Goal: Task Accomplishment & Management: Manage account settings

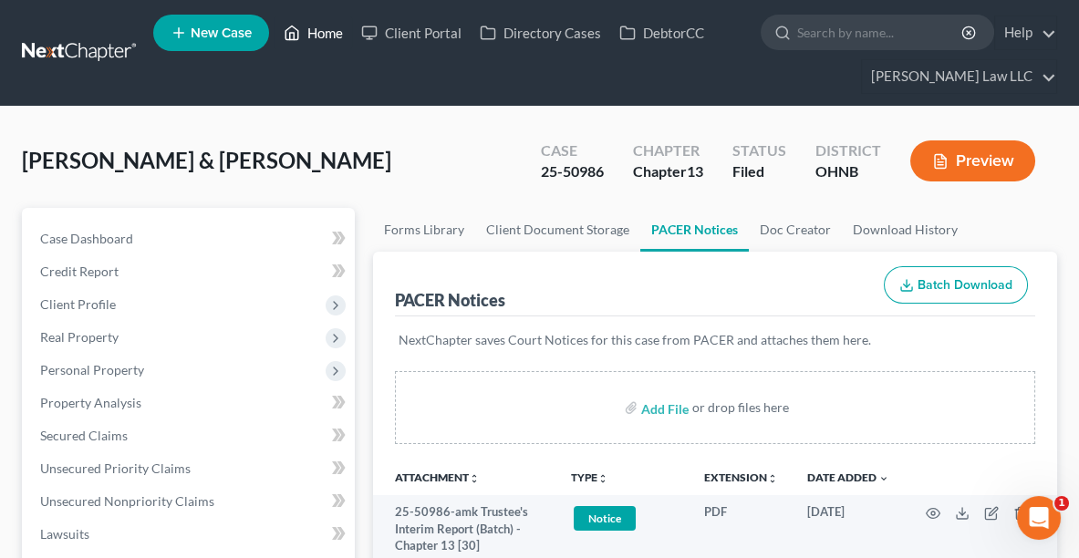
click at [322, 26] on link "Home" at bounding box center [313, 32] width 78 height 33
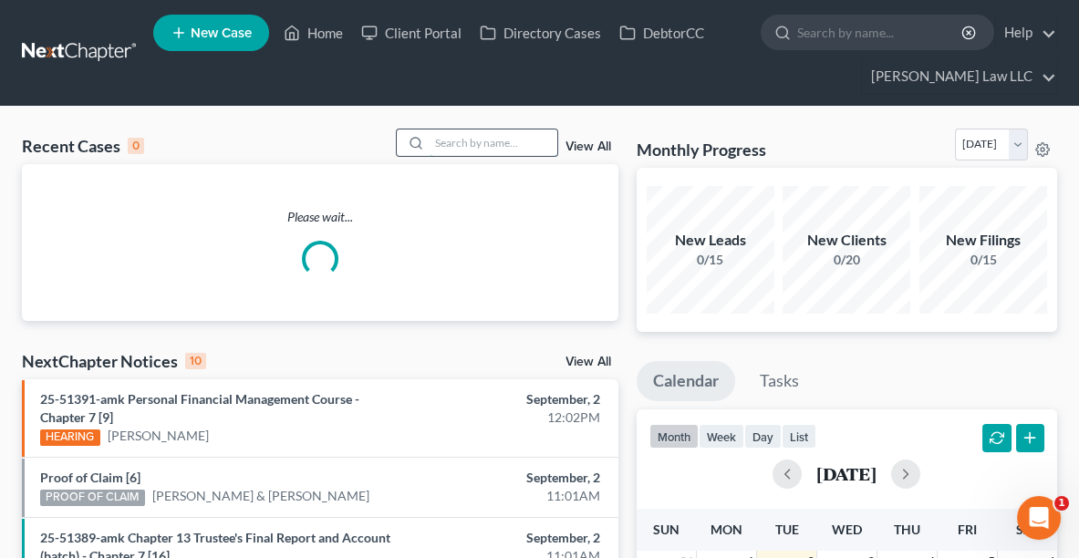
click at [449, 138] on input "search" at bounding box center [493, 142] width 128 height 26
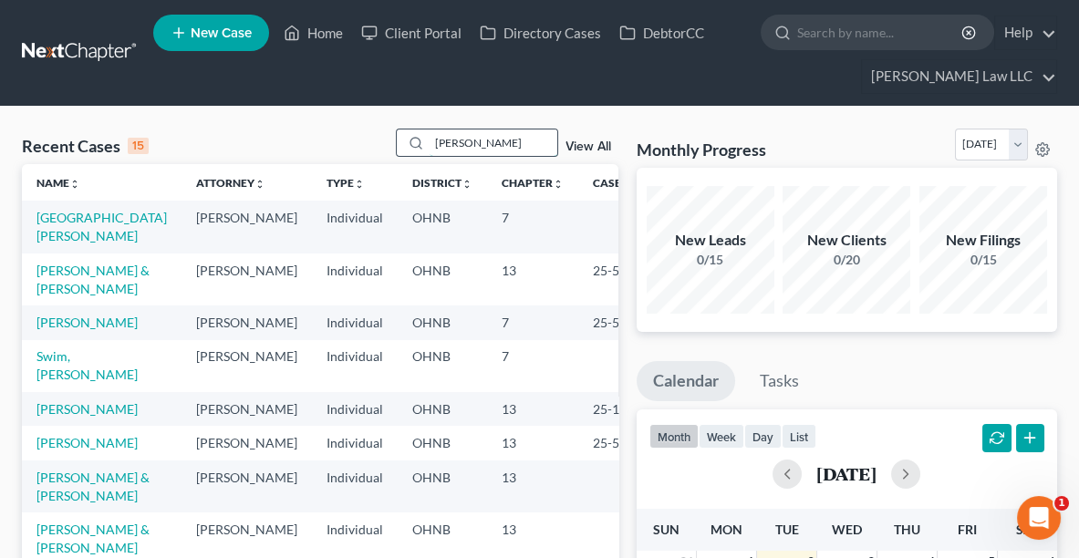
type input "[PERSON_NAME]"
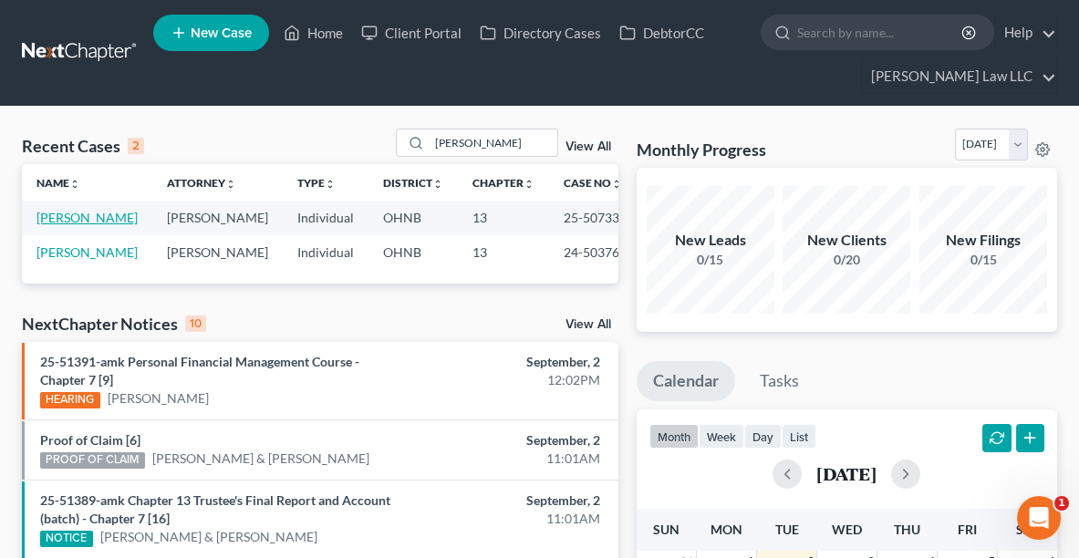
click at [56, 216] on link "[PERSON_NAME]" at bounding box center [86, 218] width 101 height 16
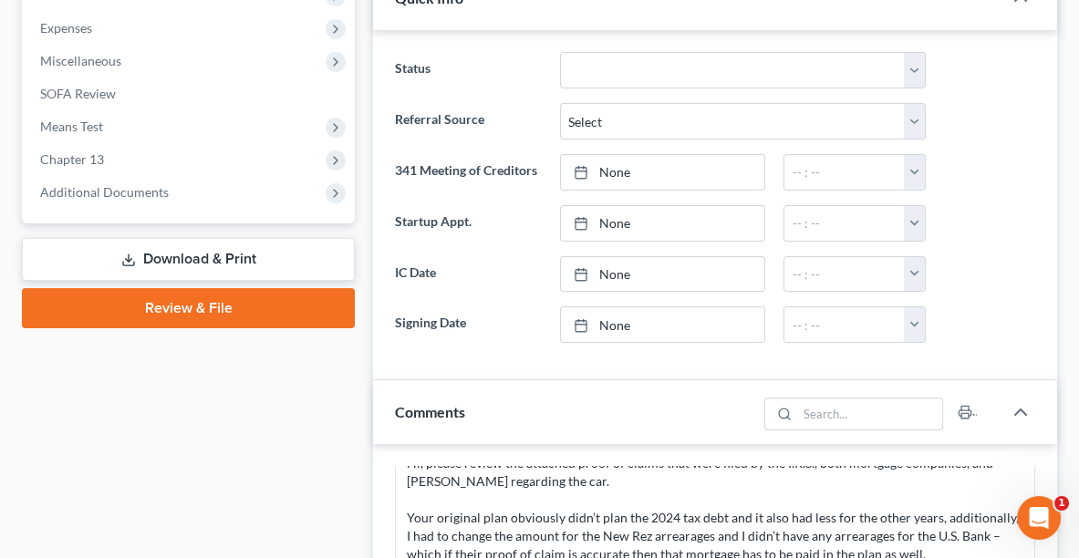
scroll to position [642, 0]
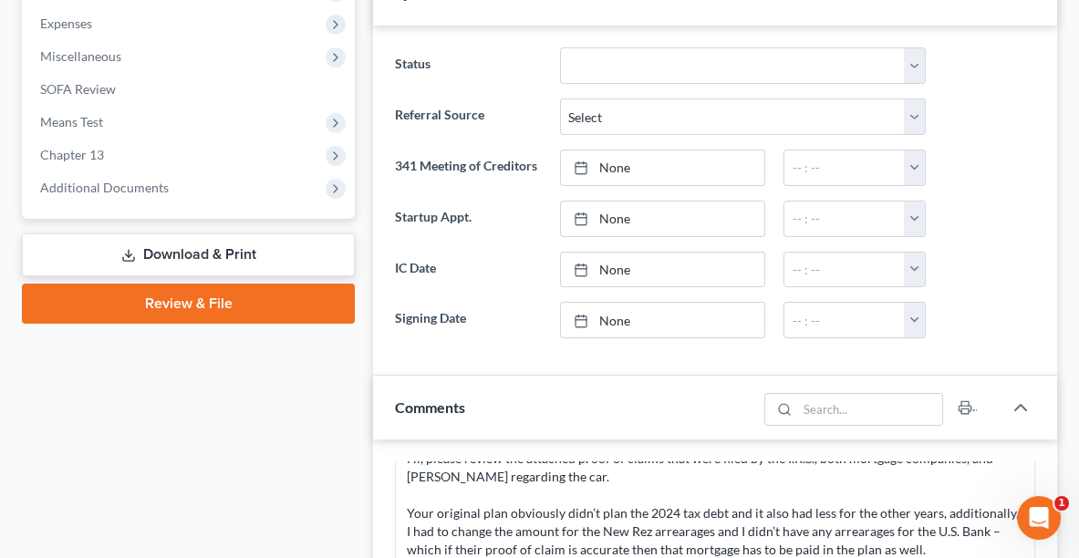
click at [196, 243] on link "Download & Print" at bounding box center [188, 254] width 333 height 43
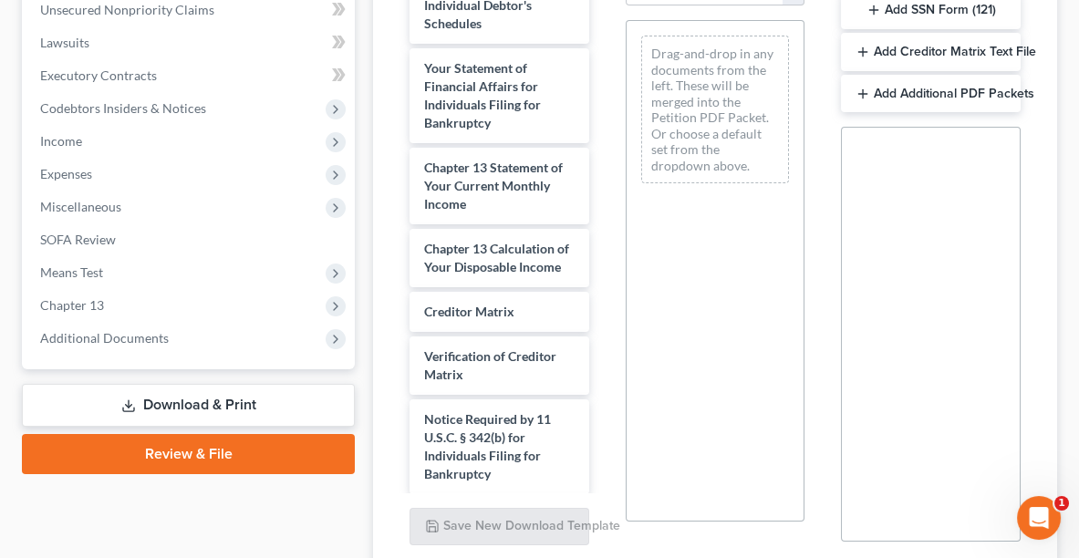
scroll to position [792, 0]
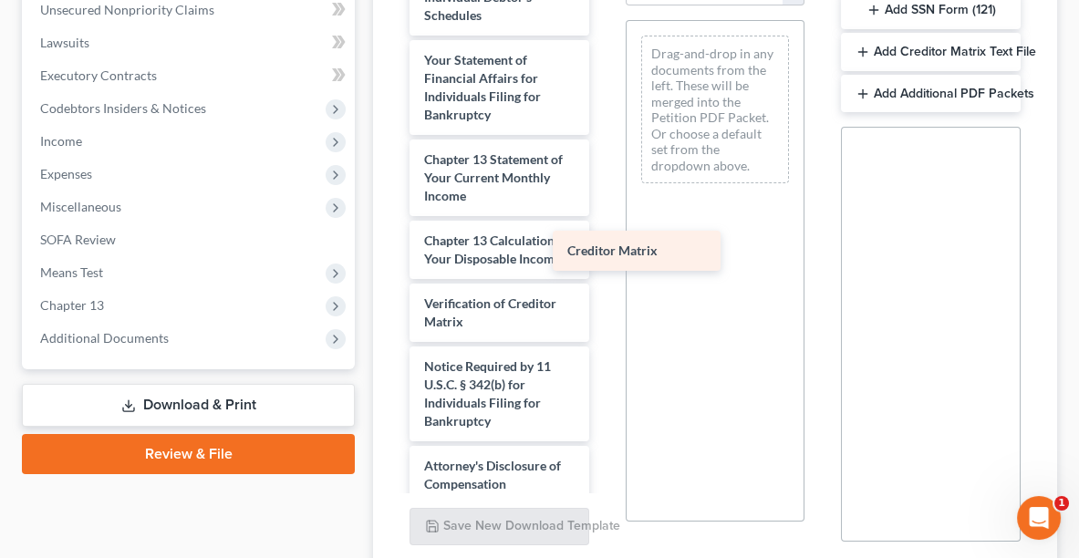
drag, startPoint x: 514, startPoint y: 382, endPoint x: 689, endPoint y: 177, distance: 269.7
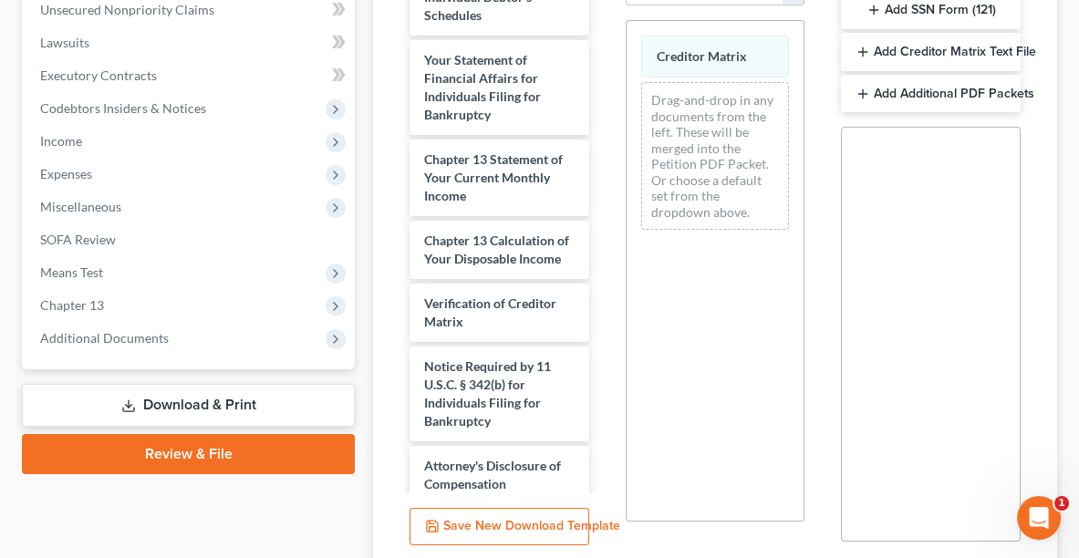
scroll to position [636, 0]
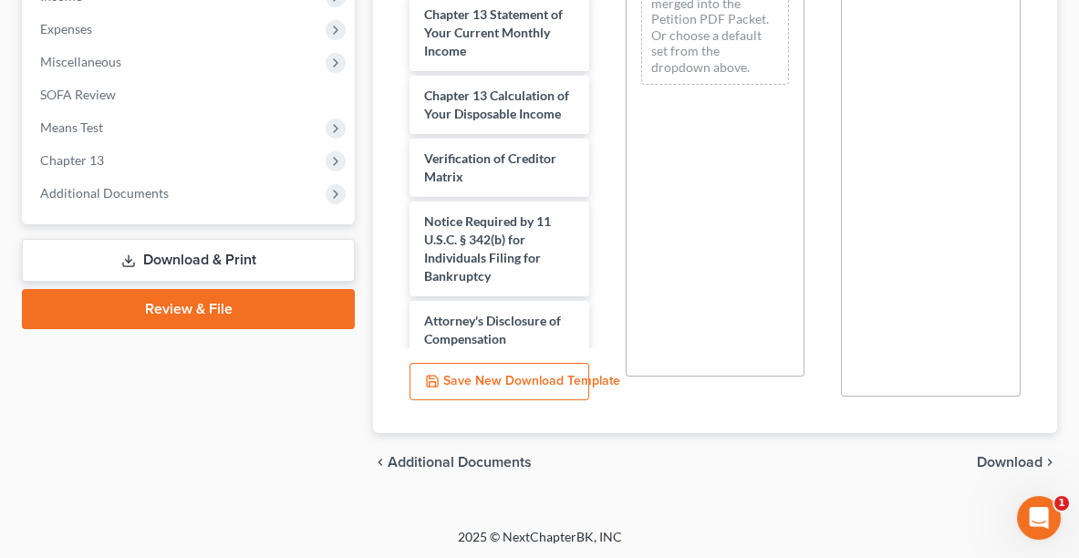
click at [1002, 461] on span "Download" at bounding box center [1010, 462] width 66 height 15
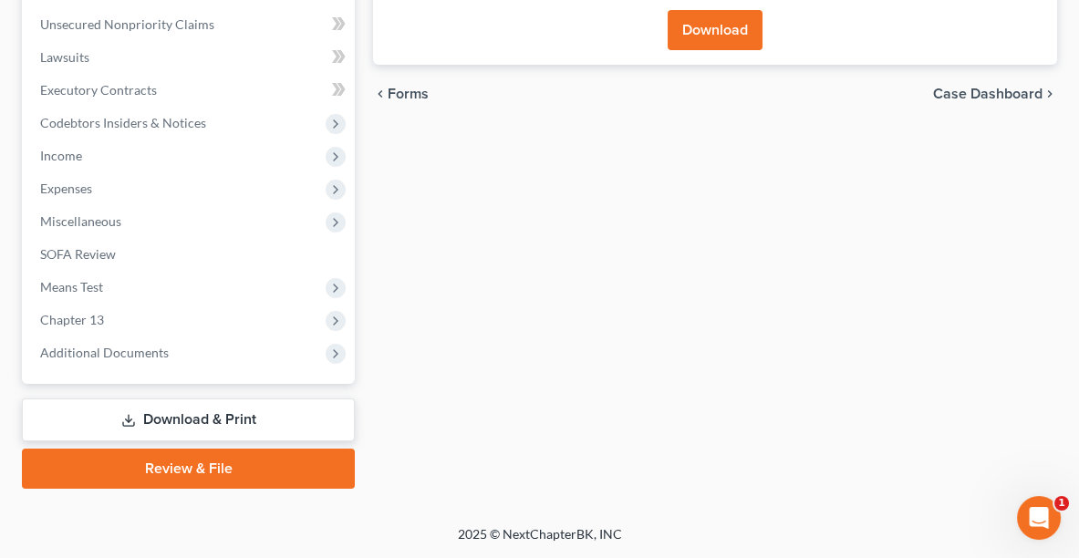
scroll to position [472, 0]
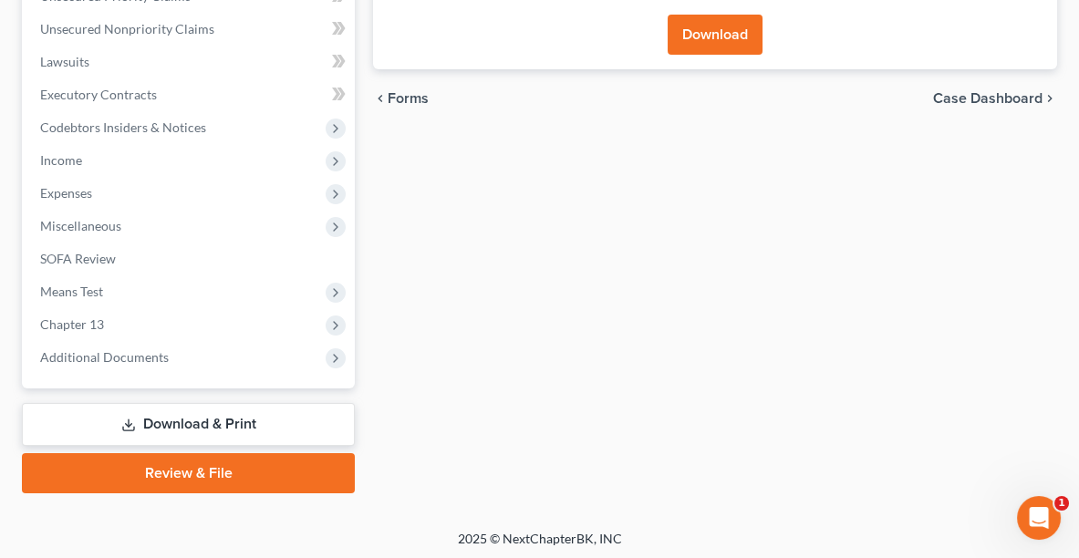
click at [718, 35] on button "Download" at bounding box center [715, 35] width 95 height 40
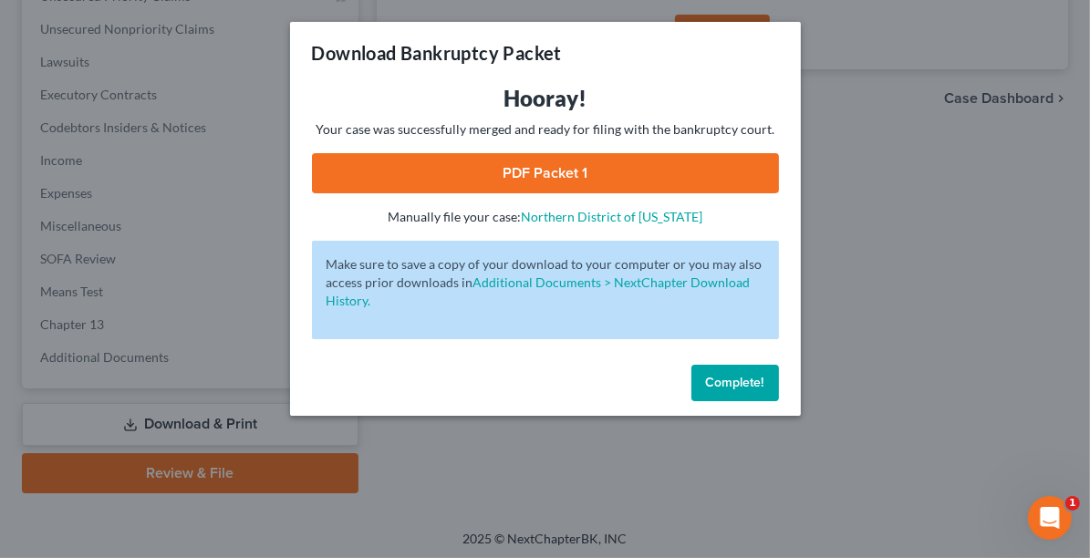
click at [514, 165] on link "PDF Packet 1" at bounding box center [545, 173] width 467 height 40
click at [742, 386] on span "Complete!" at bounding box center [735, 383] width 58 height 16
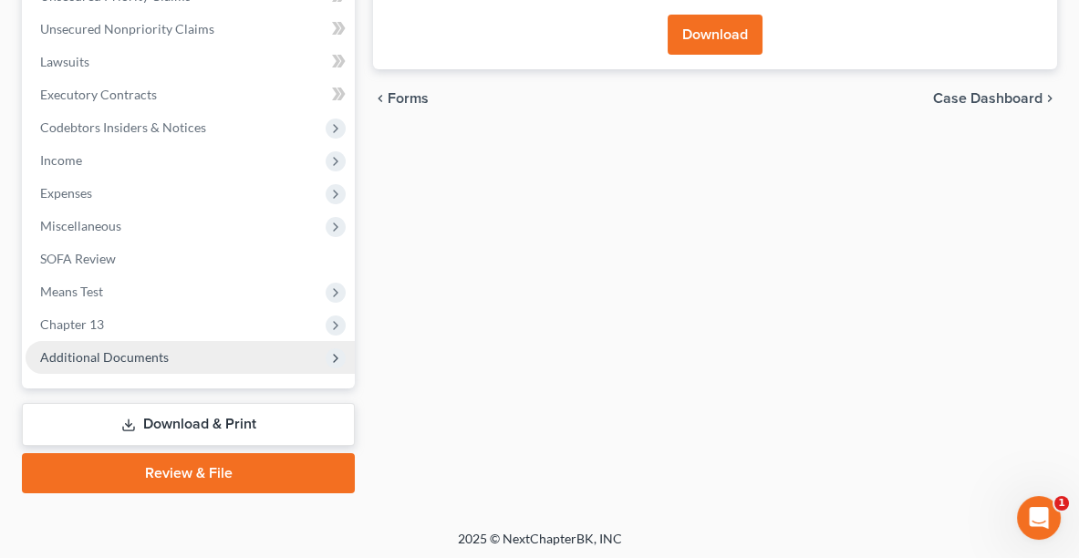
click at [215, 352] on span "Additional Documents" at bounding box center [190, 357] width 329 height 33
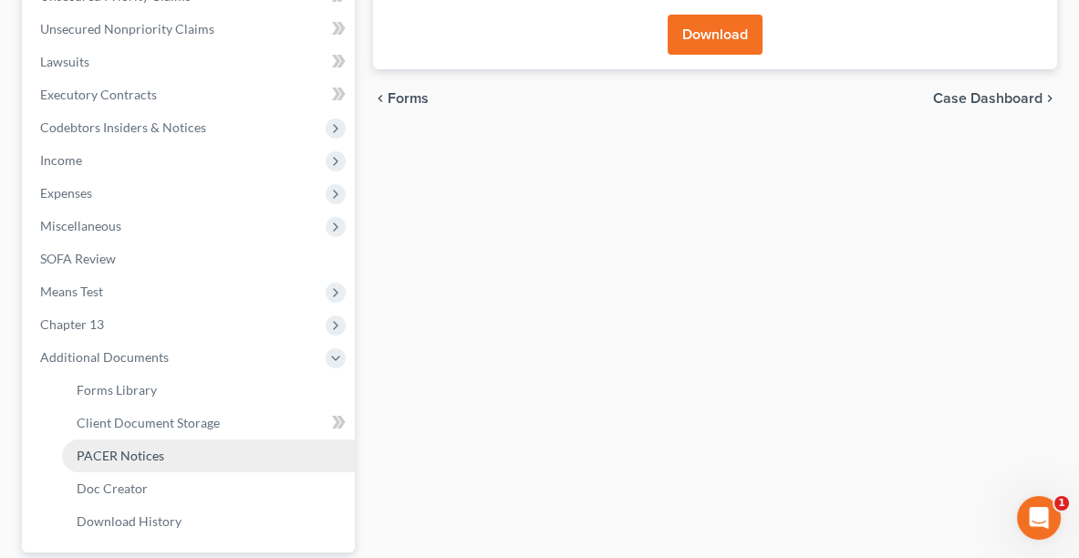
click at [169, 453] on link "PACER Notices" at bounding box center [208, 456] width 293 height 33
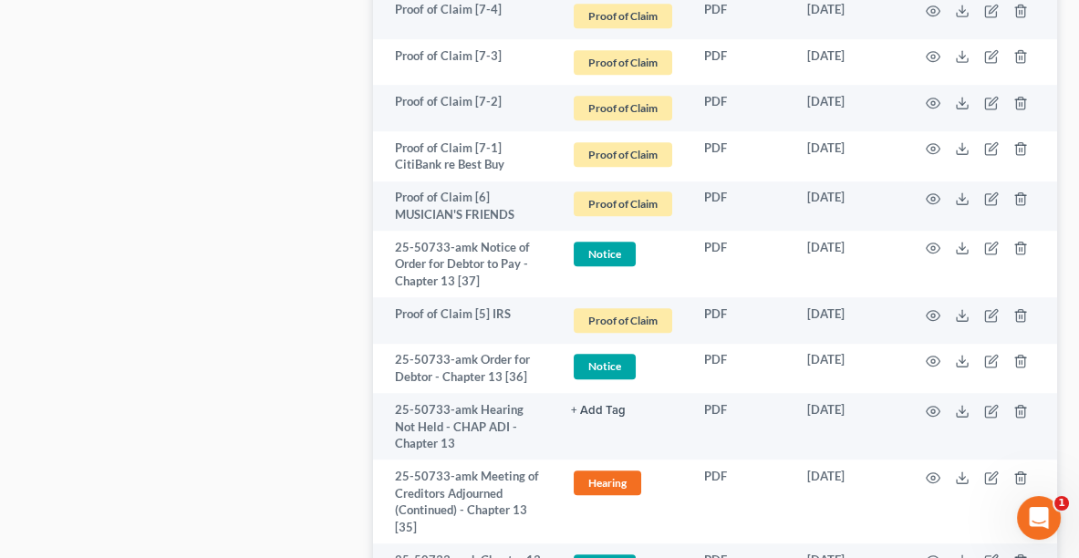
scroll to position [3682, 0]
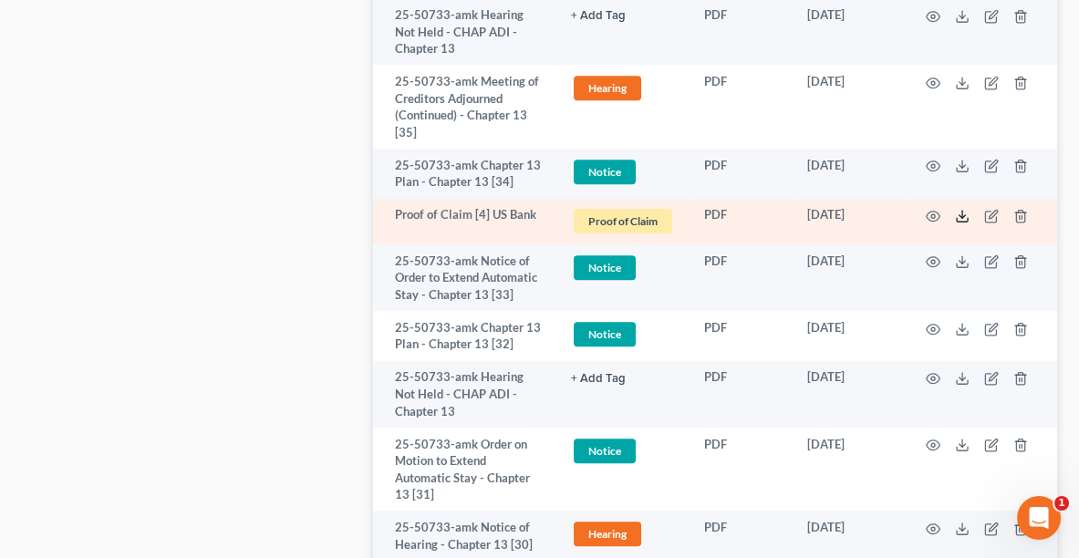
click at [959, 223] on icon at bounding box center [962, 216] width 15 height 15
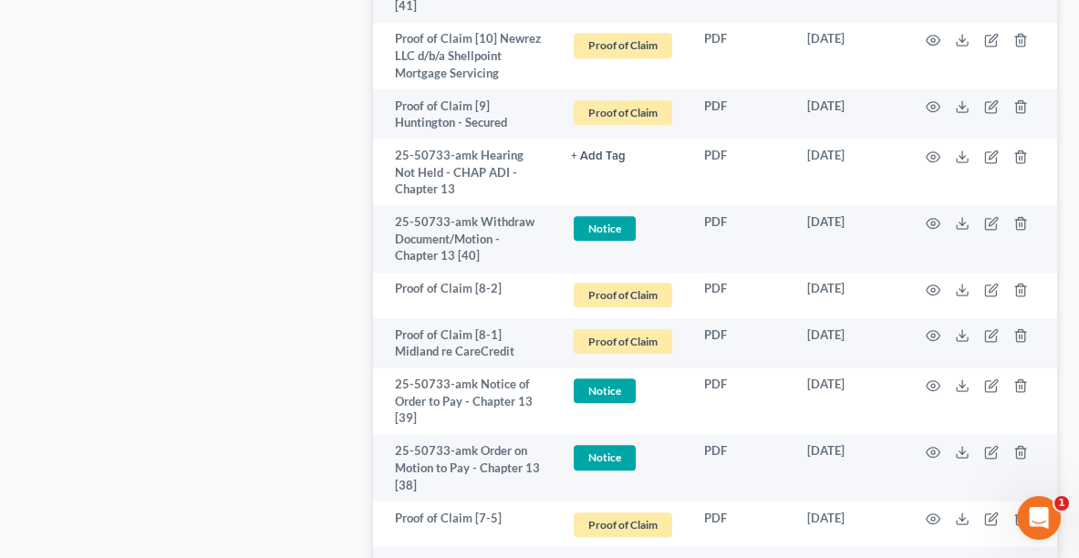
scroll to position [2717, 0]
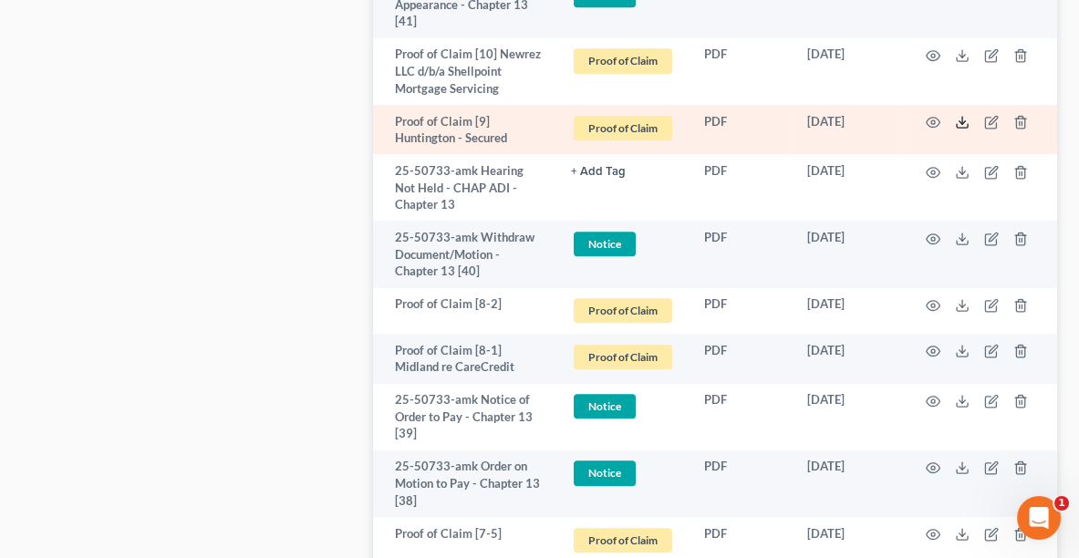
click at [960, 129] on icon at bounding box center [962, 122] width 15 height 15
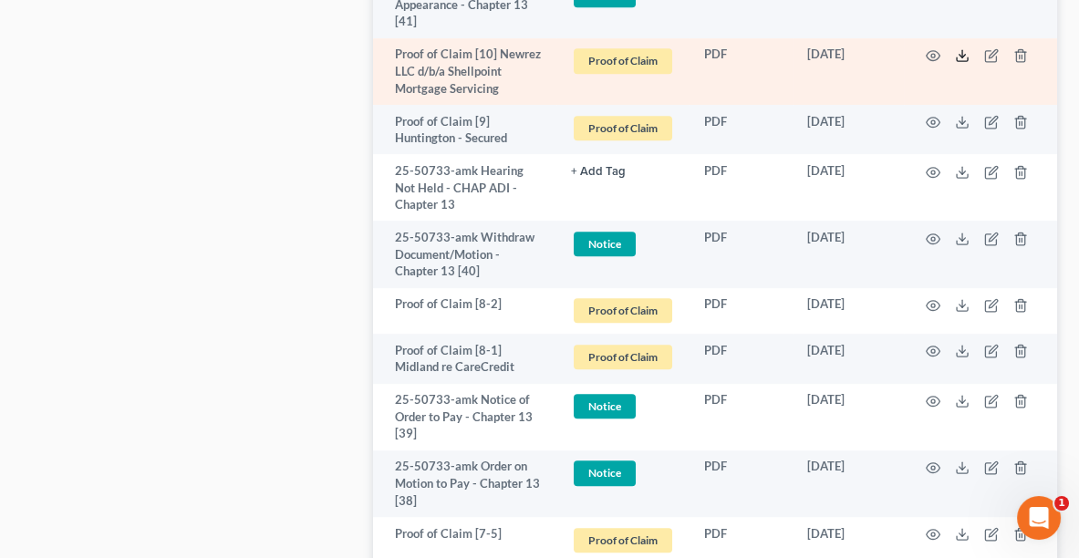
click at [961, 63] on icon at bounding box center [962, 55] width 15 height 15
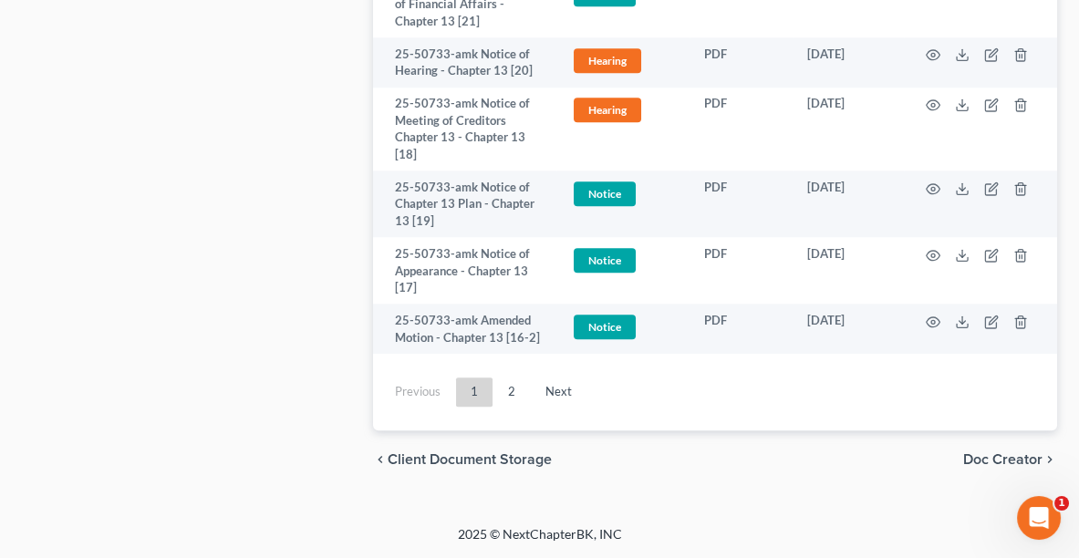
scroll to position [4993, 0]
click at [508, 407] on link "2" at bounding box center [511, 392] width 36 height 29
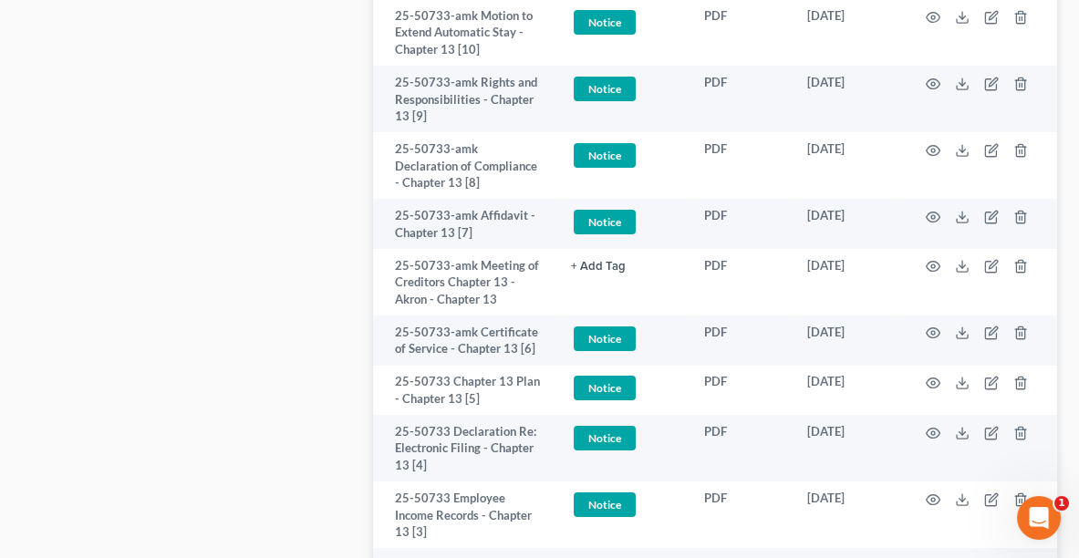
scroll to position [983, 0]
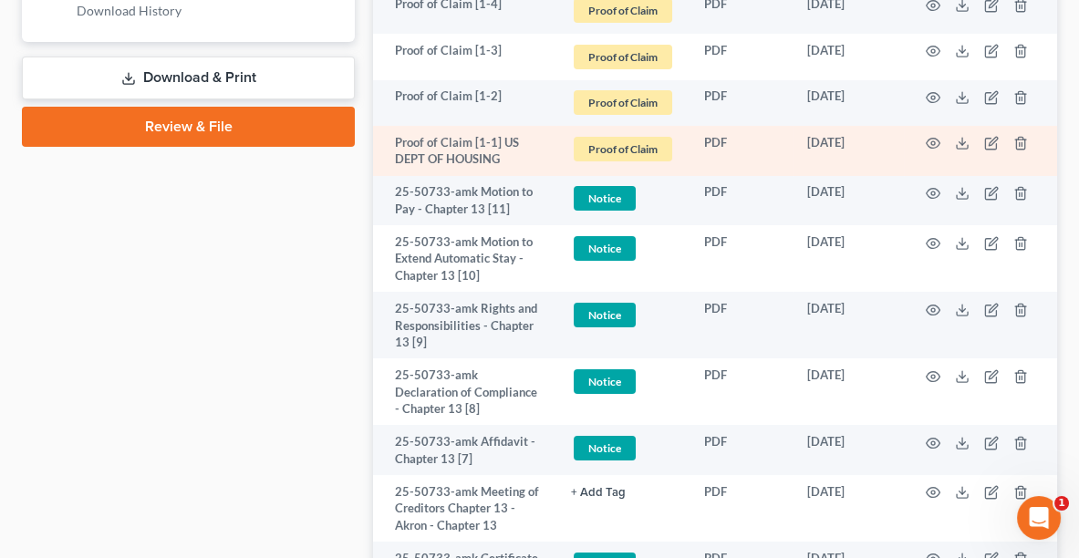
click at [953, 145] on td at bounding box center [980, 151] width 153 height 50
click at [959, 143] on icon at bounding box center [962, 143] width 15 height 15
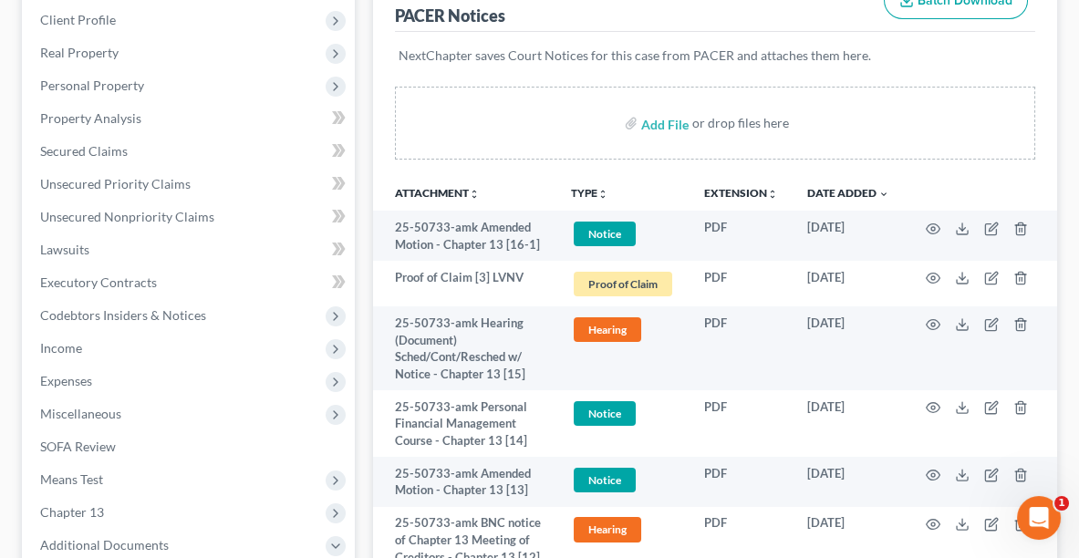
scroll to position [283, 0]
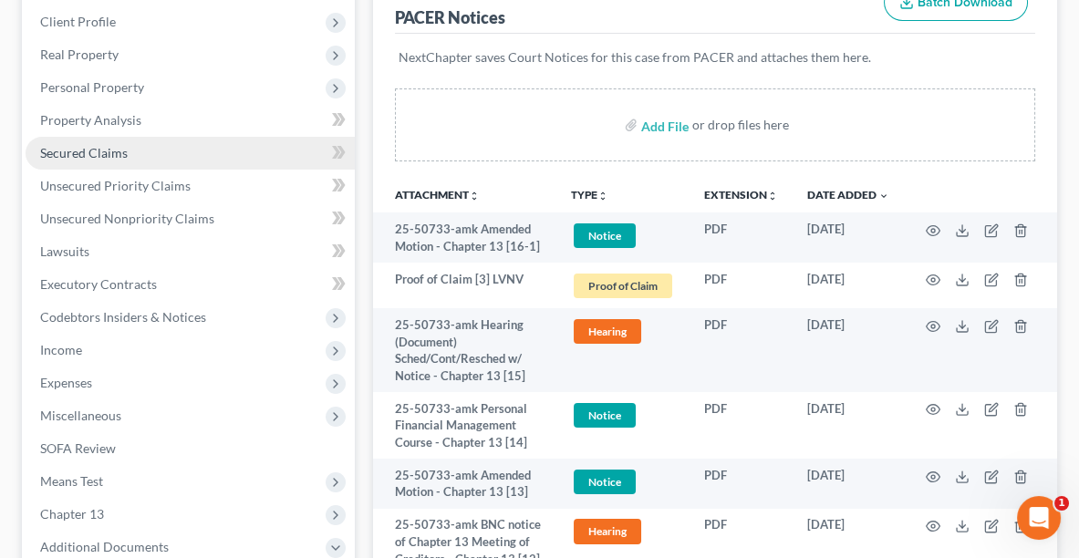
click at [138, 153] on link "Secured Claims" at bounding box center [190, 153] width 329 height 33
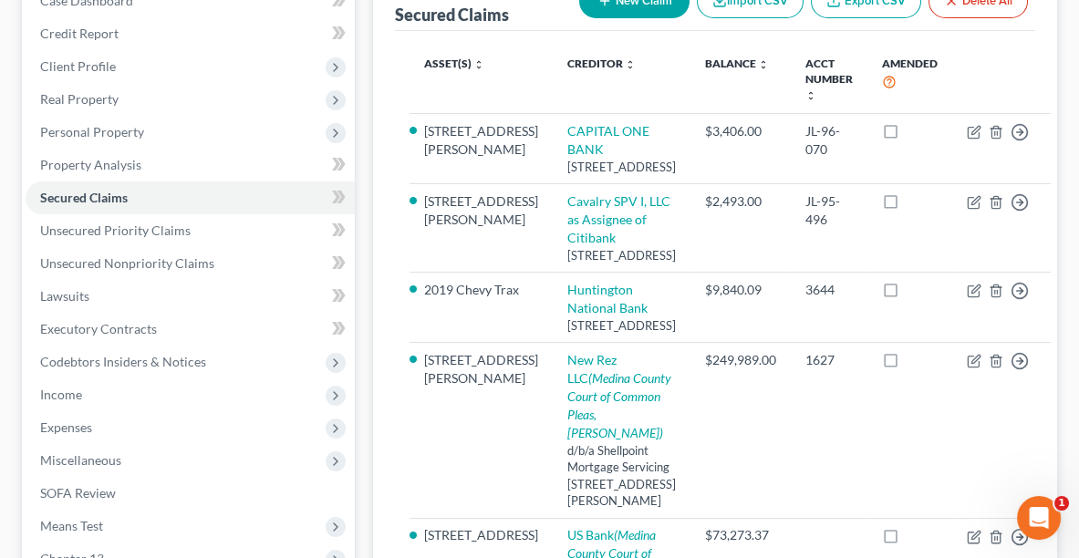
scroll to position [260, 0]
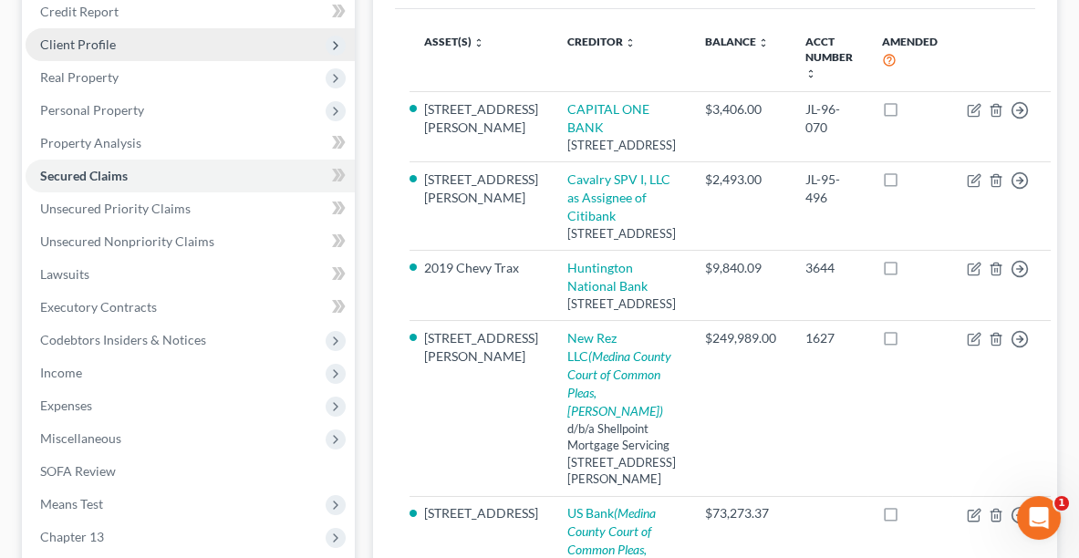
click at [60, 37] on span "Client Profile" at bounding box center [78, 44] width 76 height 16
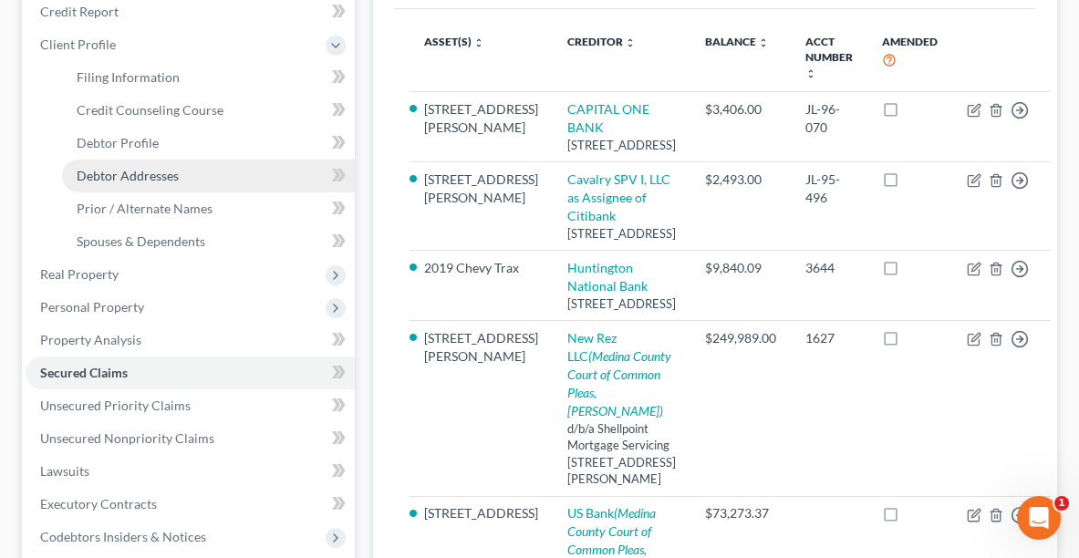
click at [117, 181] on link "Debtor Addresses" at bounding box center [208, 176] width 293 height 33
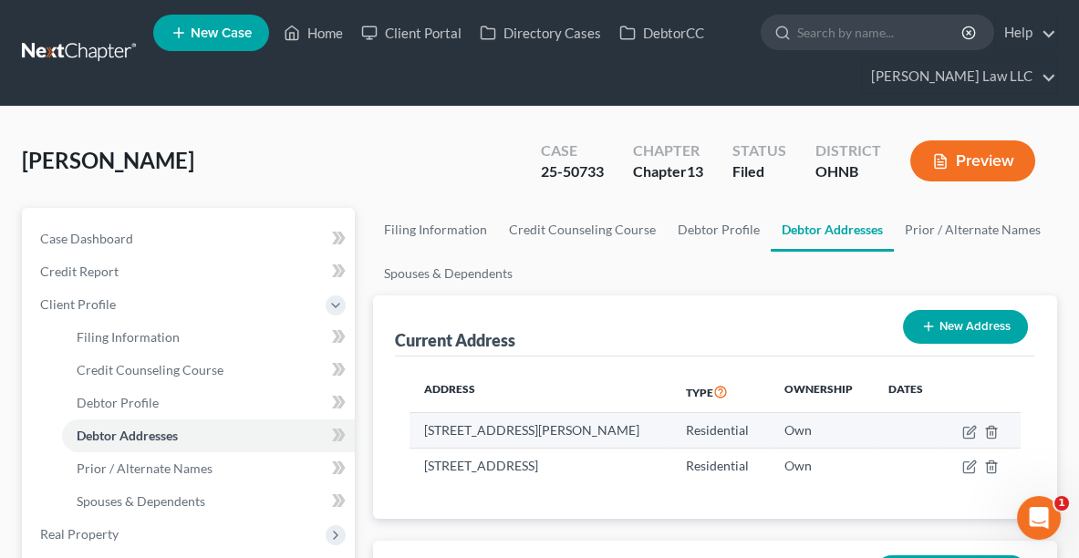
drag, startPoint x: 425, startPoint y: 428, endPoint x: 643, endPoint y: 433, distance: 218.0
click at [643, 433] on td "[STREET_ADDRESS][PERSON_NAME]" at bounding box center [540, 430] width 262 height 35
copy td "[STREET_ADDRESS][PERSON_NAME]"
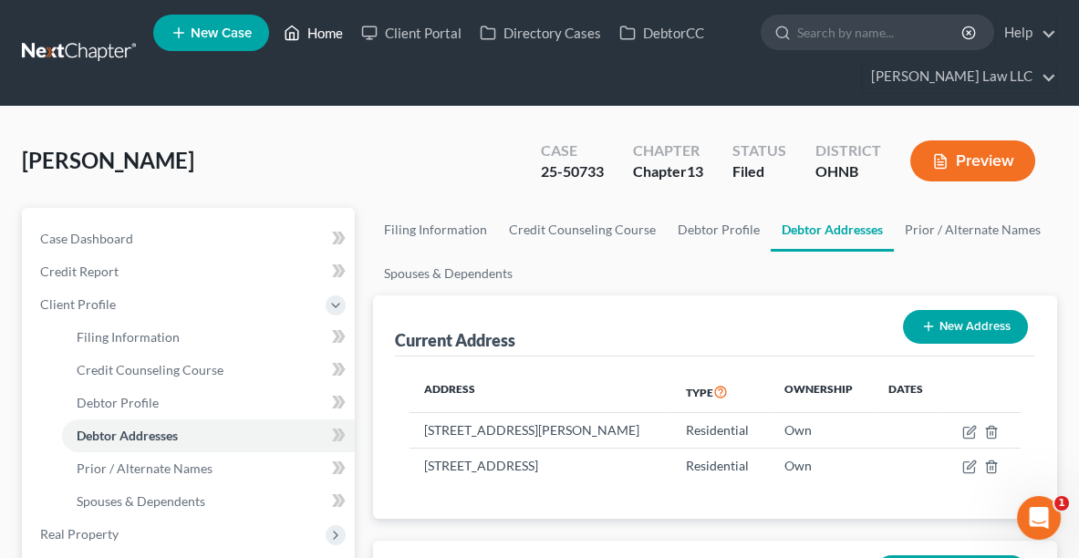
click at [317, 44] on link "Home" at bounding box center [313, 32] width 78 height 33
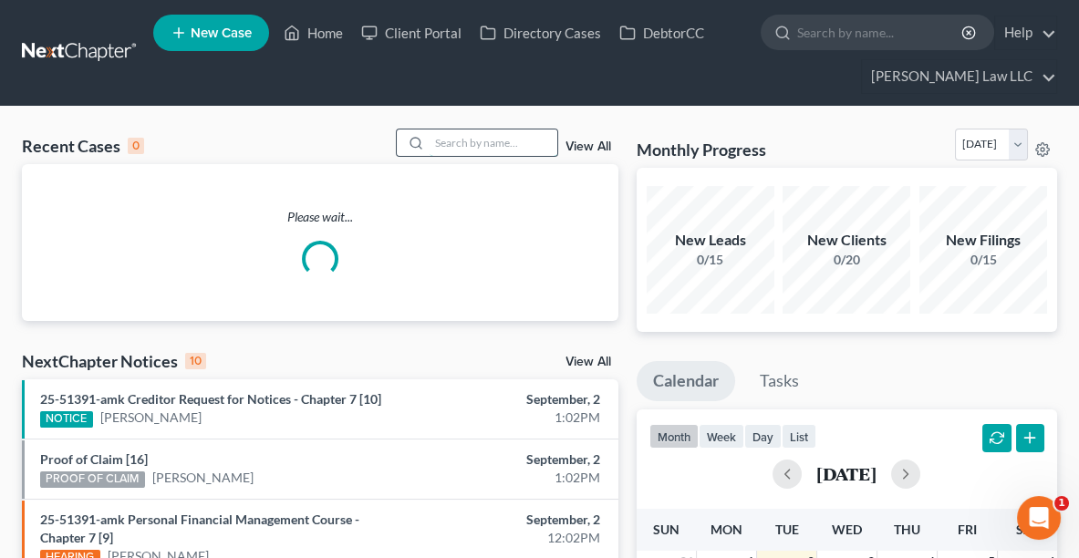
click at [486, 145] on input "search" at bounding box center [493, 142] width 128 height 26
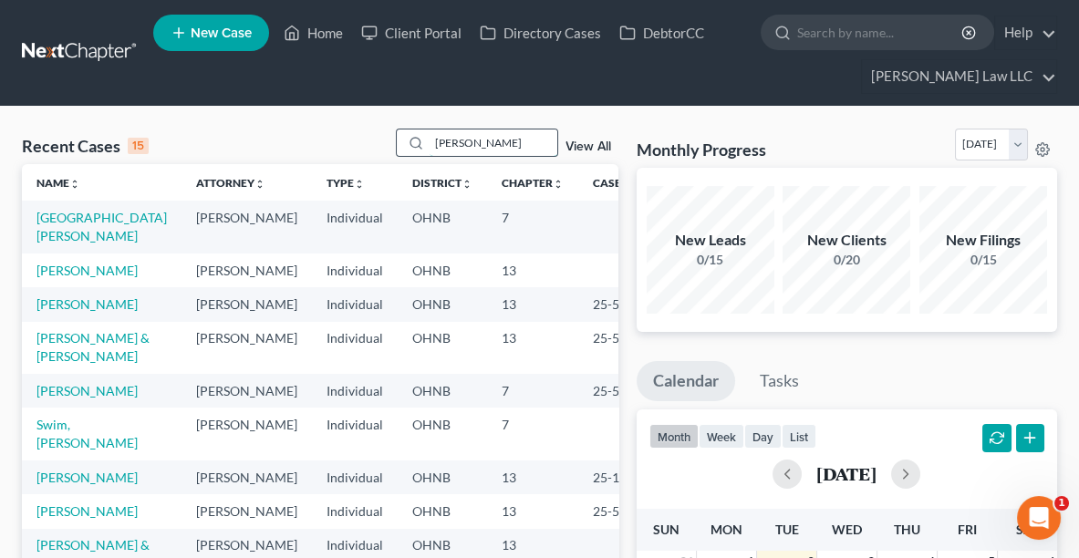
type input "[PERSON_NAME]"
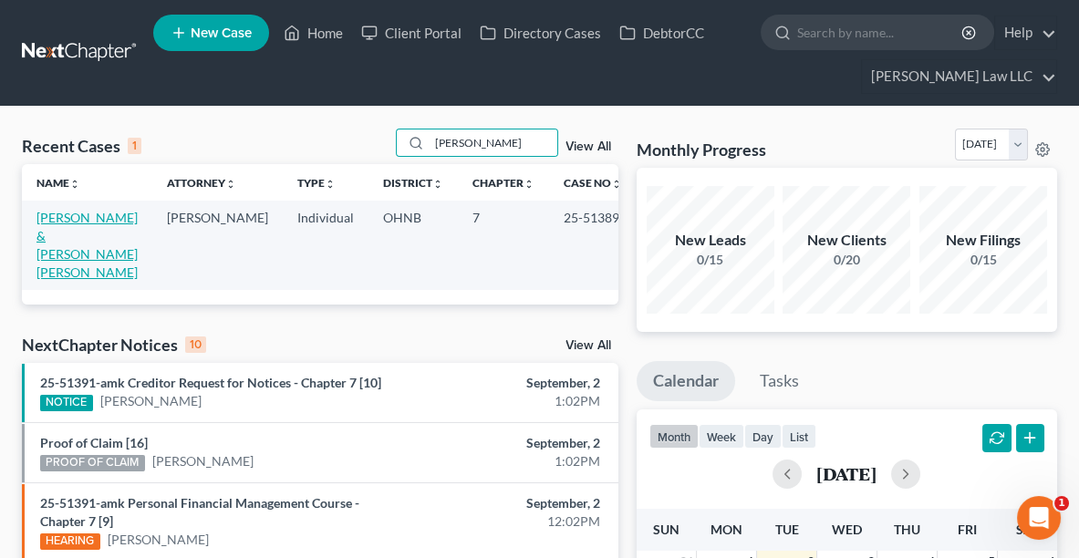
click at [98, 229] on link "[PERSON_NAME] & [PERSON_NAME] [PERSON_NAME]" at bounding box center [86, 245] width 101 height 70
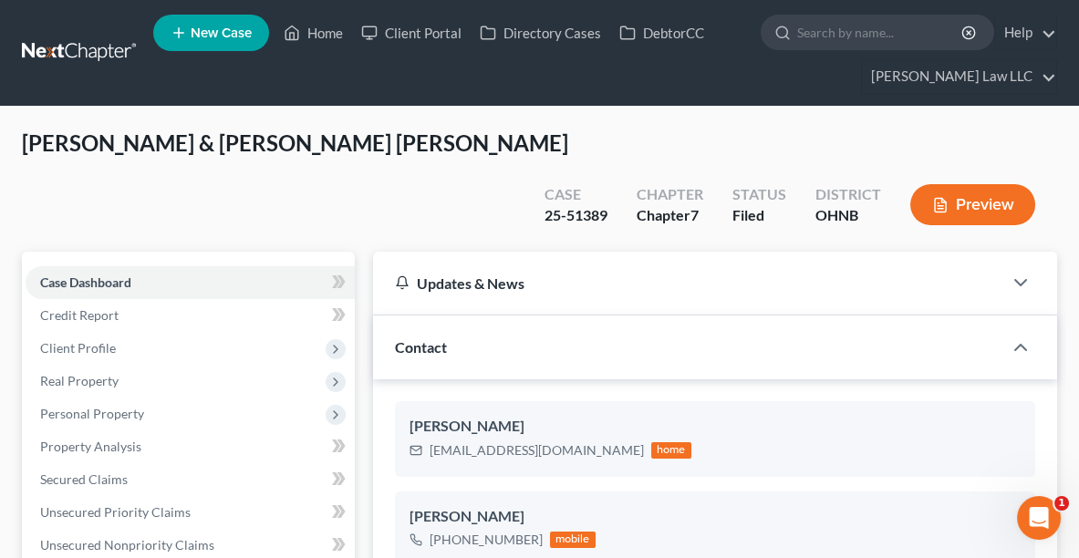
scroll to position [375, 0]
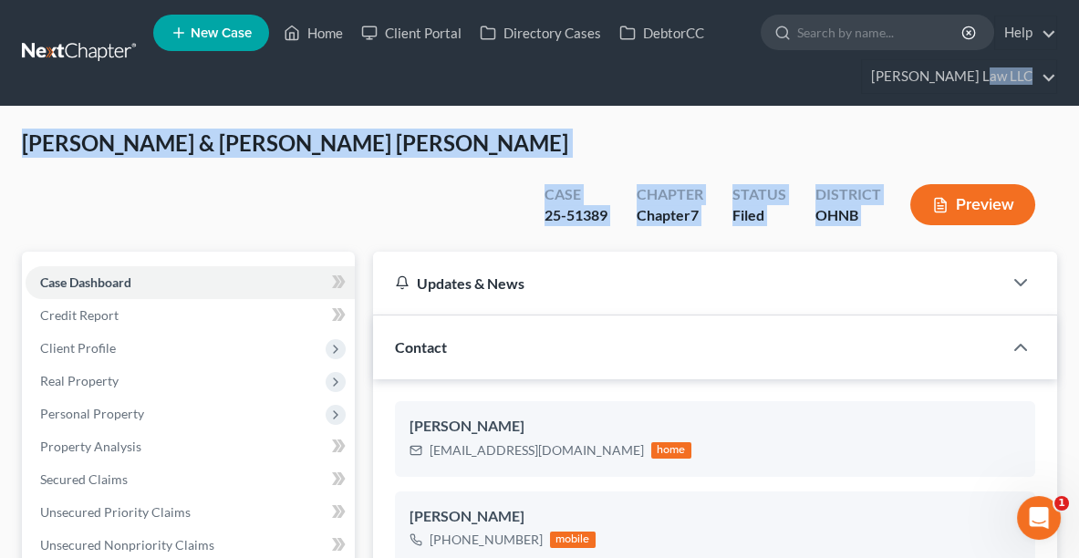
drag, startPoint x: 1078, startPoint y: 84, endPoint x: 1089, endPoint y: 116, distance: 33.7
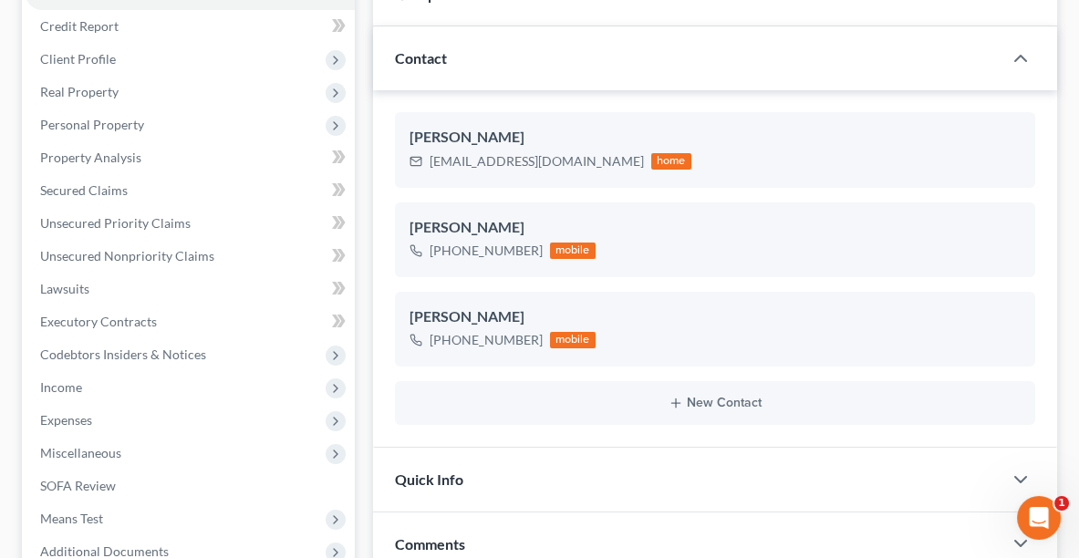
scroll to position [299, 0]
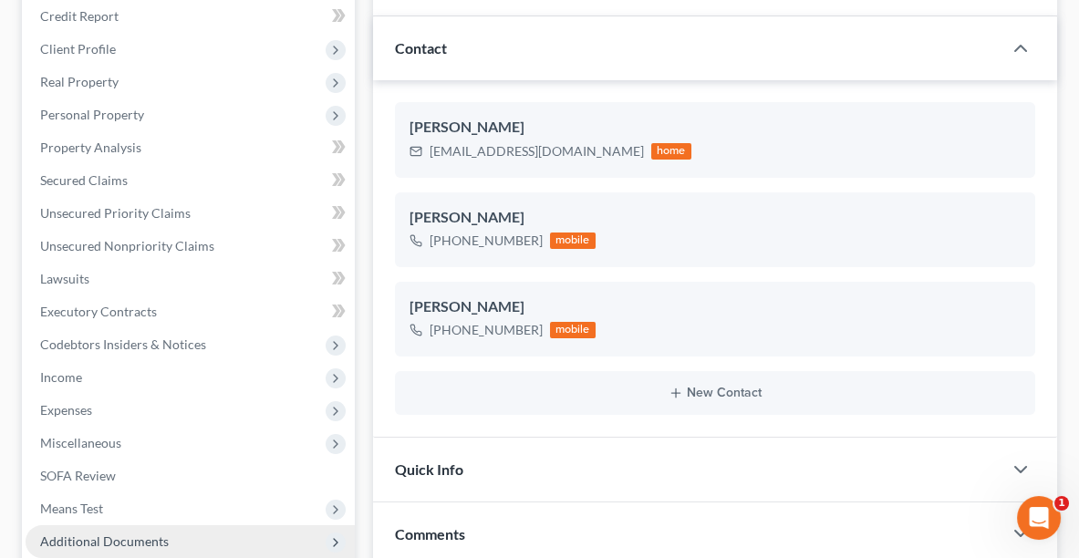
click at [109, 533] on span "Additional Documents" at bounding box center [104, 541] width 129 height 16
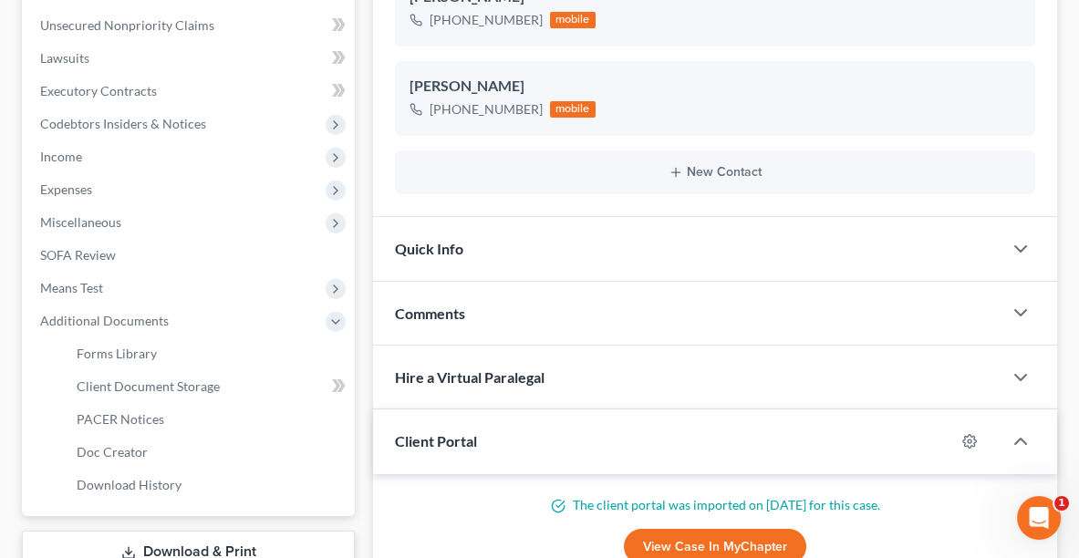
scroll to position [542, 0]
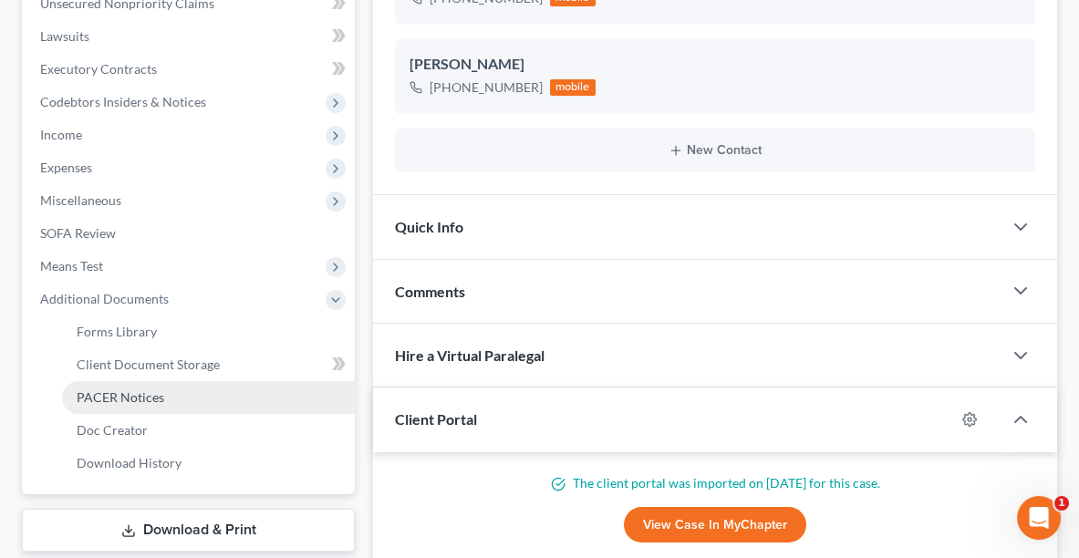
click at [111, 389] on span "PACER Notices" at bounding box center [121, 397] width 88 height 16
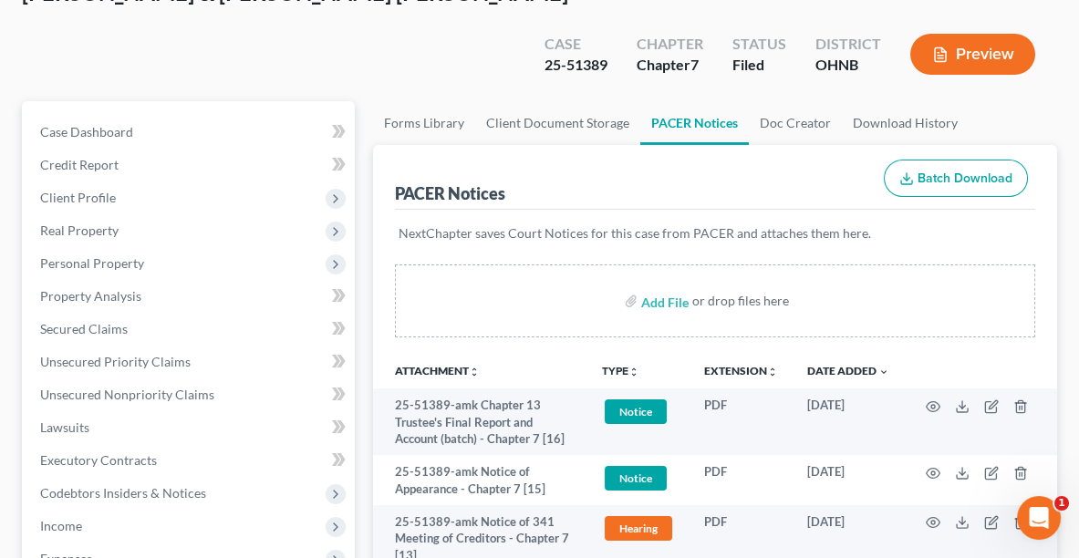
scroll to position [108, 0]
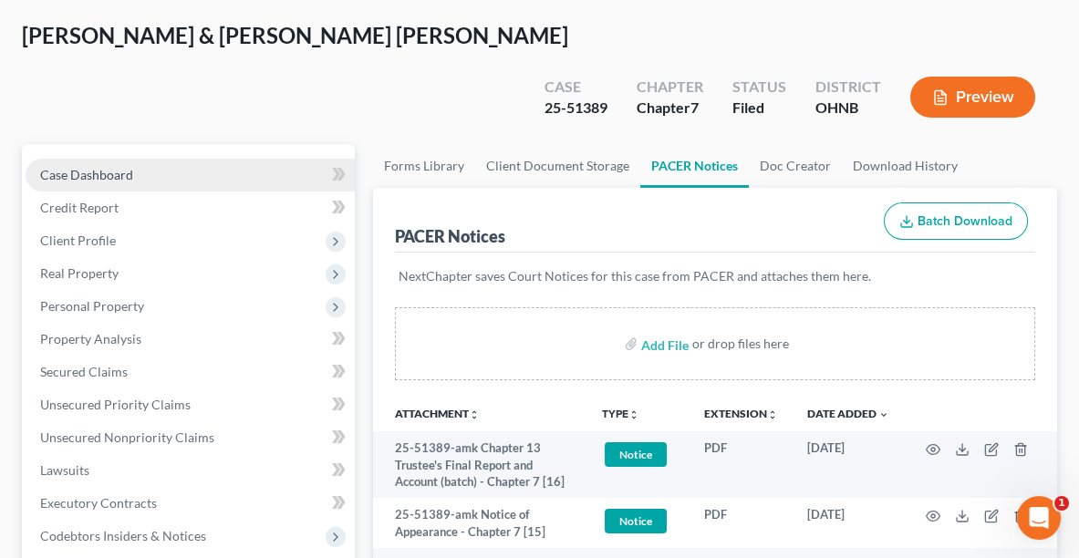
click at [59, 167] on span "Case Dashboard" at bounding box center [86, 175] width 93 height 16
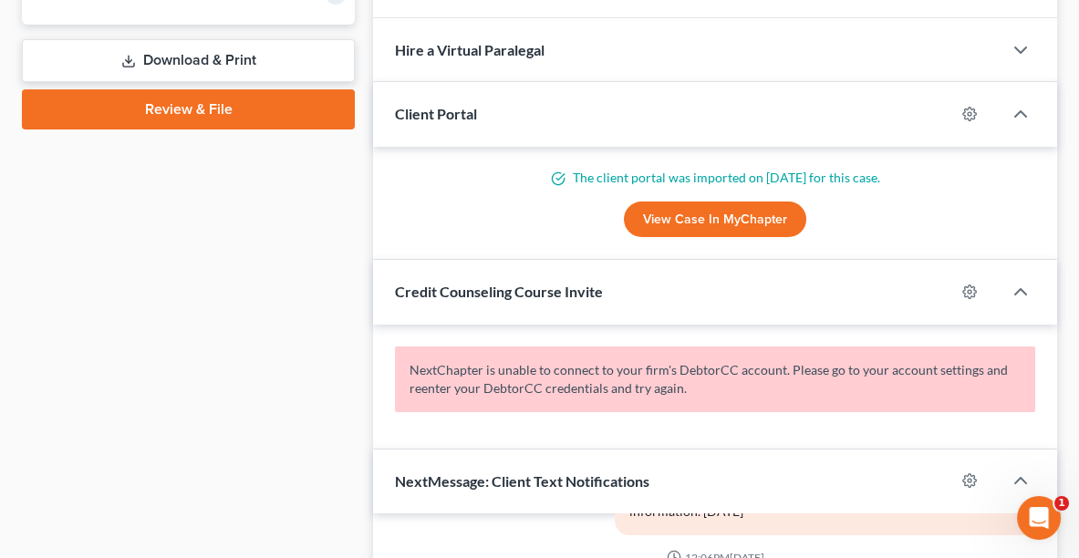
scroll to position [843, 0]
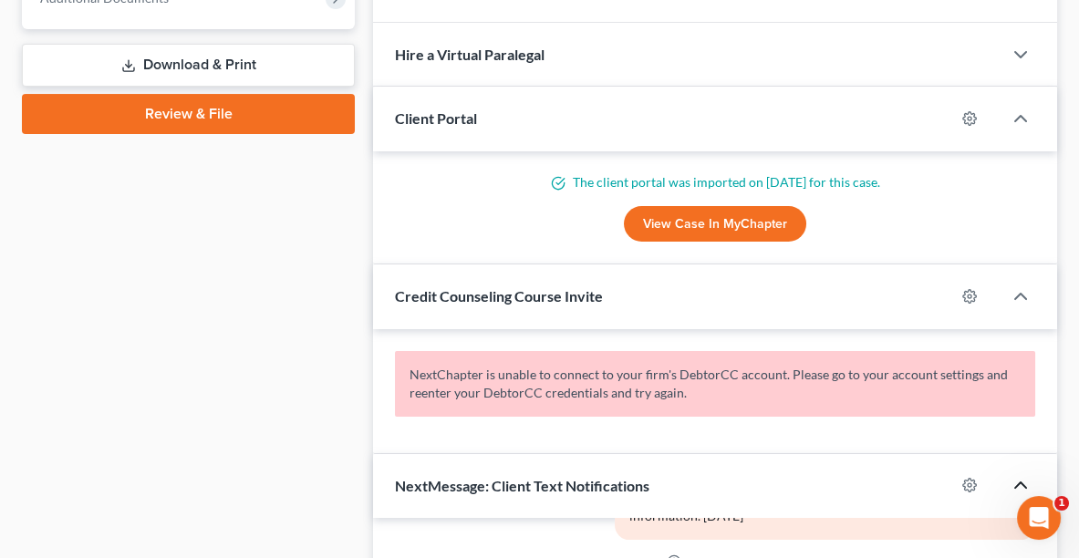
click at [1015, 474] on icon "button" at bounding box center [1020, 485] width 22 height 22
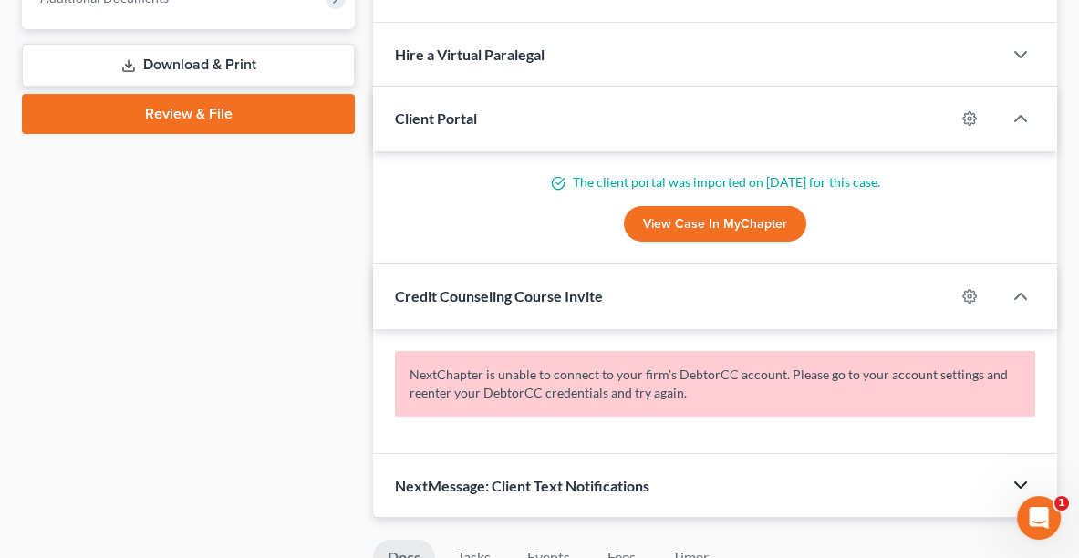
click at [1016, 474] on icon "button" at bounding box center [1020, 485] width 22 height 22
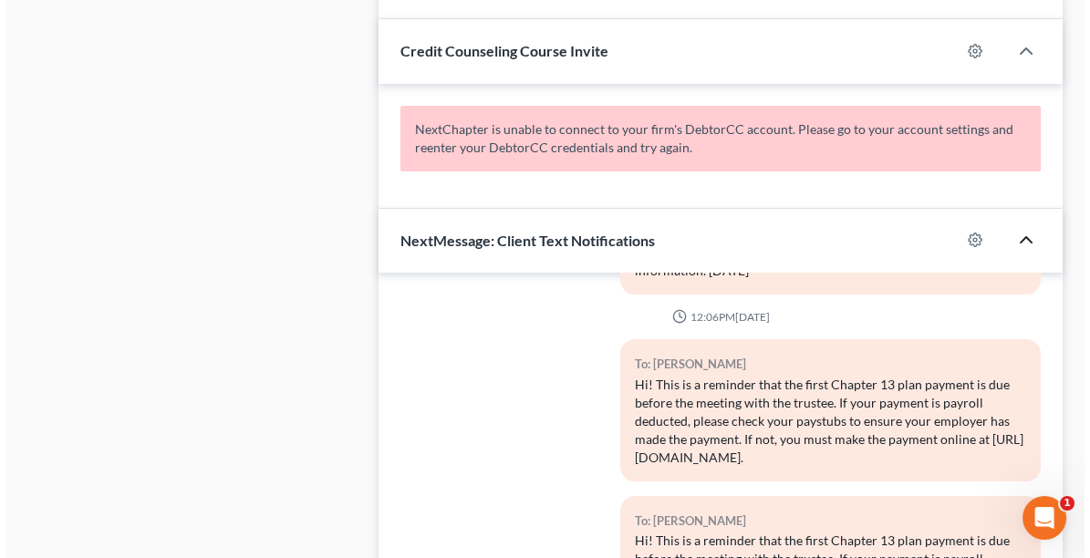
scroll to position [1117, 0]
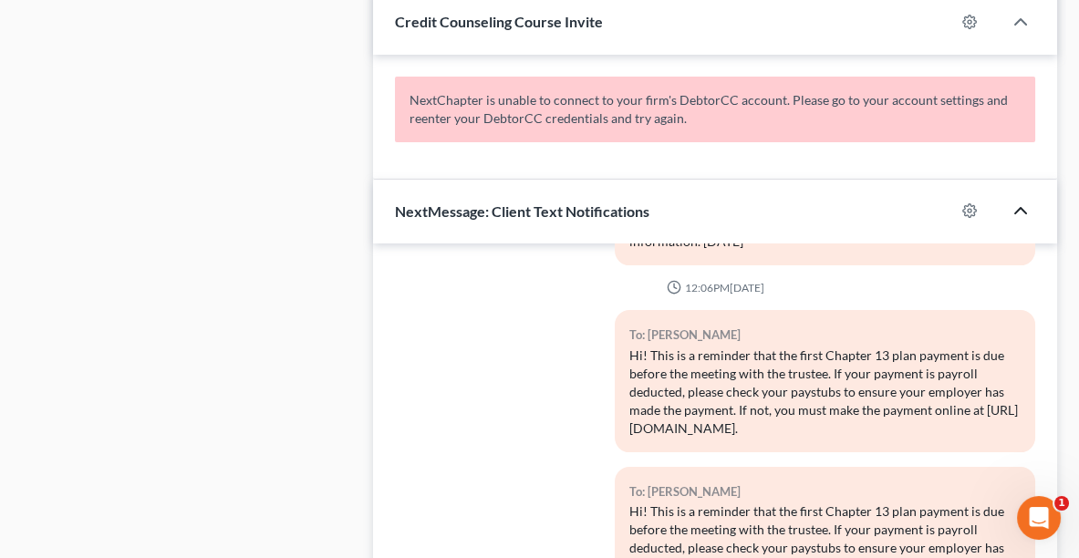
click at [967, 196] on div at bounding box center [978, 210] width 47 height 29
click at [968, 203] on icon "button" at bounding box center [969, 210] width 15 height 15
select select "0"
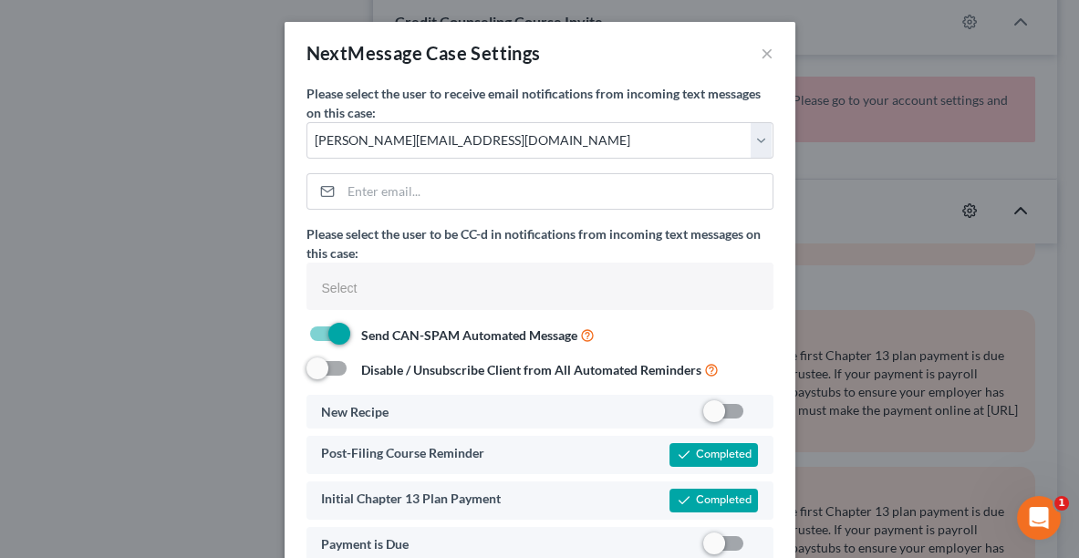
select select
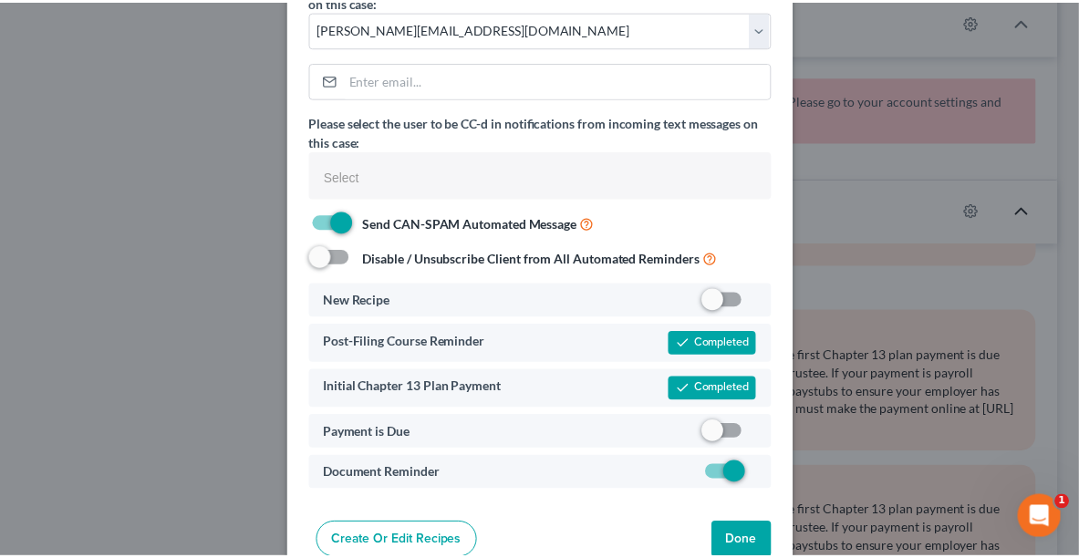
scroll to position [148, 0]
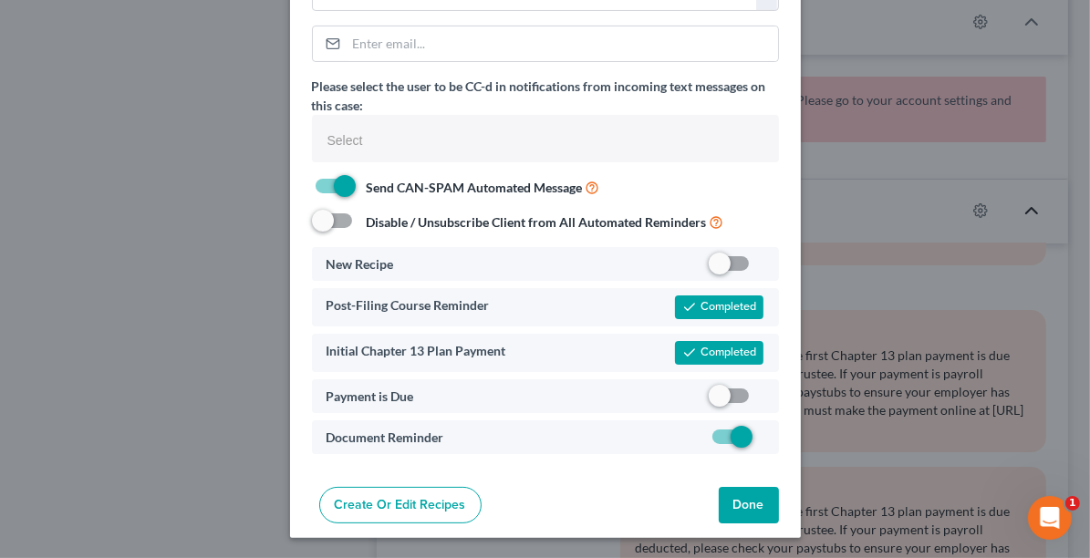
click at [763, 400] on label at bounding box center [763, 400] width 0 height 0
click at [771, 394] on input "checkbox" at bounding box center [777, 393] width 12 height 12
checkbox input "true"
click at [726, 507] on button "Done" at bounding box center [749, 505] width 60 height 36
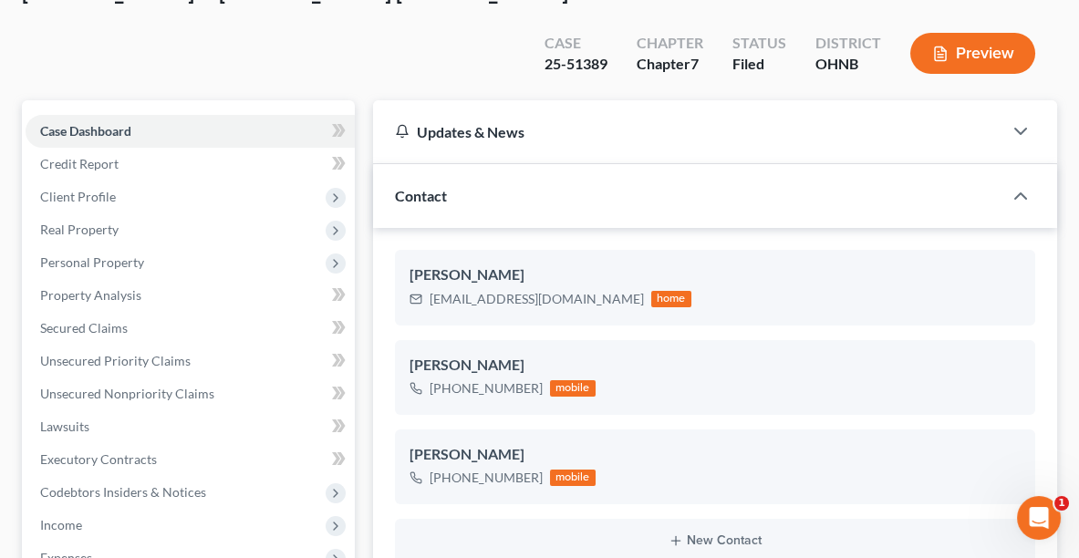
scroll to position [0, 0]
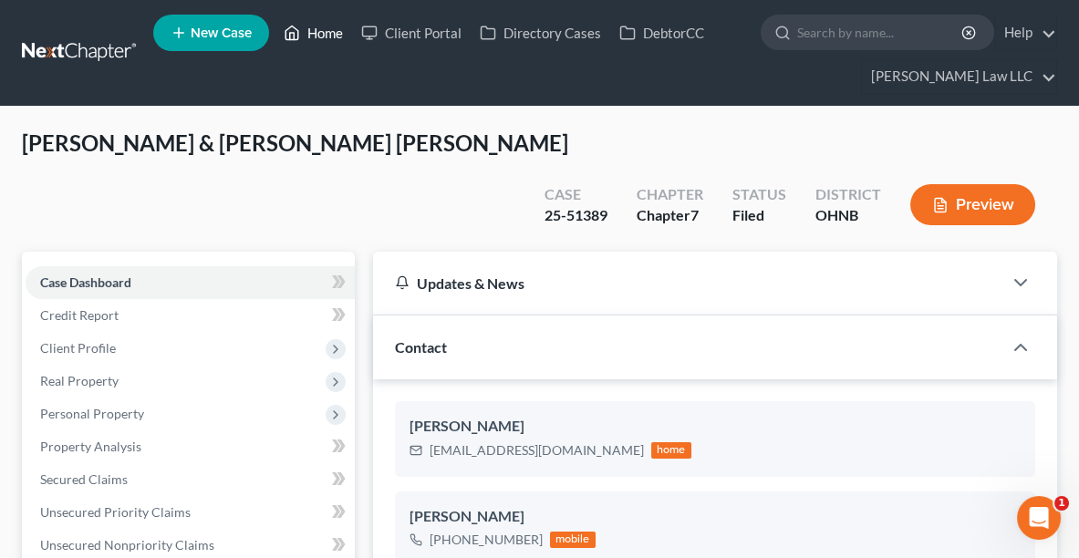
click at [338, 37] on link "Home" at bounding box center [313, 32] width 78 height 33
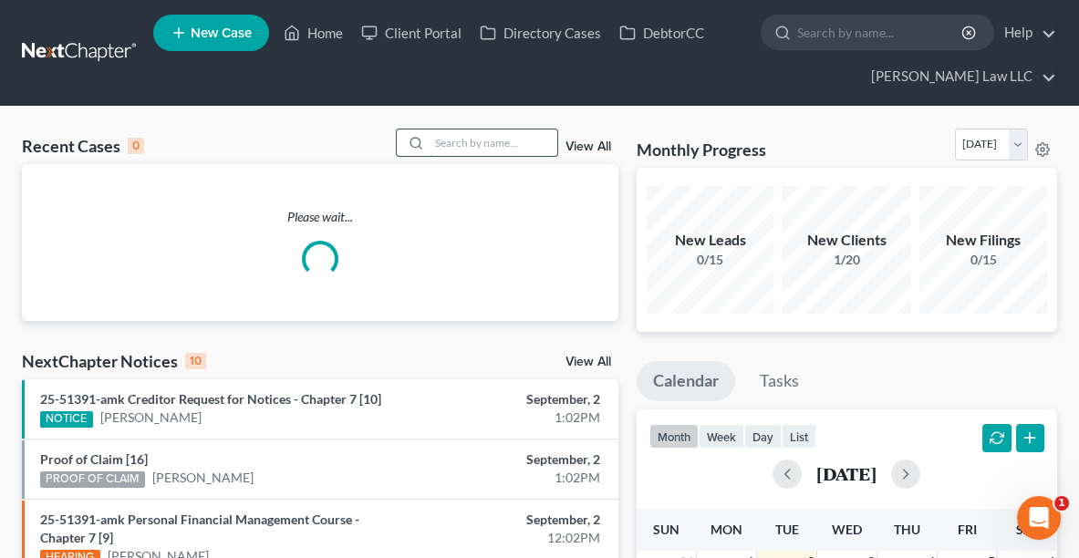
click at [514, 143] on input "search" at bounding box center [493, 142] width 128 height 26
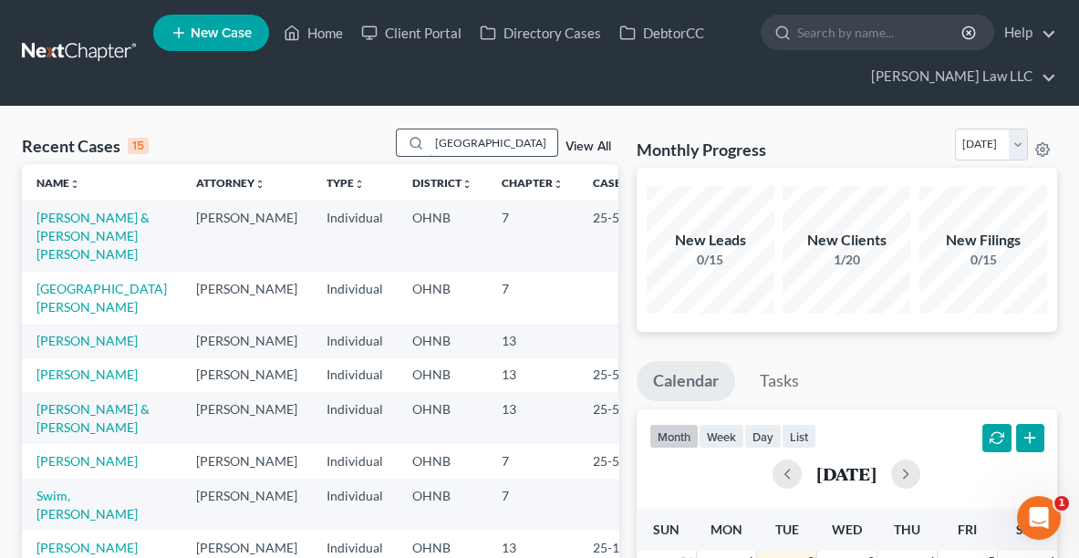
type input "[GEOGRAPHIC_DATA]"
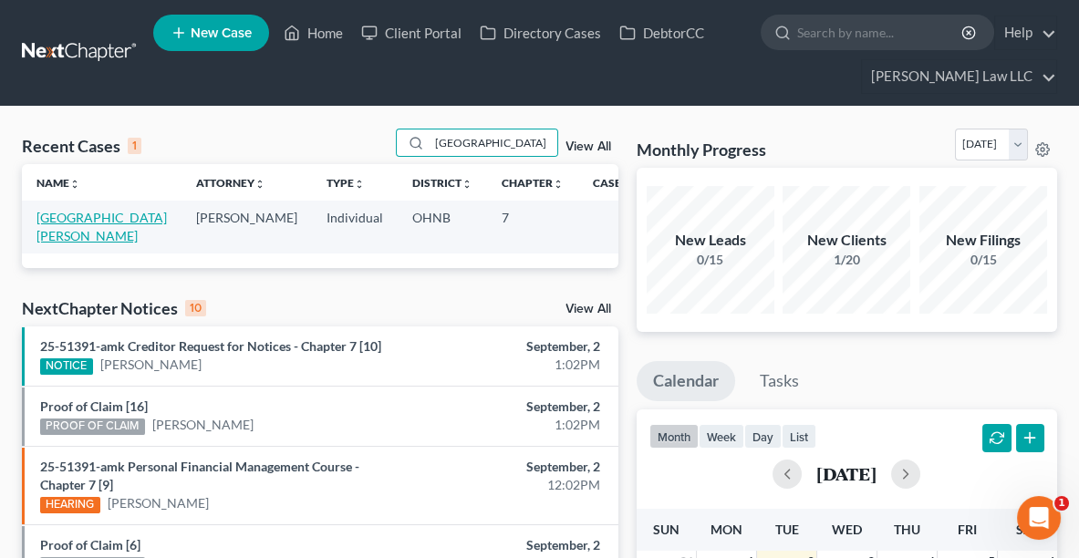
click at [73, 214] on link "[GEOGRAPHIC_DATA][PERSON_NAME]" at bounding box center [101, 227] width 130 height 34
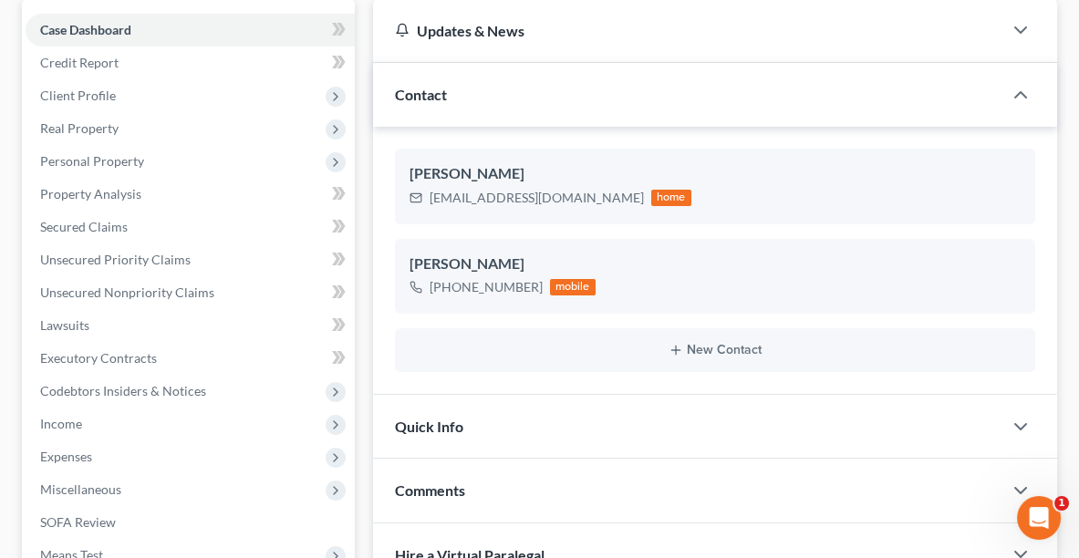
scroll to position [343, 0]
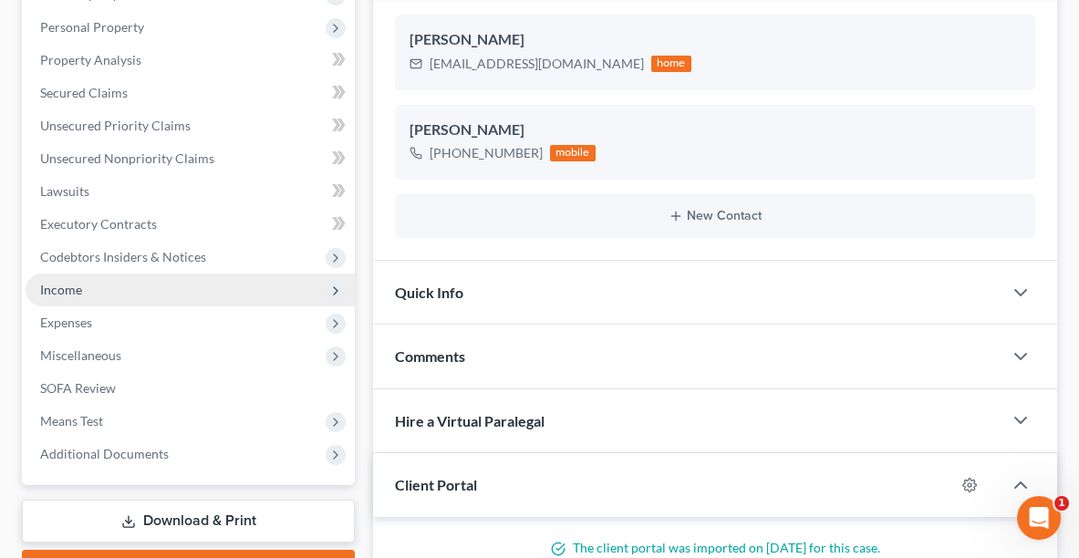
click at [47, 291] on span "Income" at bounding box center [61, 290] width 42 height 16
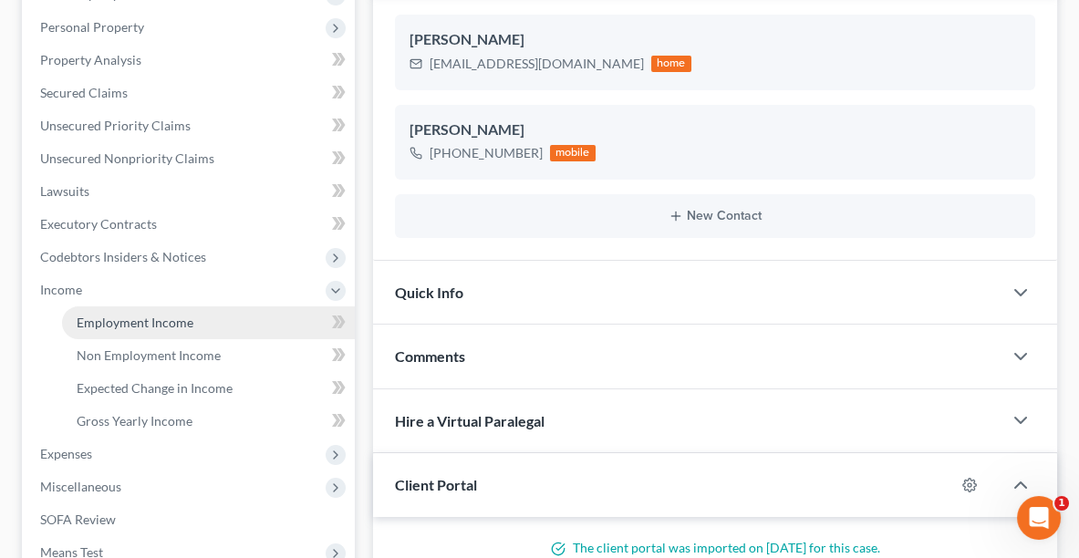
click at [122, 324] on span "Employment Income" at bounding box center [135, 323] width 117 height 16
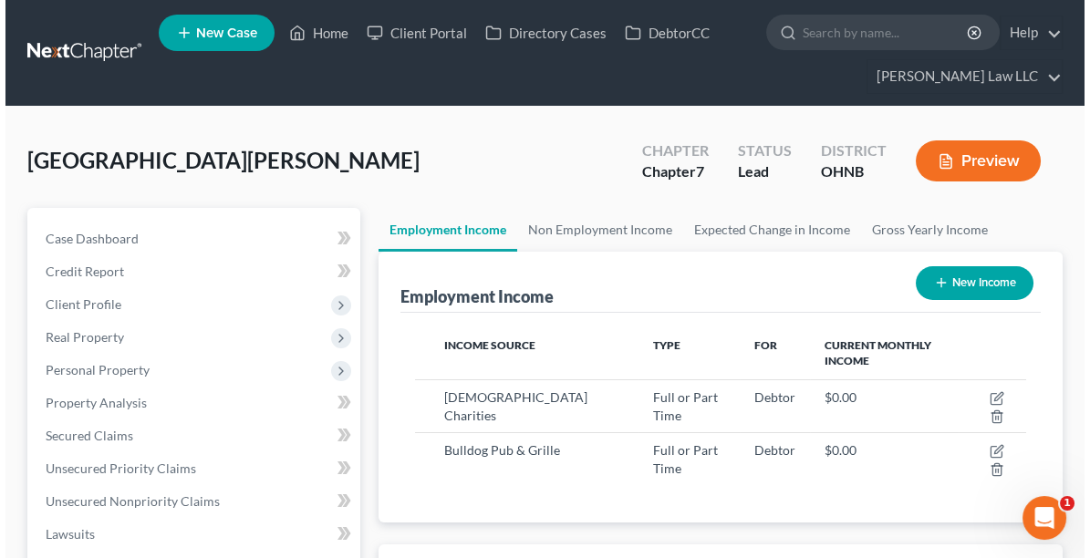
scroll to position [119, 0]
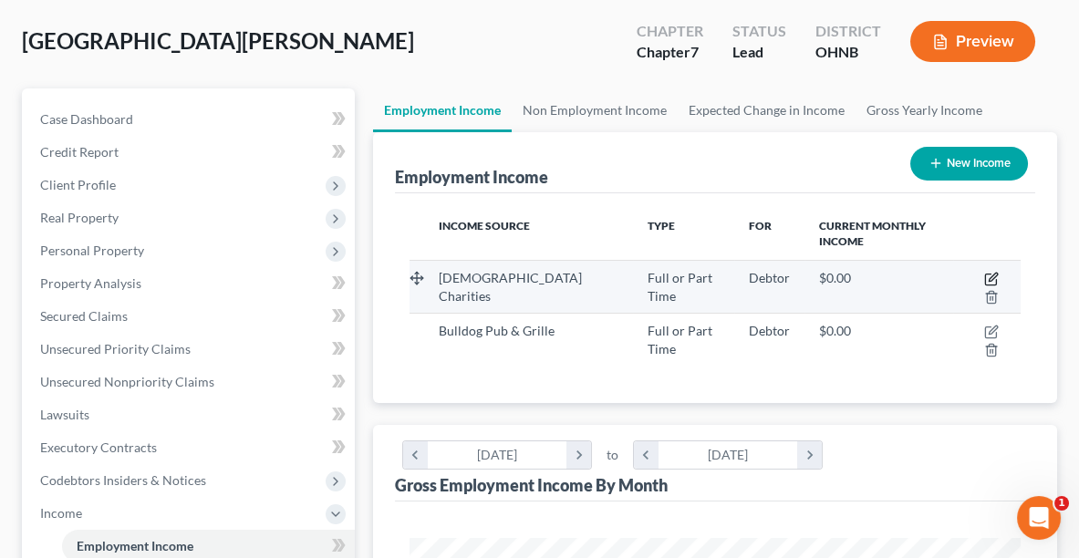
click at [988, 273] on icon "button" at bounding box center [992, 277] width 8 height 8
select select "0"
select select "36"
select select "2"
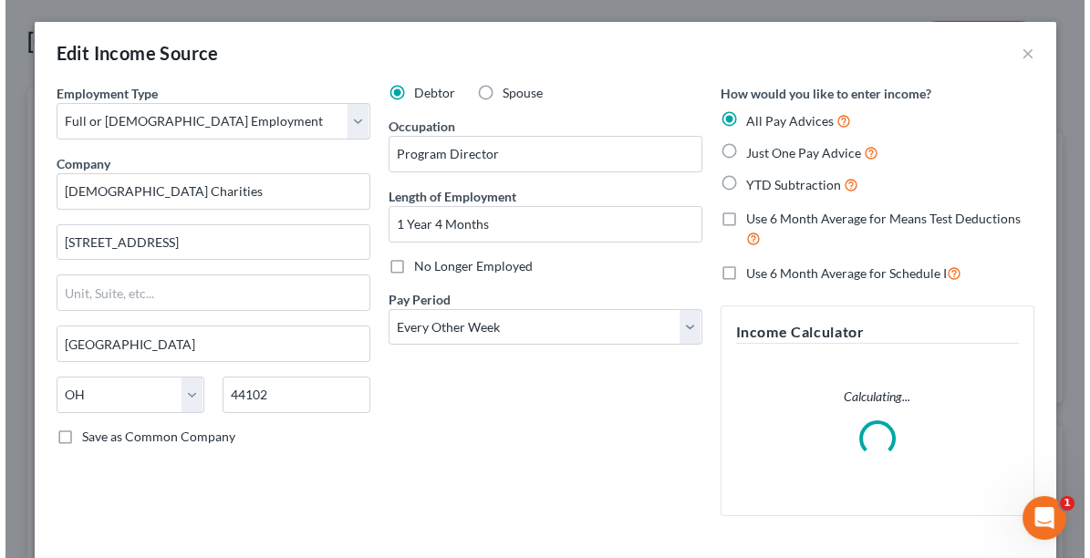
scroll to position [308, 654]
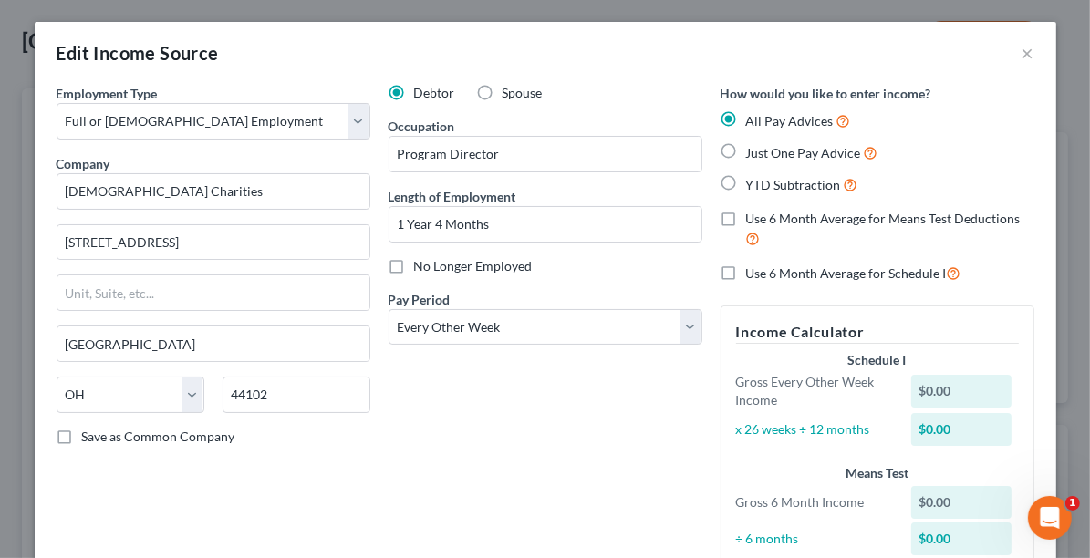
click at [746, 152] on label "Just One Pay Advice" at bounding box center [812, 152] width 132 height 21
click at [753, 152] on input "Just One Pay Advice" at bounding box center [759, 148] width 12 height 12
radio input "true"
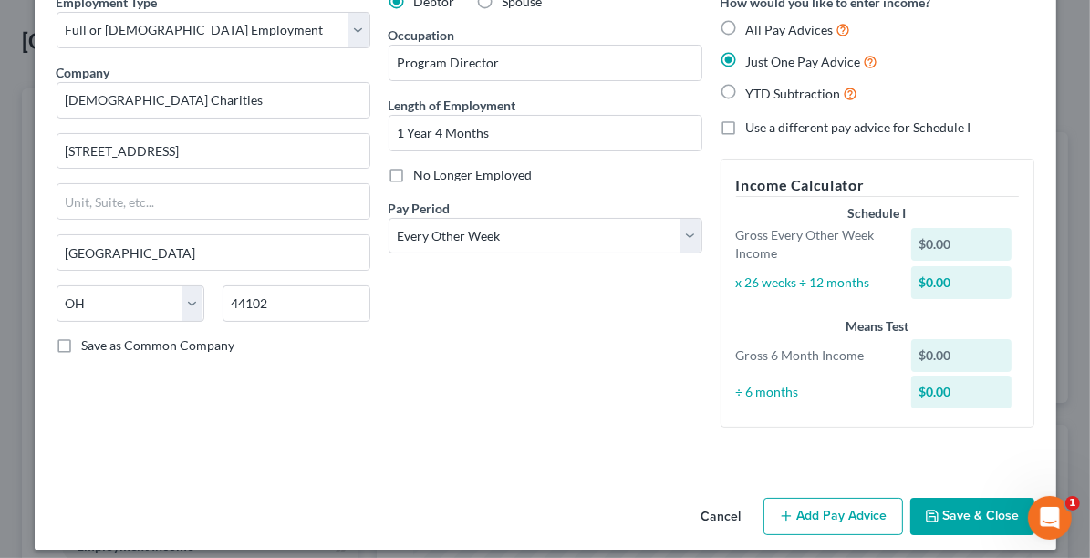
scroll to position [103, 0]
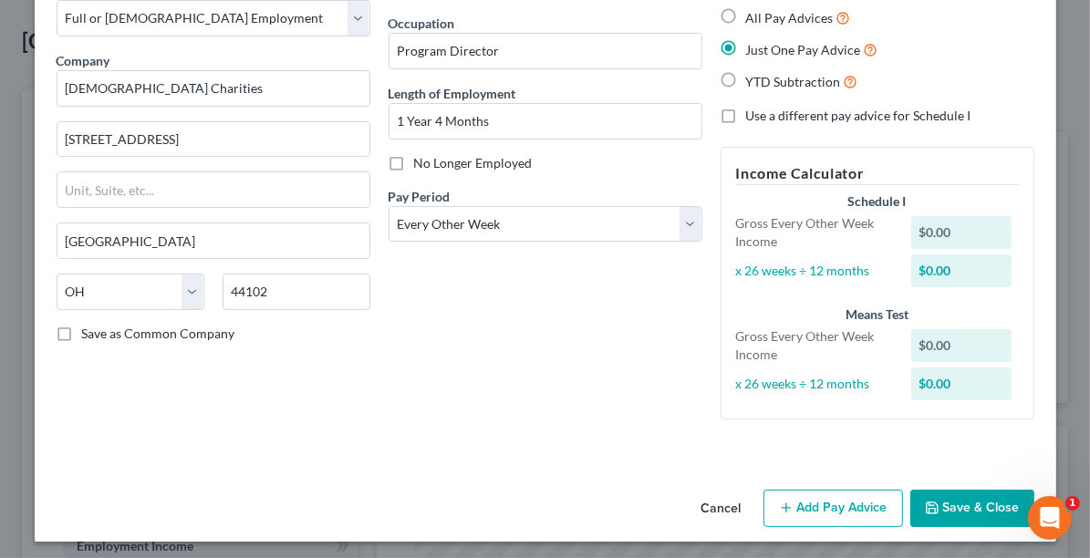
click at [160, 391] on div "Employment Type * Select Full or [DEMOGRAPHIC_DATA] Employment Self Employment …" at bounding box center [213, 207] width 332 height 453
click at [822, 520] on button "Add Pay Advice" at bounding box center [833, 509] width 140 height 38
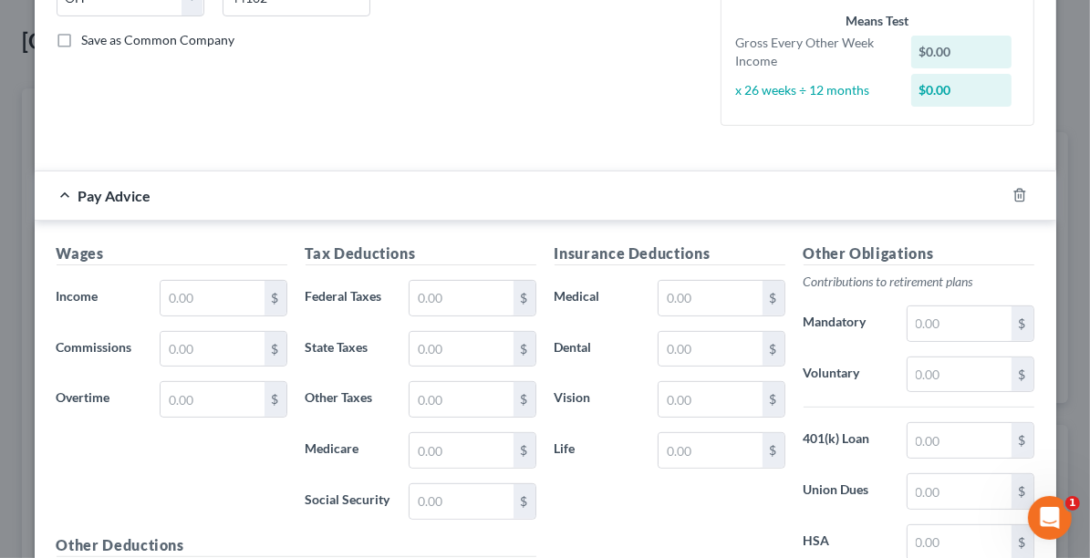
scroll to position [395, 0]
click at [208, 288] on input "text" at bounding box center [211, 300] width 103 height 35
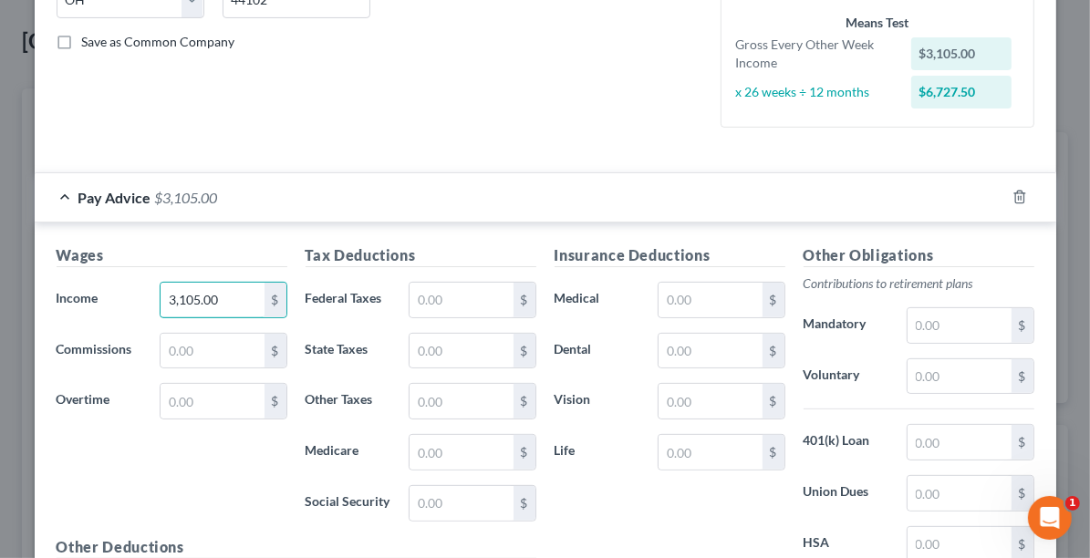
type input "3,105.00"
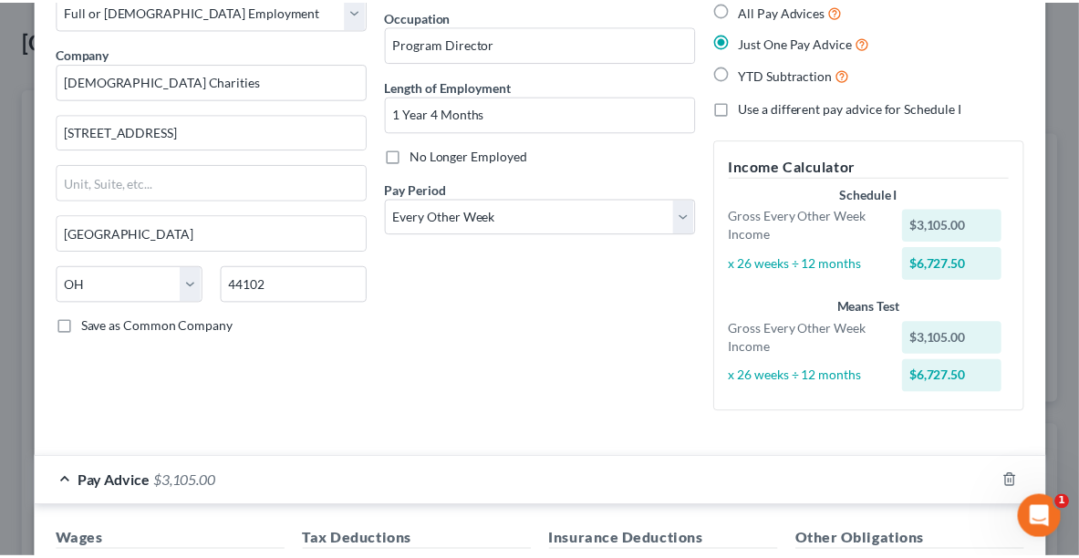
scroll to position [0, 0]
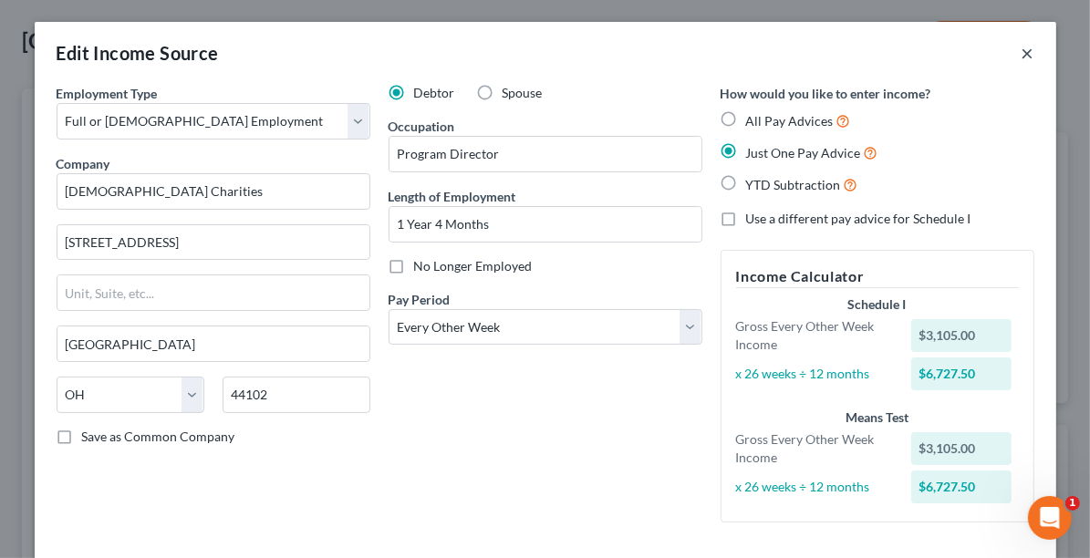
click at [1024, 54] on button "×" at bounding box center [1027, 53] width 13 height 22
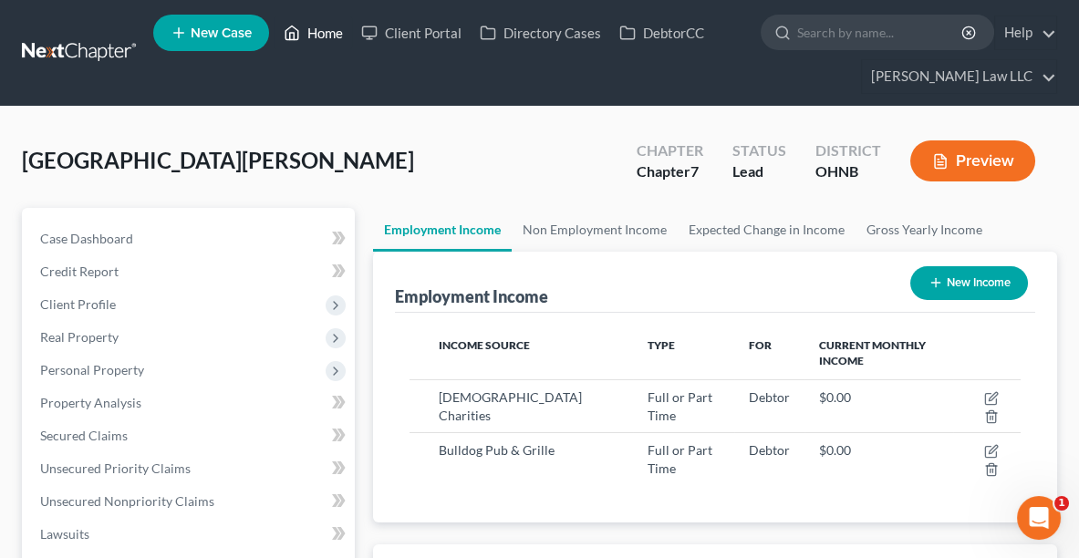
click at [319, 41] on link "Home" at bounding box center [313, 32] width 78 height 33
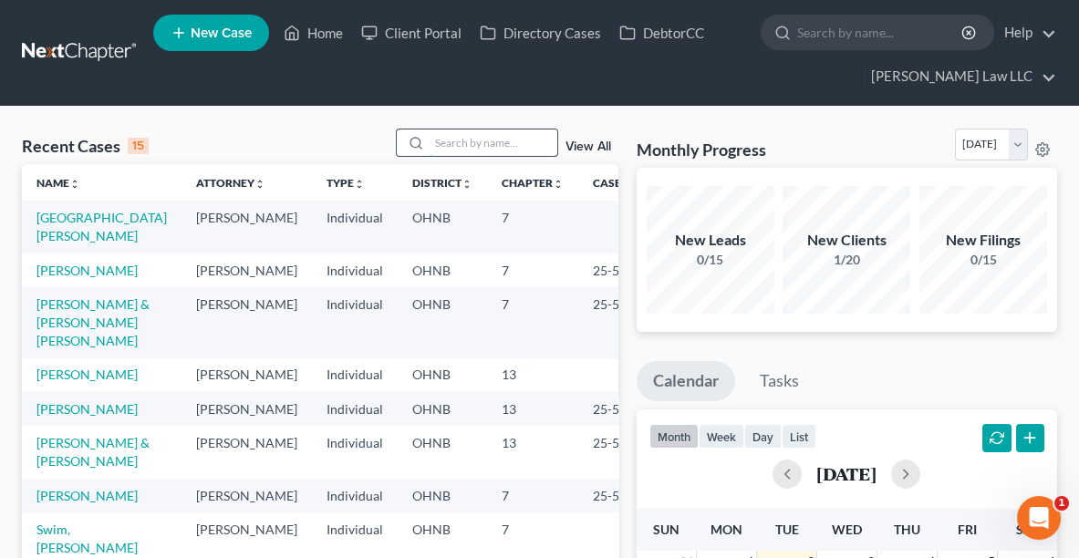
drag, startPoint x: 476, startPoint y: 133, endPoint x: 454, endPoint y: 144, distance: 24.5
click at [454, 144] on input "search" at bounding box center [493, 142] width 128 height 26
type input "SWEET"
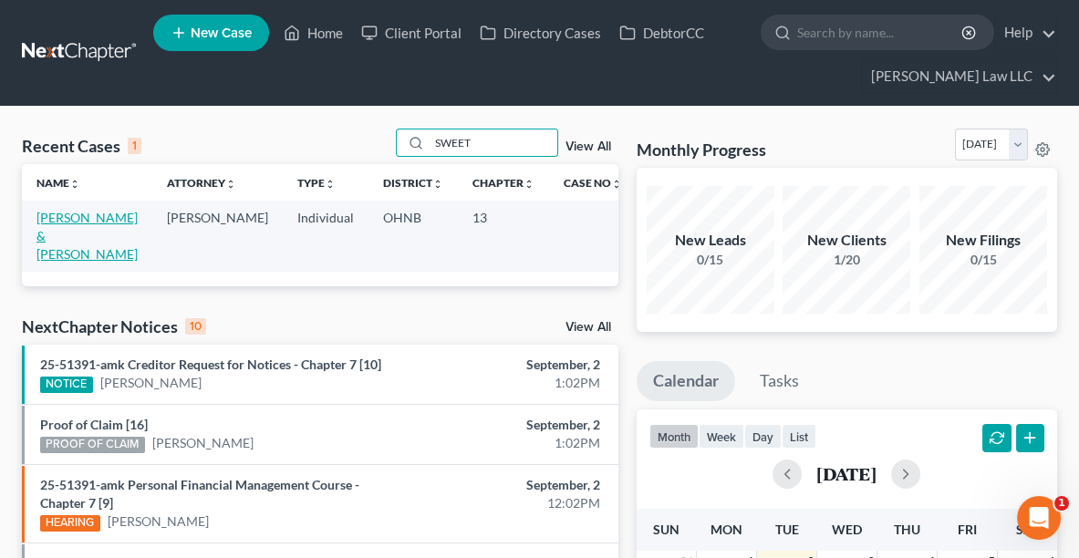
click at [78, 223] on link "[PERSON_NAME] & [PERSON_NAME]" at bounding box center [86, 236] width 101 height 52
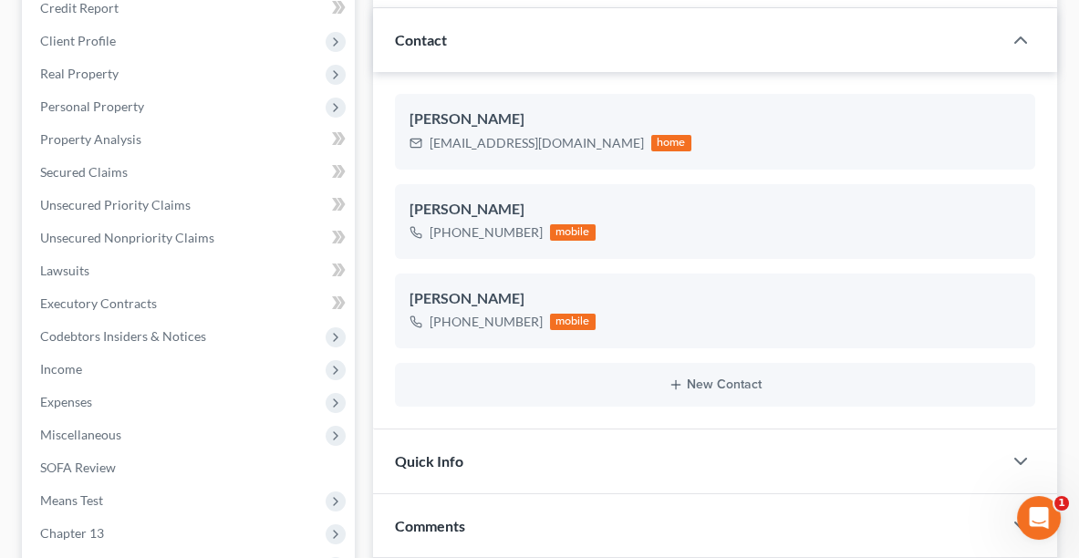
scroll to position [278, 0]
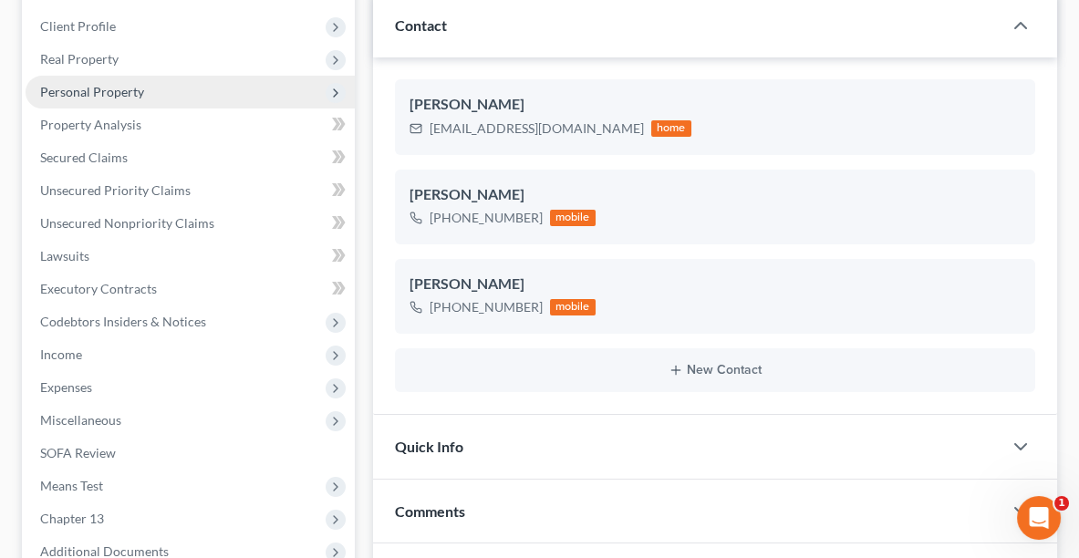
click at [90, 88] on span "Personal Property" at bounding box center [92, 92] width 104 height 16
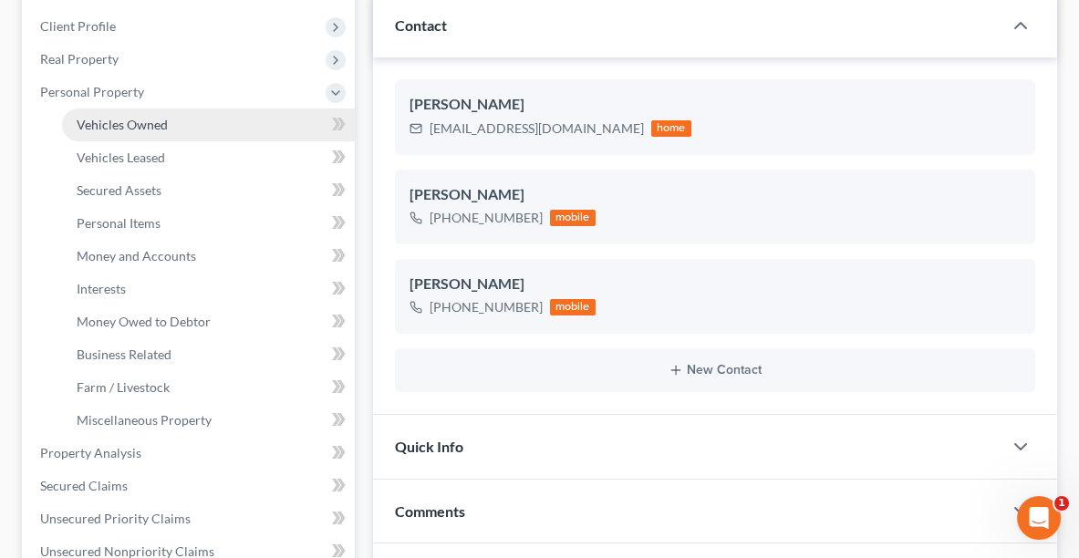
click at [95, 121] on span "Vehicles Owned" at bounding box center [122, 125] width 91 height 16
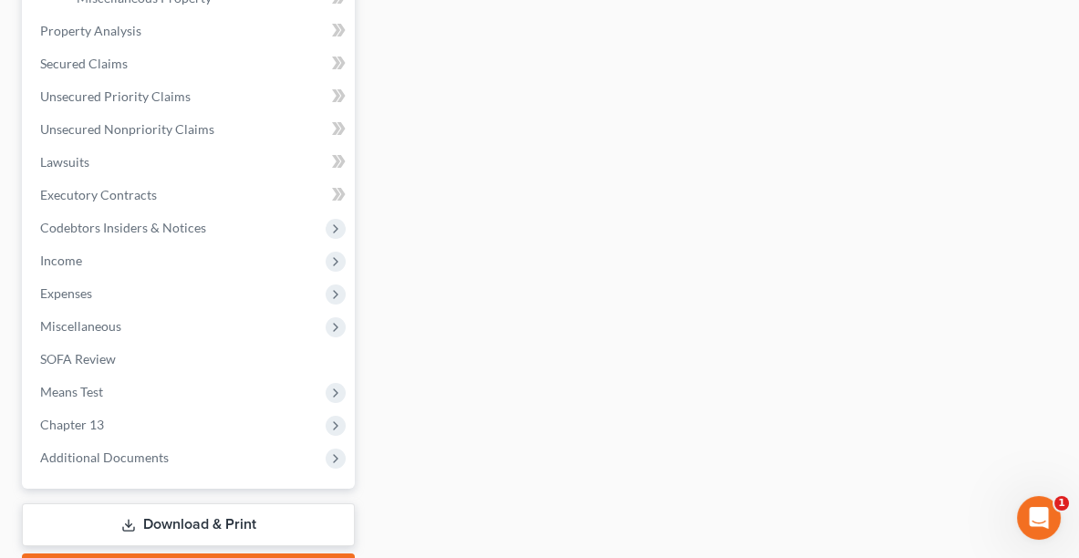
scroll to position [699, 0]
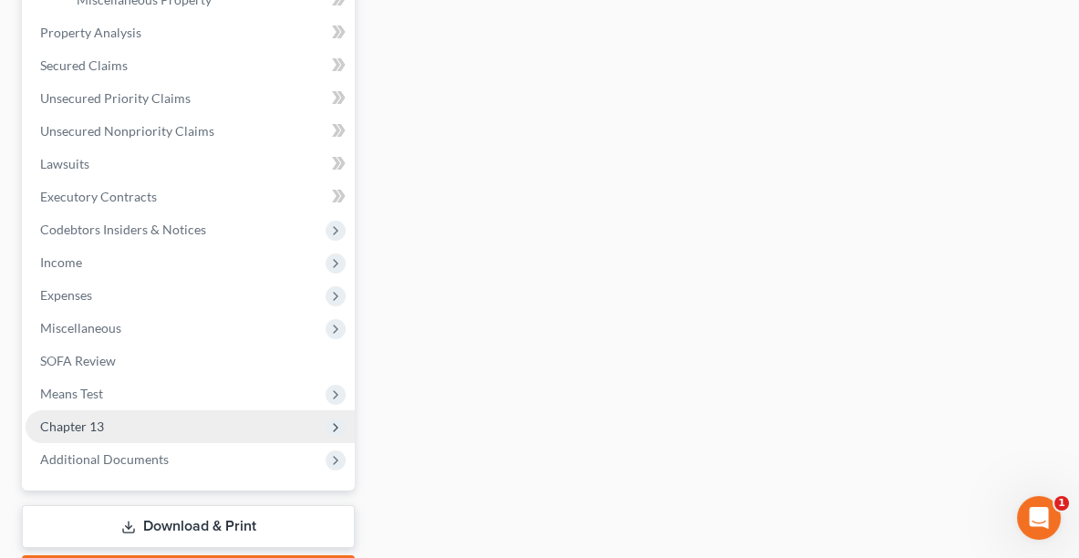
click at [125, 417] on span "Chapter 13" at bounding box center [190, 426] width 329 height 33
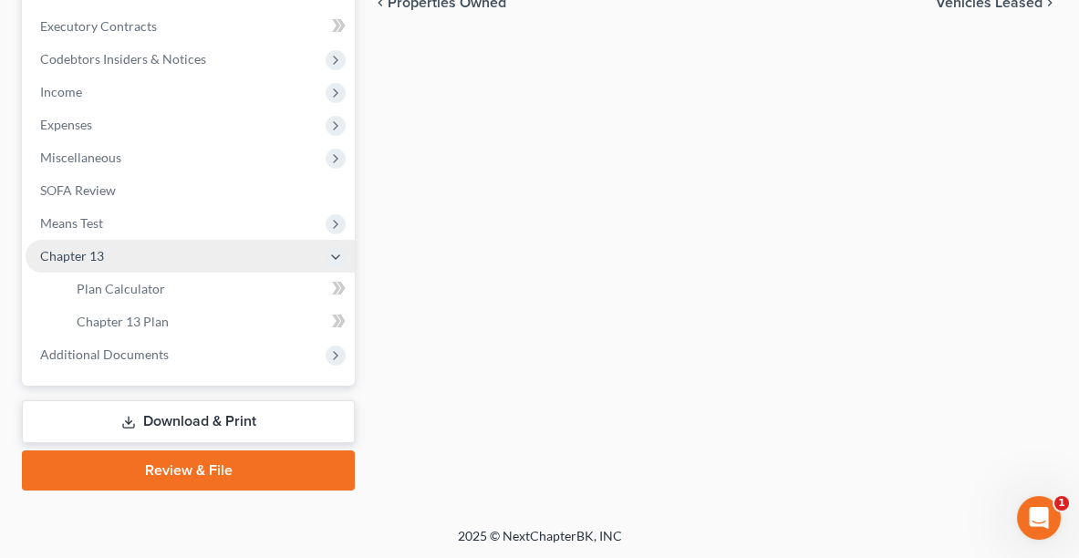
scroll to position [538, 0]
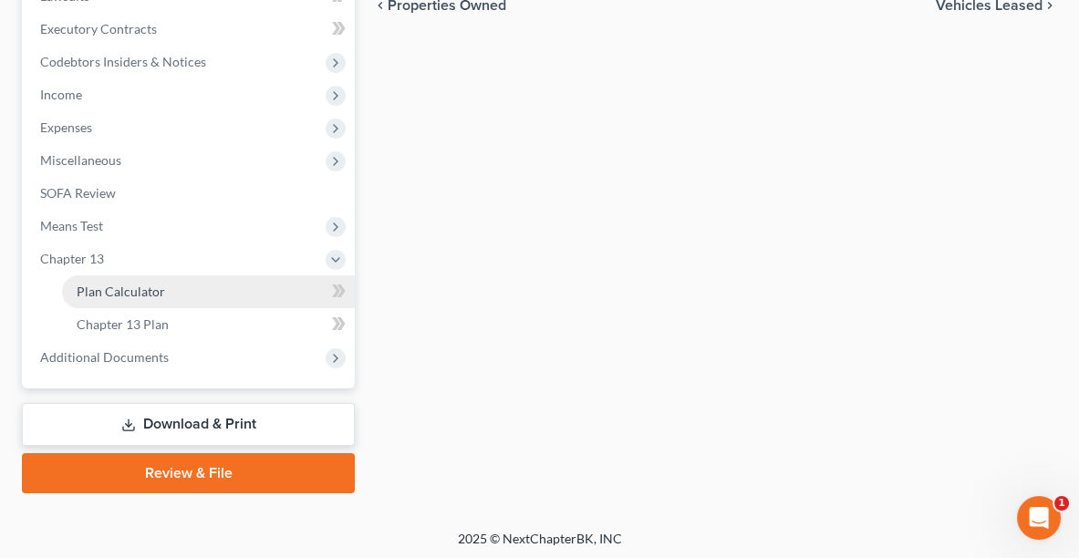
click at [123, 289] on span "Plan Calculator" at bounding box center [121, 292] width 88 height 16
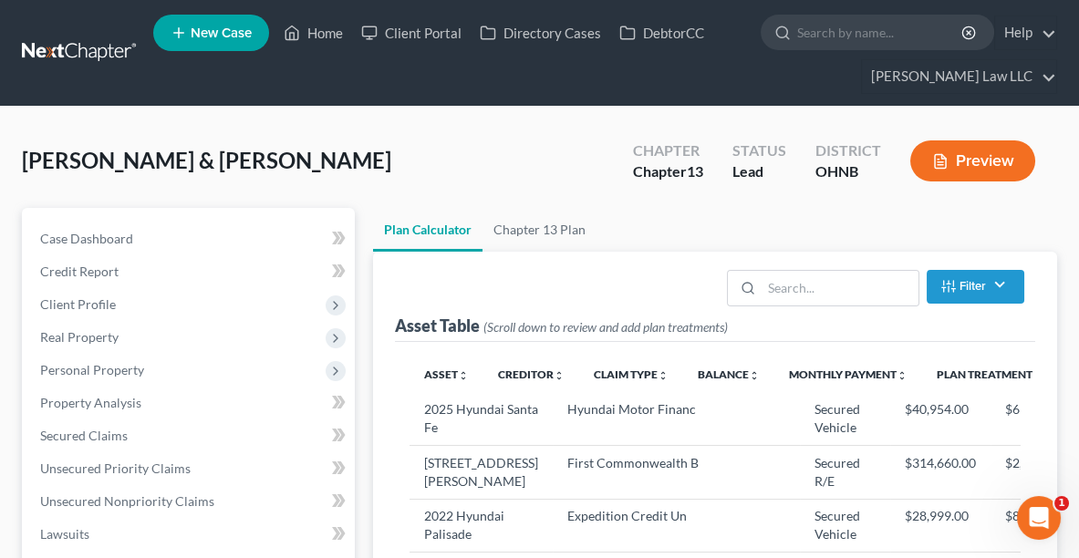
select select "59"
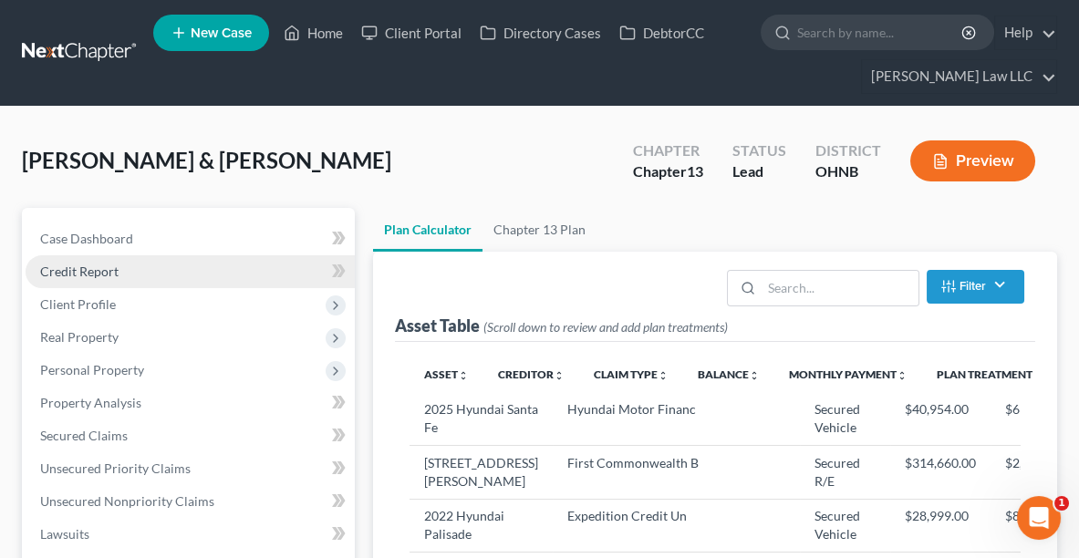
click at [118, 288] on span "Client Profile" at bounding box center [190, 304] width 329 height 33
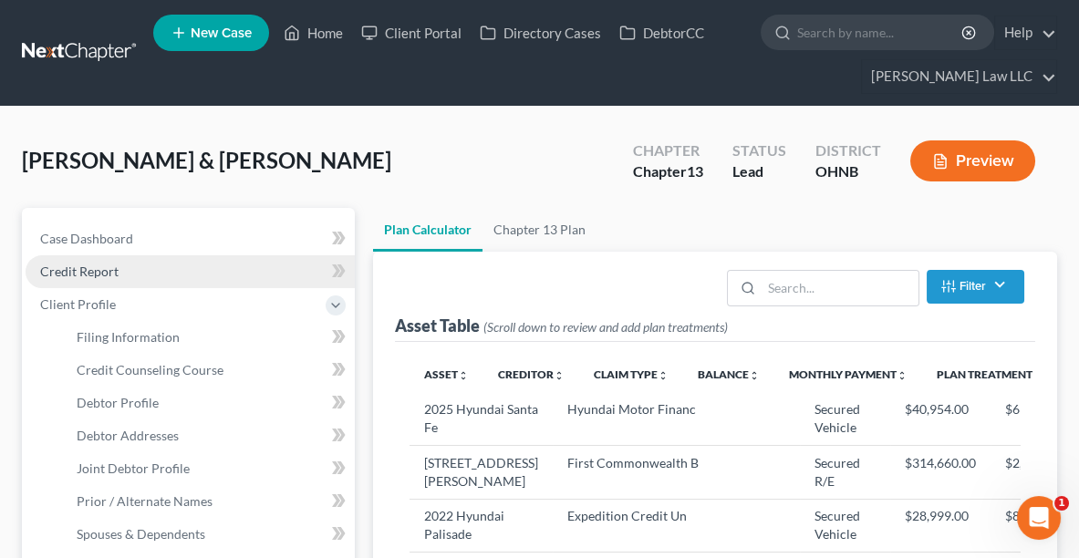
click at [82, 260] on link "Credit Report" at bounding box center [190, 271] width 329 height 33
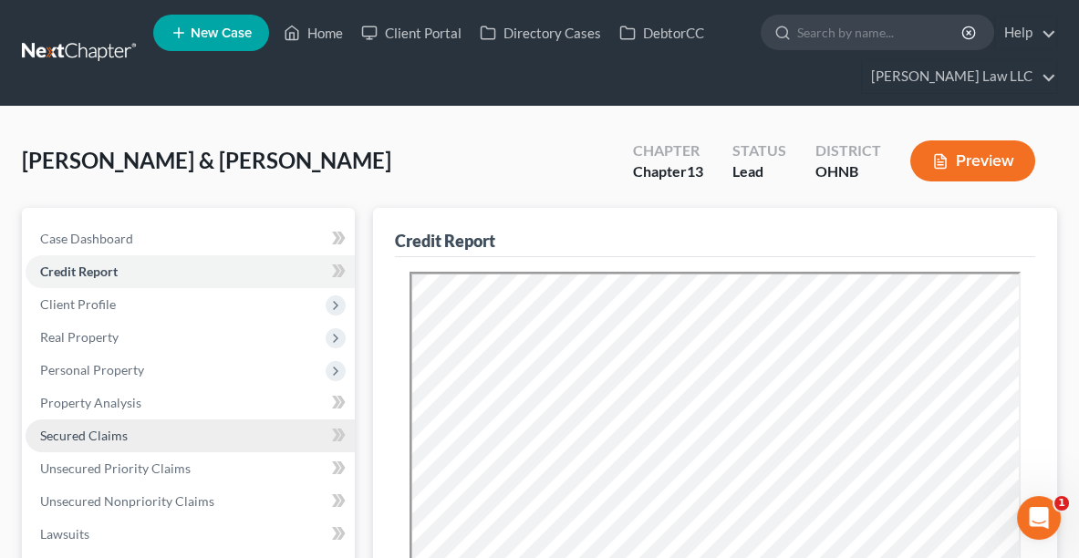
click at [77, 440] on span "Secured Claims" at bounding box center [84, 436] width 88 height 16
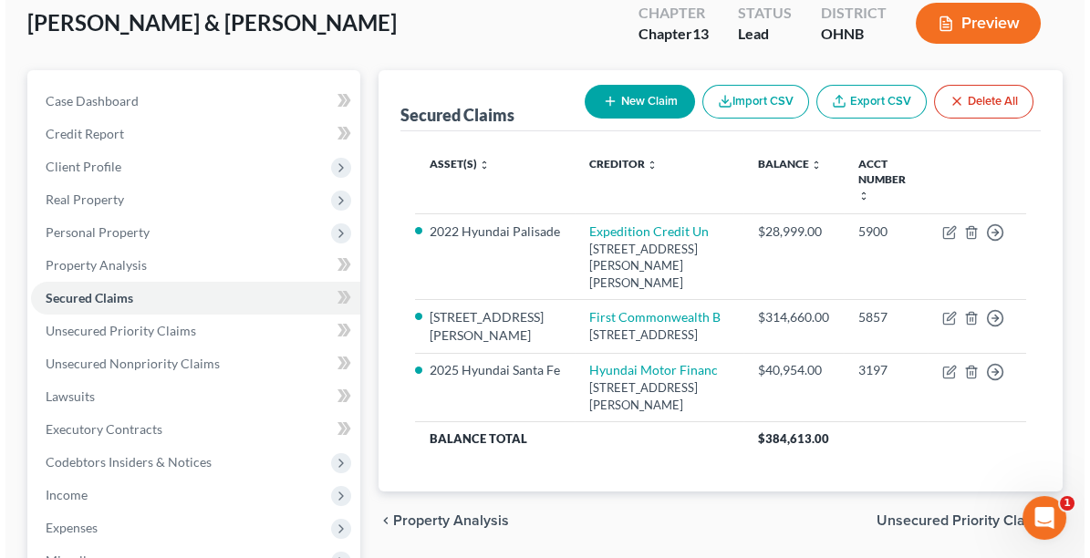
scroll to position [143, 0]
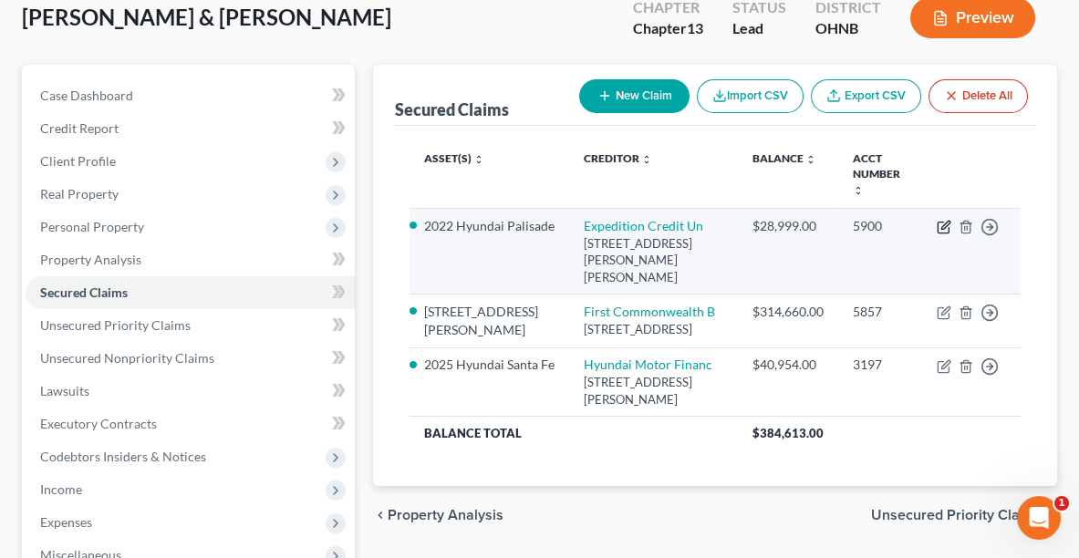
click at [941, 220] on icon "button" at bounding box center [944, 227] width 15 height 15
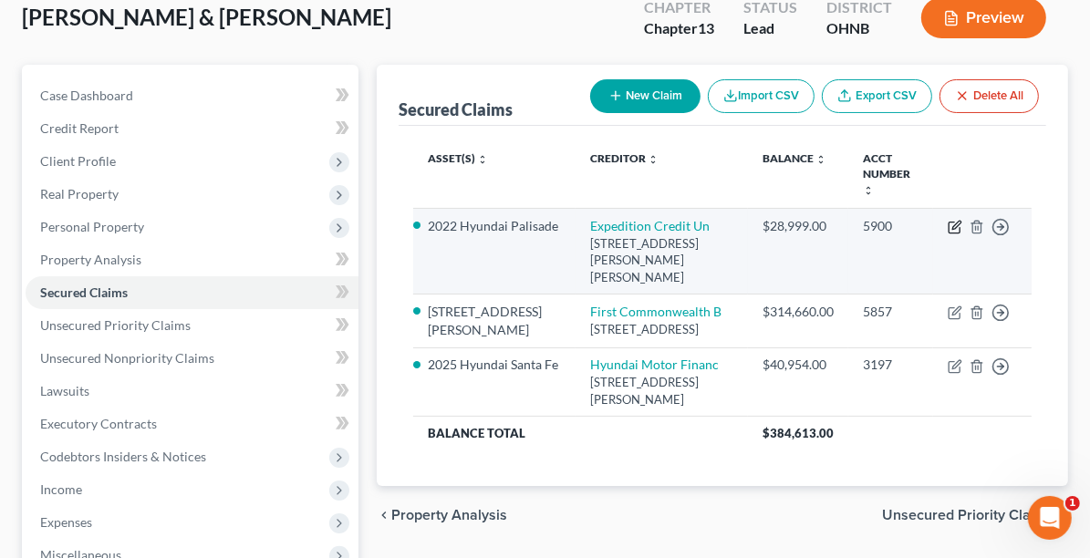
select select "24"
select select "4"
select select "2"
select select "0"
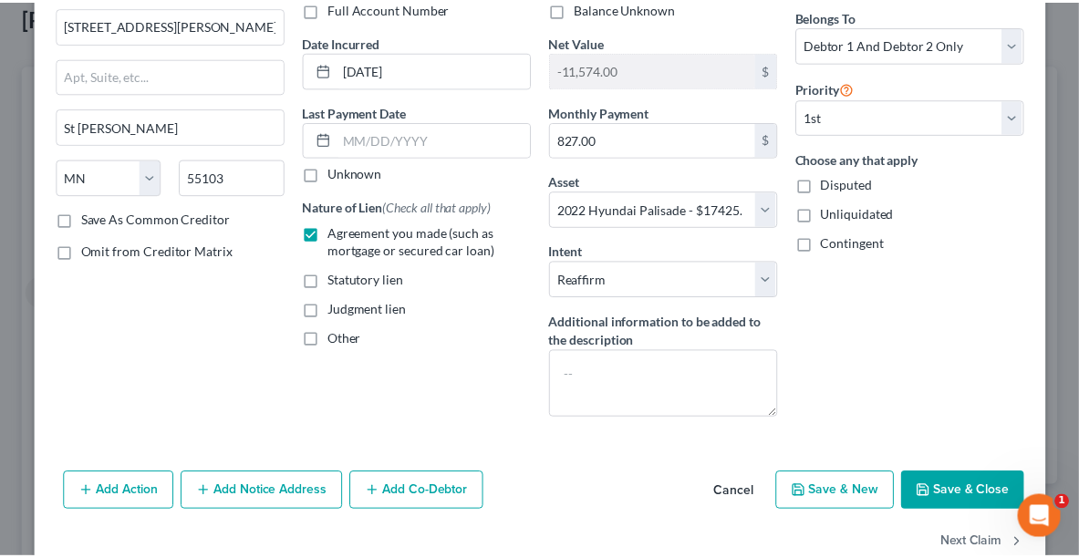
scroll to position [183, 0]
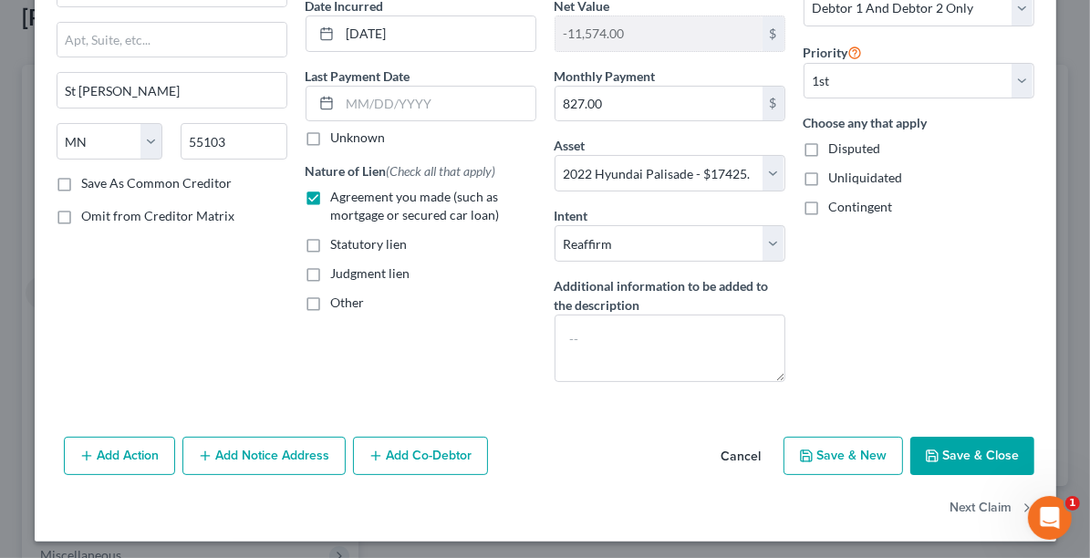
drag, startPoint x: 929, startPoint y: 445, endPoint x: 944, endPoint y: 453, distance: 16.7
click at [944, 453] on button "Save & Close" at bounding box center [972, 456] width 124 height 38
select select
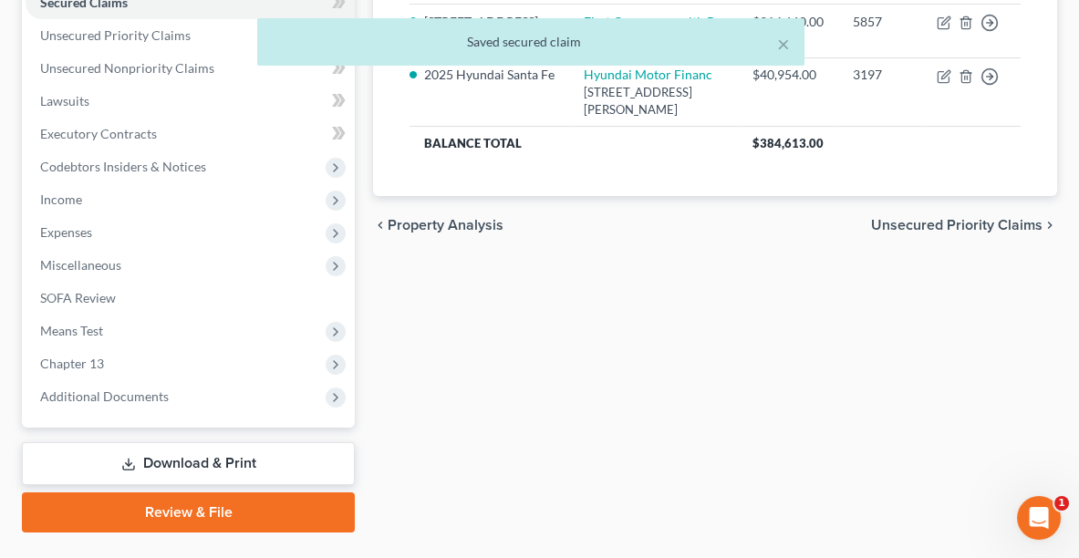
scroll to position [472, 0]
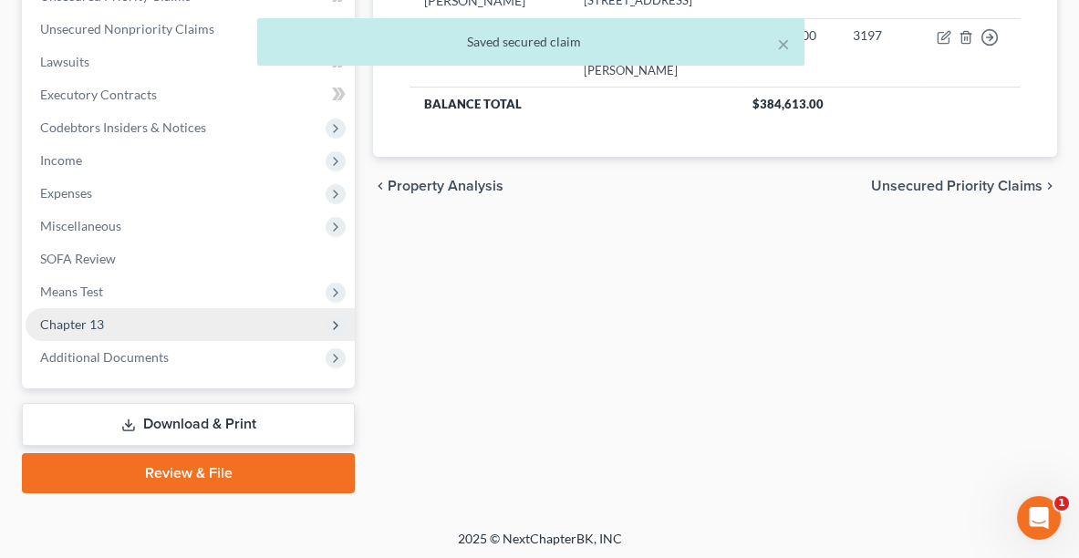
click at [108, 326] on span "Chapter 13" at bounding box center [190, 324] width 329 height 33
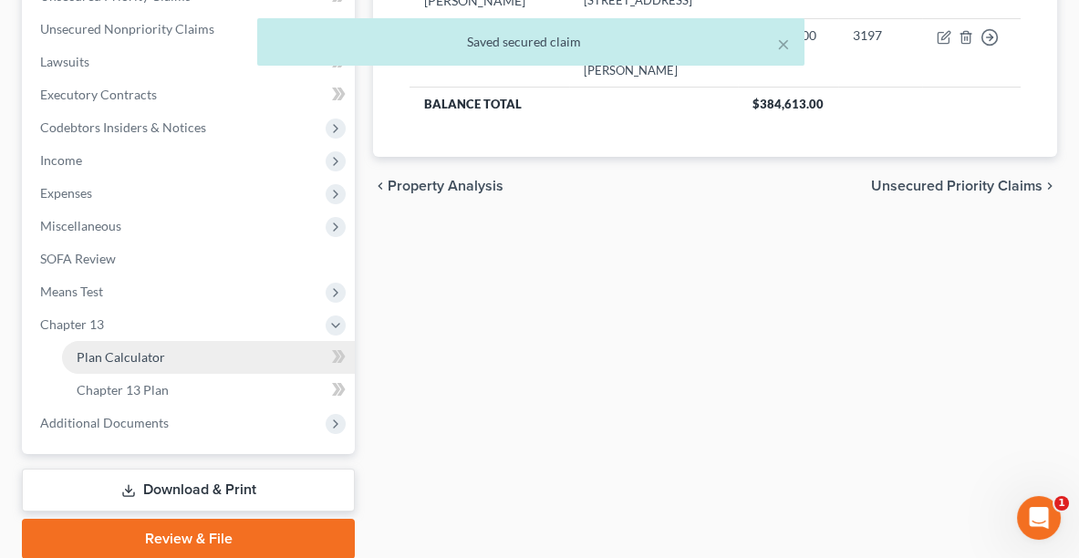
click at [117, 355] on span "Plan Calculator" at bounding box center [121, 357] width 88 height 16
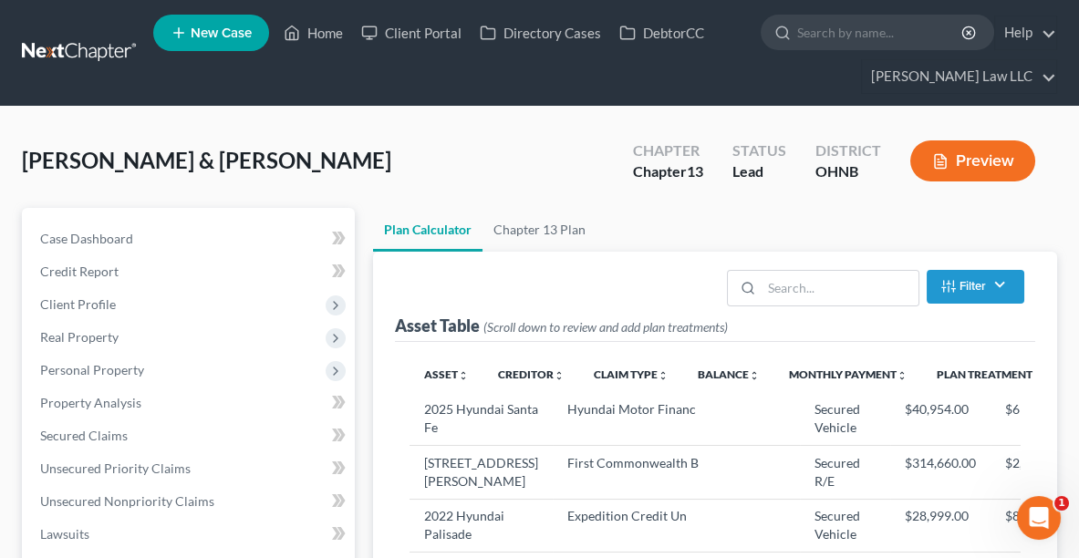
select select "59"
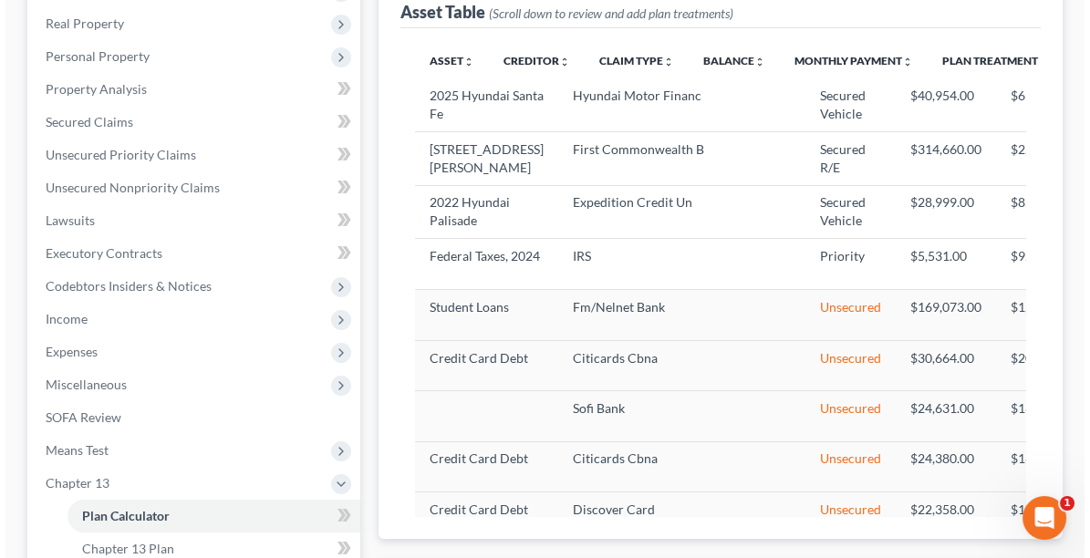
scroll to position [322, 0]
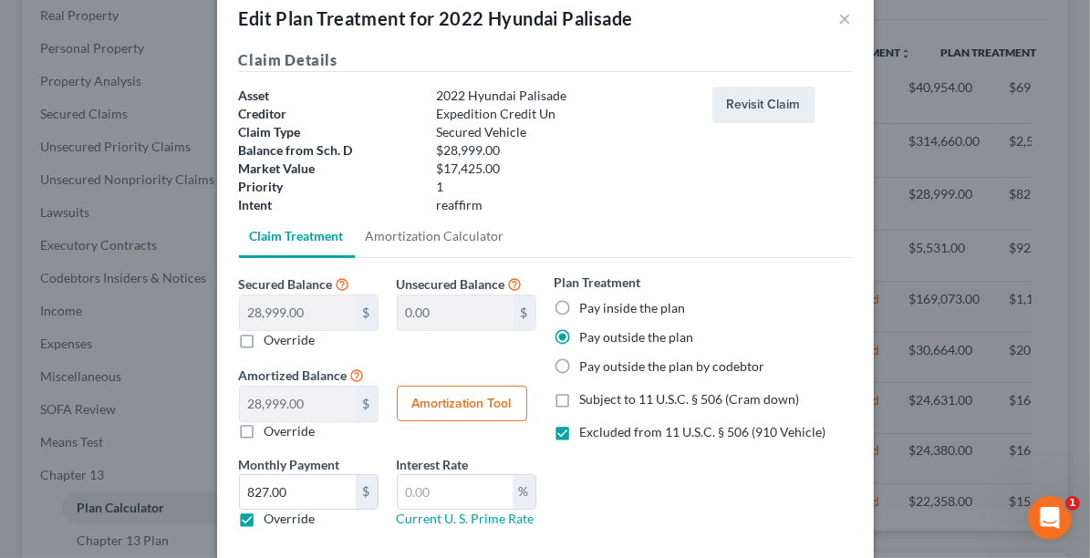
scroll to position [42, 0]
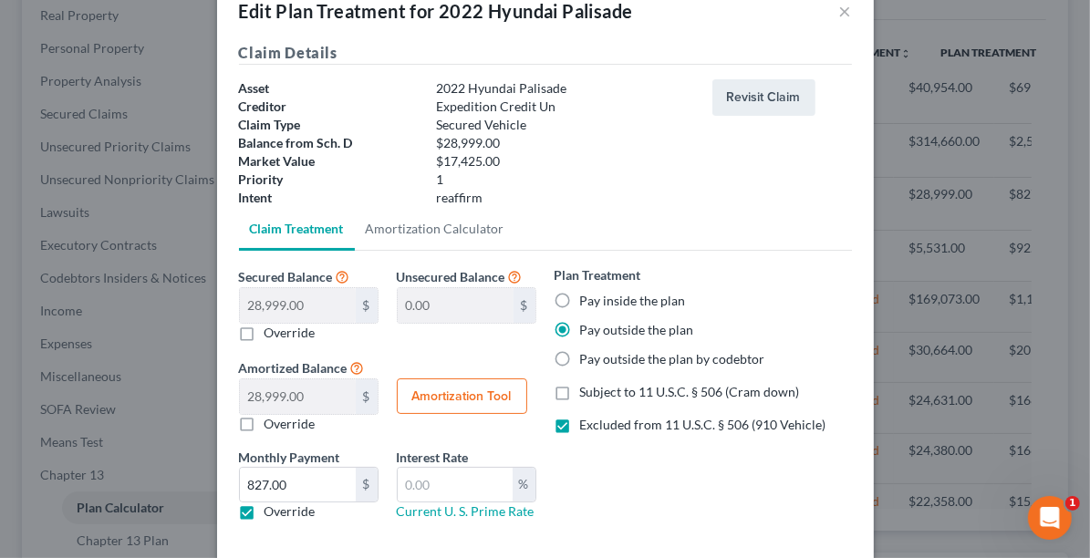
click at [580, 389] on label "Subject to 11 U.S.C. § 506 (Cram down)" at bounding box center [690, 392] width 220 height 18
click at [587, 389] on input "Subject to 11 U.S.C. § 506 (Cram down)" at bounding box center [593, 389] width 12 height 12
checkbox input "true"
click at [580, 430] on label "Excluded from 11 U.S.C. § 506 (910 Vehicle)" at bounding box center [703, 425] width 246 height 18
click at [587, 428] on input "Excluded from 11 U.S.C. § 506 (910 Vehicle)" at bounding box center [593, 422] width 12 height 12
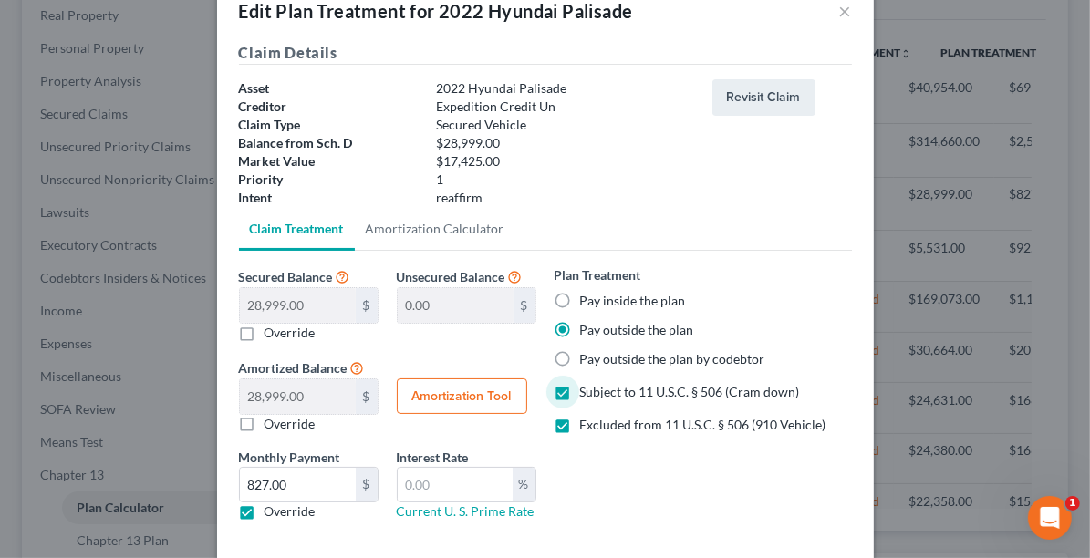
checkbox input "false"
click at [580, 299] on label "Pay inside the plan" at bounding box center [633, 301] width 106 height 18
click at [587, 299] on input "Pay inside the plan" at bounding box center [593, 298] width 12 height 12
radio input "true"
click at [410, 486] on input "text" at bounding box center [455, 485] width 115 height 35
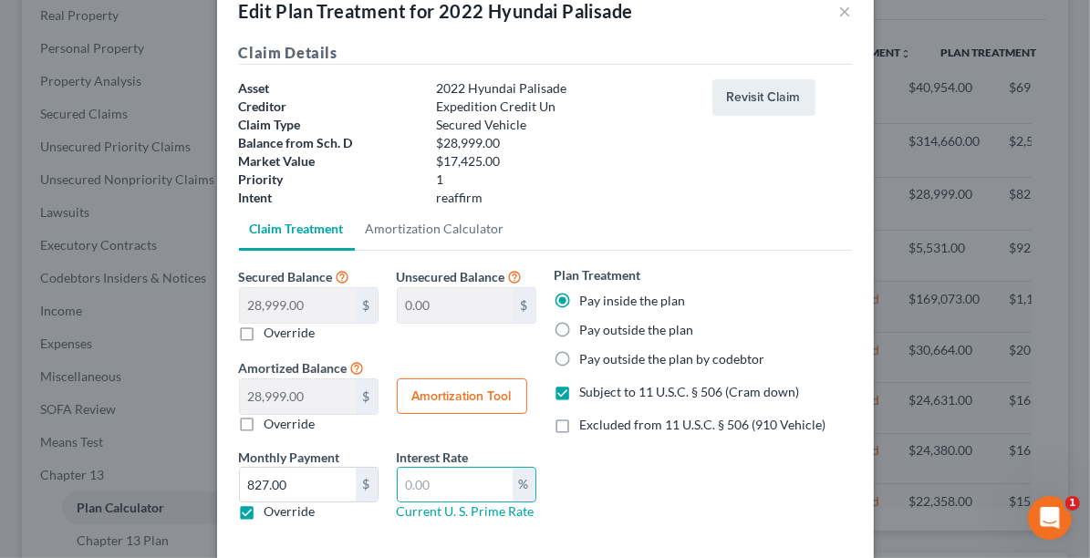
click at [264, 507] on label "Override" at bounding box center [289, 511] width 51 height 18
click at [272, 507] on input "Override" at bounding box center [278, 508] width 12 height 12
checkbox input "false"
click at [457, 489] on input "text" at bounding box center [455, 485] width 115 height 35
type input "5.09"
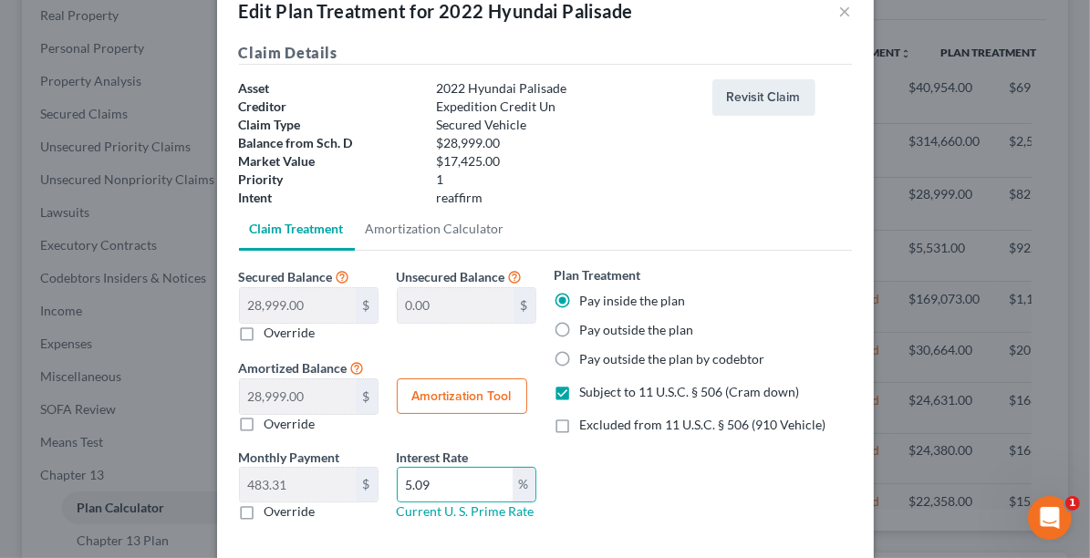
click at [431, 409] on button "Amortization Tool" at bounding box center [462, 396] width 130 height 36
type input "28,999.00"
type input "5.09"
type input "60"
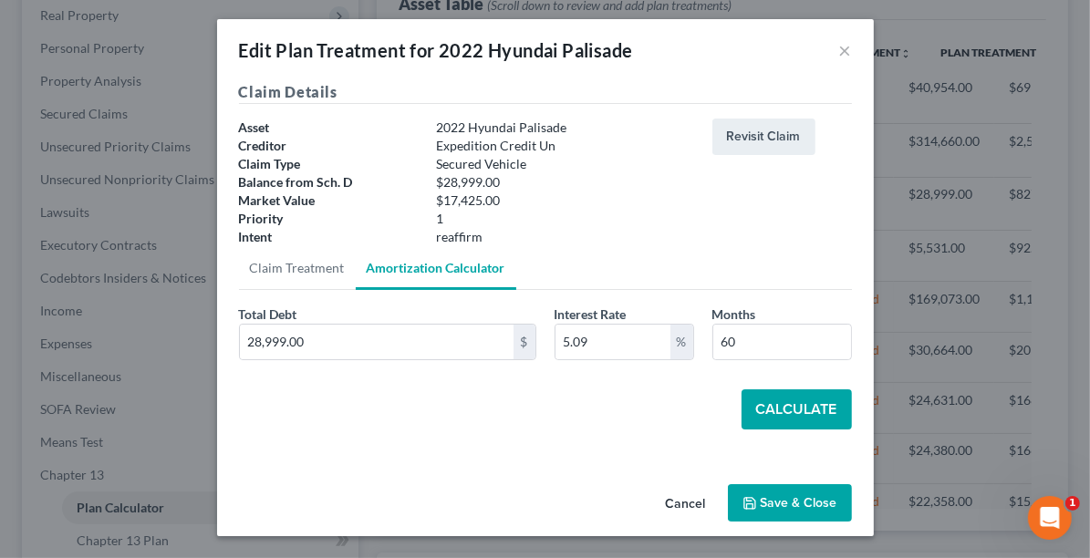
scroll to position [1, 0]
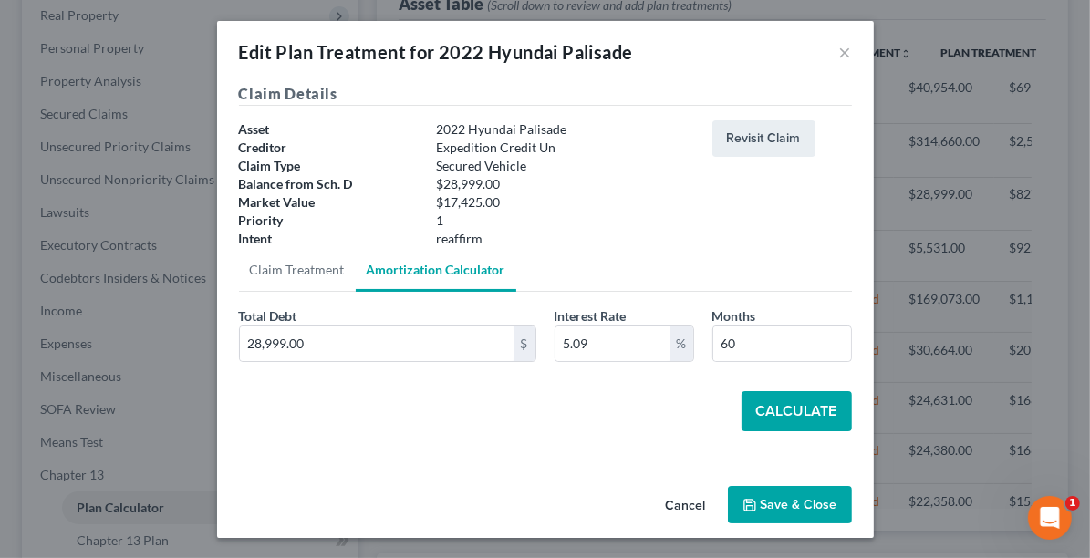
click at [802, 415] on button "Calculate" at bounding box center [796, 411] width 110 height 40
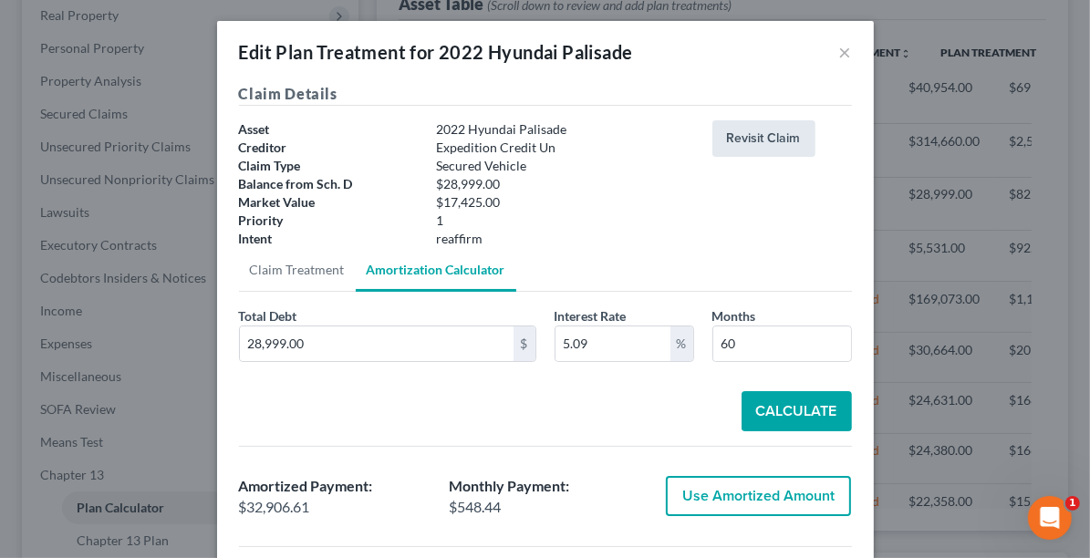
click at [729, 146] on button "Revisit Claim" at bounding box center [763, 138] width 103 height 36
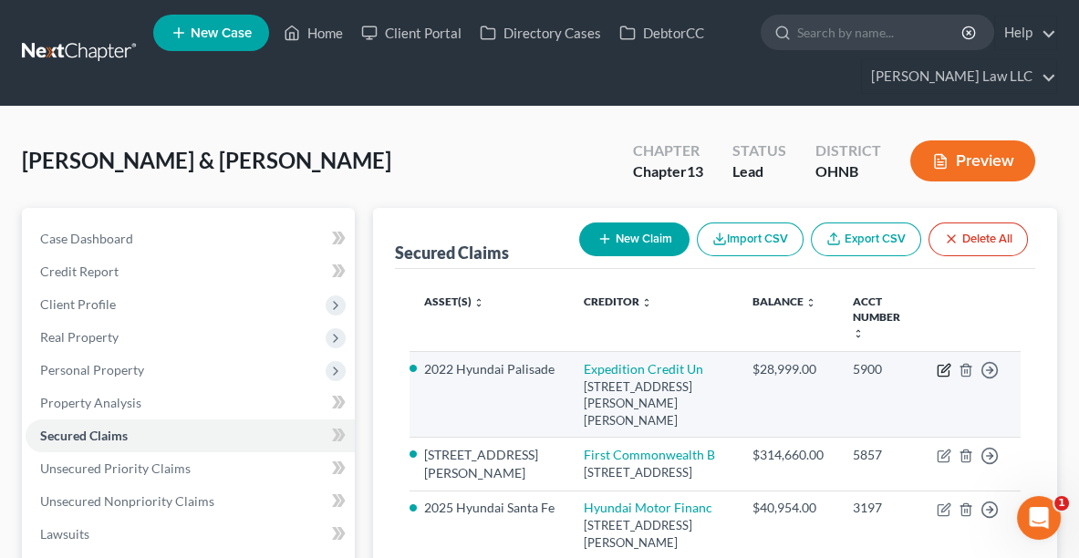
click at [949, 363] on icon "button" at bounding box center [944, 370] width 15 height 15
select select "24"
select select "2"
select select "0"
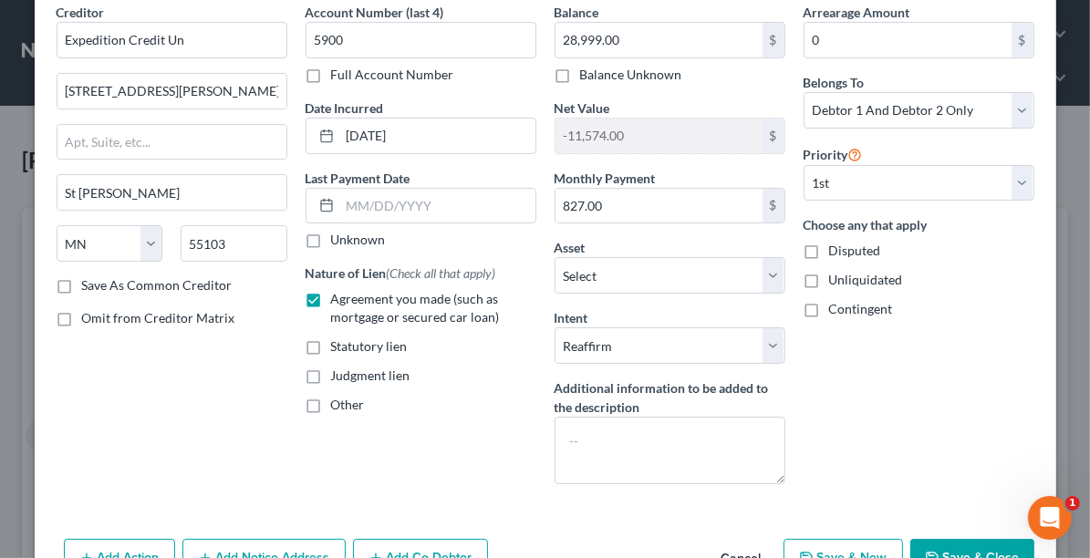
scroll to position [182, 0]
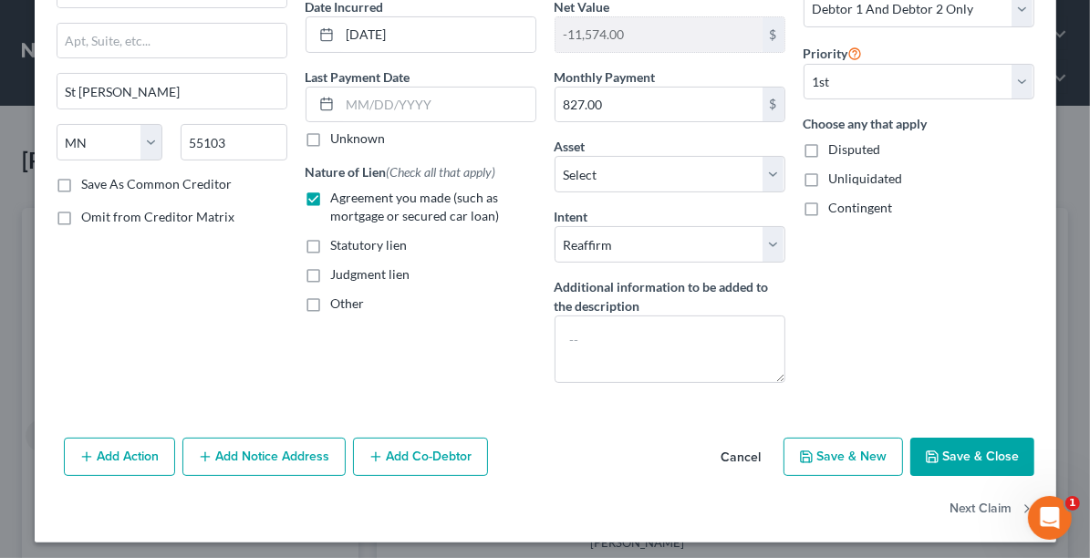
click at [967, 461] on button "Save & Close" at bounding box center [972, 457] width 124 height 38
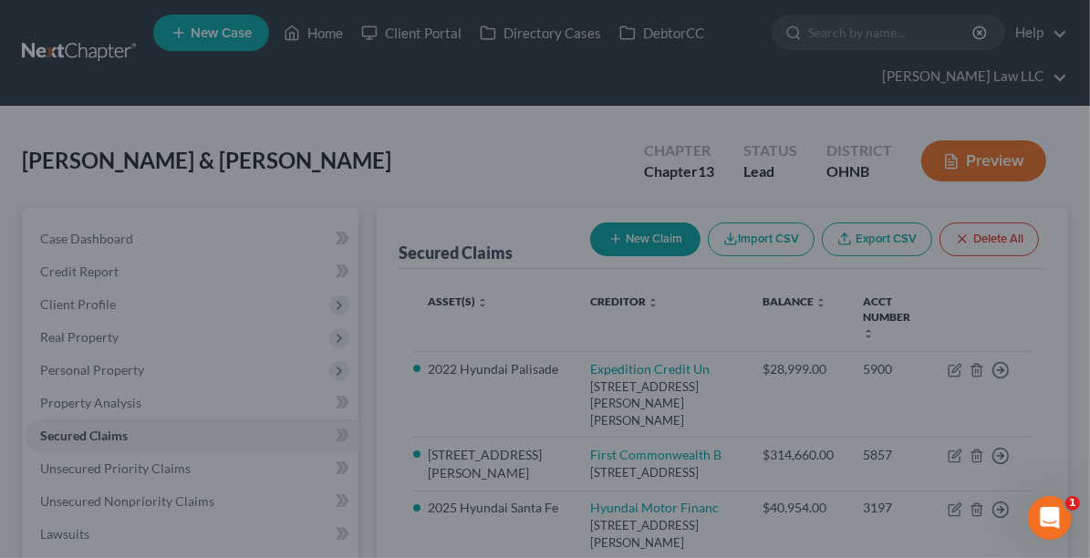
select select "4"
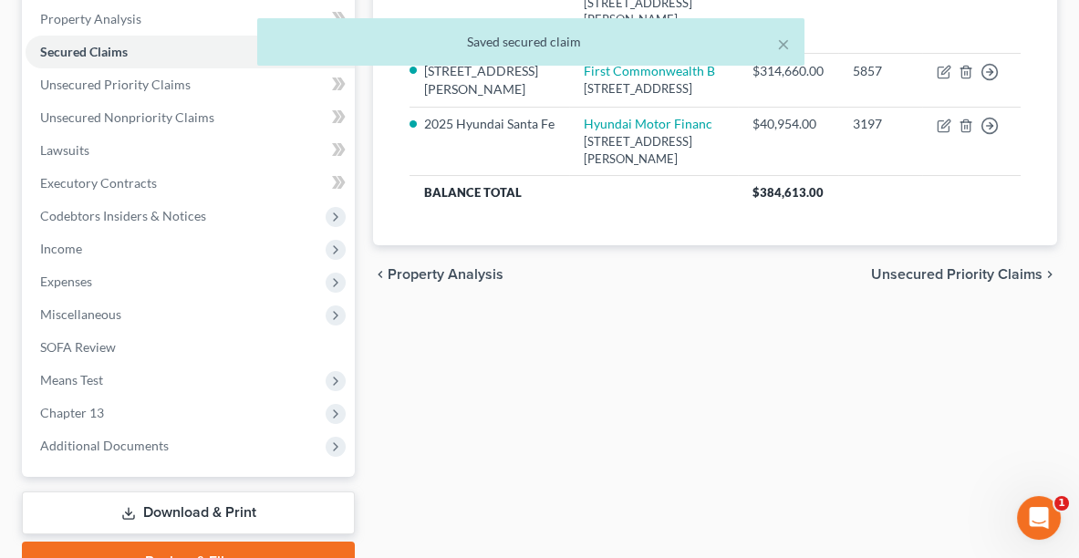
scroll to position [392, 0]
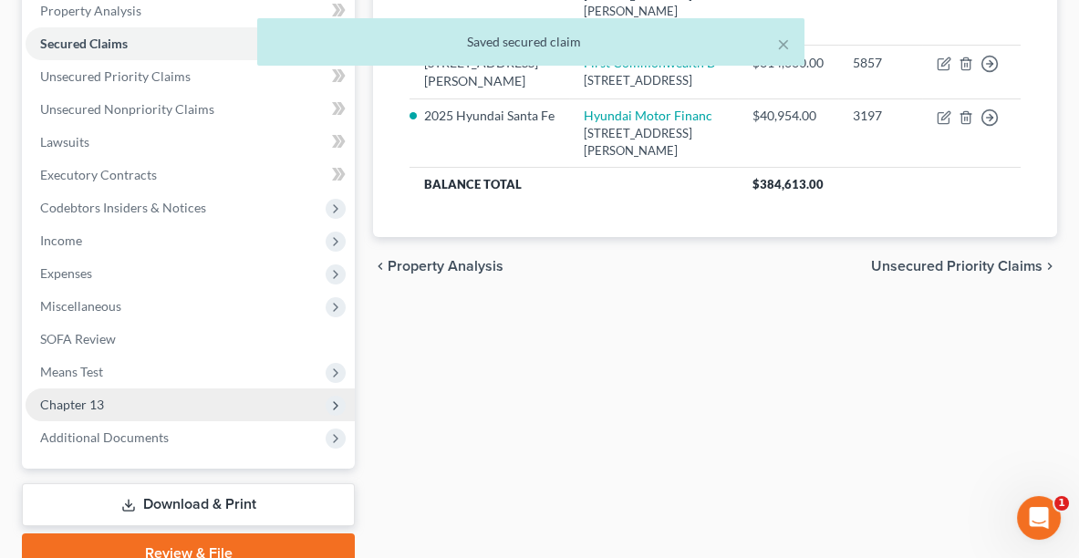
click at [124, 406] on span "Chapter 13" at bounding box center [190, 404] width 329 height 33
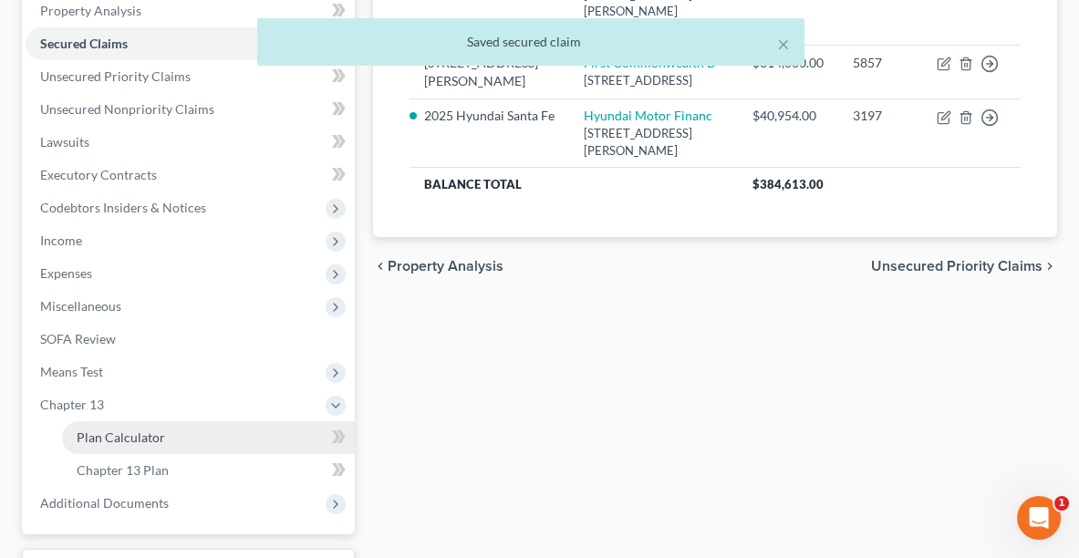
click at [137, 442] on link "Plan Calculator" at bounding box center [208, 437] width 293 height 33
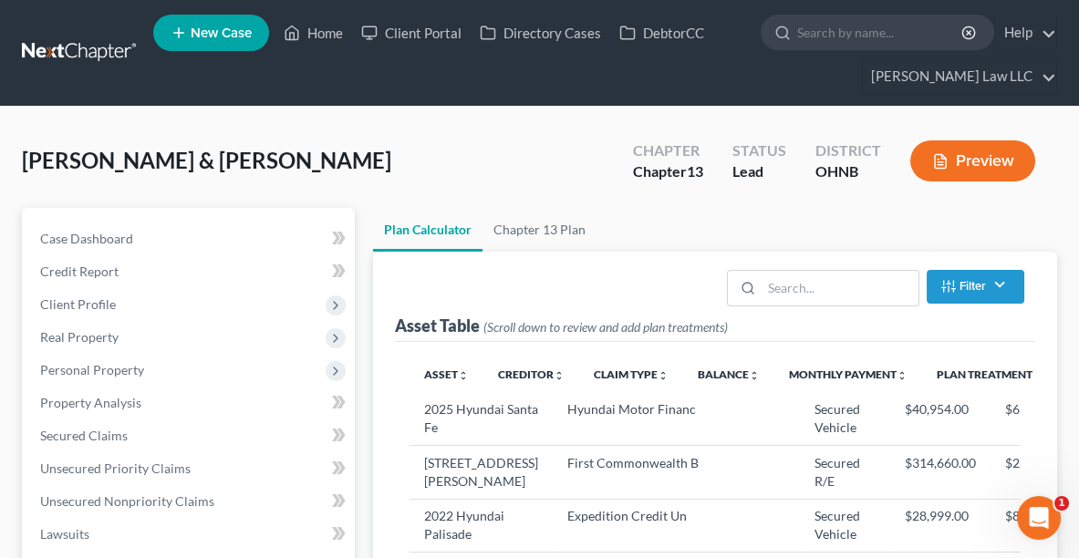
select select "59"
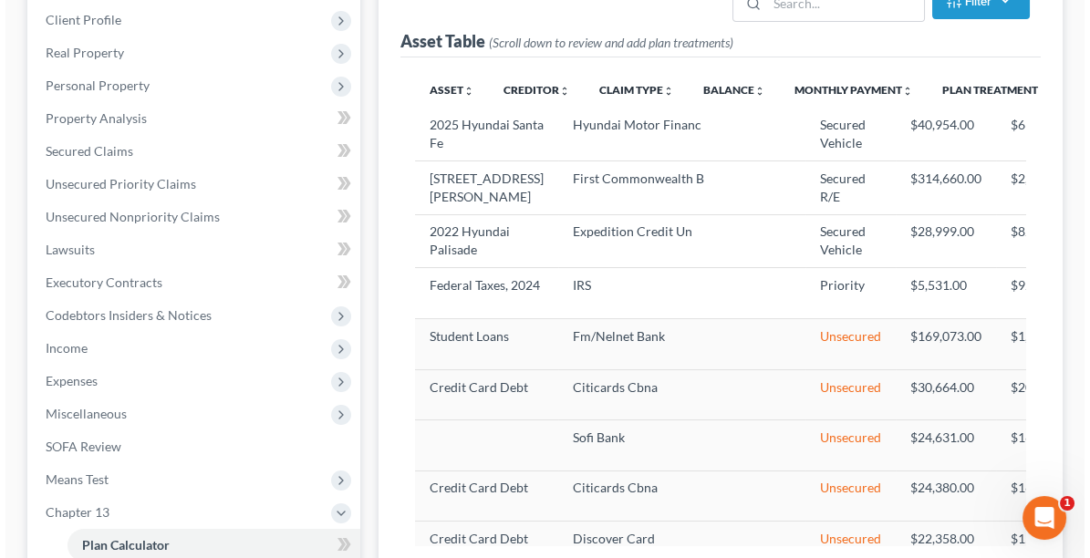
scroll to position [283, 0]
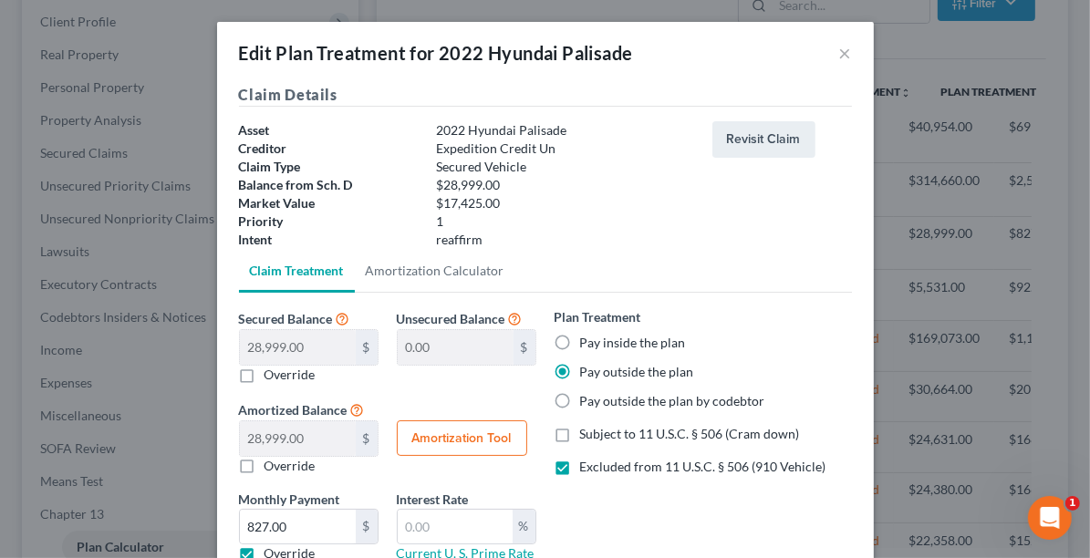
click at [594, 341] on label "Pay inside the plan" at bounding box center [633, 343] width 106 height 18
click at [594, 341] on input "Pay inside the plan" at bounding box center [593, 340] width 12 height 12
radio input "true"
click at [580, 430] on label "Subject to 11 U.S.C. § 506 (Cram down)" at bounding box center [690, 434] width 220 height 18
click at [587, 430] on input "Subject to 11 U.S.C. § 506 (Cram down)" at bounding box center [593, 431] width 12 height 12
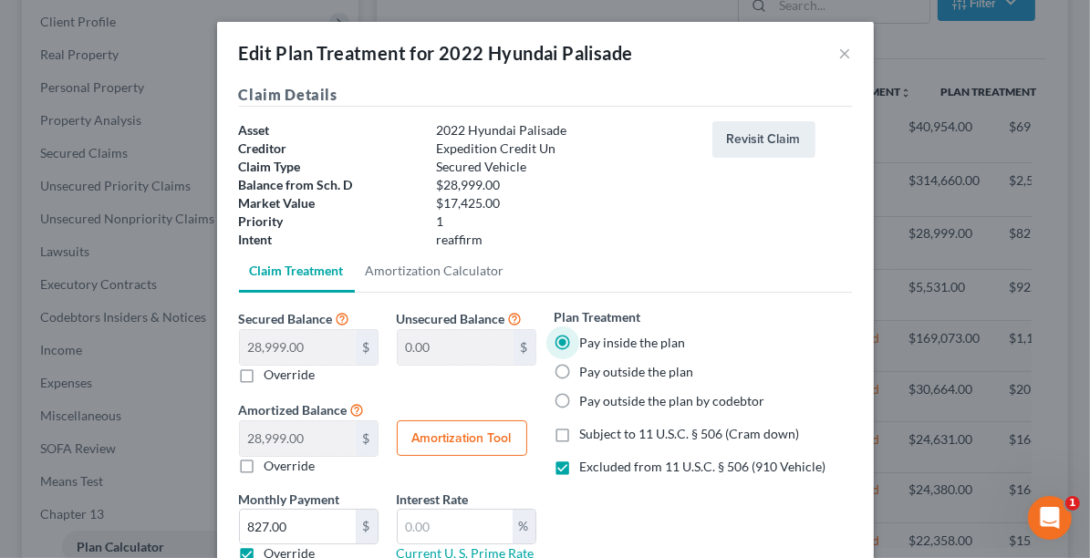
checkbox input "true"
click at [580, 469] on label "Excluded from 11 U.S.C. § 506 (910 Vehicle)" at bounding box center [703, 467] width 246 height 18
click at [587, 469] on input "Excluded from 11 U.S.C. § 506 (910 Vehicle)" at bounding box center [593, 464] width 12 height 12
checkbox input "false"
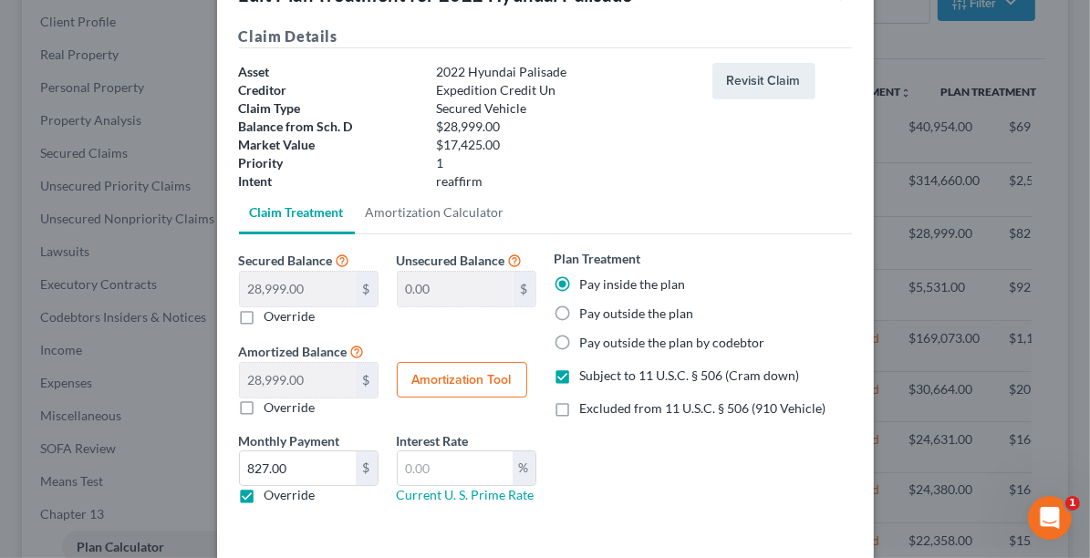
scroll to position [98, 0]
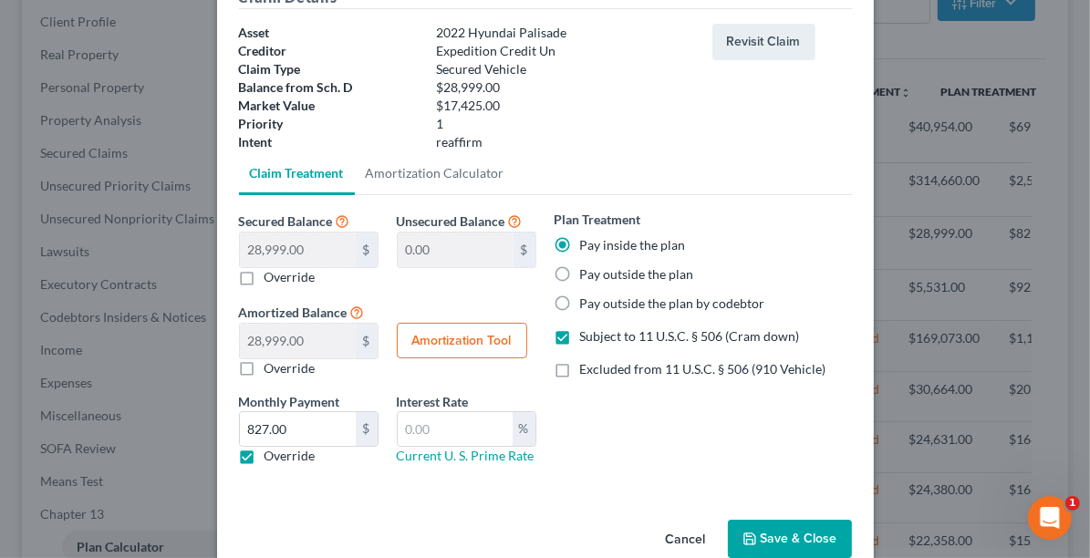
click at [264, 365] on label "Override" at bounding box center [289, 368] width 51 height 18
click at [272, 365] on input "Override" at bounding box center [278, 365] width 12 height 12
checkbox input "true"
click at [249, 338] on input "0.00" at bounding box center [298, 341] width 116 height 35
type input "17,425.00"
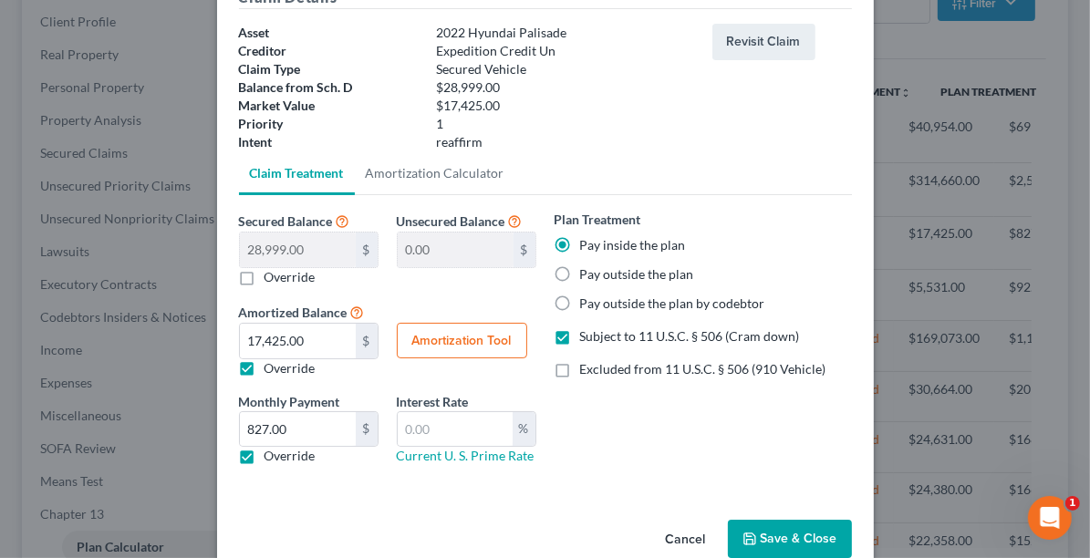
click at [264, 453] on label "Override" at bounding box center [289, 456] width 51 height 18
click at [272, 453] on input "Override" at bounding box center [278, 453] width 12 height 12
checkbox input "false"
click at [428, 427] on input "text" at bounding box center [455, 429] width 115 height 35
type input "5.09"
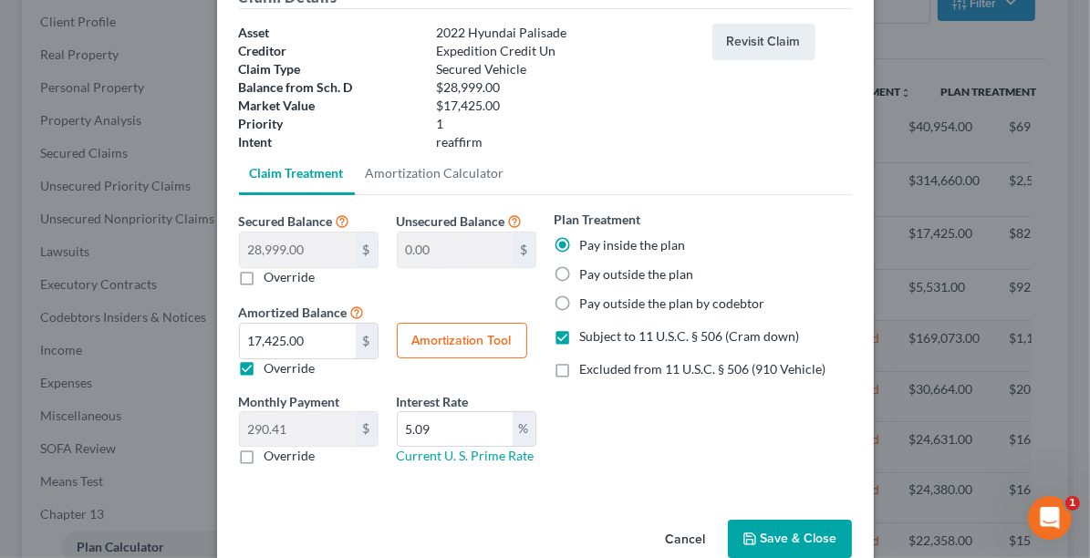
click at [452, 336] on button "Amortization Tool" at bounding box center [462, 341] width 130 height 36
type input "28,999.00"
type input "5.09"
type input "60"
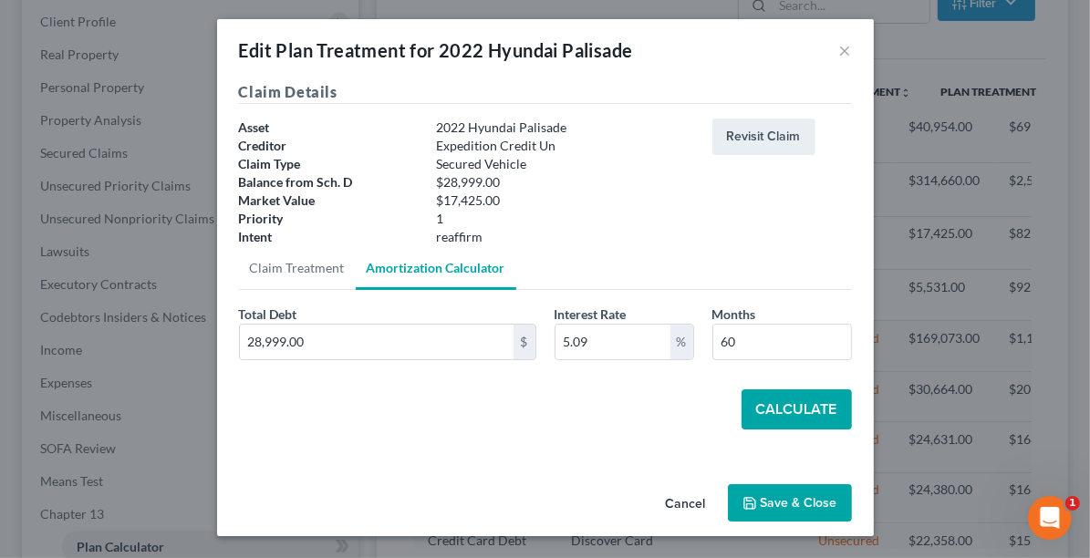
scroll to position [1, 0]
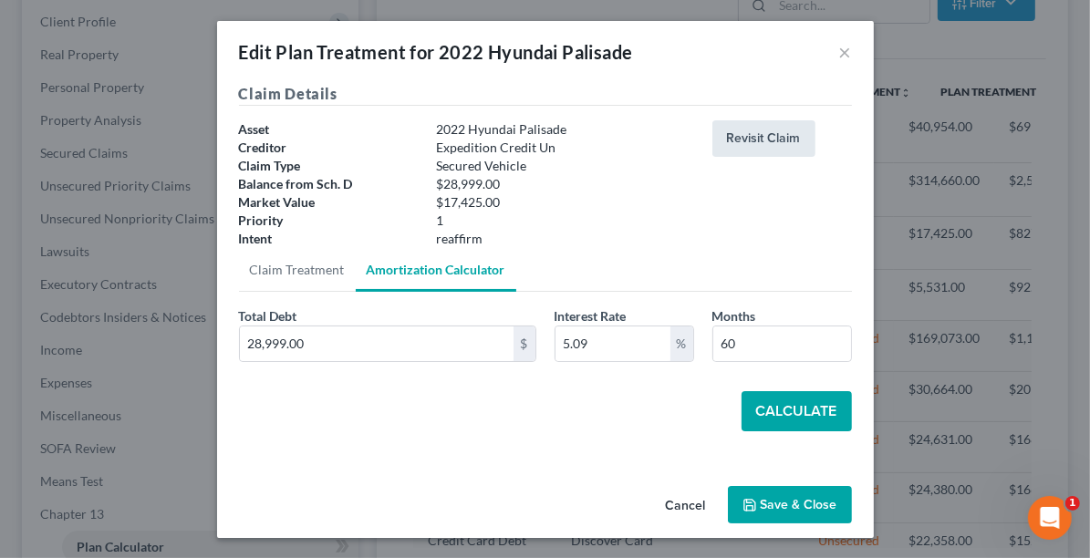
click at [748, 134] on button "Revisit Claim" at bounding box center [763, 138] width 103 height 36
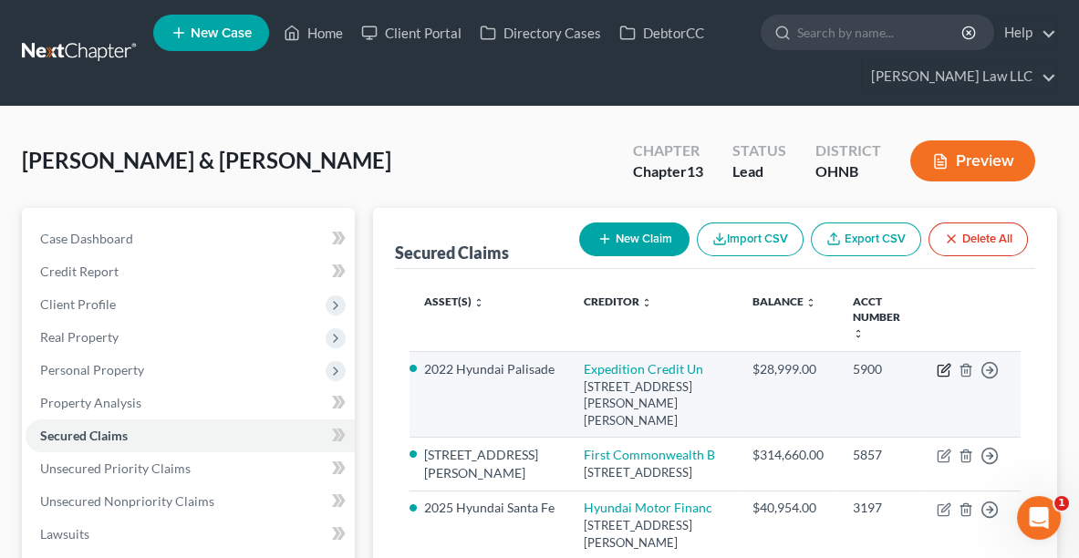
click at [945, 363] on icon "button" at bounding box center [944, 370] width 15 height 15
select select "24"
select select "4"
select select "2"
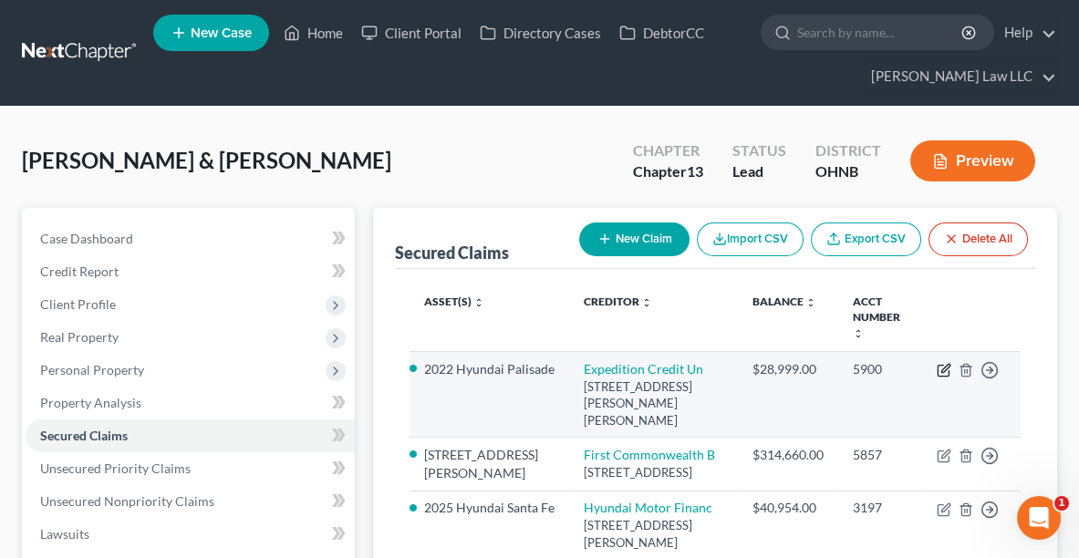
select select "0"
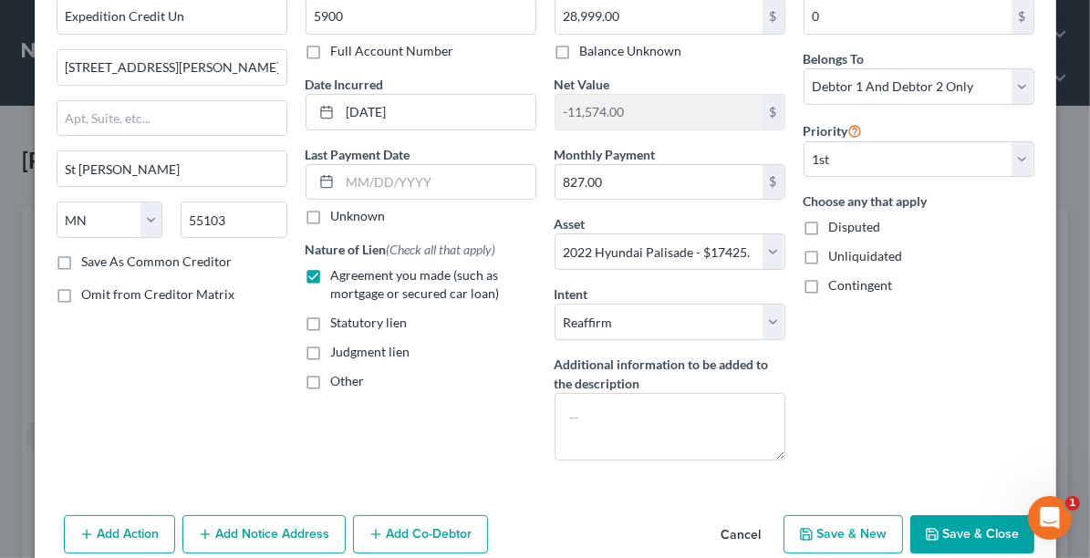
scroll to position [109, 0]
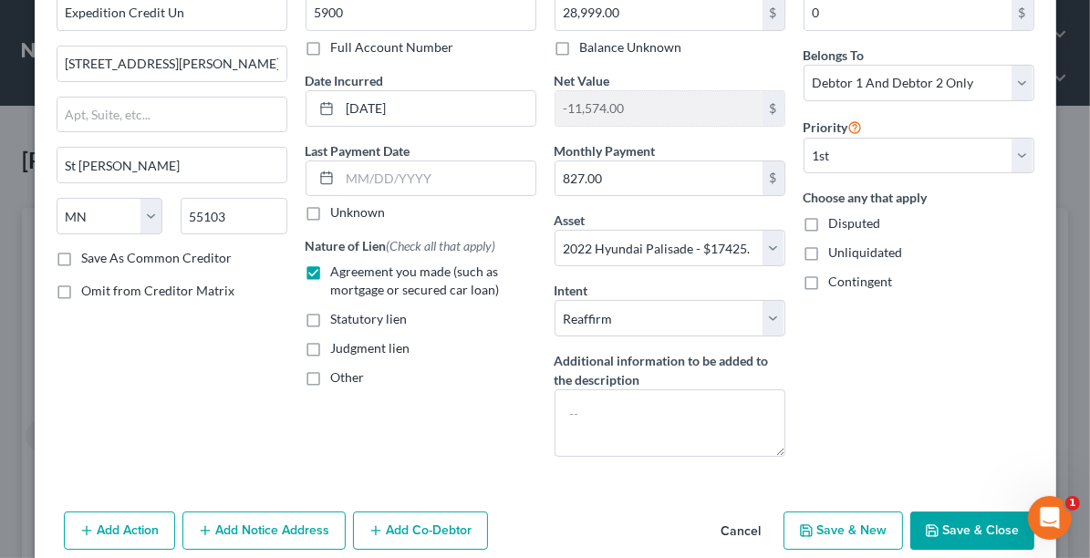
click at [937, 520] on button "Save & Close" at bounding box center [972, 531] width 124 height 38
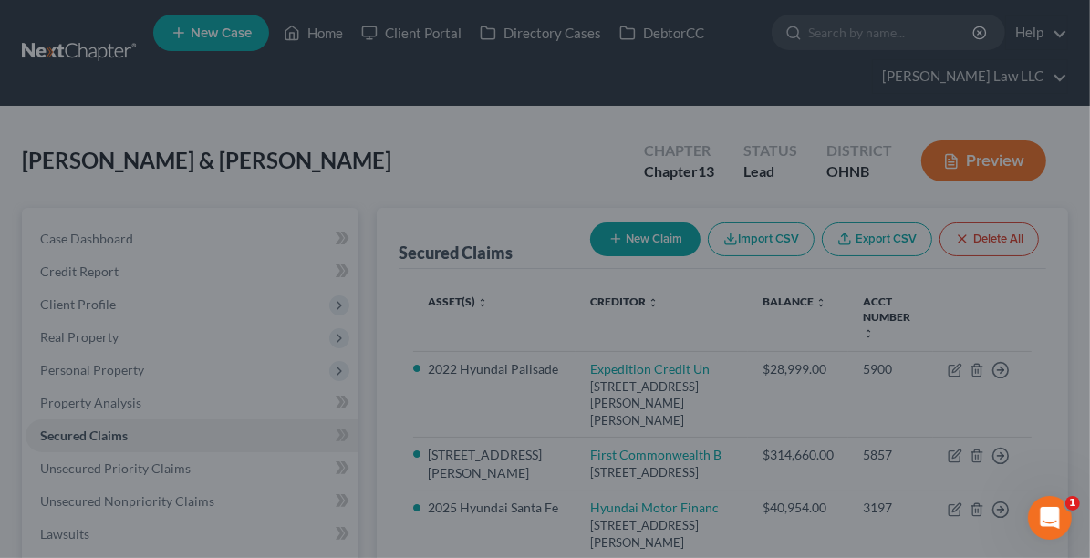
select select "4"
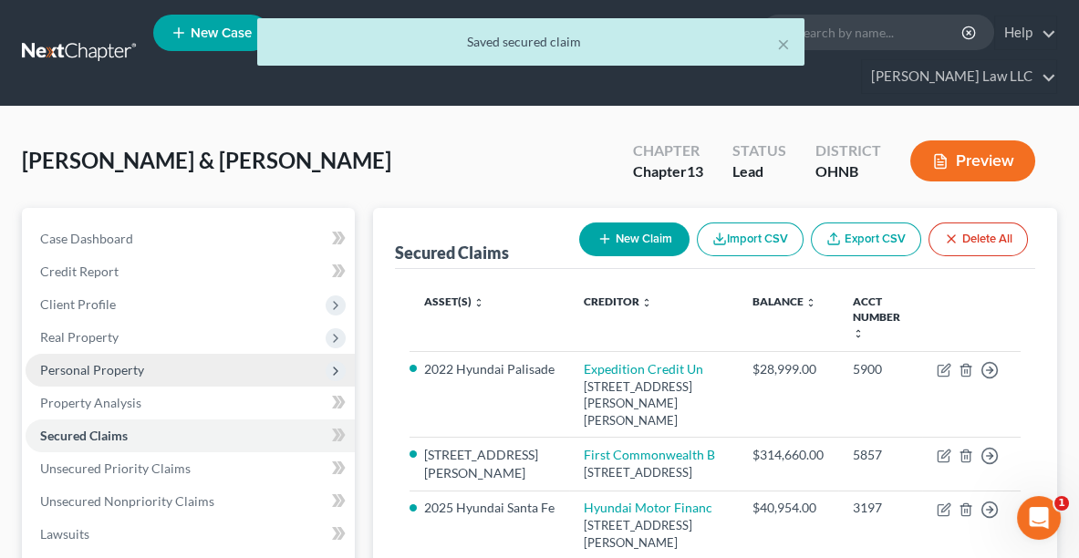
click at [81, 362] on span "Personal Property" at bounding box center [92, 370] width 104 height 16
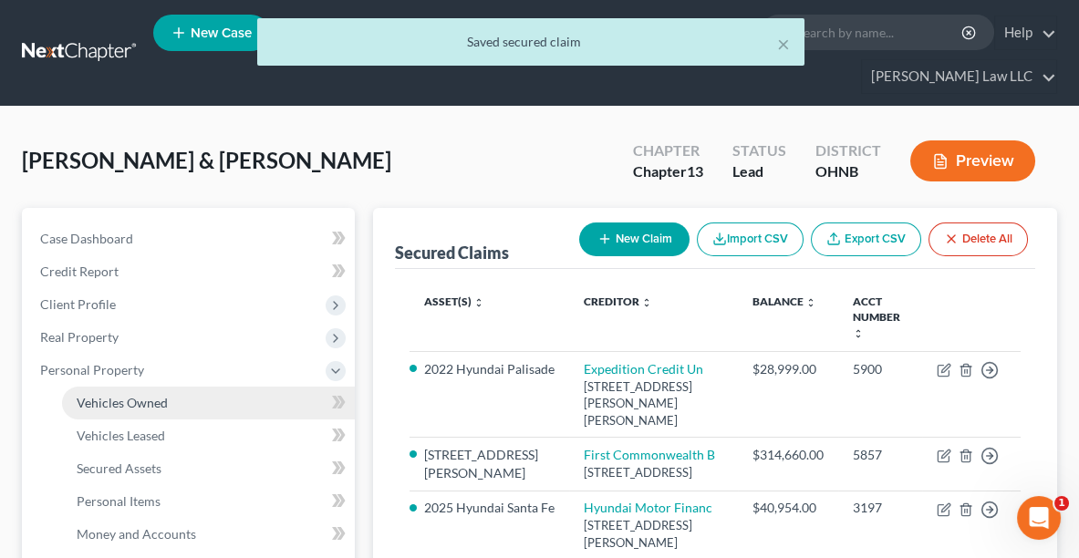
click at [112, 397] on span "Vehicles Owned" at bounding box center [122, 403] width 91 height 16
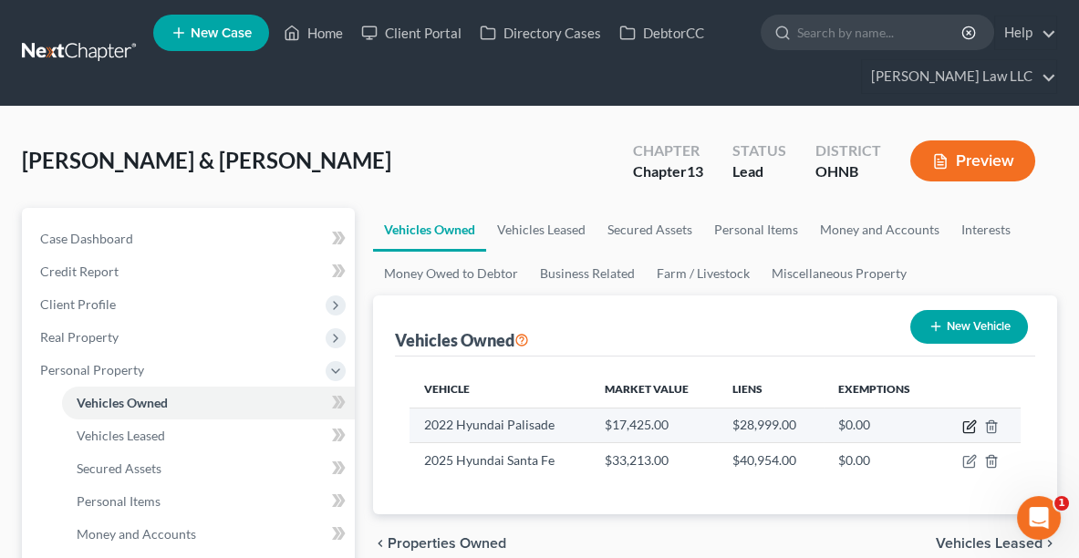
click at [972, 425] on icon "button" at bounding box center [969, 426] width 15 height 15
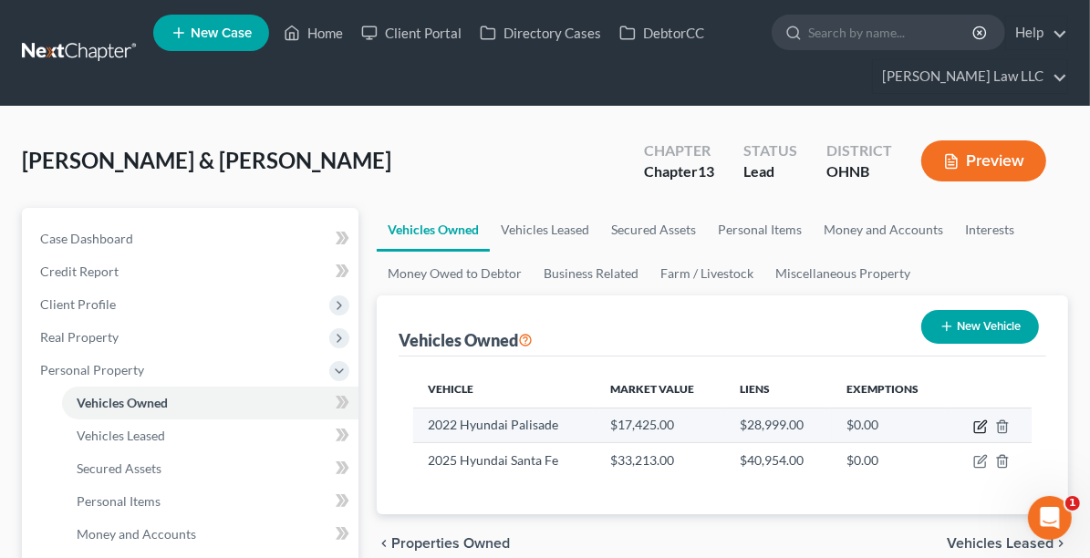
select select "0"
select select "4"
select select "3"
select select "2"
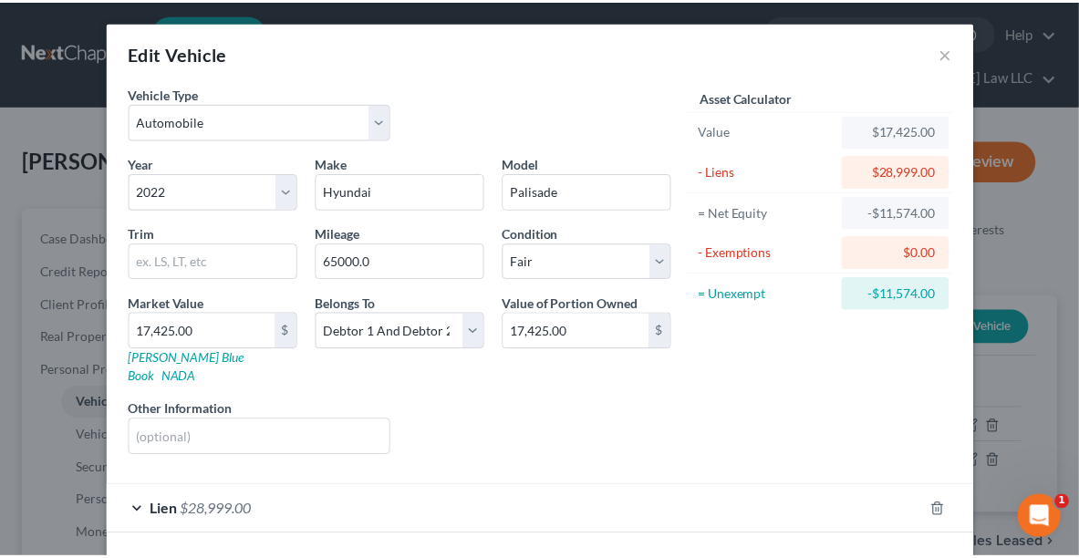
scroll to position [54, 0]
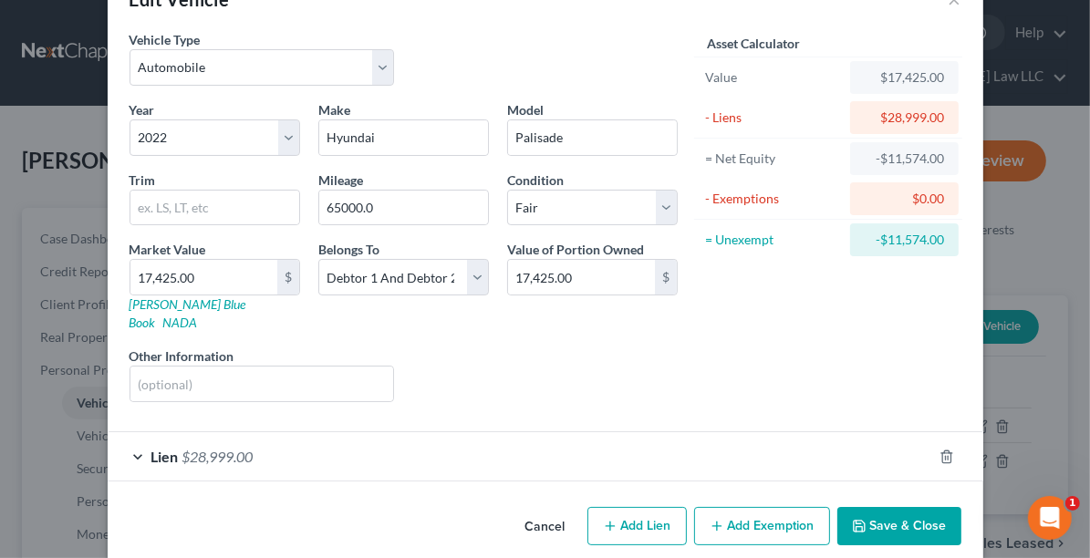
click at [858, 511] on button "Save & Close" at bounding box center [899, 526] width 124 height 38
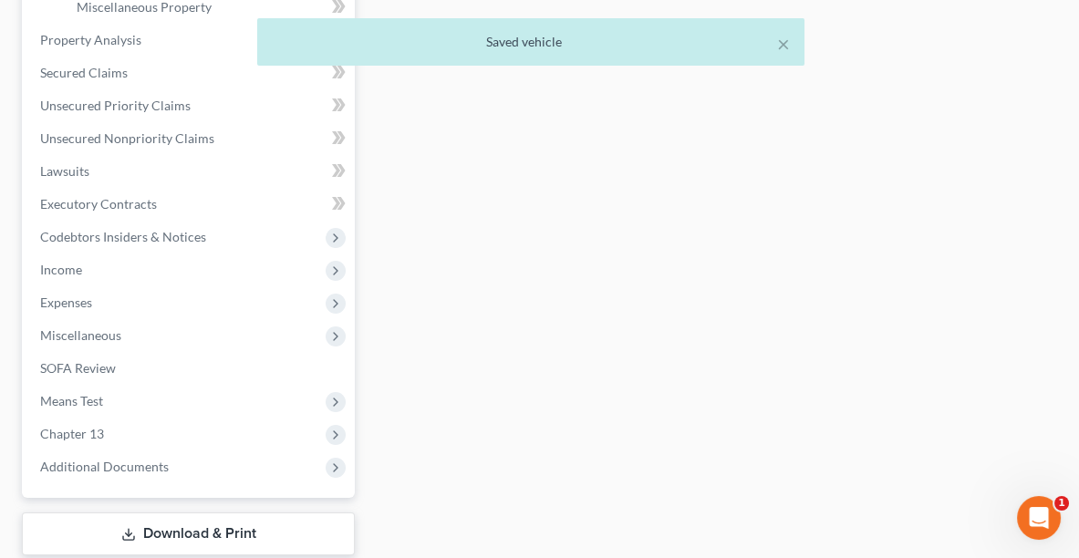
scroll to position [745, 0]
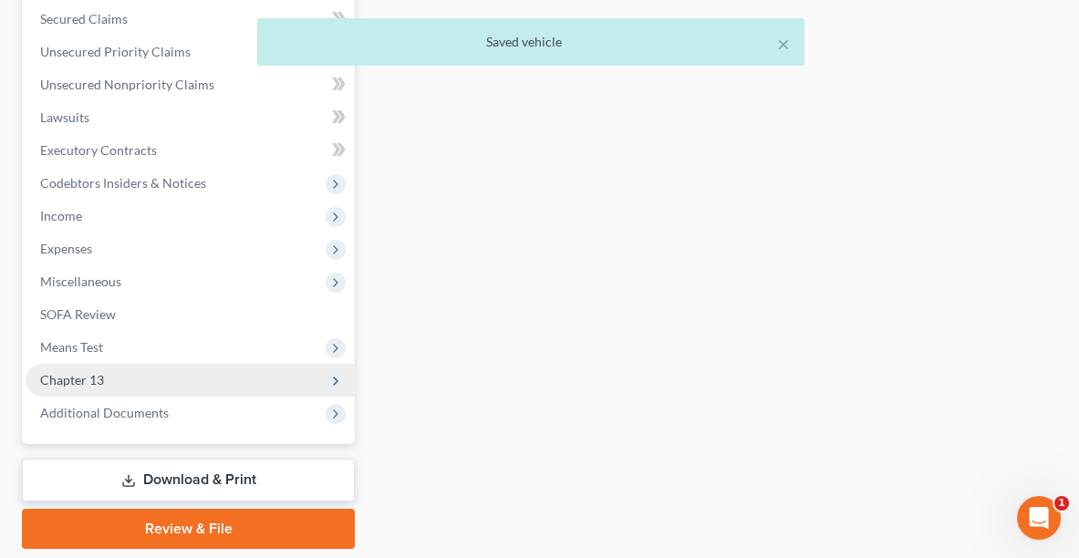
click at [151, 386] on span "Chapter 13" at bounding box center [190, 380] width 329 height 33
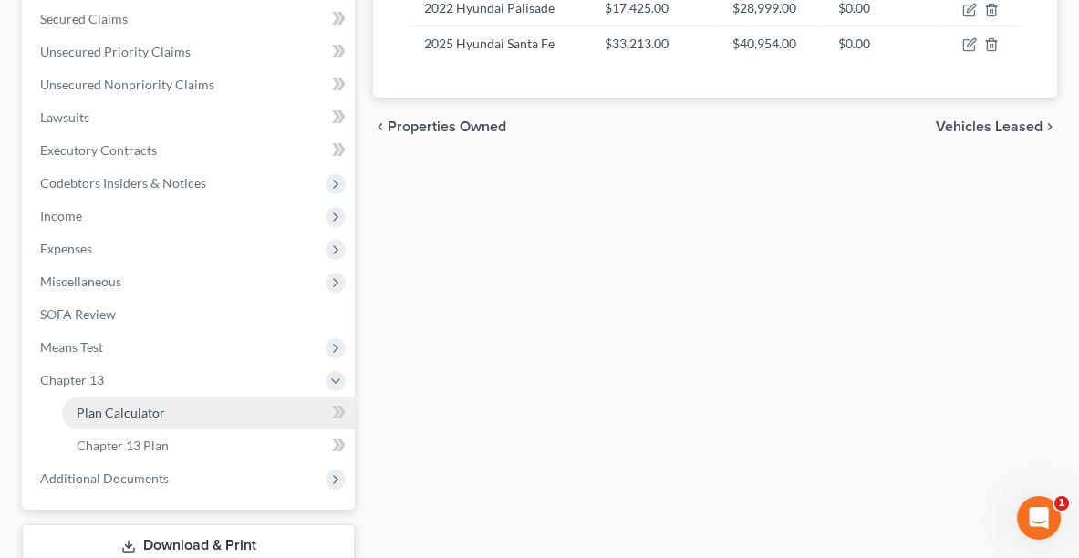
click at [151, 415] on span "Plan Calculator" at bounding box center [121, 413] width 88 height 16
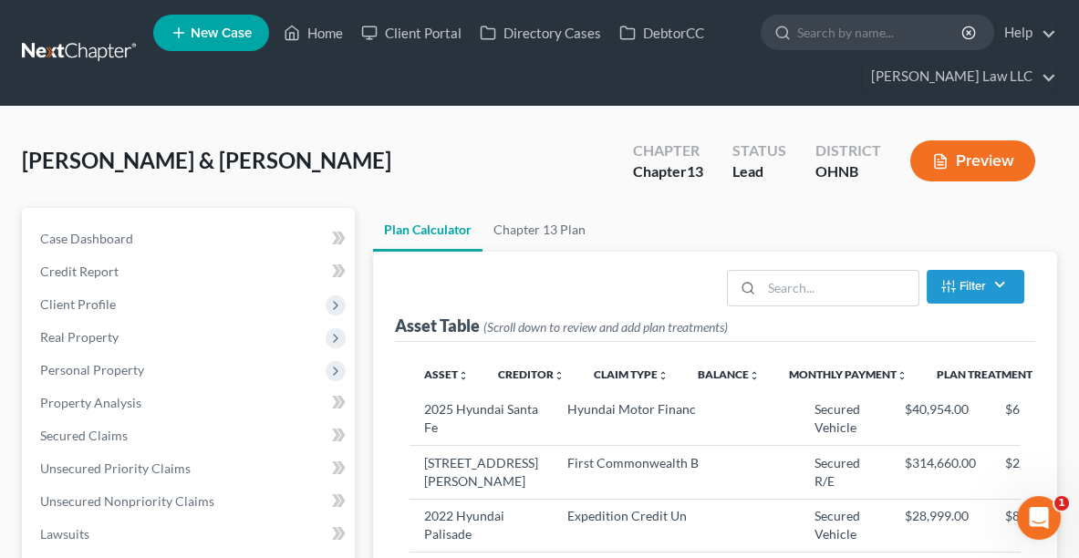
select select "59"
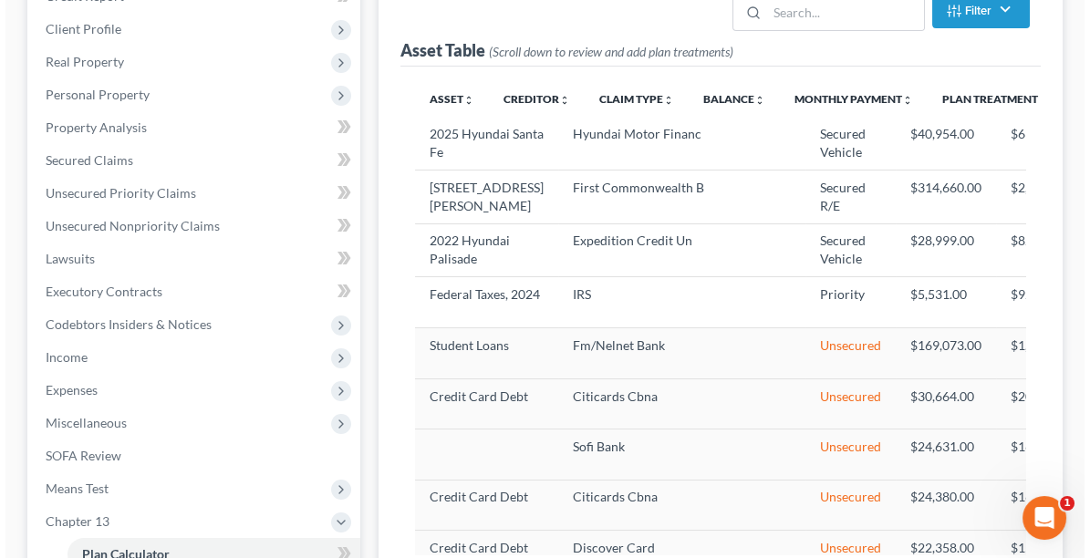
scroll to position [269, 0]
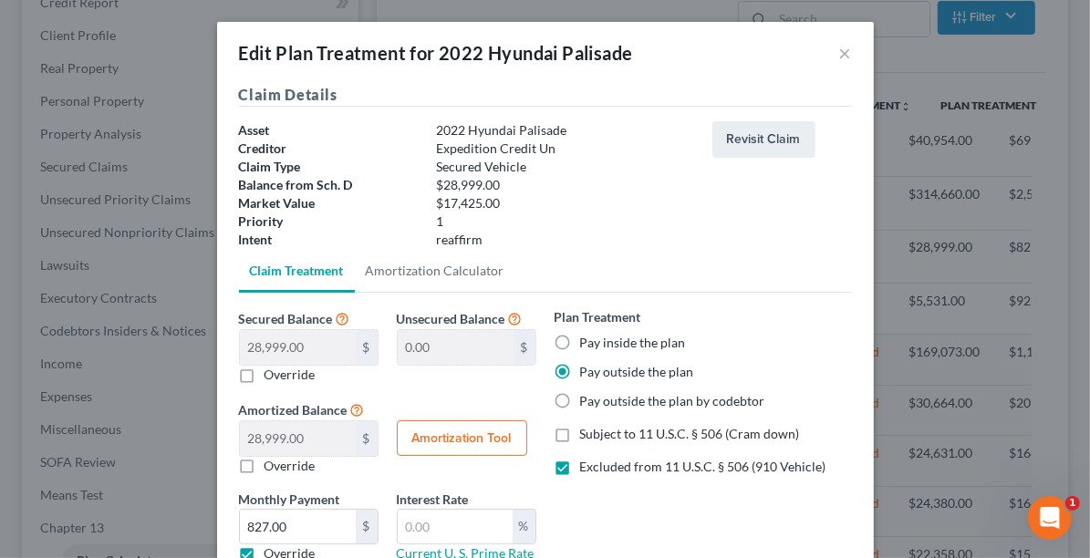
click at [580, 345] on label "Pay inside the plan" at bounding box center [633, 343] width 106 height 18
click at [587, 345] on input "Pay inside the plan" at bounding box center [593, 340] width 12 height 12
radio input "true"
click at [580, 440] on label "Subject to 11 U.S.C. § 506 (Cram down)" at bounding box center [690, 434] width 220 height 18
click at [587, 437] on input "Subject to 11 U.S.C. § 506 (Cram down)" at bounding box center [593, 431] width 12 height 12
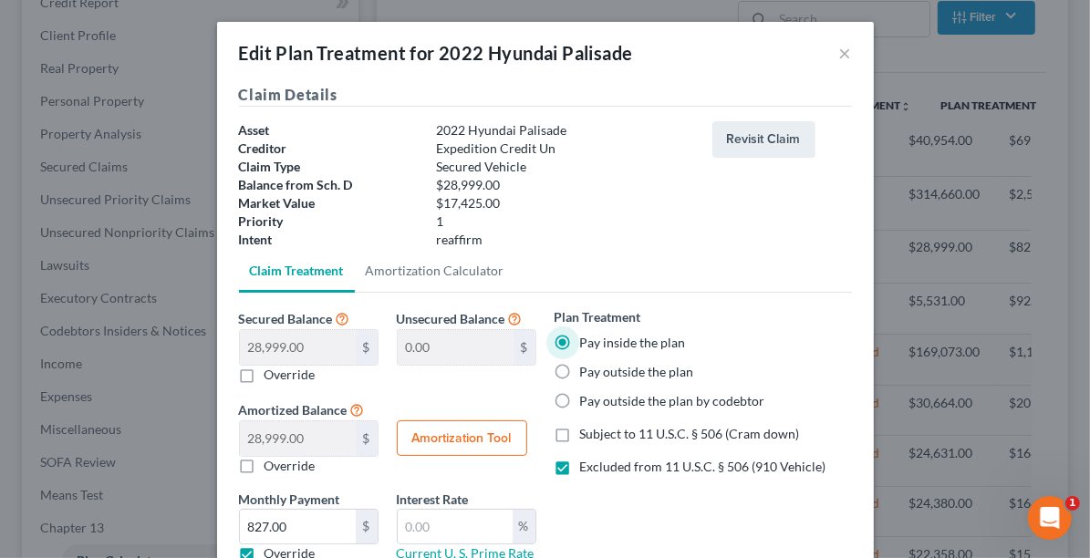
checkbox input "true"
click at [580, 473] on label "Excluded from 11 U.S.C. § 506 (910 Vehicle)" at bounding box center [703, 467] width 246 height 18
click at [587, 470] on input "Excluded from 11 U.S.C. § 506 (910 Vehicle)" at bounding box center [593, 464] width 12 height 12
checkbox input "false"
click at [264, 464] on label "Override" at bounding box center [289, 466] width 51 height 18
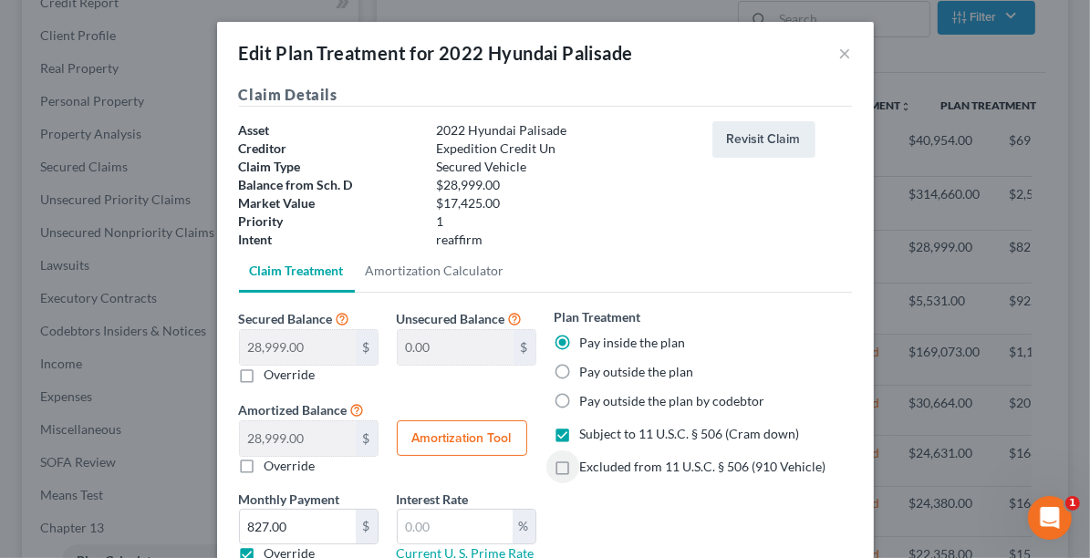
click at [272, 464] on input "Override" at bounding box center [278, 463] width 12 height 12
checkbox input "true"
click at [268, 428] on input "0.00" at bounding box center [298, 438] width 116 height 35
type input "17,425.00"
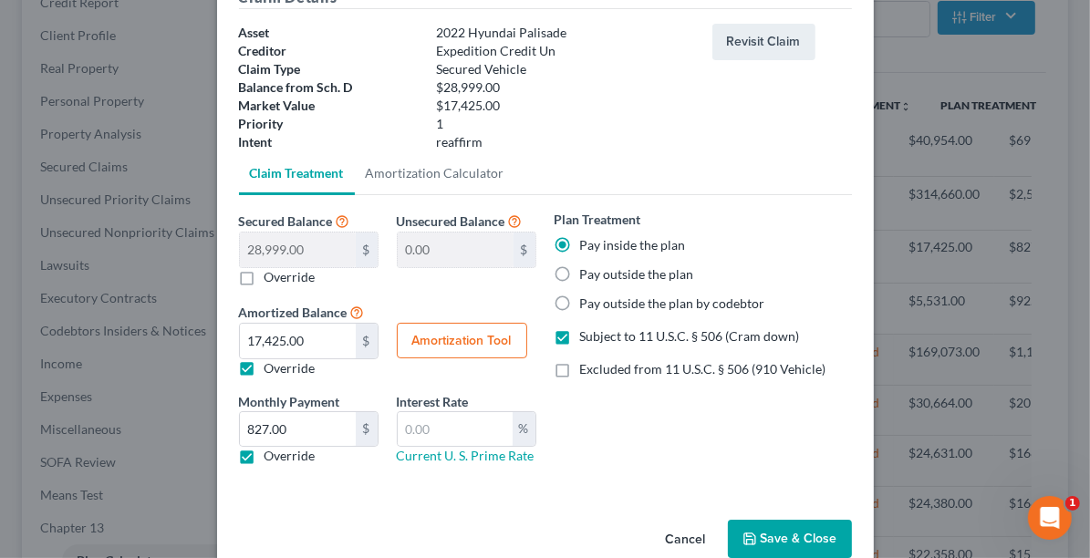
scroll to position [108, 0]
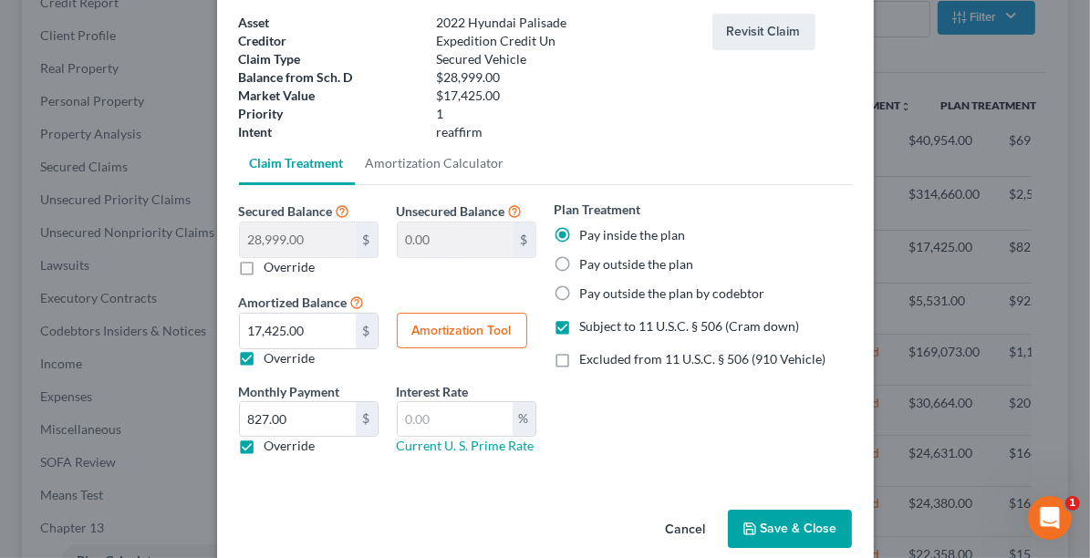
click at [288, 440] on label "Override" at bounding box center [289, 446] width 51 height 18
click at [284, 440] on input "Override" at bounding box center [278, 443] width 12 height 12
checkbox input "false"
click at [456, 418] on input "text" at bounding box center [455, 419] width 115 height 35
type input "5.09"
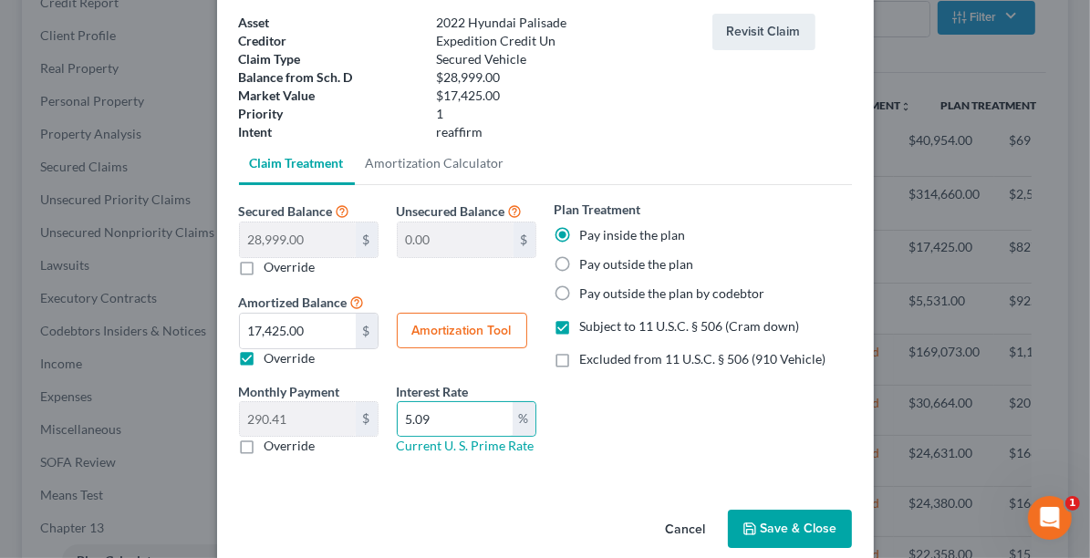
click at [450, 326] on button "Amortization Tool" at bounding box center [462, 331] width 130 height 36
type input "28,999.00"
type input "5.09"
type input "60"
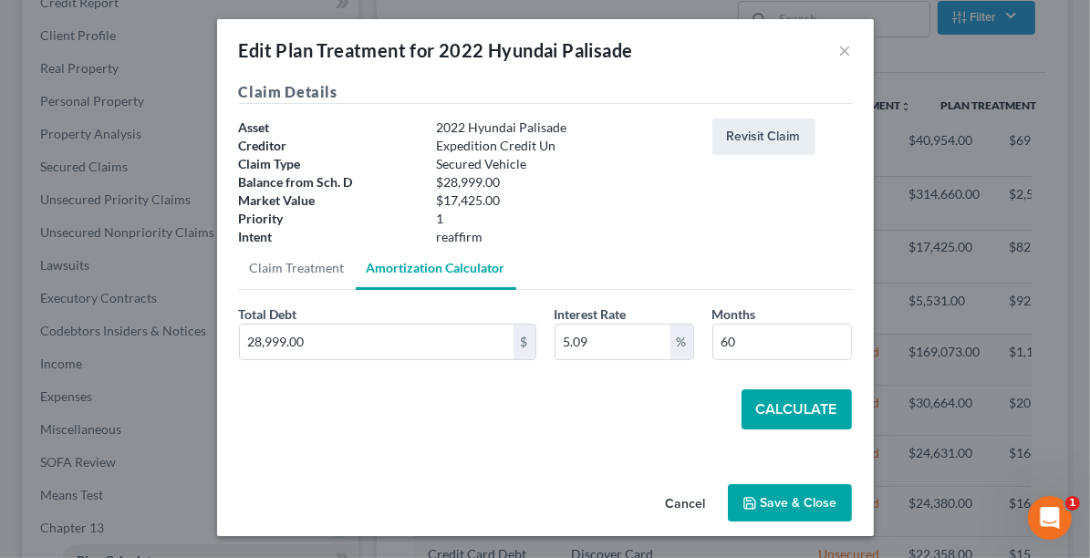
scroll to position [1, 0]
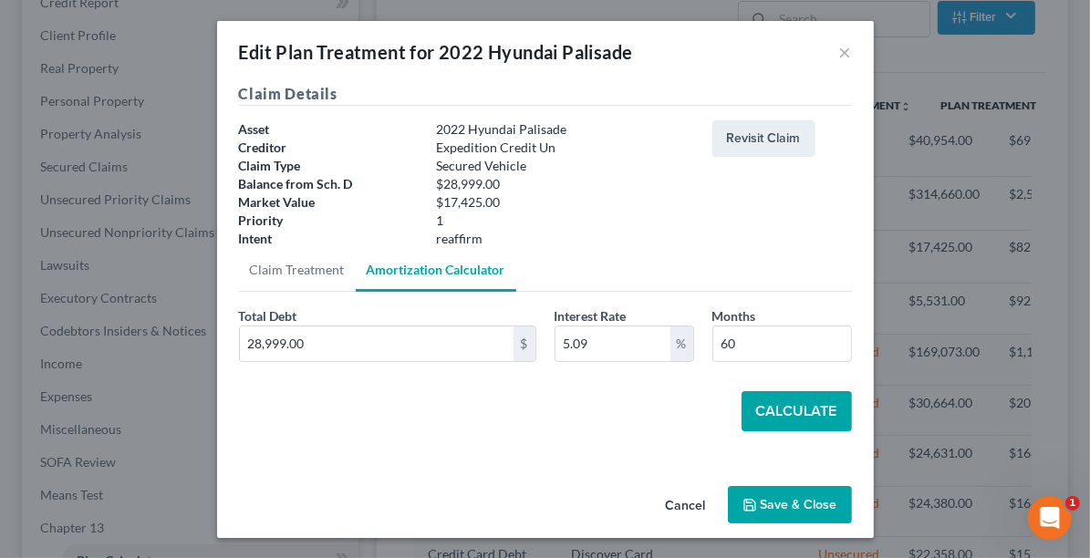
click at [800, 410] on button "Calculate" at bounding box center [796, 411] width 110 height 40
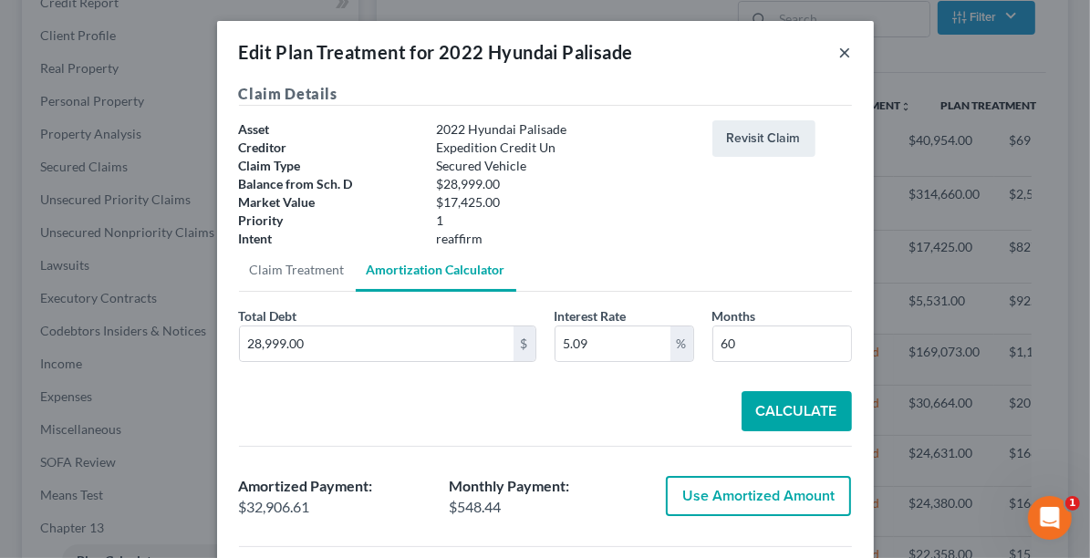
click at [841, 52] on button "×" at bounding box center [845, 52] width 13 height 22
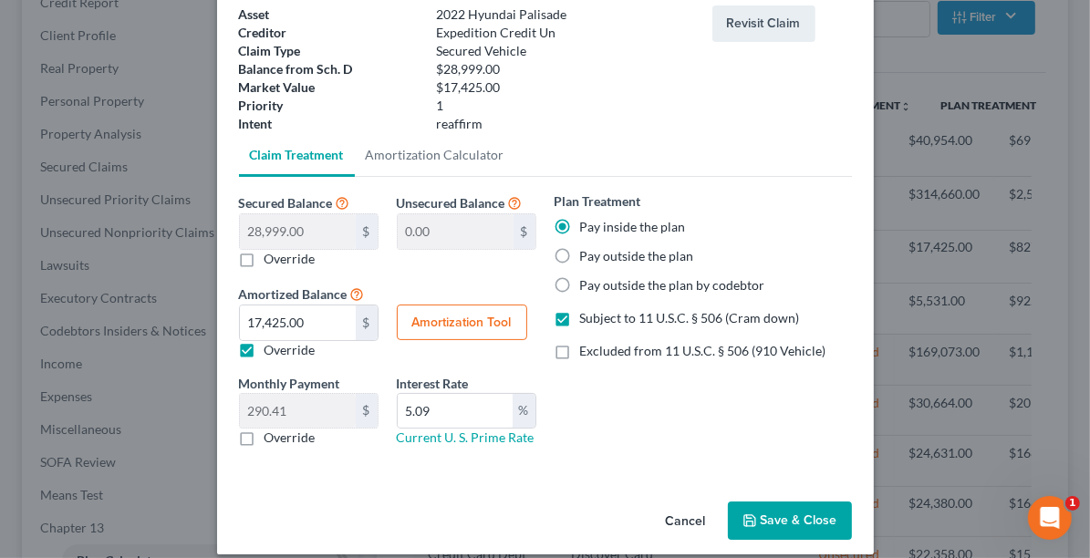
scroll to position [130, 0]
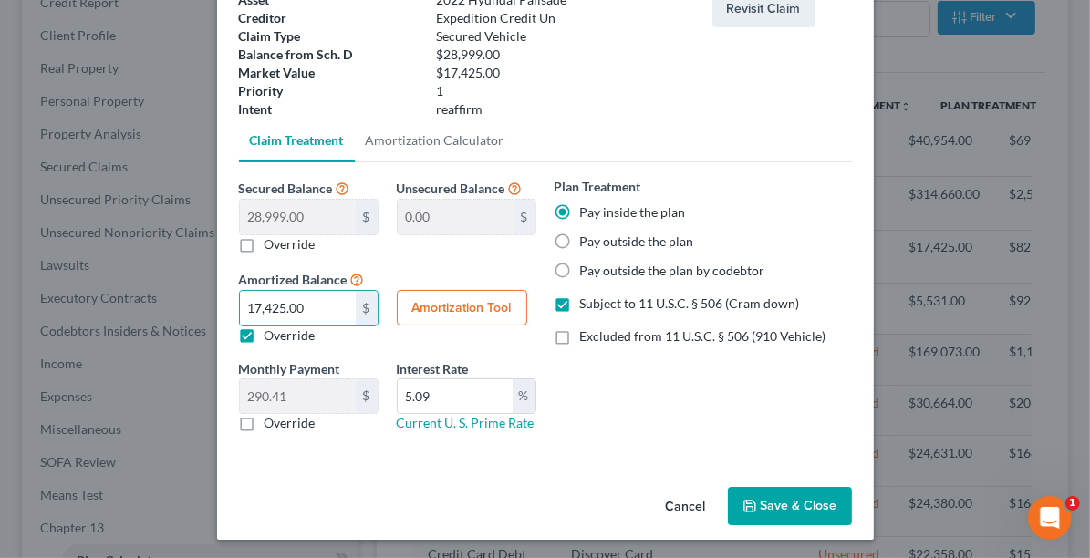
click at [264, 240] on label "Override" at bounding box center [289, 244] width 51 height 18
click at [272, 240] on input "Override" at bounding box center [278, 241] width 12 height 12
checkbox input "true"
type input "28,999.00"
click at [274, 219] on input "0.00" at bounding box center [298, 217] width 116 height 35
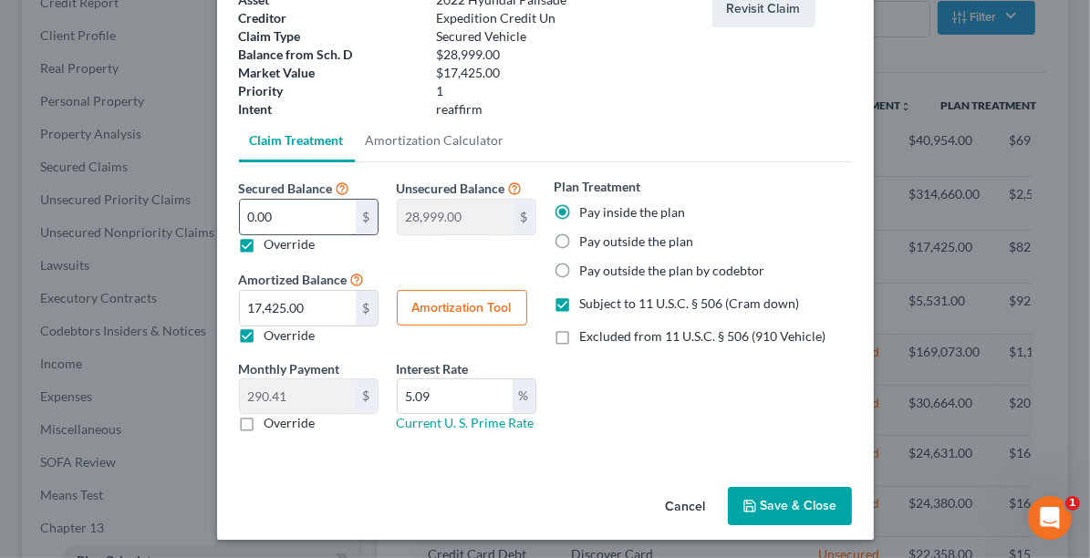
type input "1"
type input "28,998.00"
type input "17"
type input "28,982.00"
type input "174"
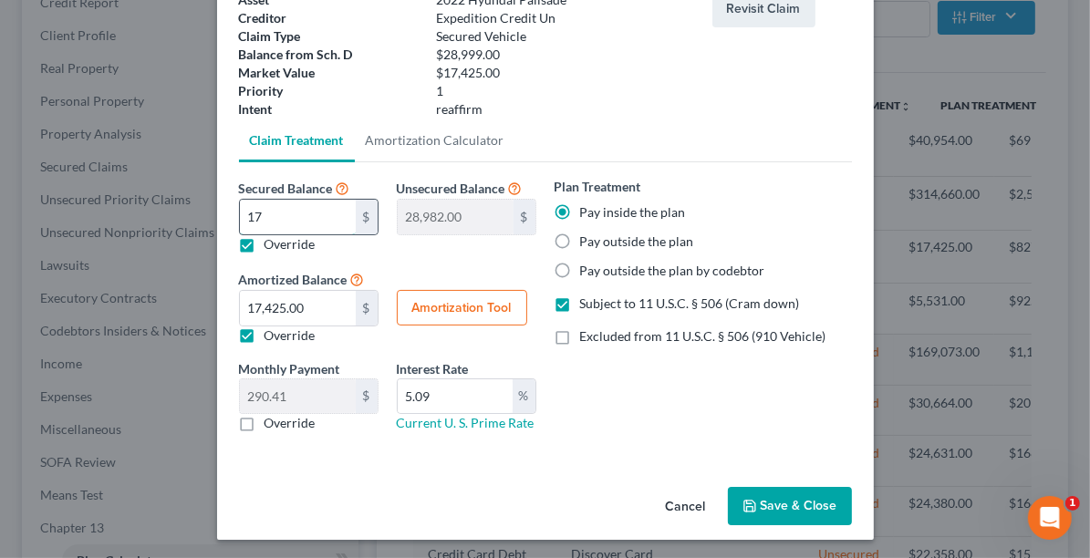
type input "28,825.00"
type input "1742"
type input "27,257.00"
type input "1,7425"
type input "11,574.00"
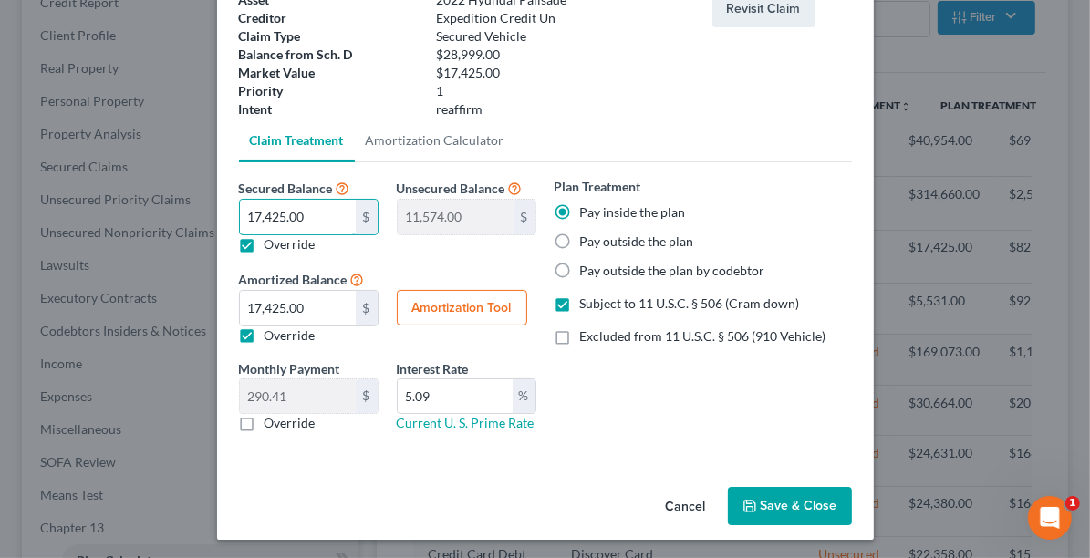
type input "17,425.00"
click at [264, 342] on label "Override" at bounding box center [289, 335] width 51 height 18
click at [272, 338] on input "Override" at bounding box center [278, 332] width 12 height 12
checkbox input "false"
click at [448, 305] on button "Amortization Tool" at bounding box center [462, 308] width 130 height 36
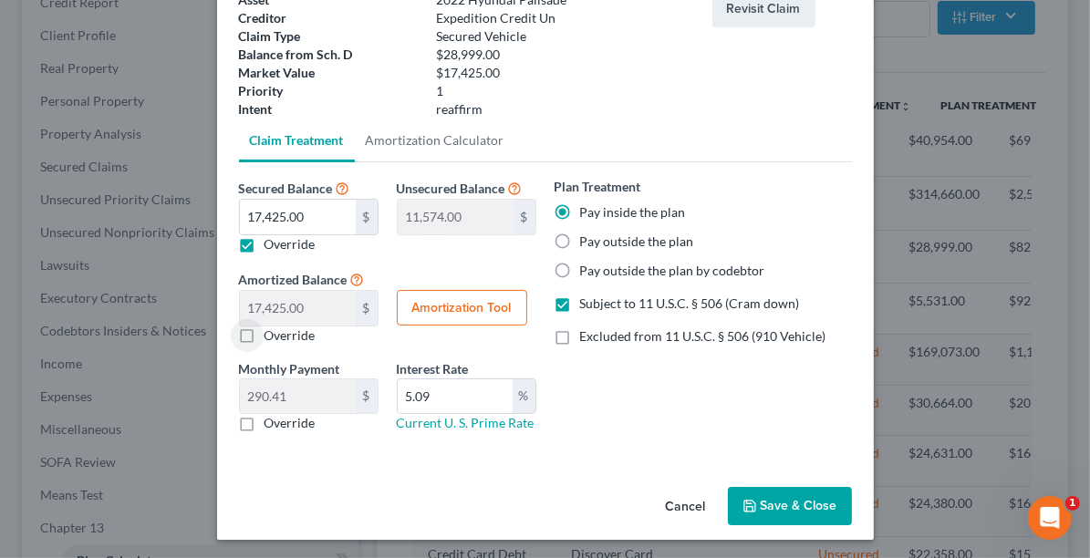
type input "17,425.00"
type input "5.09"
type input "60"
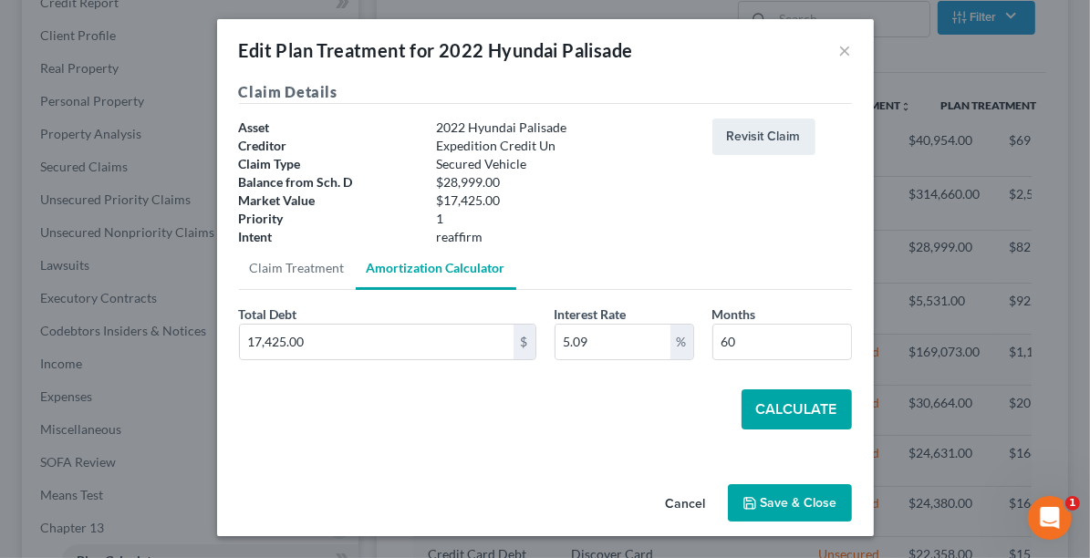
scroll to position [1, 0]
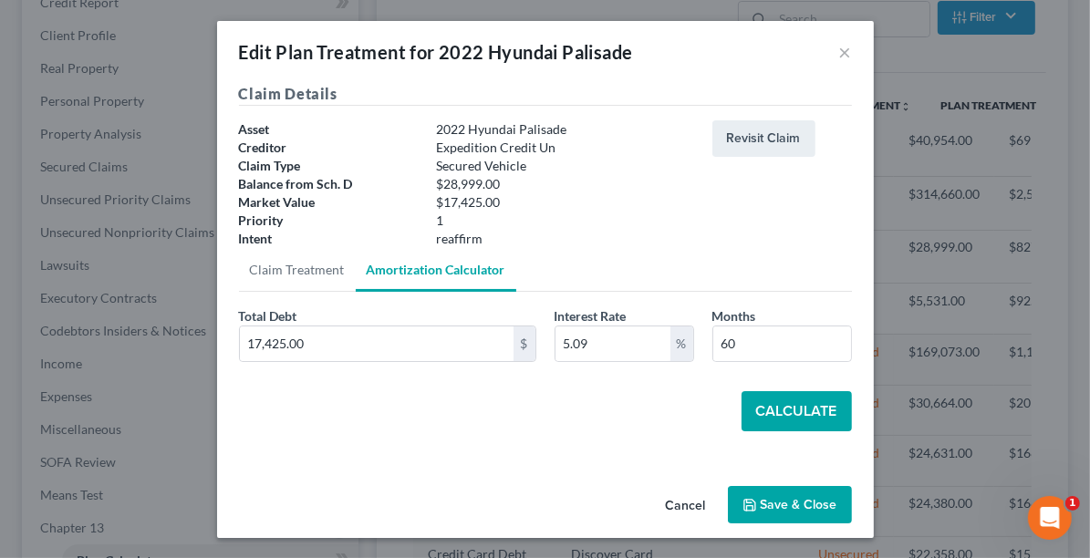
click at [780, 409] on button "Calculate" at bounding box center [796, 411] width 110 height 40
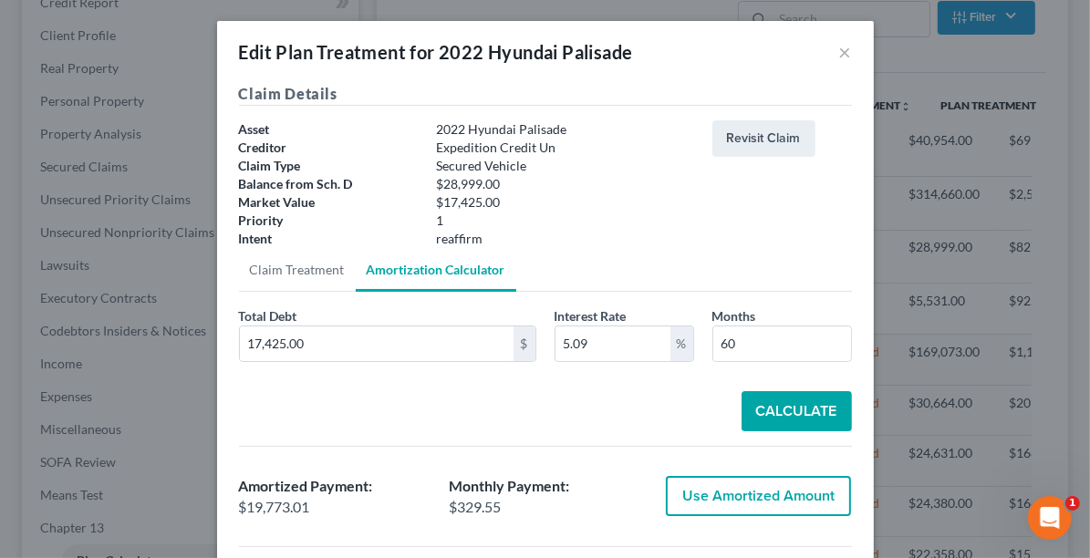
click at [770, 493] on button "Use Amortized Amount" at bounding box center [758, 496] width 185 height 40
type input "19,773.01"
checkbox input "true"
type input "329.55"
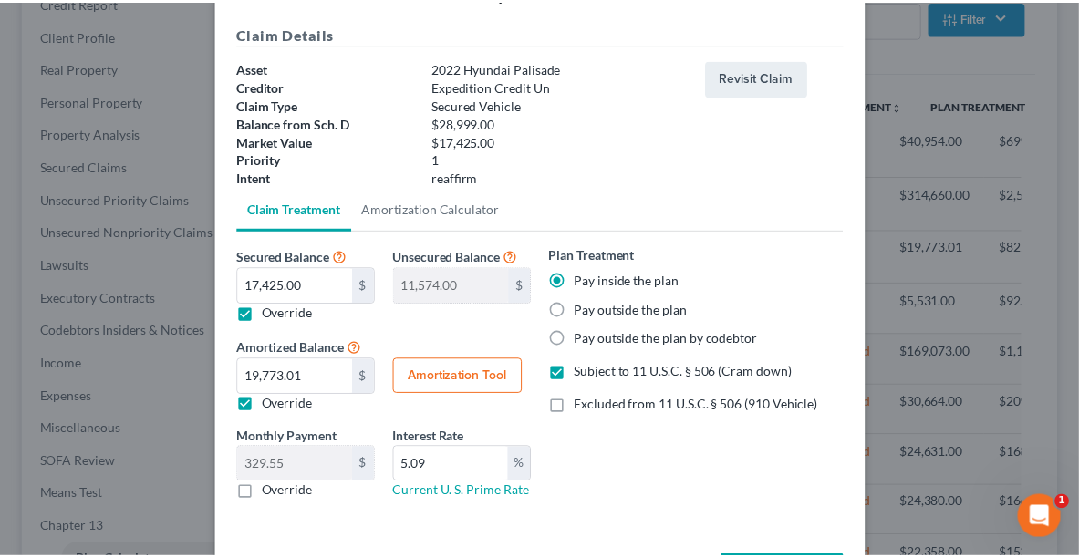
scroll to position [130, 0]
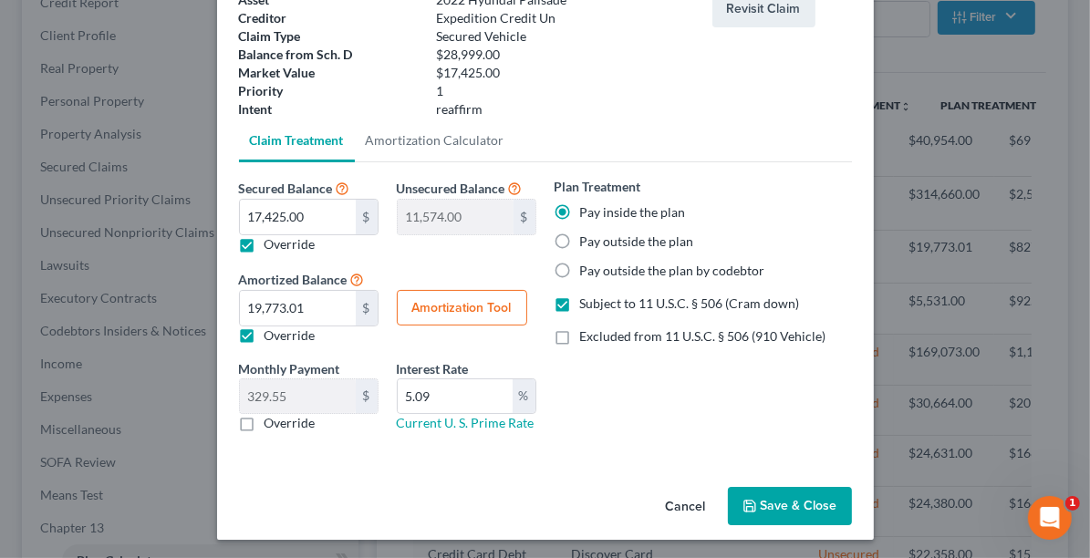
click at [754, 506] on button "Save & Close" at bounding box center [790, 506] width 124 height 38
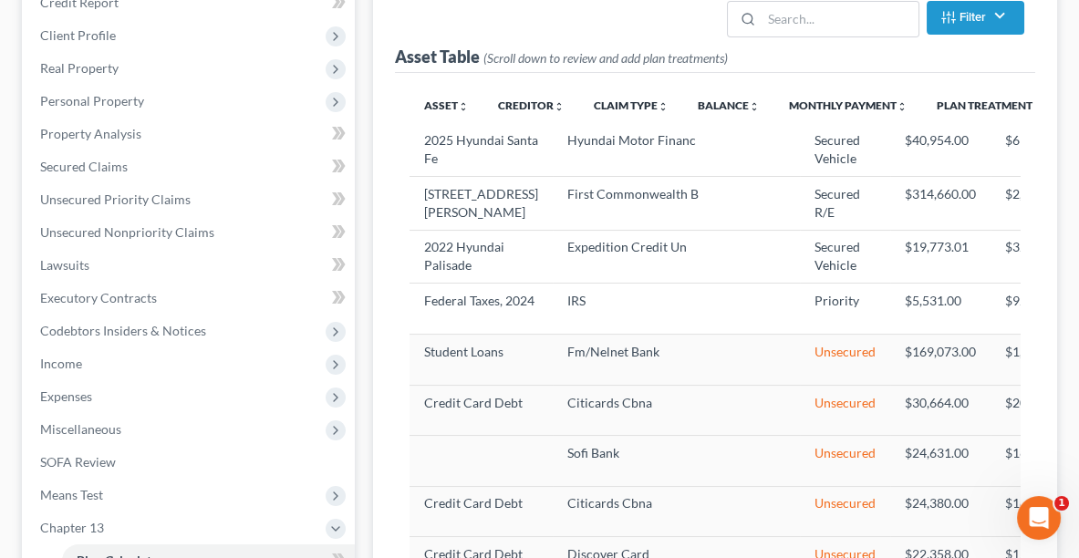
select select "59"
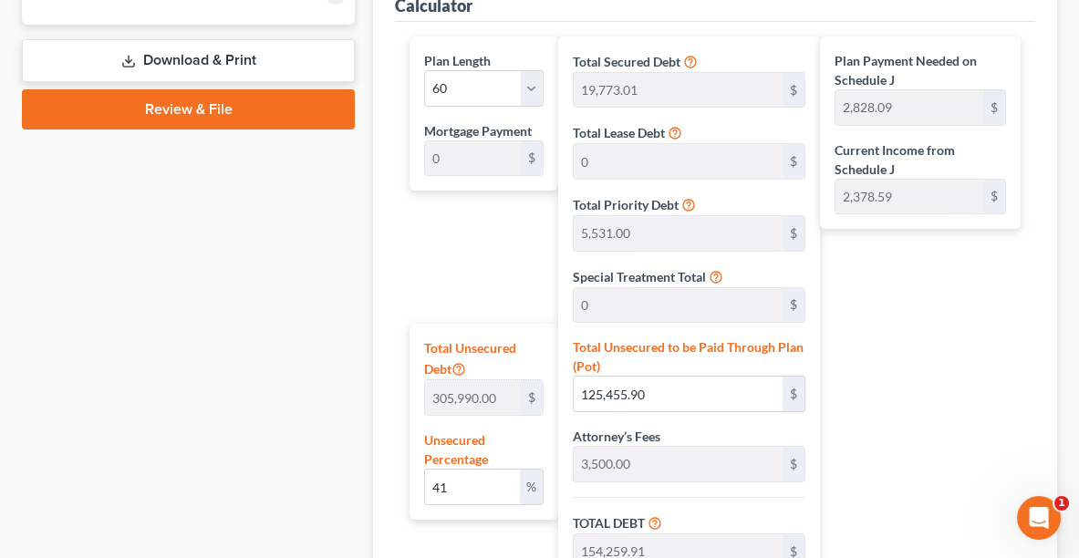
scroll to position [916, 0]
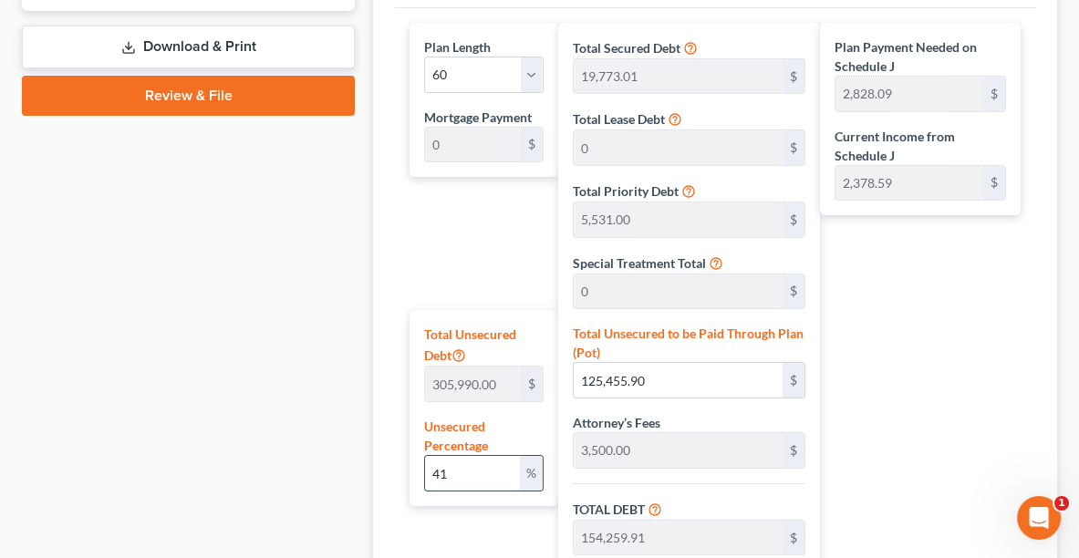
click at [476, 470] on input "41" at bounding box center [472, 473] width 95 height 35
type input "4"
type input "12,239.60"
type input "41,043.61"
type input "4,104.36"
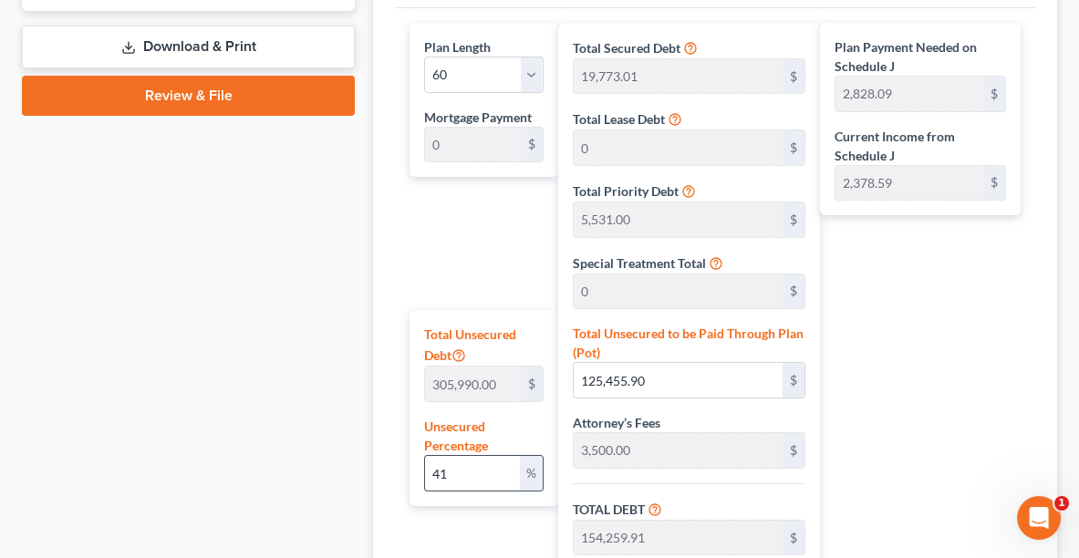
type input "45,147.97"
type input "752.46"
type input "28,804.01"
type input "2,880.40"
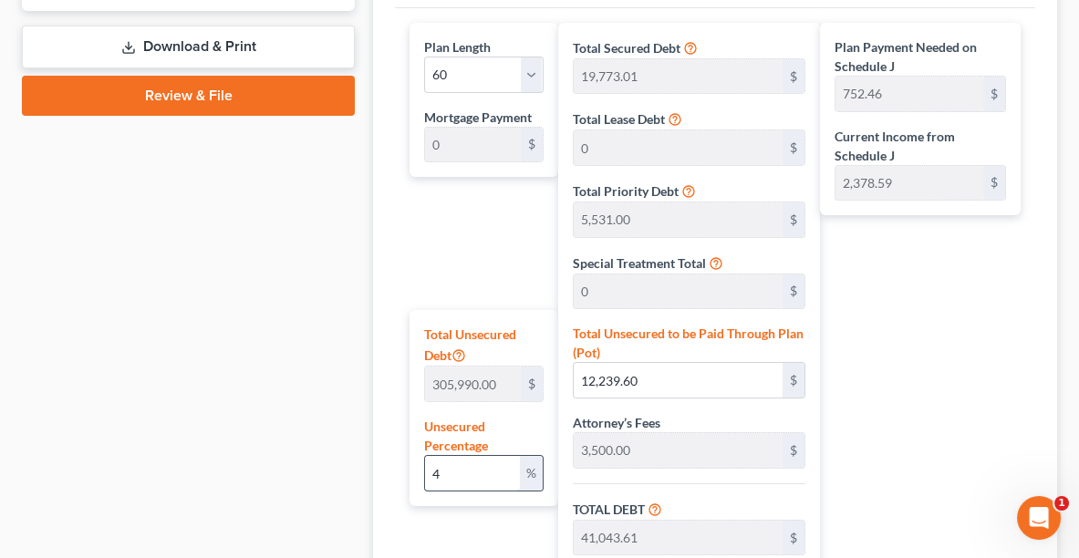
type input "31,684.41"
type input "528.07"
type input "3"
type input "9,179.70"
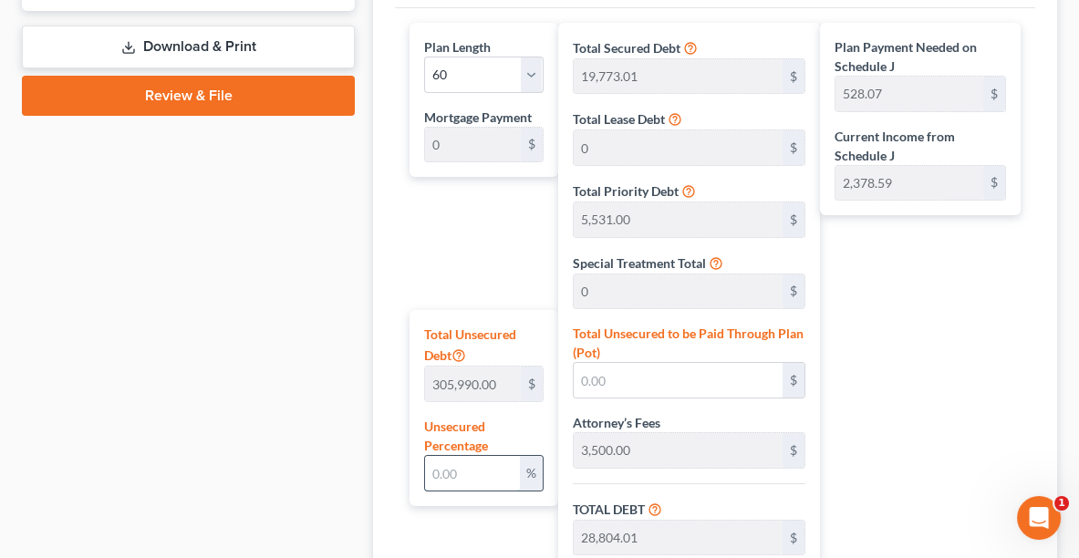
type input "37,983.71"
type input "3,798.37"
type input "41,782.08"
type input "696.36"
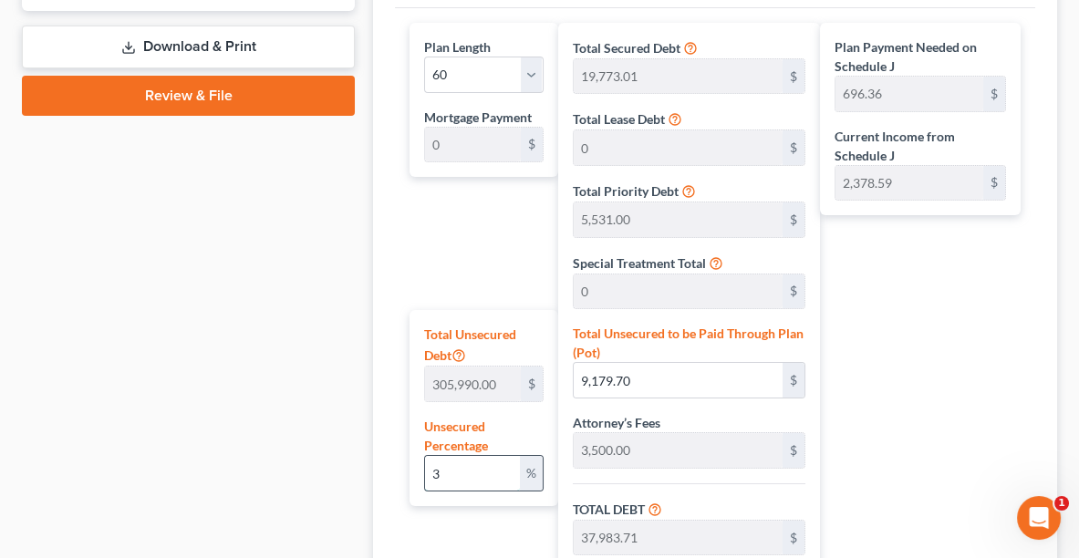
type input "35"
type input "107,096.50"
type input "135,900.51"
type input "13,590.05"
type input "149,490.56"
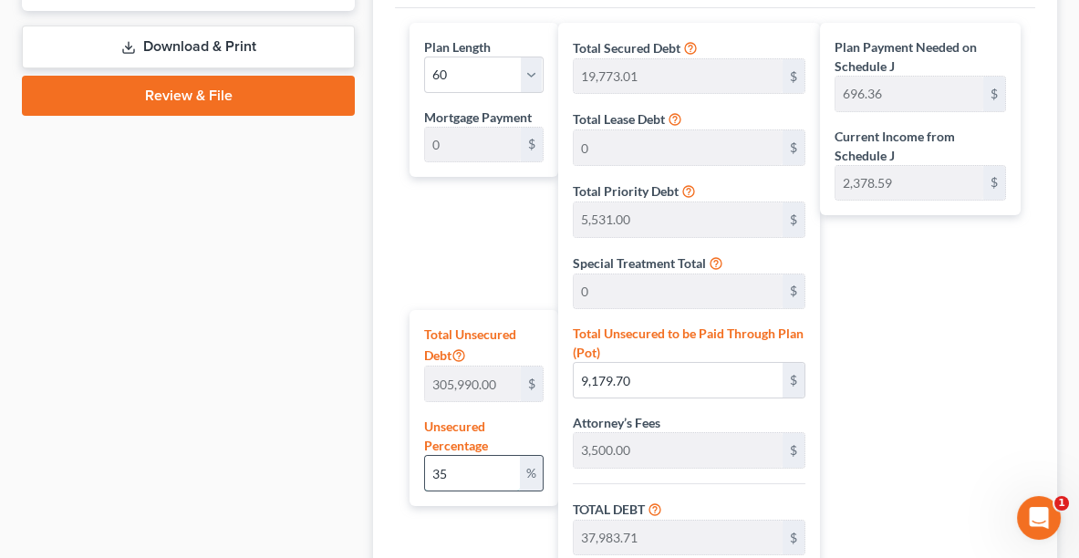
type input "2,491.50"
type input "3"
type input "9,179.70"
type input "37,983.71"
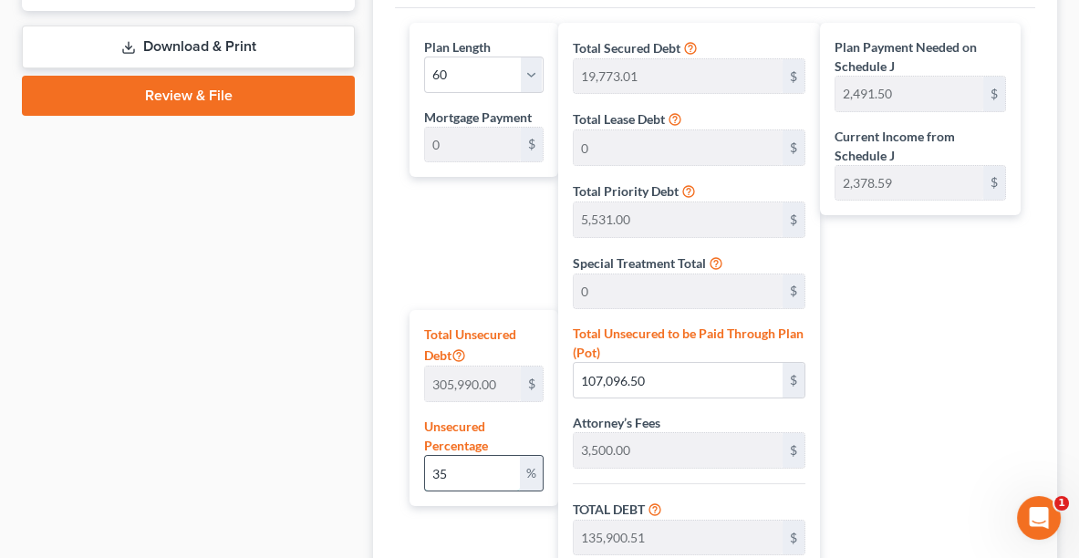
type input "3,798.37"
type input "41,782.08"
type input "696.36"
type input "33"
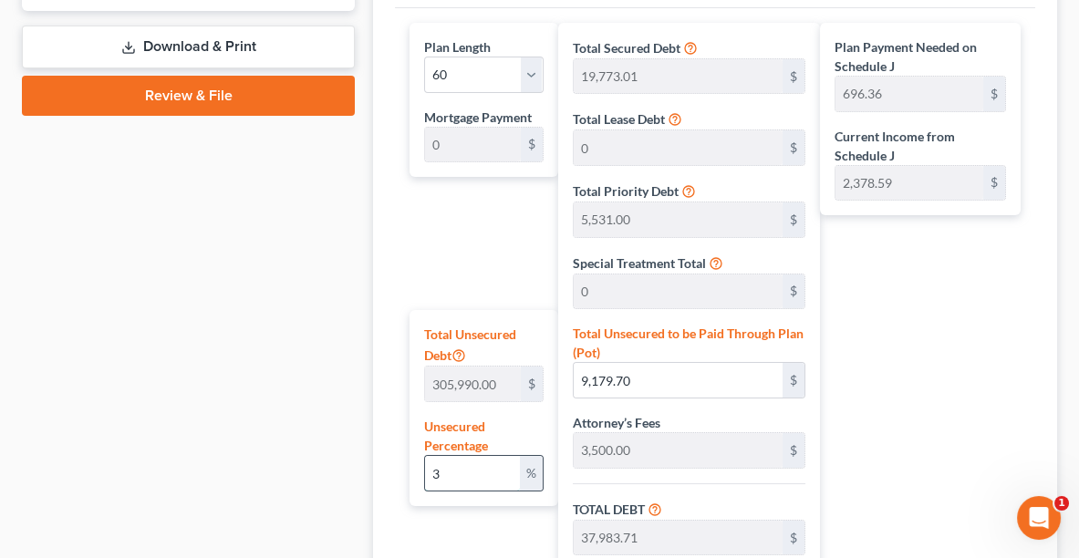
type input "100,976.70"
type input "129,780.70"
type input "12,978.07"
type input "142,758.78"
type input "2,379.31"
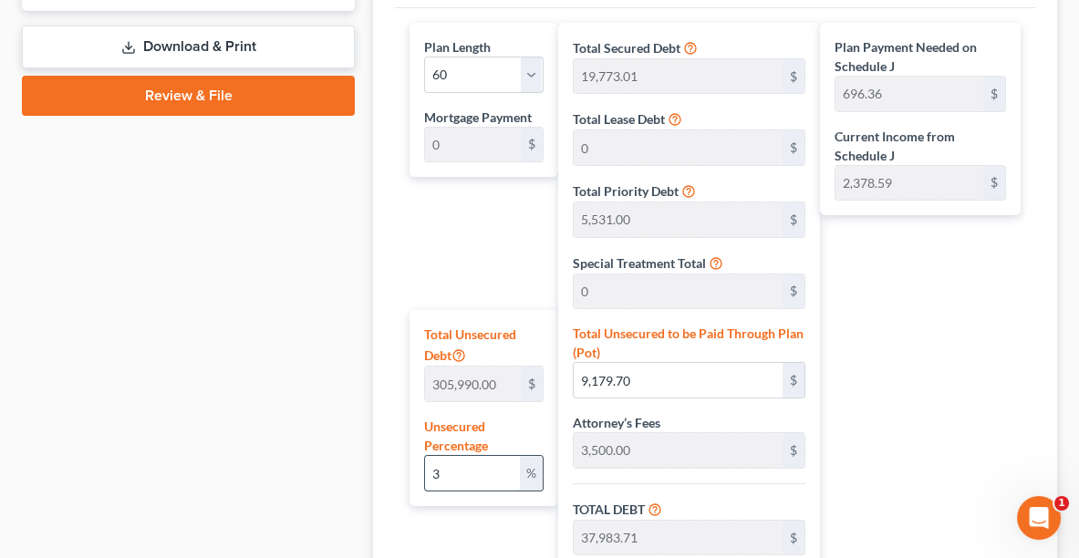
type input "2,379.31"
type input "33"
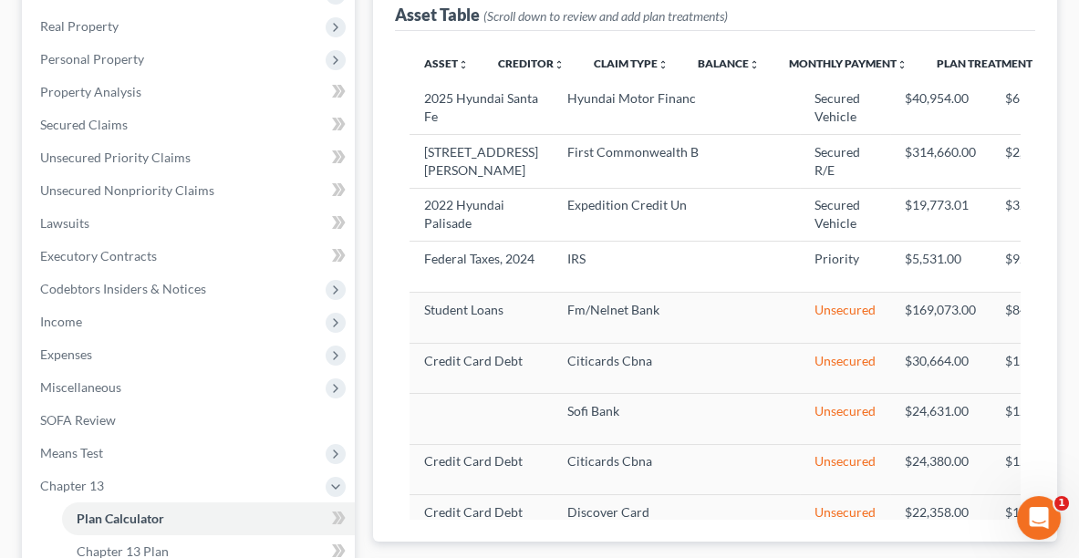
scroll to position [320, 0]
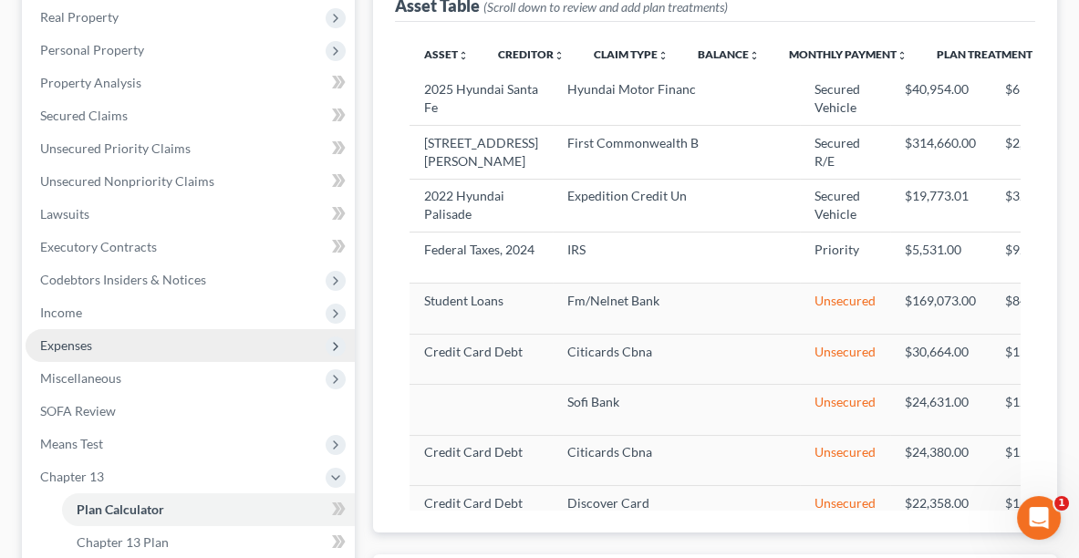
click at [71, 344] on span "Expenses" at bounding box center [66, 345] width 52 height 16
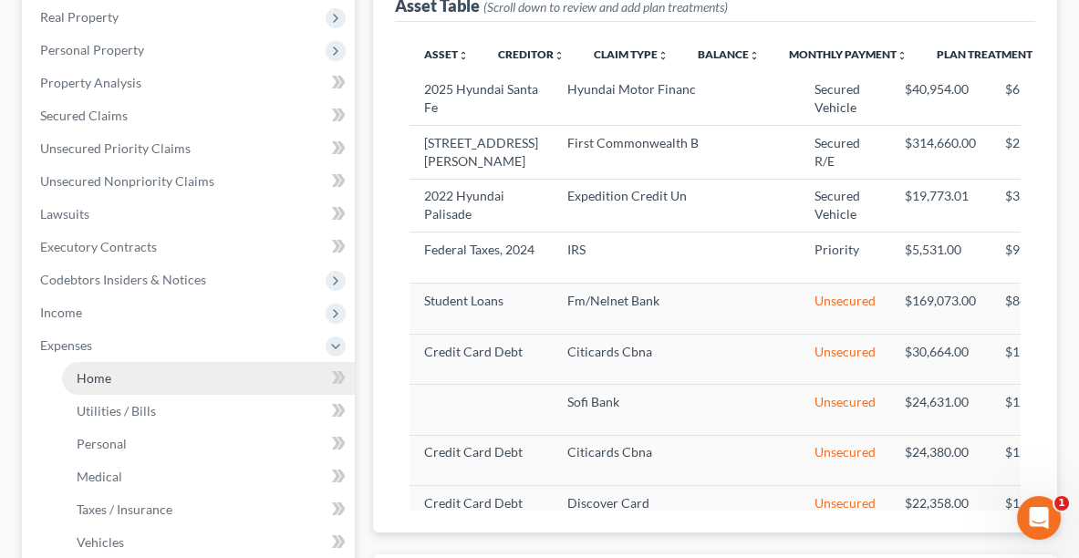
click at [93, 370] on span "Home" at bounding box center [94, 378] width 35 height 16
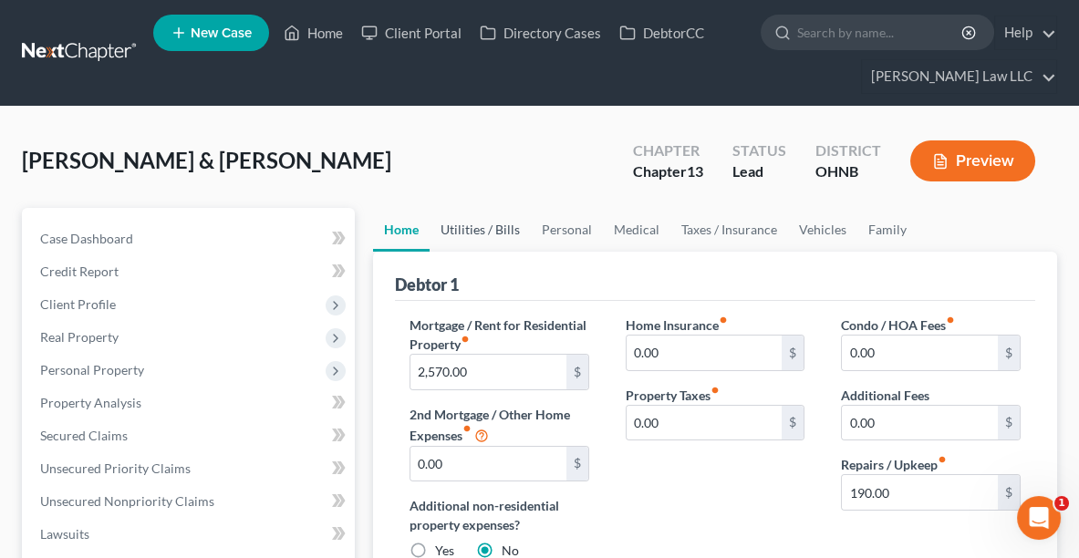
click at [466, 234] on link "Utilities / Bills" at bounding box center [479, 230] width 101 height 44
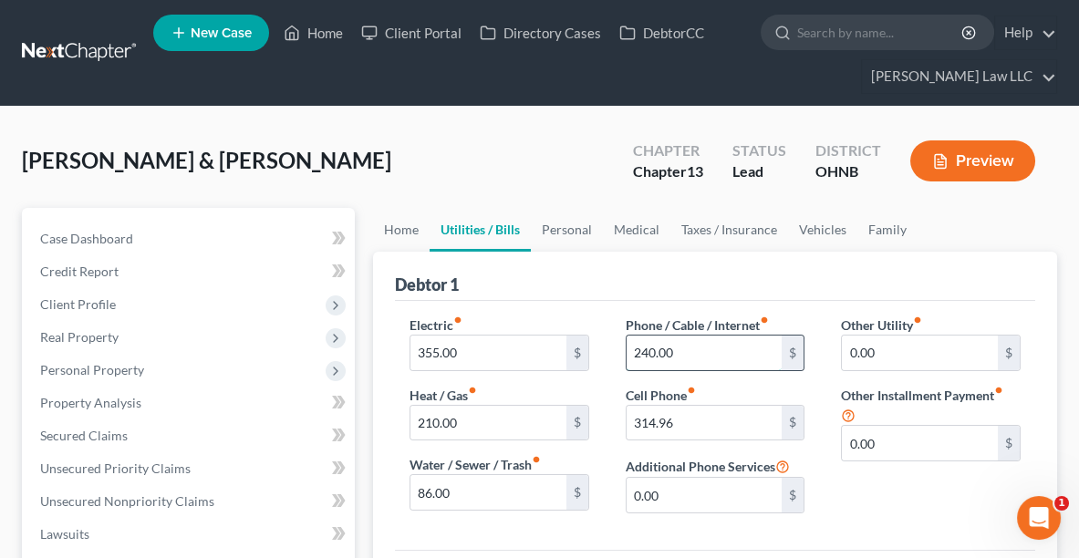
click at [677, 350] on input "240.00" at bounding box center [704, 353] width 156 height 35
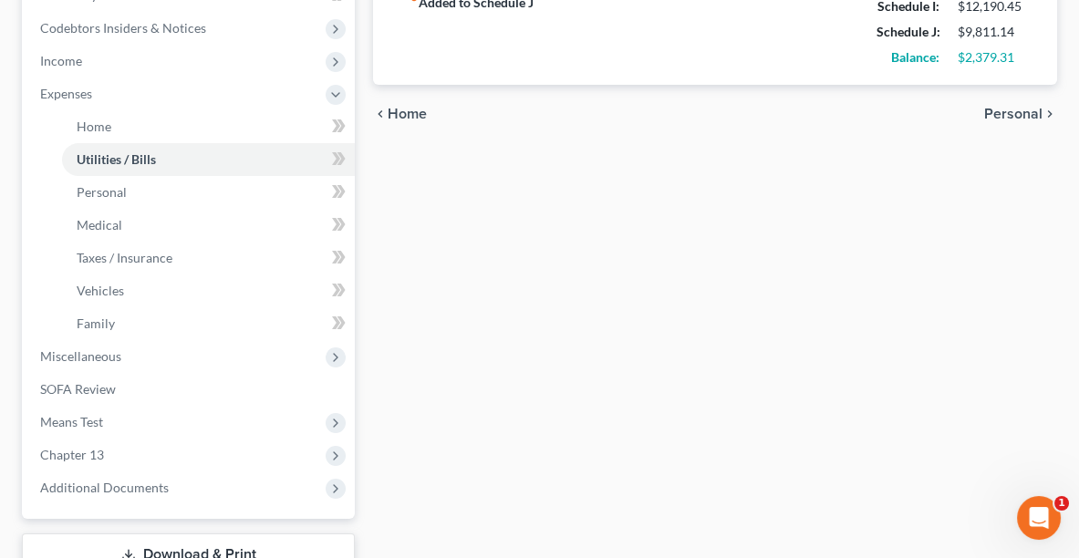
scroll to position [574, 0]
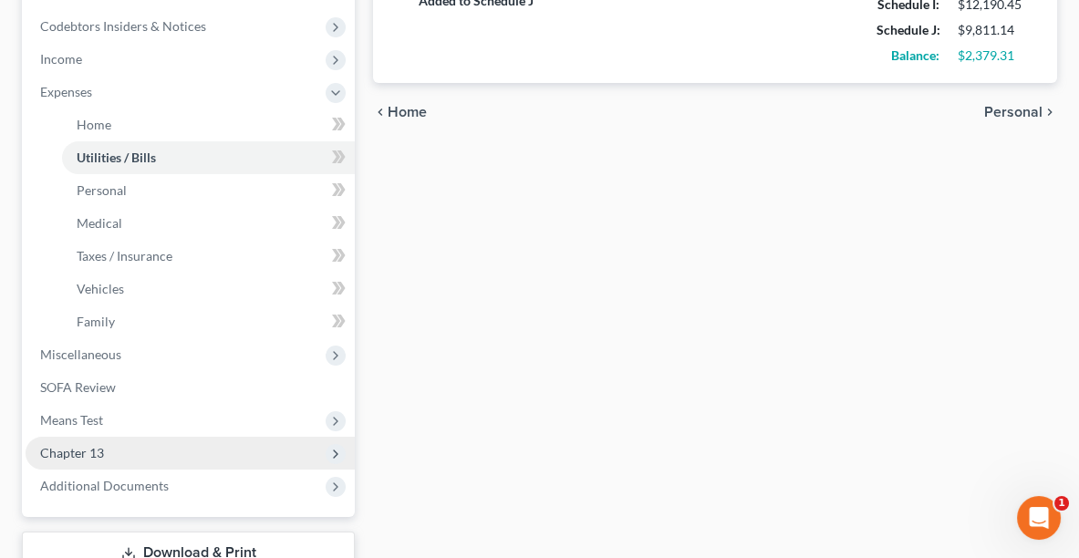
type input "239.28"
click at [118, 450] on span "Chapter 13" at bounding box center [190, 453] width 329 height 33
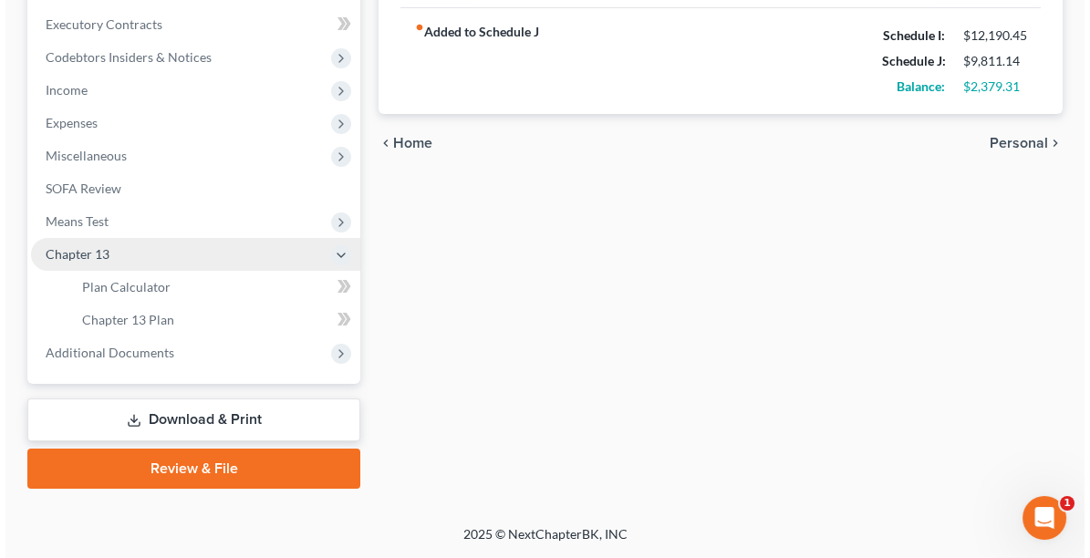
scroll to position [538, 0]
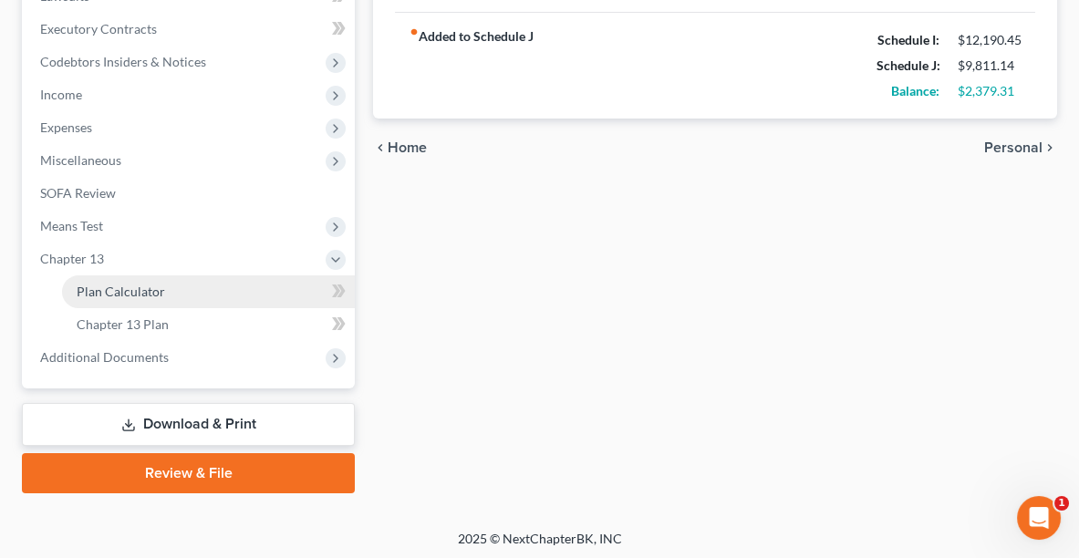
click at [138, 294] on span "Plan Calculator" at bounding box center [121, 292] width 88 height 16
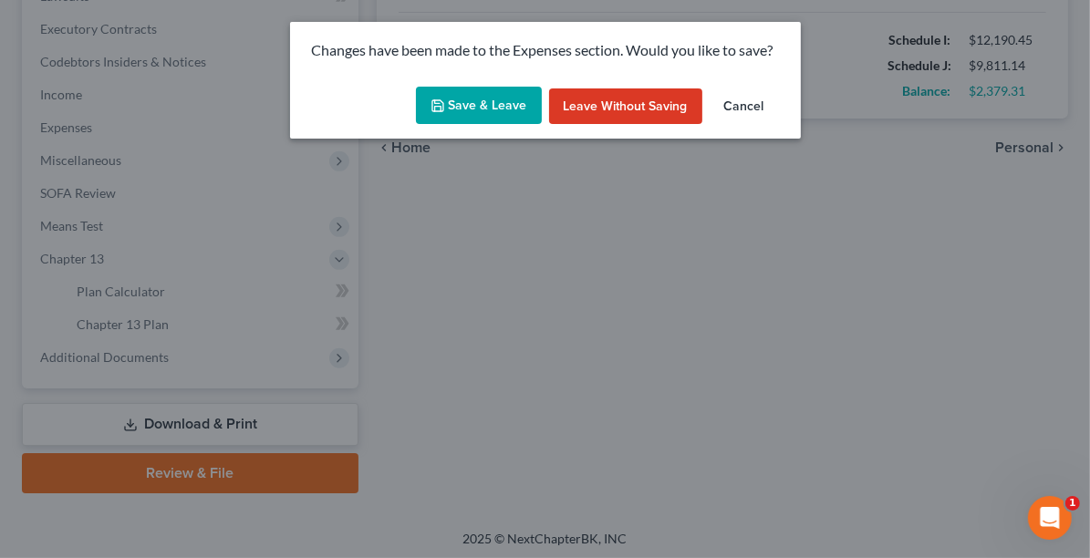
click at [494, 106] on button "Save & Leave" at bounding box center [479, 106] width 126 height 38
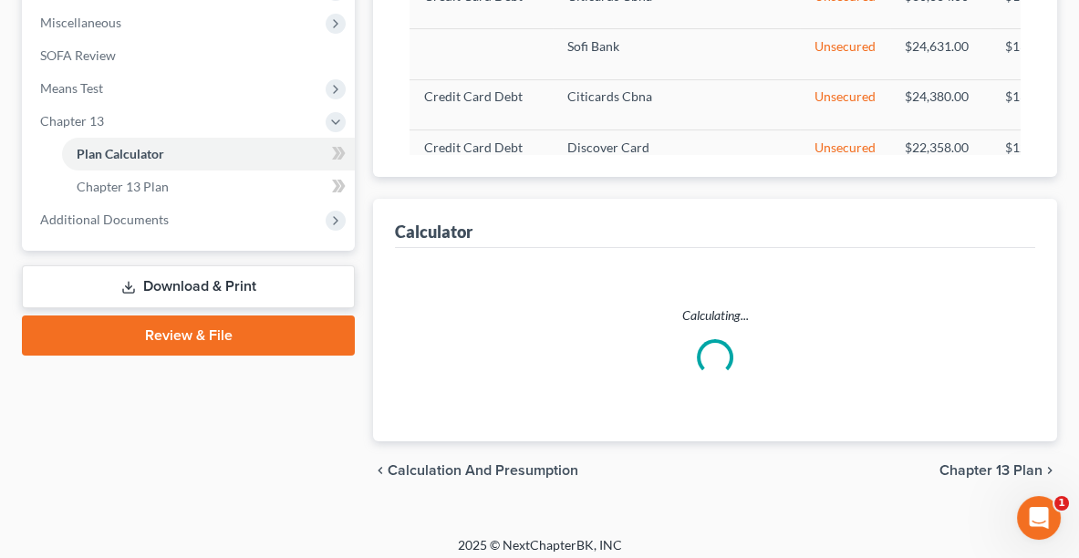
scroll to position [683, 0]
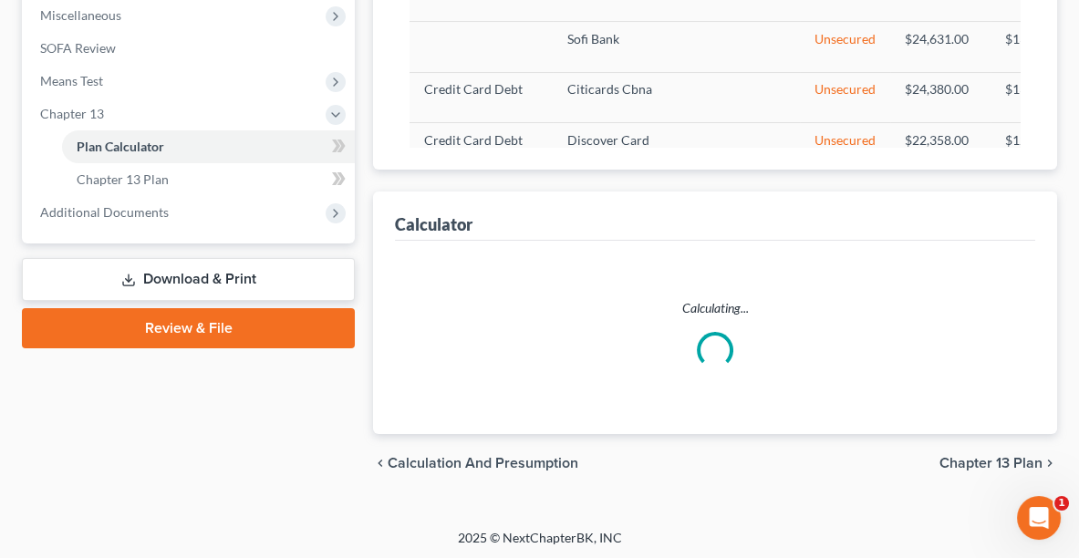
select select "59"
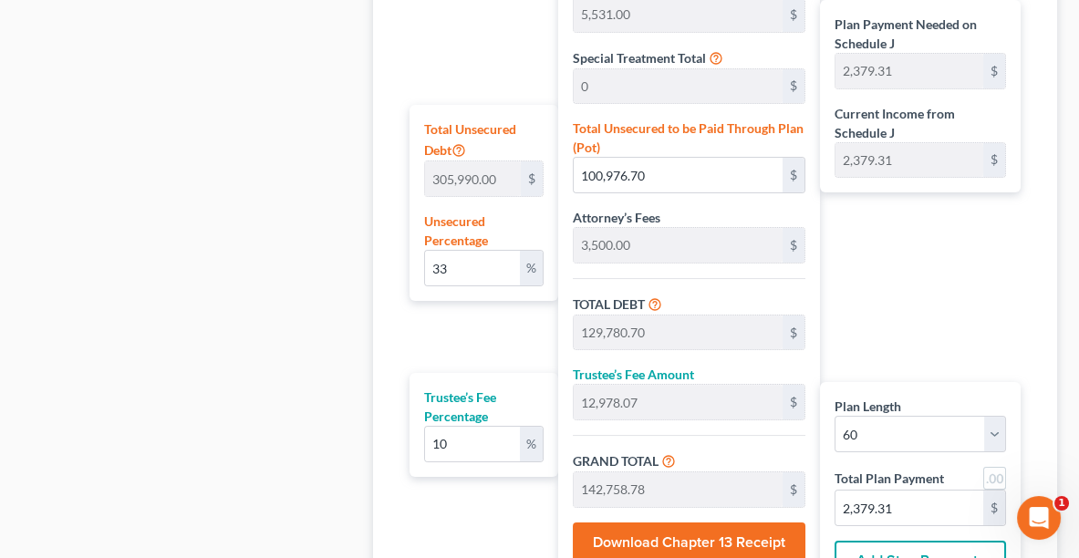
scroll to position [1300, 0]
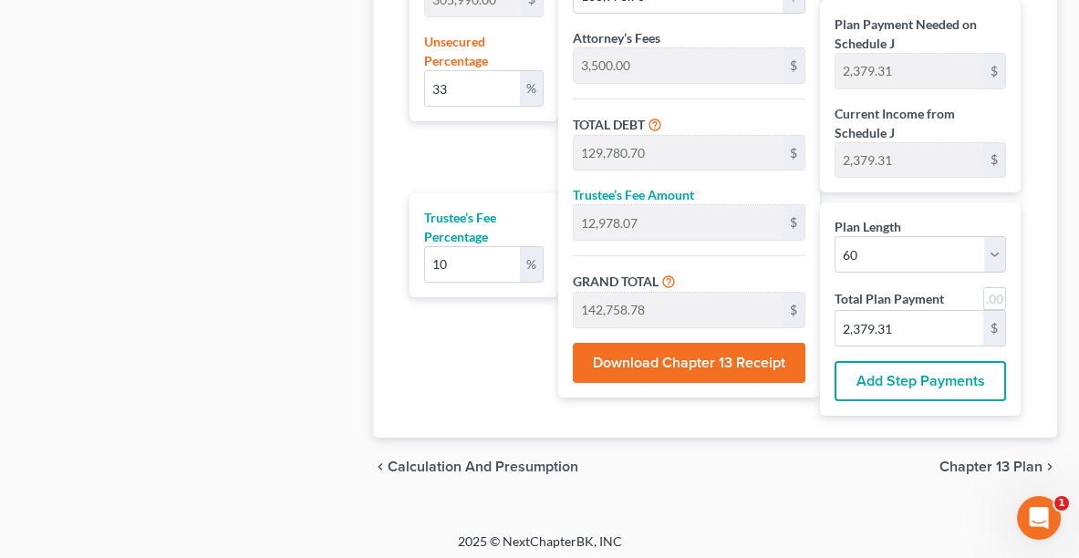
click at [669, 345] on button "Download Chapter 13 Receipt" at bounding box center [689, 363] width 233 height 40
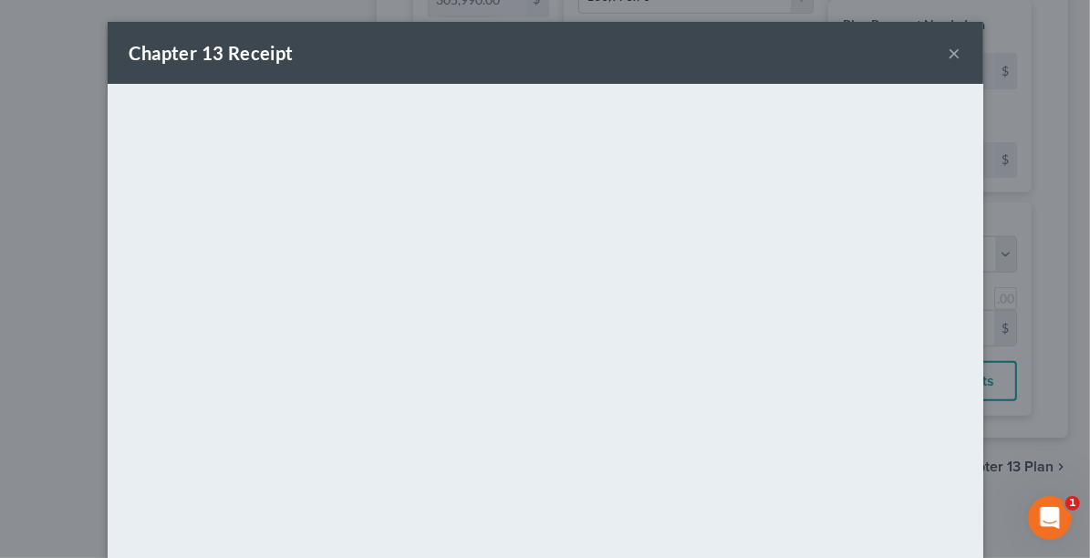
click at [449, 47] on div "Chapter 13 Receipt ×" at bounding box center [545, 53] width 875 height 62
click at [948, 63] on button "×" at bounding box center [954, 53] width 13 height 22
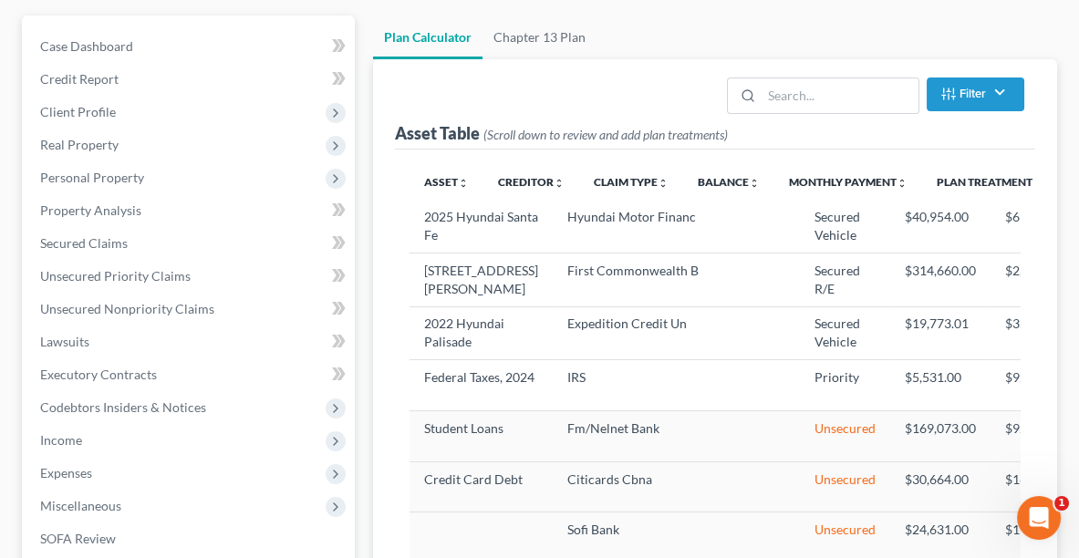
scroll to position [194, 0]
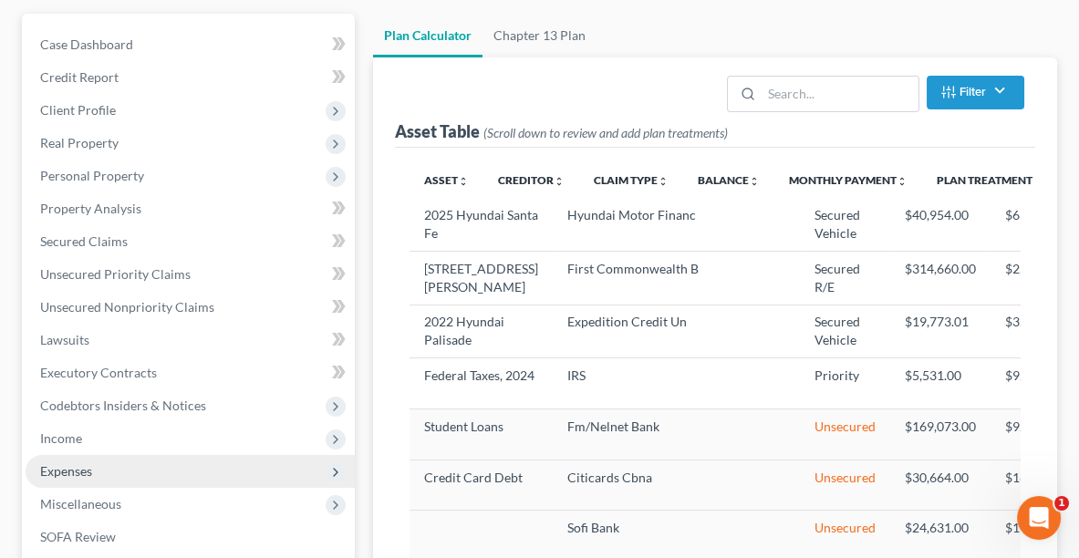
click at [104, 470] on span "Expenses" at bounding box center [190, 471] width 329 height 33
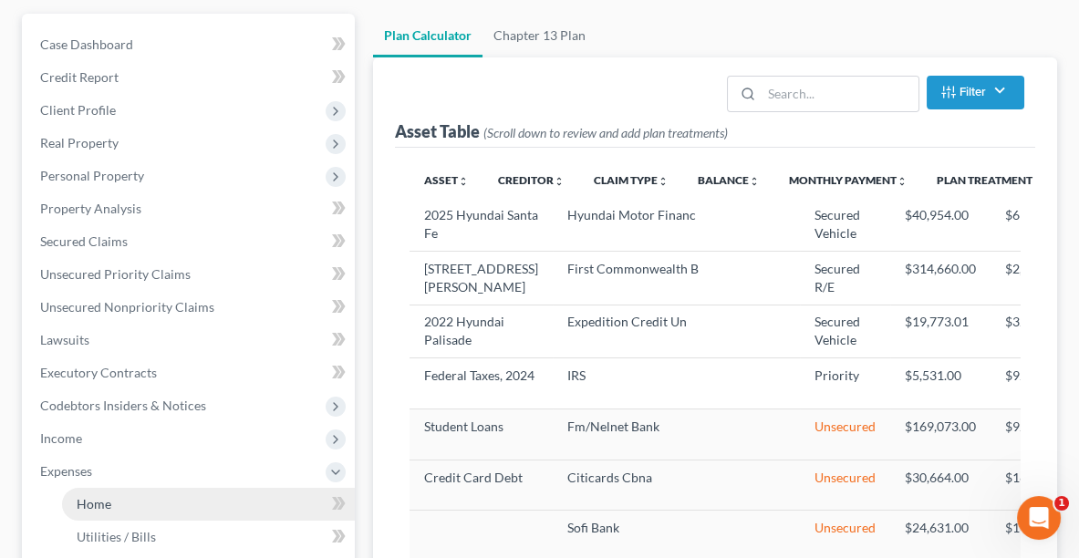
click at [107, 502] on span "Home" at bounding box center [94, 504] width 35 height 16
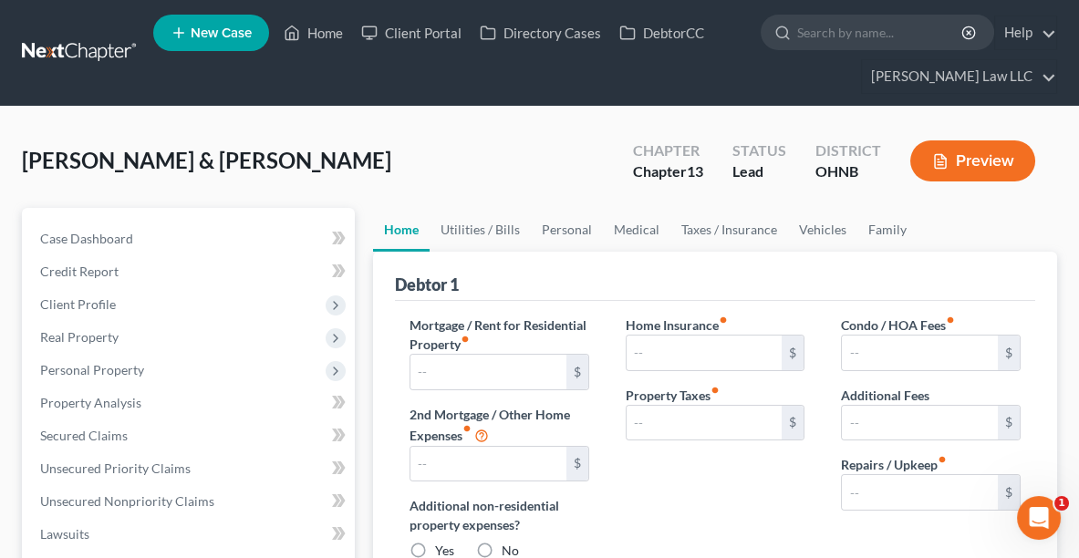
type input "2,570.00"
type input "0.00"
radio input "true"
type input "0.00"
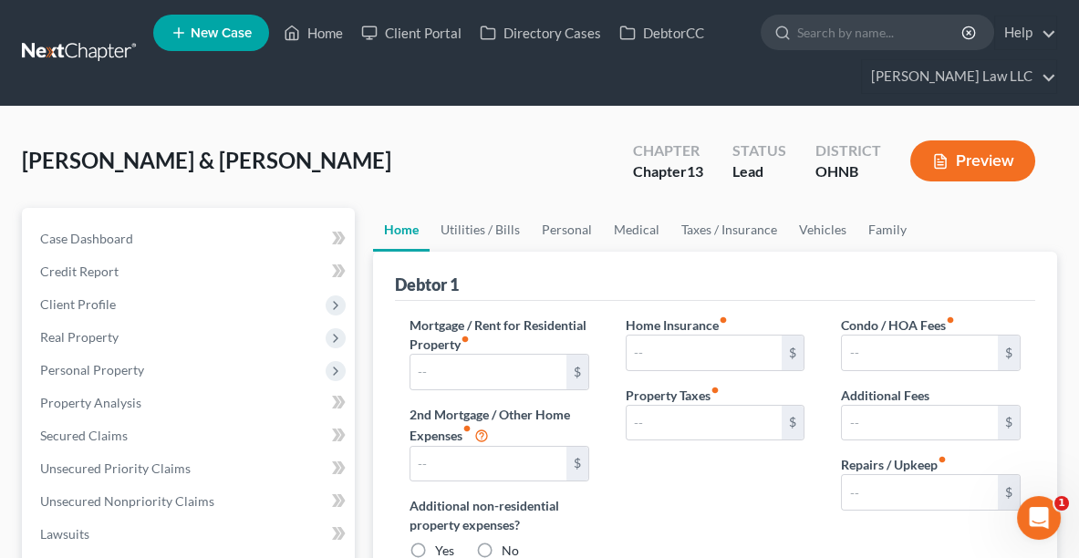
type input "0.00"
type input "190.00"
click at [824, 231] on link "Vehicles" at bounding box center [822, 230] width 69 height 44
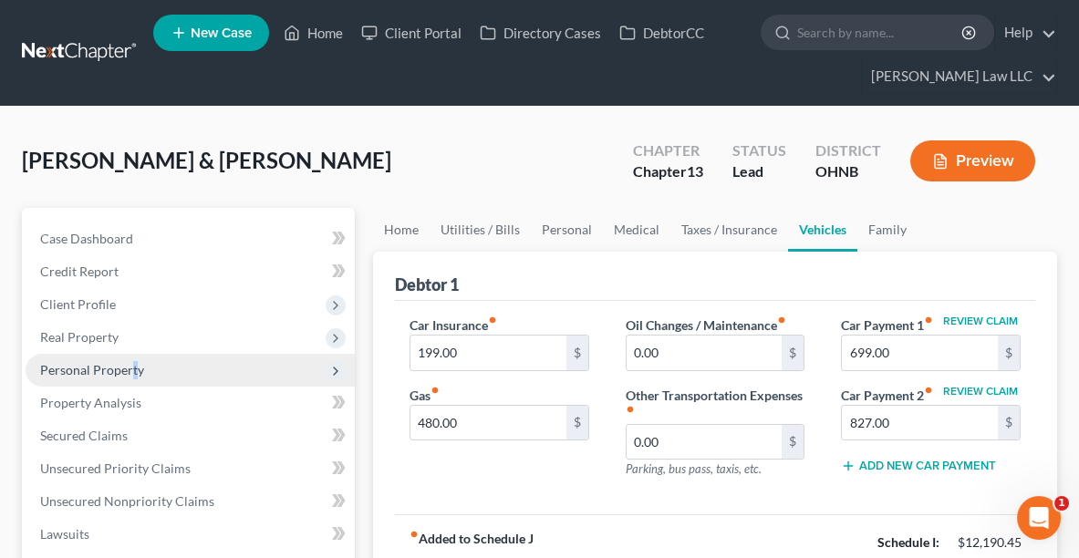
drag, startPoint x: 938, startPoint y: 422, endPoint x: 133, endPoint y: 372, distance: 806.8
click at [133, 372] on span "Personal Property" at bounding box center [92, 370] width 104 height 16
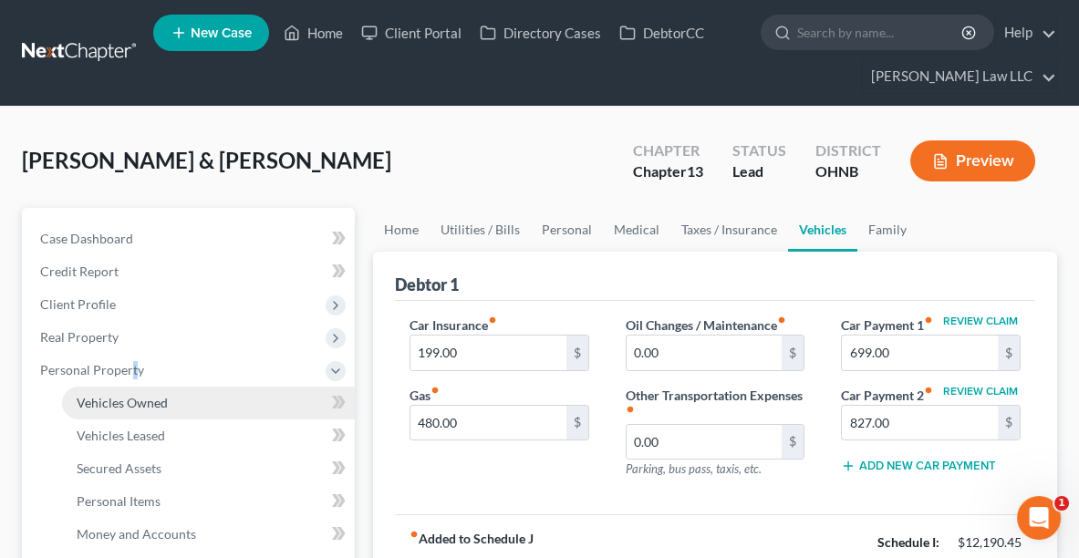
click at [133, 409] on link "Vehicles Owned" at bounding box center [208, 403] width 293 height 33
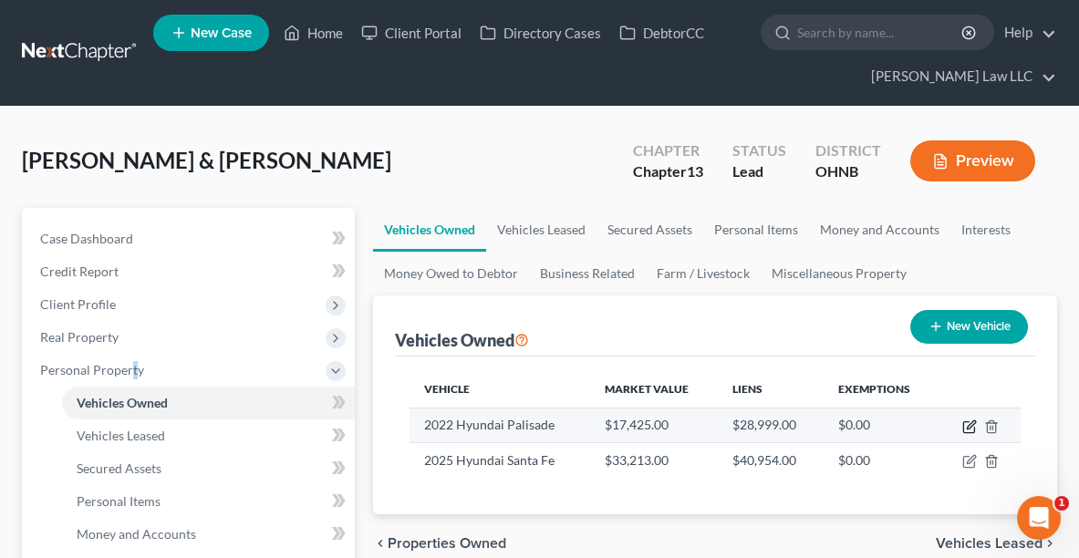
click at [968, 427] on icon "button" at bounding box center [969, 426] width 15 height 15
select select "0"
select select "4"
select select "3"
select select "2"
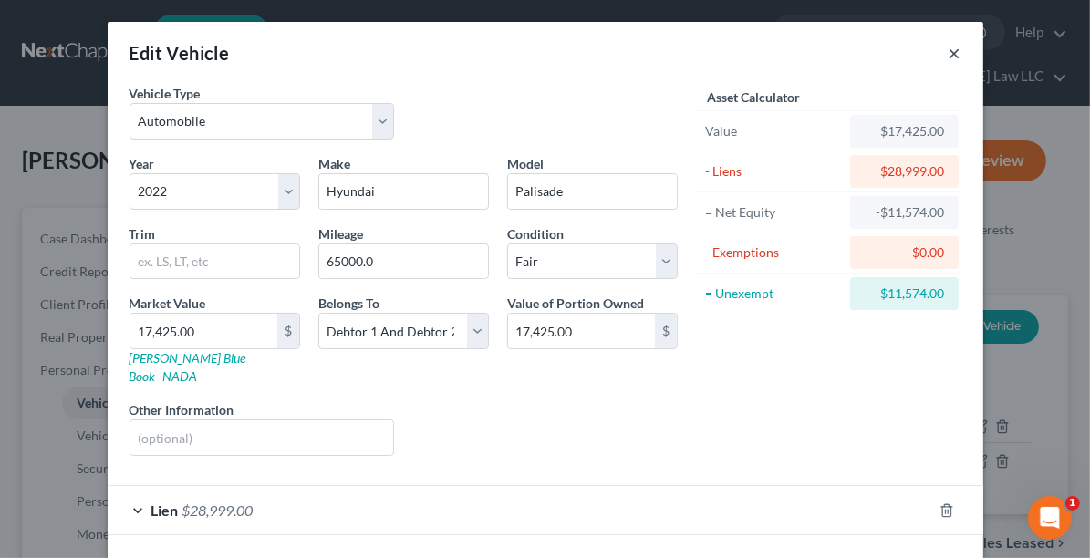
click at [949, 50] on button "×" at bounding box center [954, 53] width 13 height 22
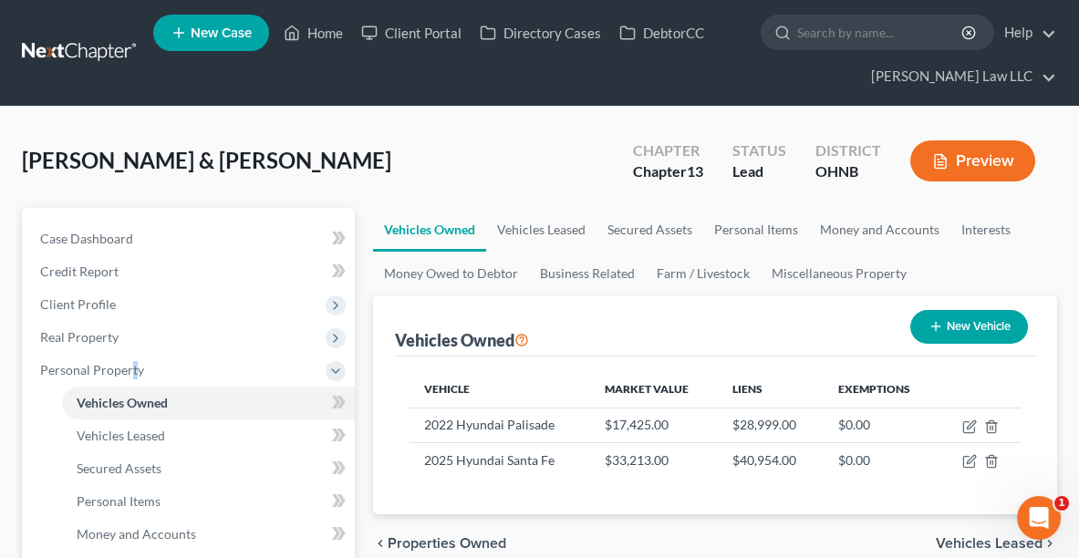
scroll to position [259, 0]
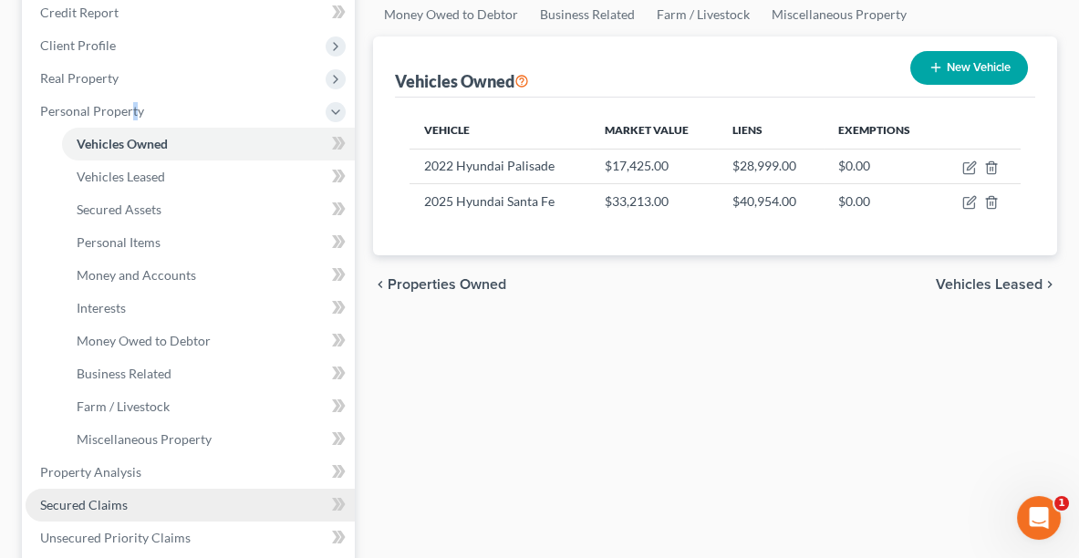
click at [100, 500] on span "Secured Claims" at bounding box center [84, 505] width 88 height 16
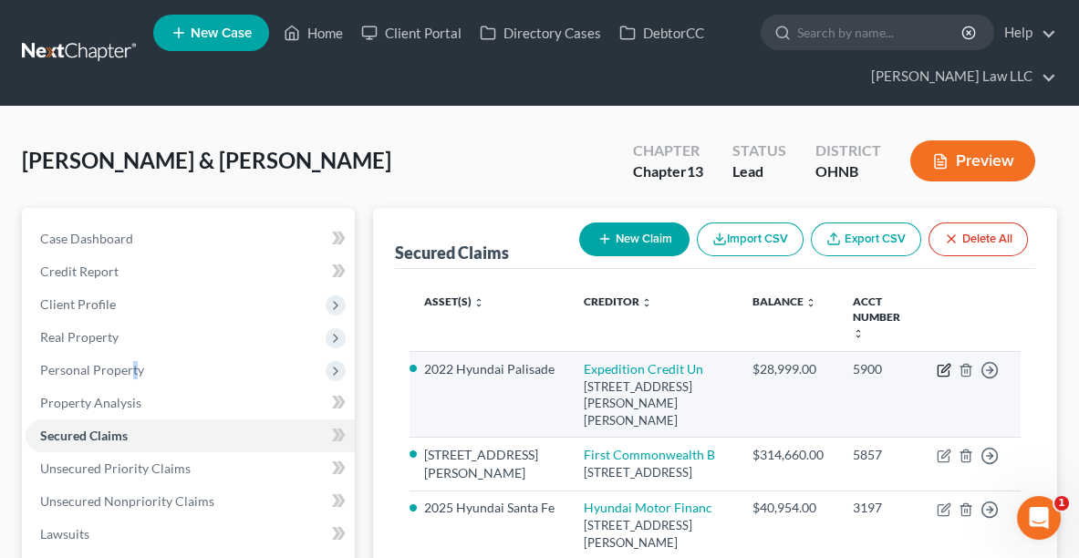
click at [942, 364] on icon "button" at bounding box center [945, 368] width 8 height 8
select select "24"
select select "2"
select select "0"
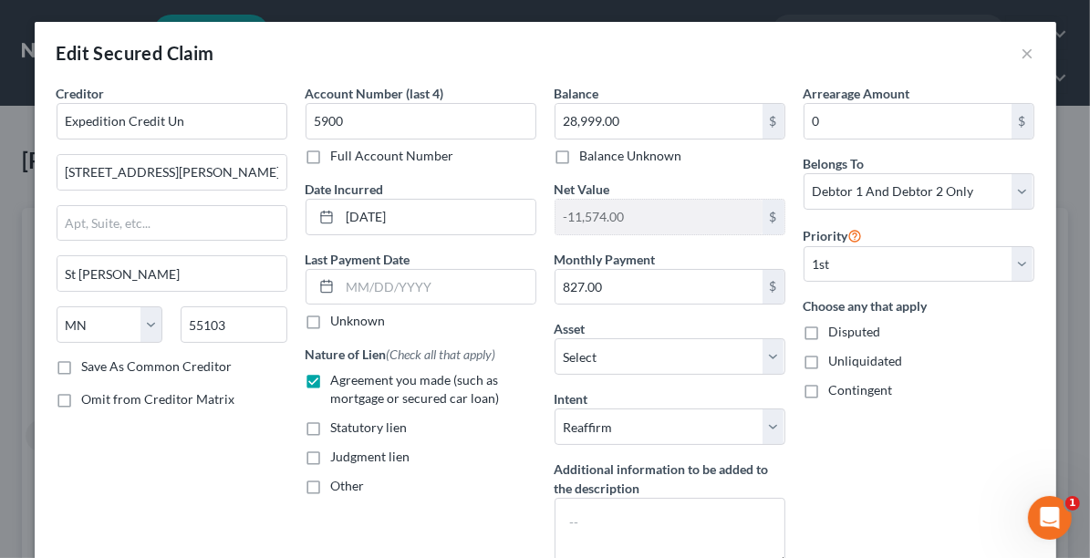
click at [1032, 55] on div "Edit Secured Claim ×" at bounding box center [545, 53] width 1021 height 62
click at [1026, 52] on button "×" at bounding box center [1027, 53] width 13 height 22
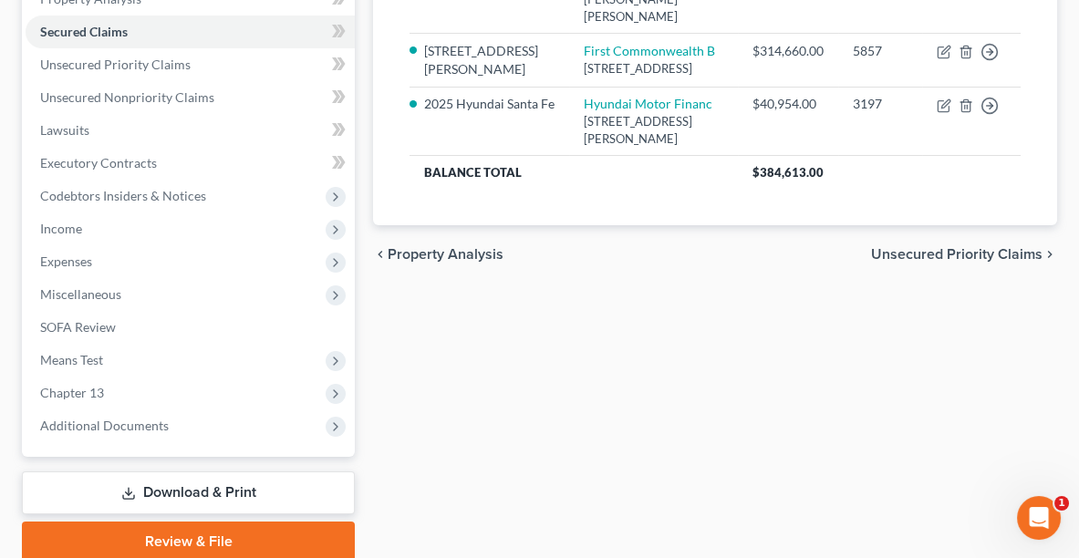
scroll to position [403, 0]
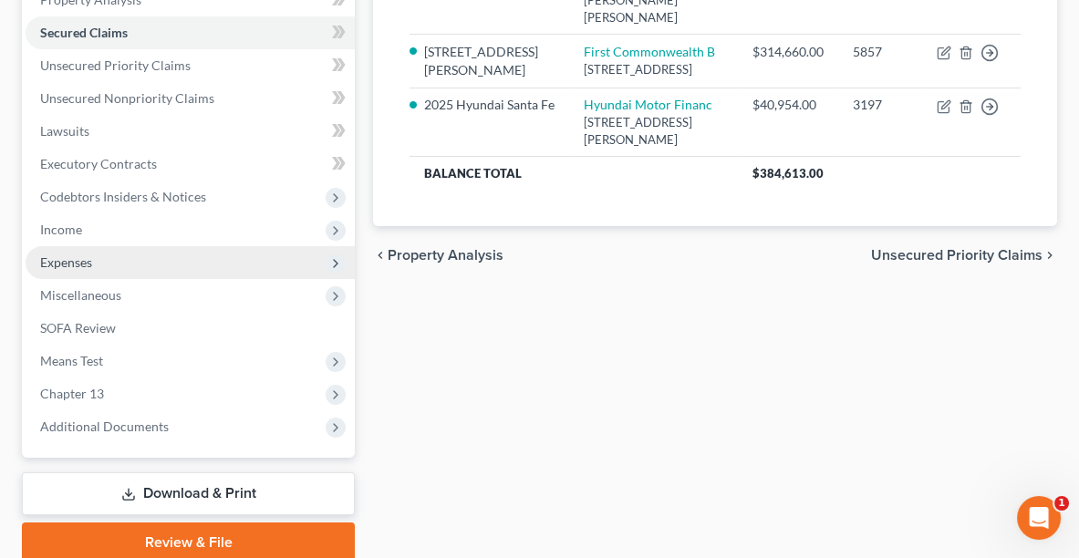
click at [61, 254] on span "Expenses" at bounding box center [66, 262] width 52 height 16
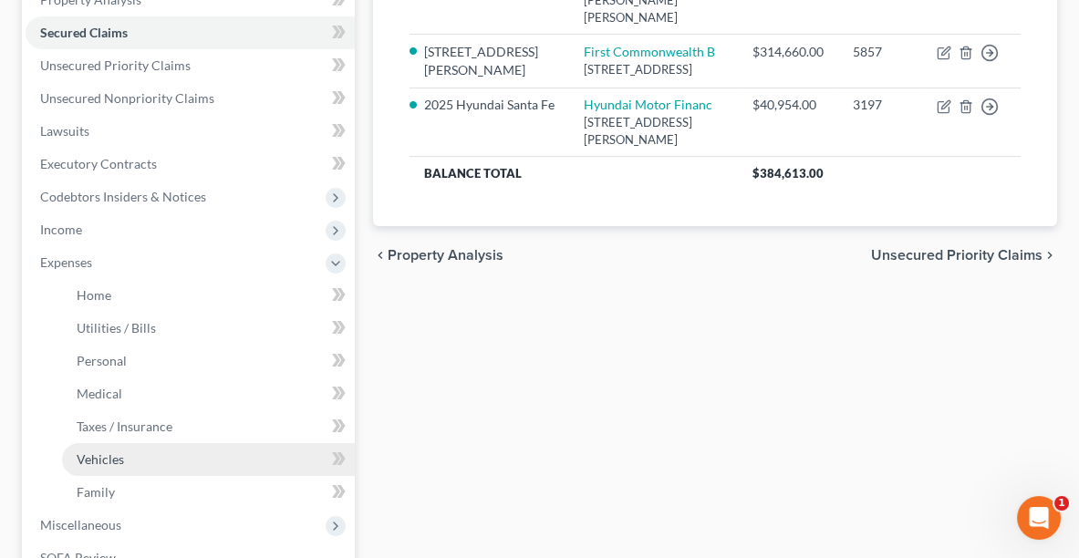
click at [115, 462] on span "Vehicles" at bounding box center [100, 459] width 47 height 16
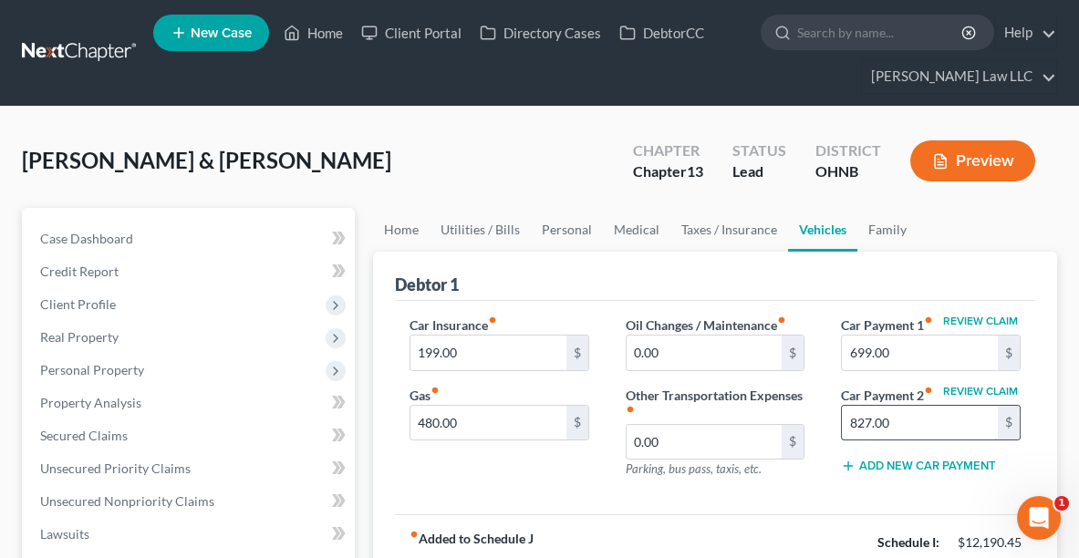
click at [959, 417] on input "827.00" at bounding box center [920, 423] width 156 height 35
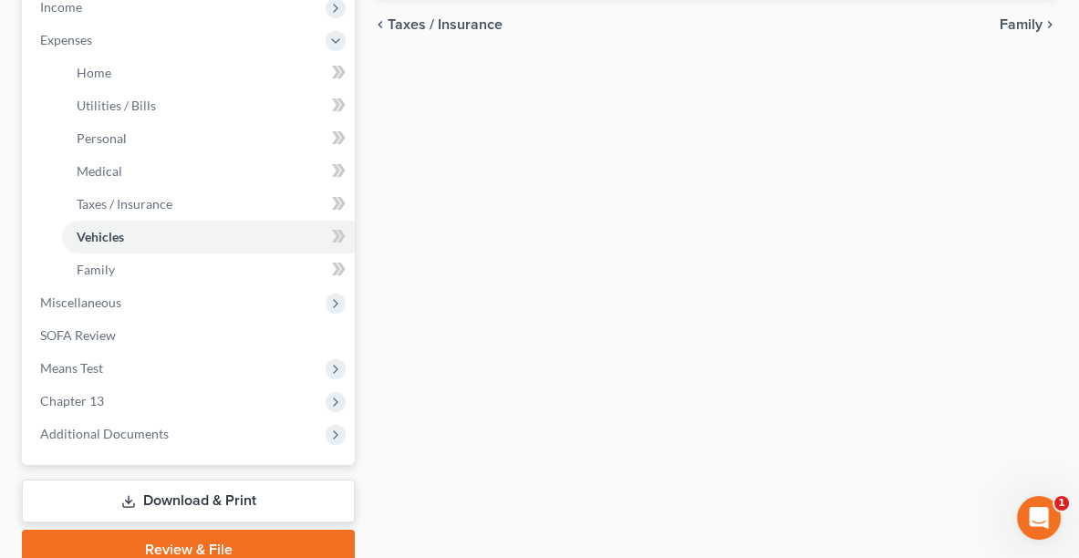
scroll to position [637, 0]
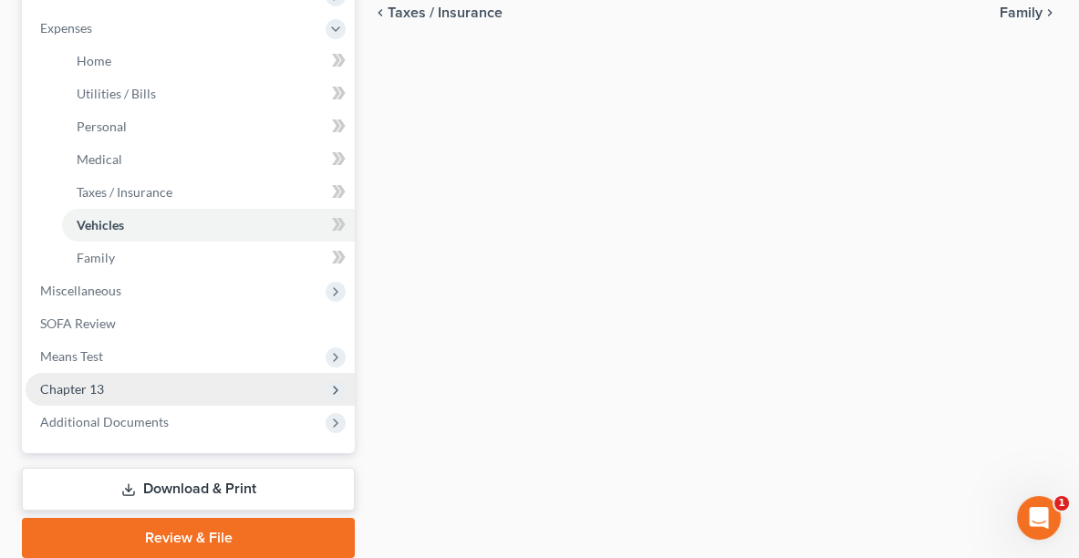
click at [79, 396] on span "Chapter 13" at bounding box center [190, 389] width 329 height 33
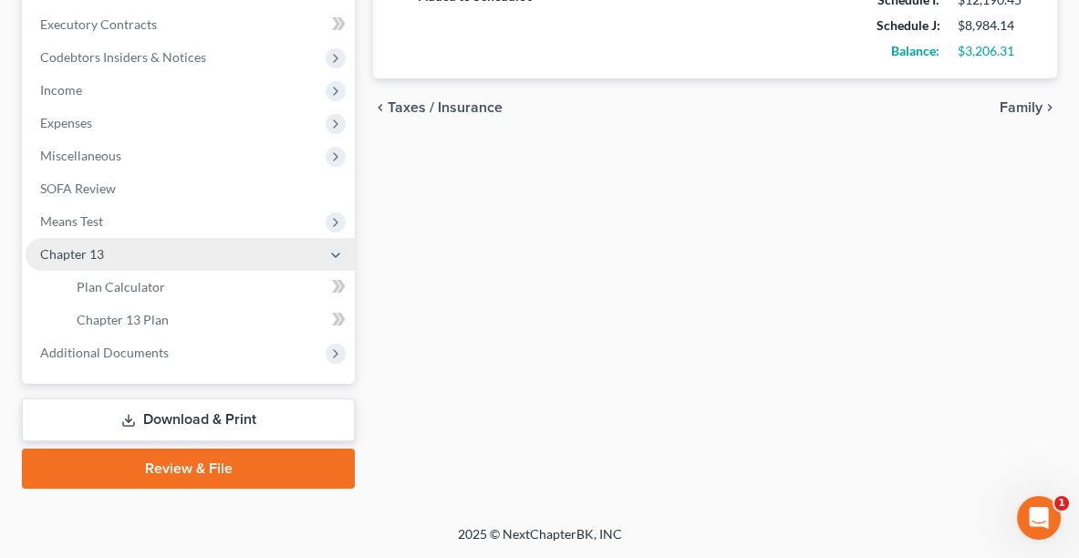
scroll to position [538, 0]
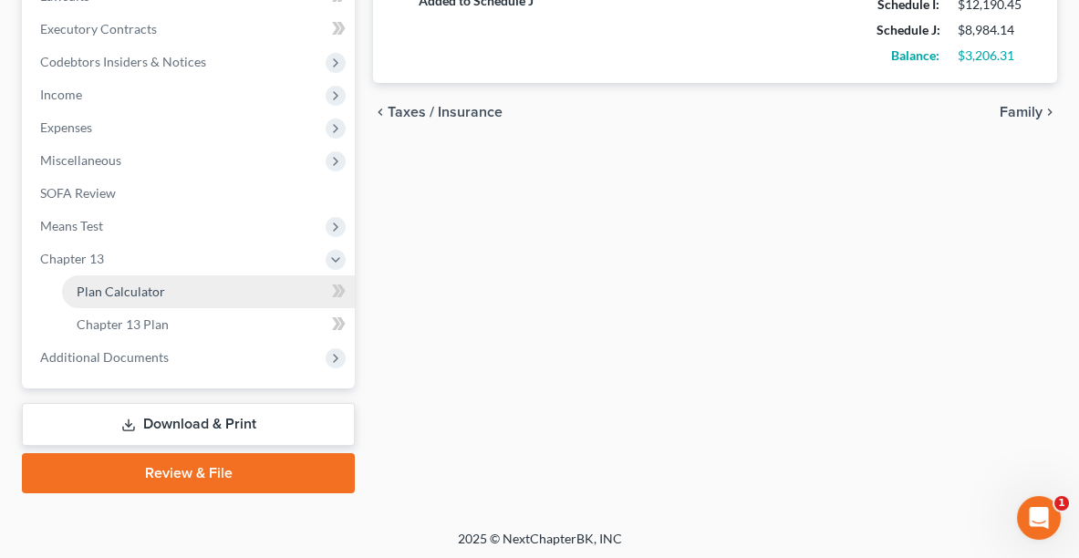
click at [86, 277] on link "Plan Calculator" at bounding box center [208, 291] width 293 height 33
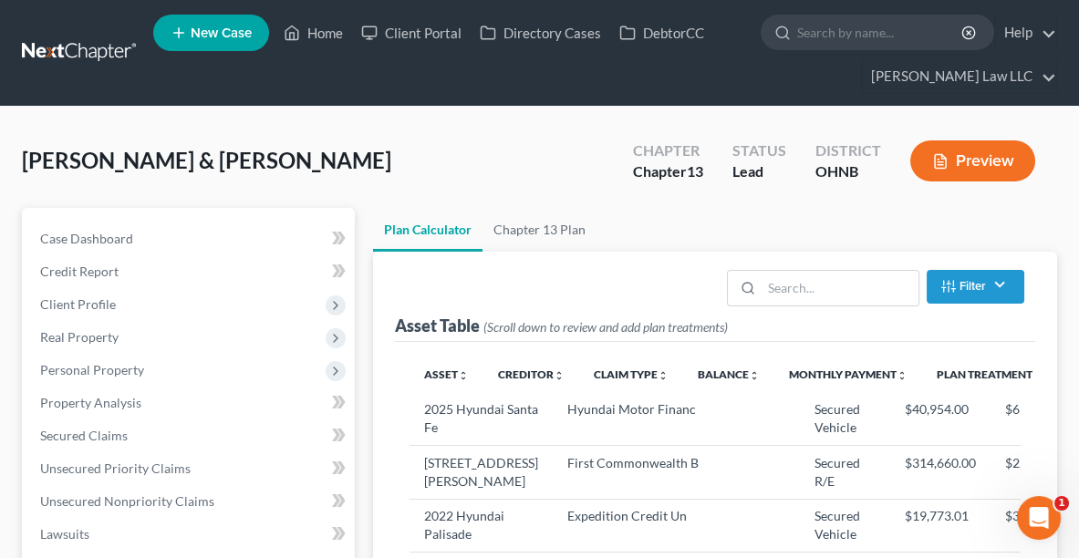
select select "59"
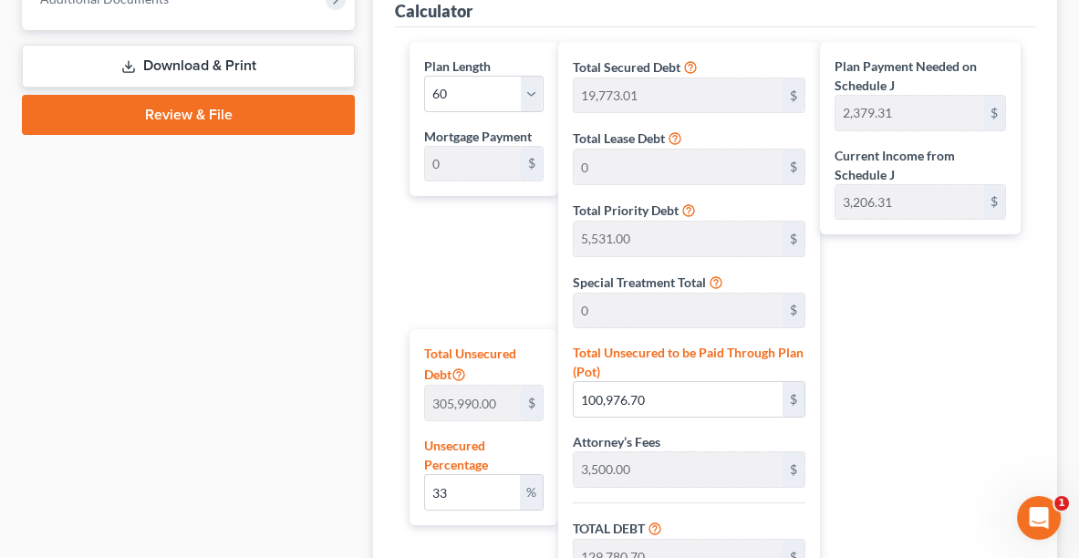
scroll to position [903, 0]
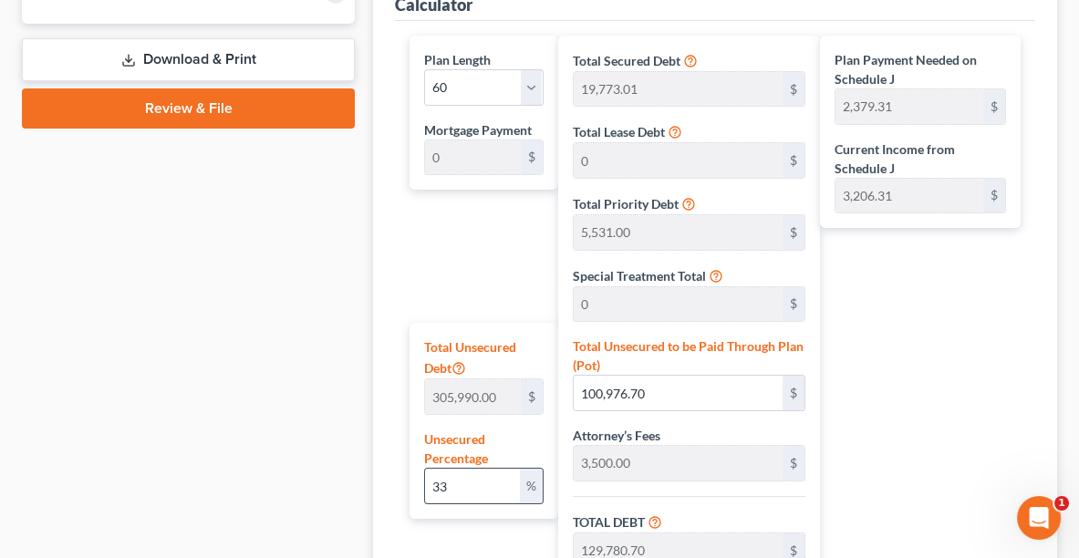
click at [488, 493] on input "33" at bounding box center [472, 486] width 95 height 35
type input "3"
type input "9,179.70"
type input "37,983.71"
type input "3,798.37"
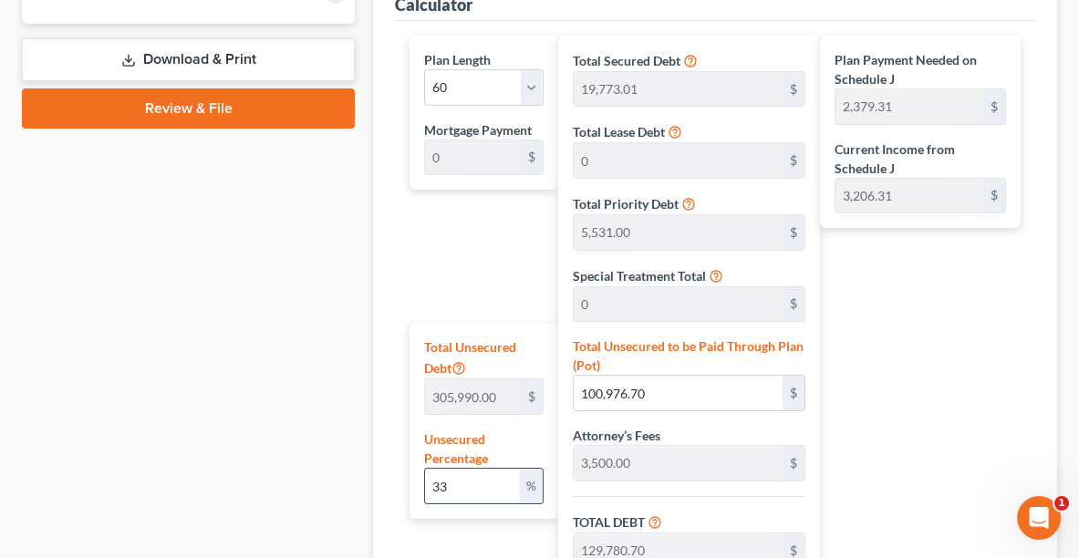
type input "41,782.08"
type input "696.36"
type input "28,804.01"
type input "2,880.40"
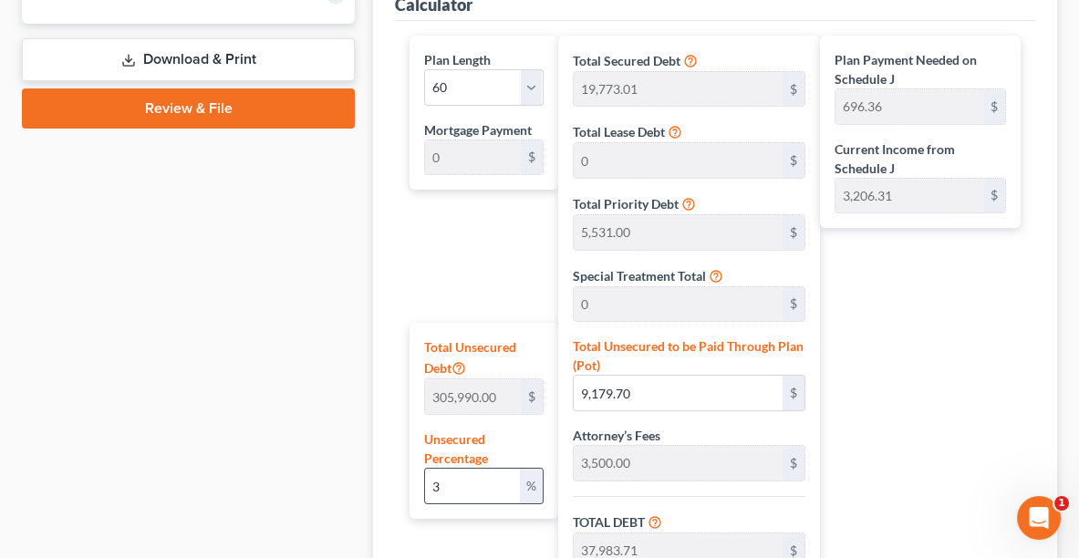
type input "31,684.41"
type input "528.07"
type input "5"
type input "15,299.50"
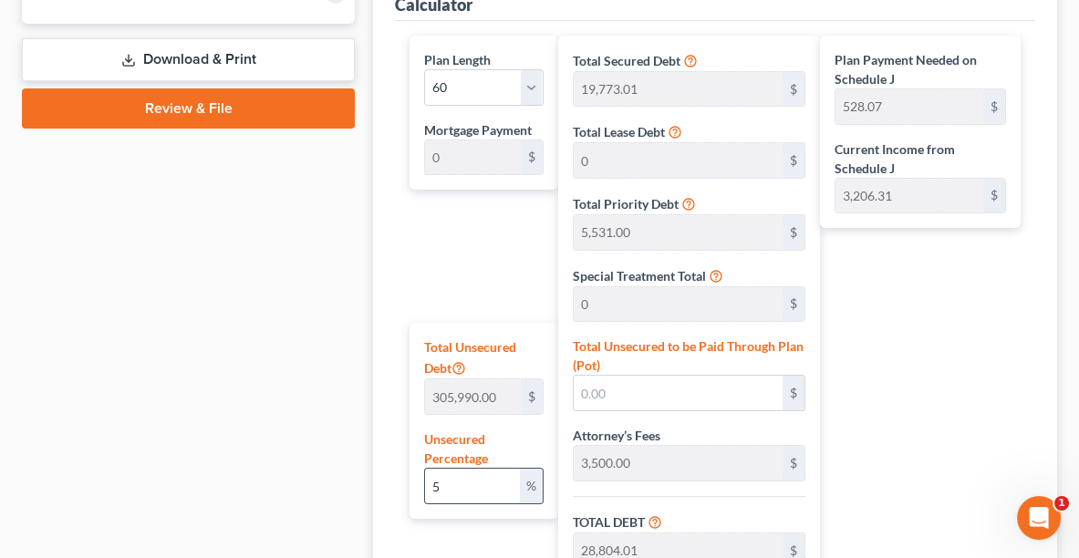
type input "44,103.50"
type input "4,410.35"
type input "48,513.86"
type input "808.56"
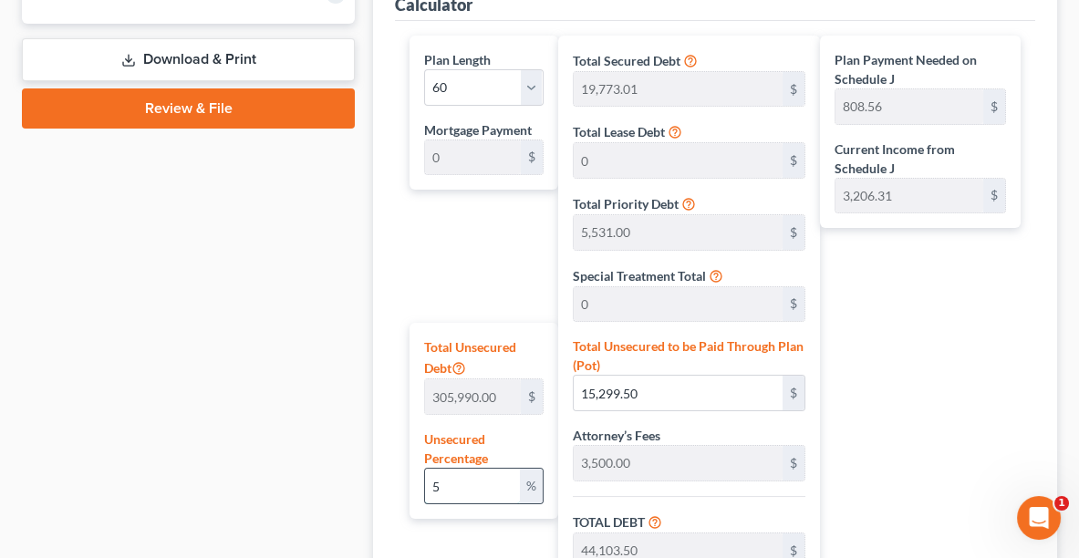
type input "50"
type input "152,995.00"
type input "181,799.01"
type input "18,179.90"
type input "199,978.91"
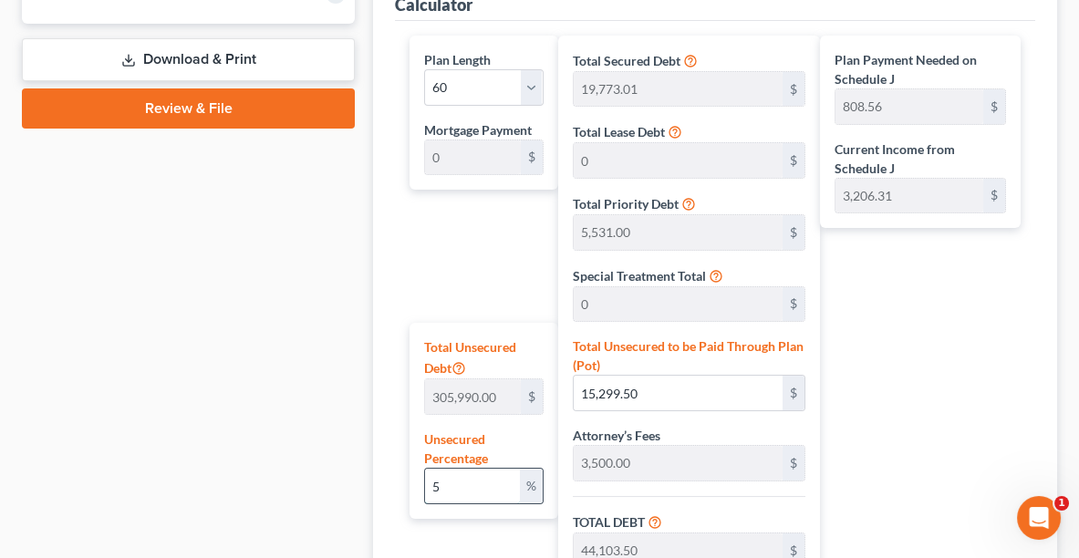
type input "3,332.98"
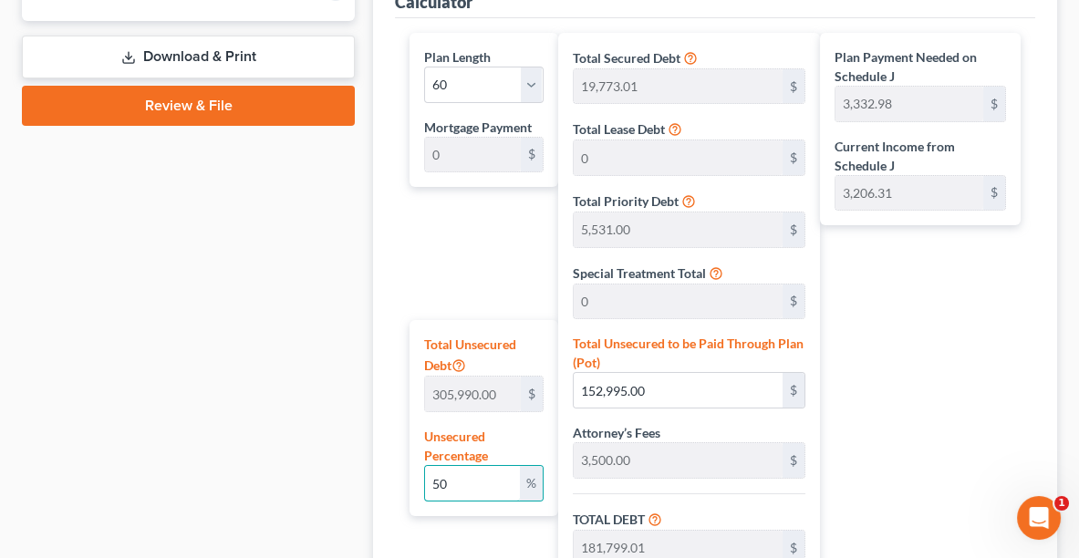
scroll to position [899, 0]
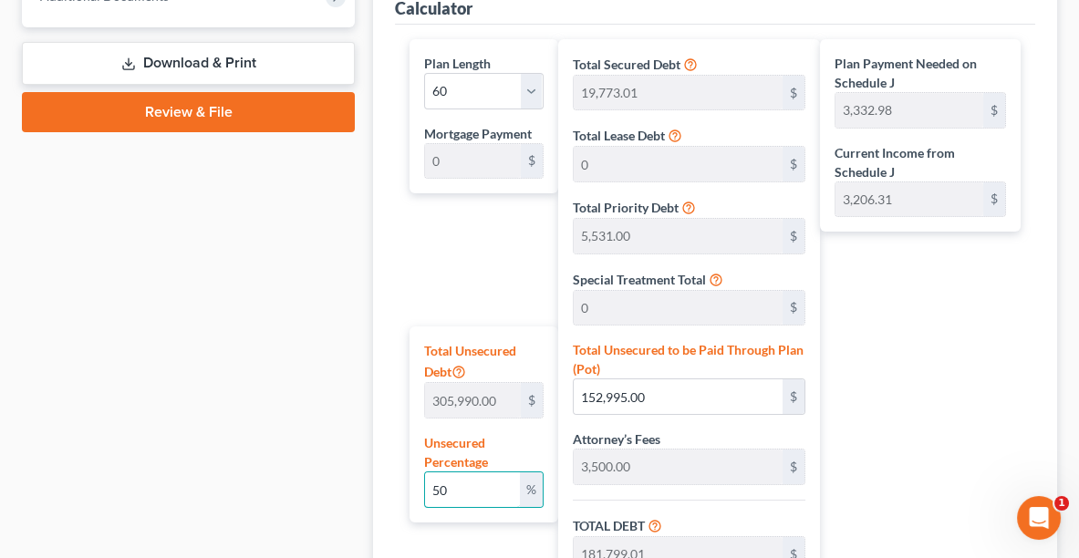
type input "5"
type input "15,299.50"
type input "44,103.50"
type input "4,410.35"
type input "48,513.86"
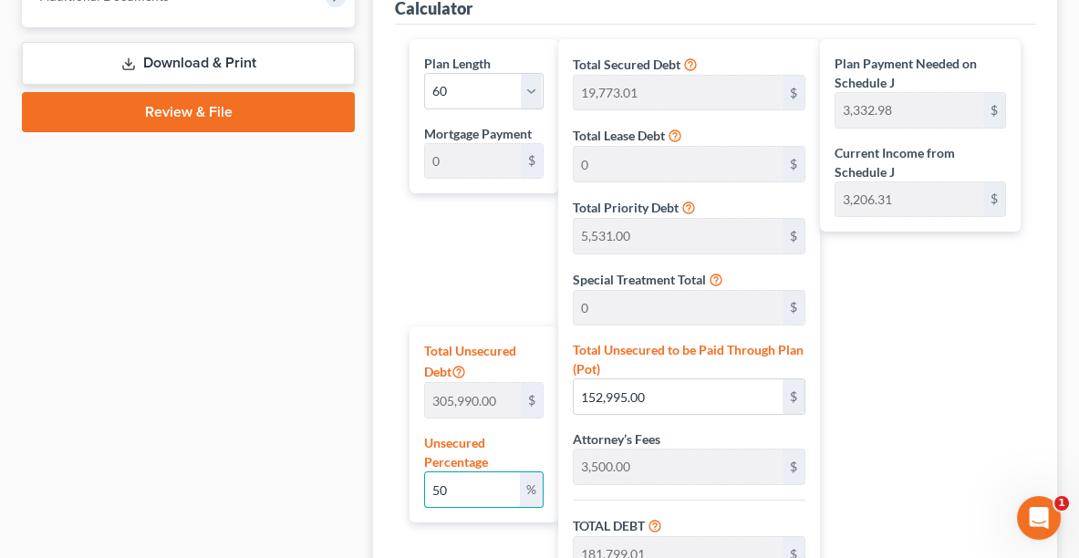
type input "808.56"
type input "54"
type input "165,234.60"
type input "194,038.61"
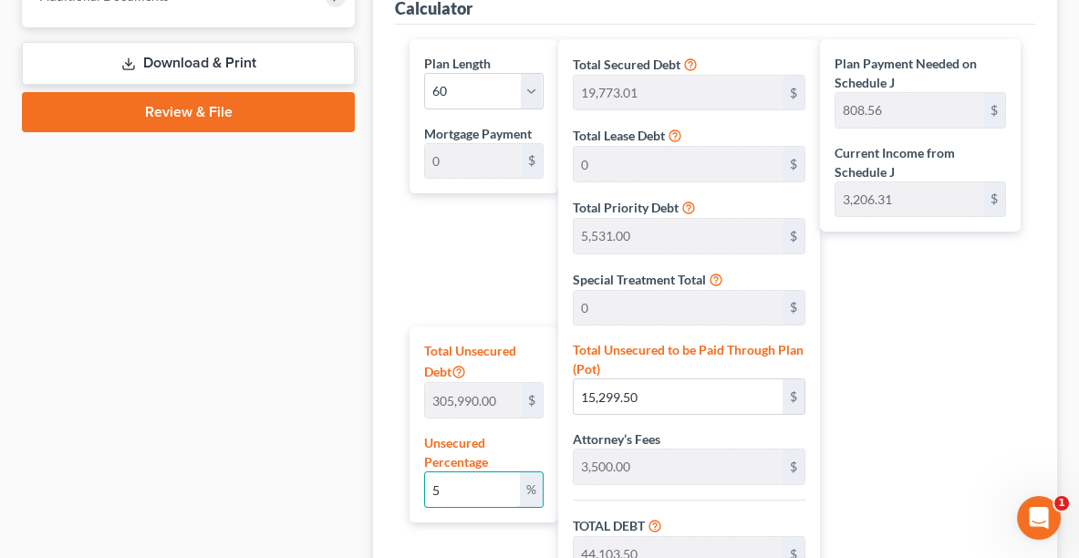
type input "19,403.86"
type input "213,442.47"
type input "3,557.37"
type input "5"
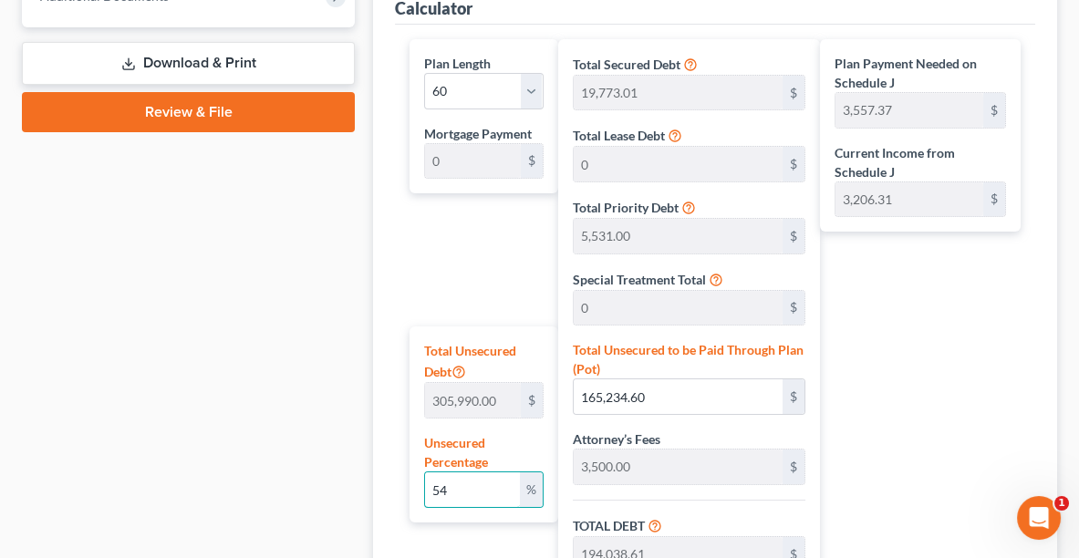
type input "15,299.50"
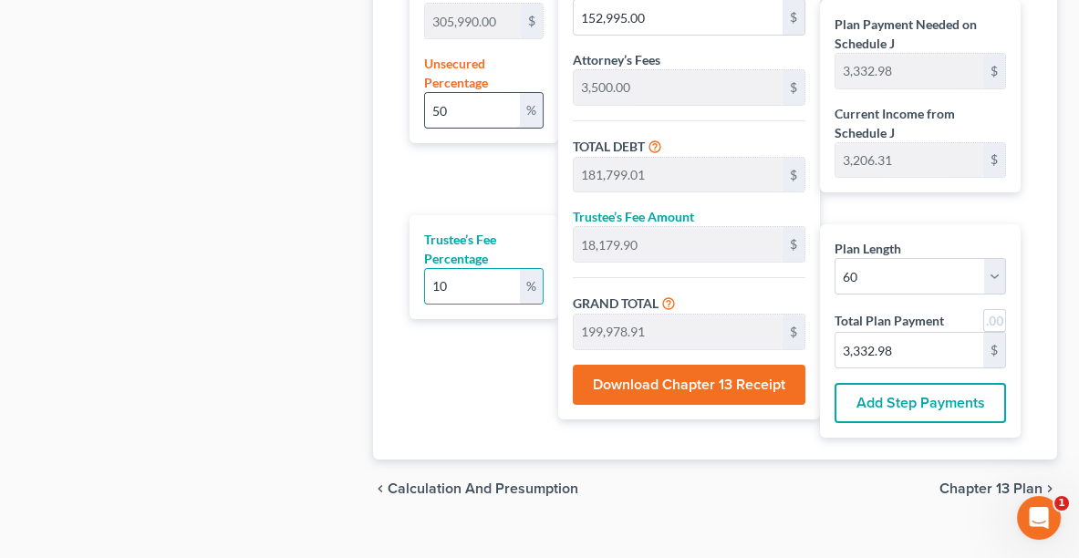
click at [470, 100] on input "50" at bounding box center [472, 110] width 95 height 35
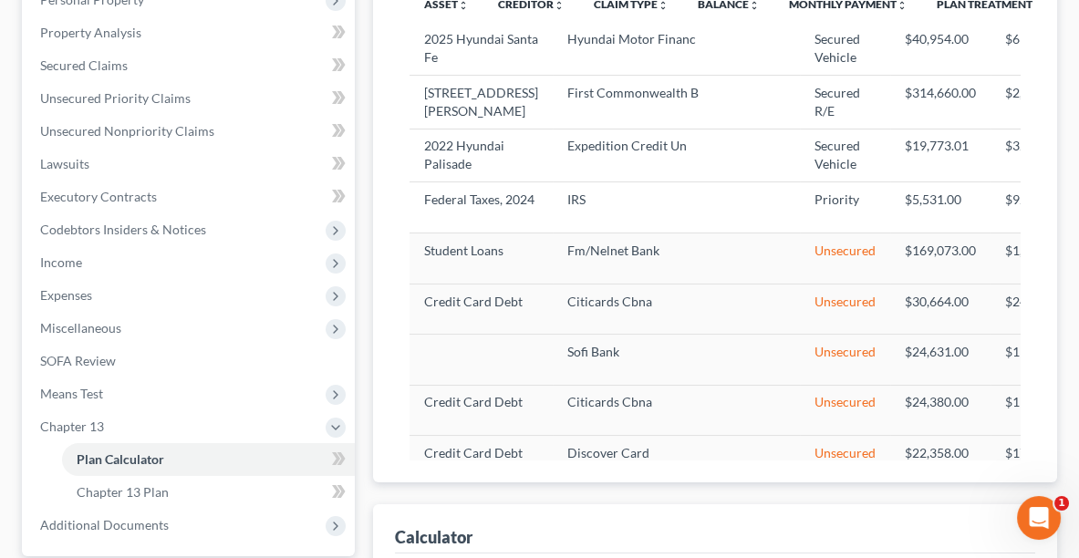
scroll to position [372, 0]
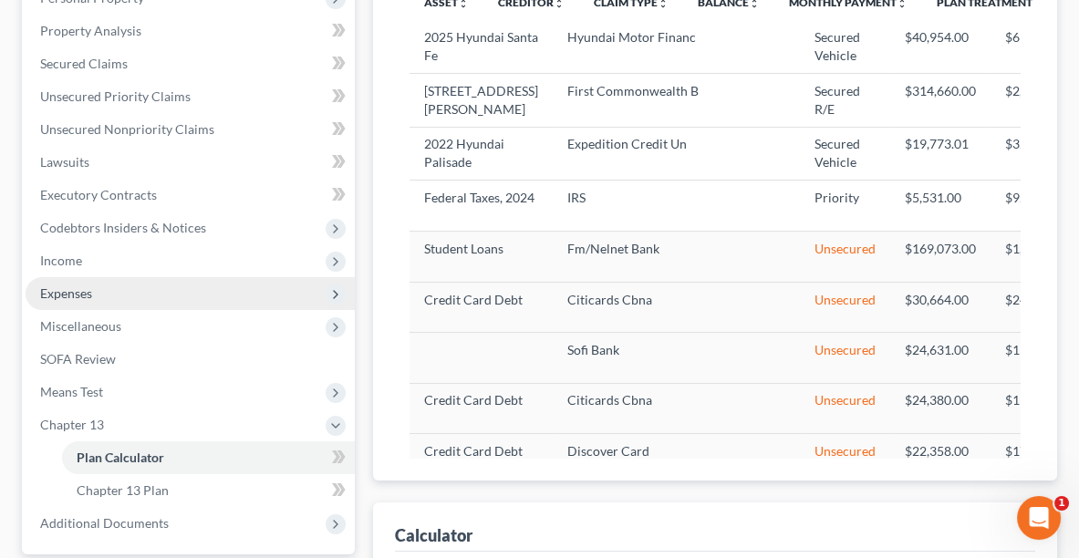
click at [51, 286] on span "Expenses" at bounding box center [66, 293] width 52 height 16
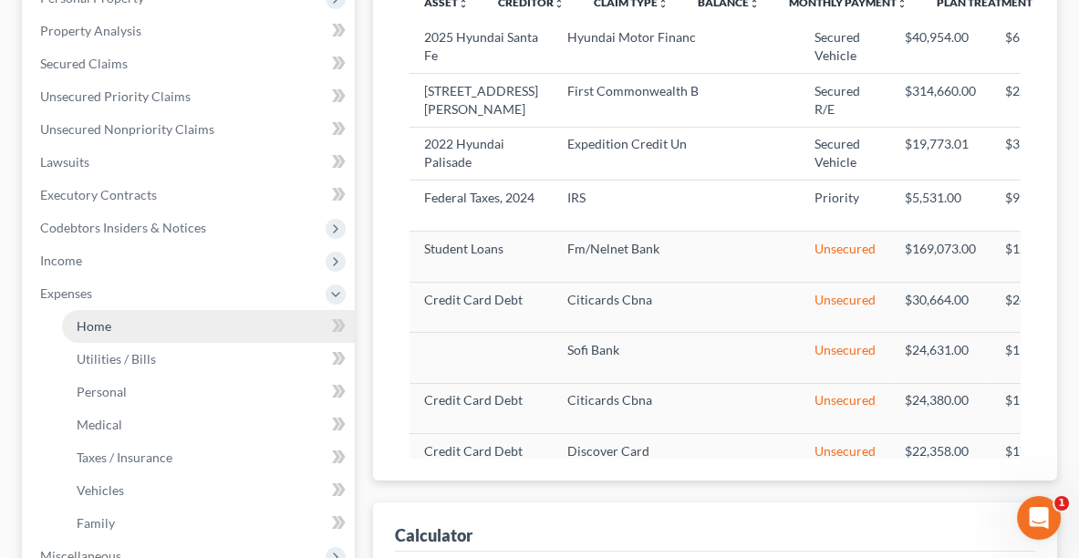
click at [83, 333] on link "Home" at bounding box center [208, 326] width 293 height 33
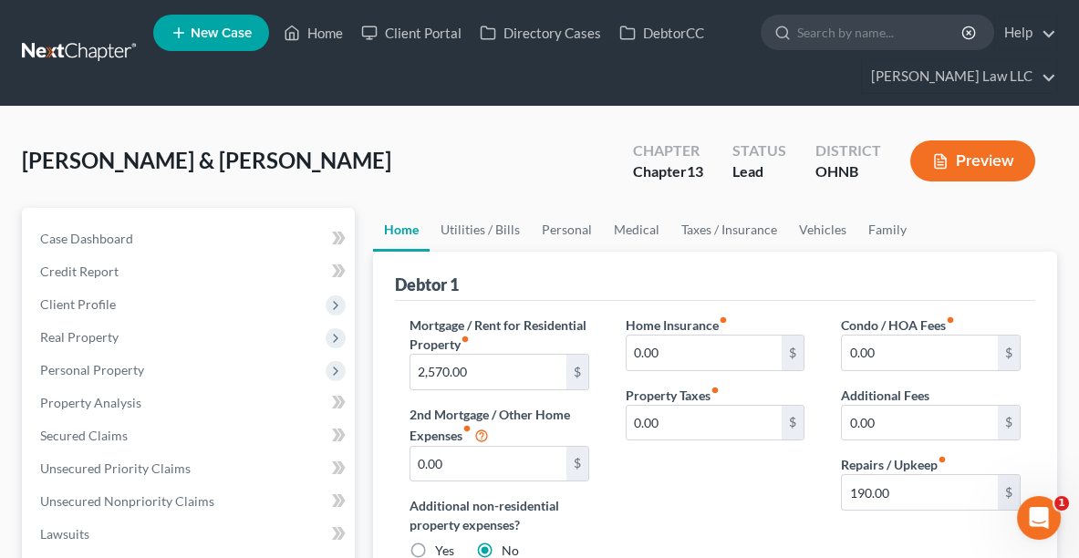
scroll to position [207, 0]
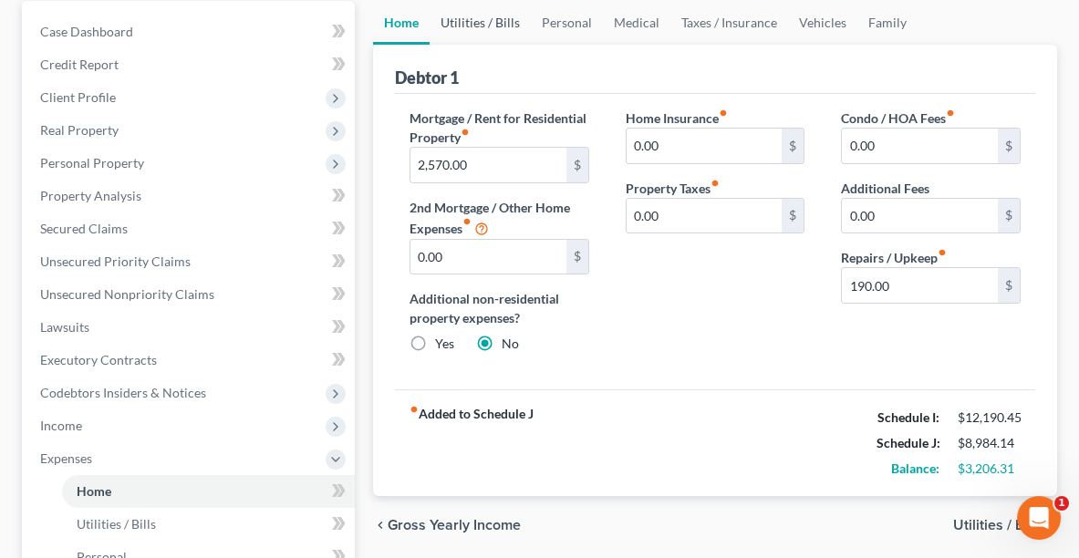
click at [487, 24] on link "Utilities / Bills" at bounding box center [479, 23] width 101 height 44
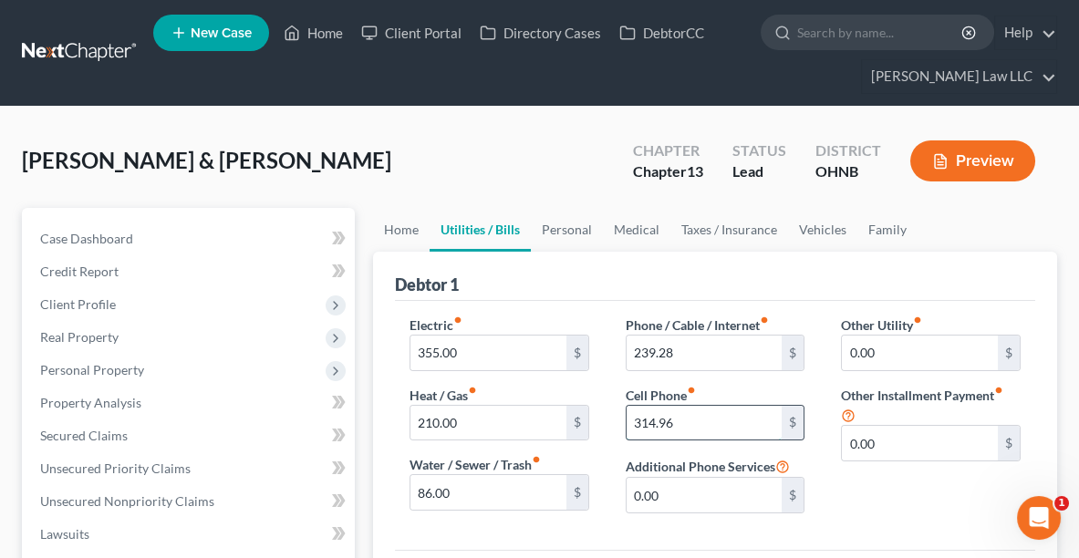
click at [706, 422] on input "314.96" at bounding box center [704, 423] width 156 height 35
drag, startPoint x: 706, startPoint y: 422, endPoint x: 690, endPoint y: 419, distance: 15.7
click at [690, 419] on input "314.96" at bounding box center [704, 423] width 156 height 35
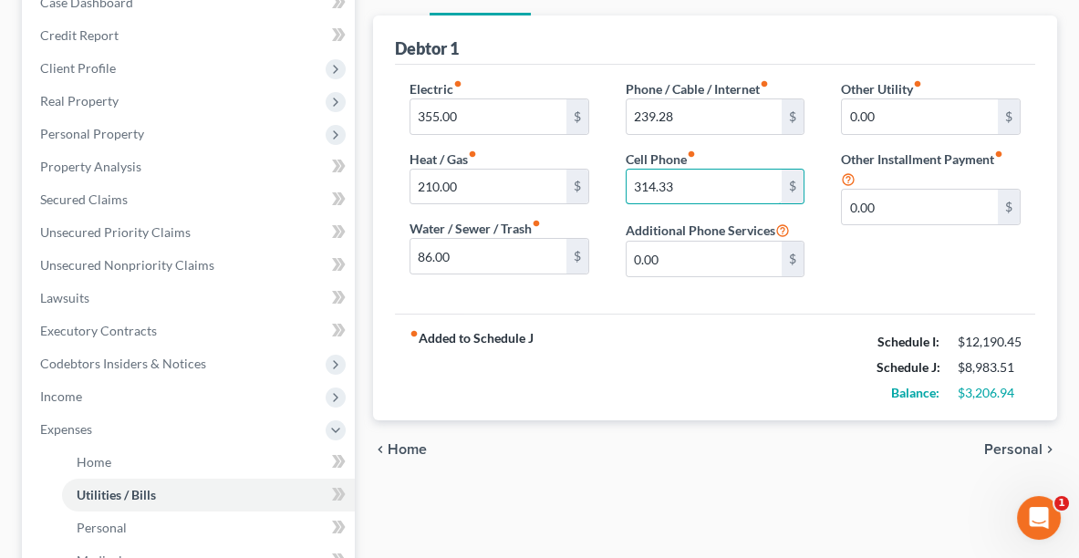
scroll to position [235, 0]
click at [695, 117] on input "239.28" at bounding box center [704, 117] width 156 height 35
click at [696, 179] on input "314.33" at bounding box center [704, 188] width 156 height 35
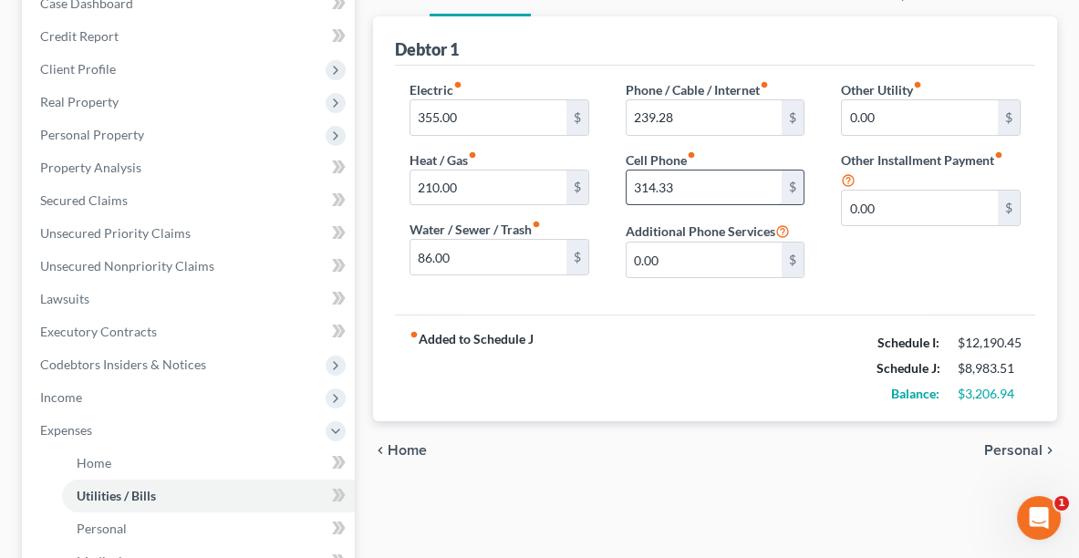
click at [696, 187] on input "314.33" at bounding box center [704, 188] width 156 height 35
click at [686, 112] on input "239.28" at bounding box center [704, 117] width 156 height 35
click at [709, 118] on input "239.68" at bounding box center [704, 117] width 156 height 35
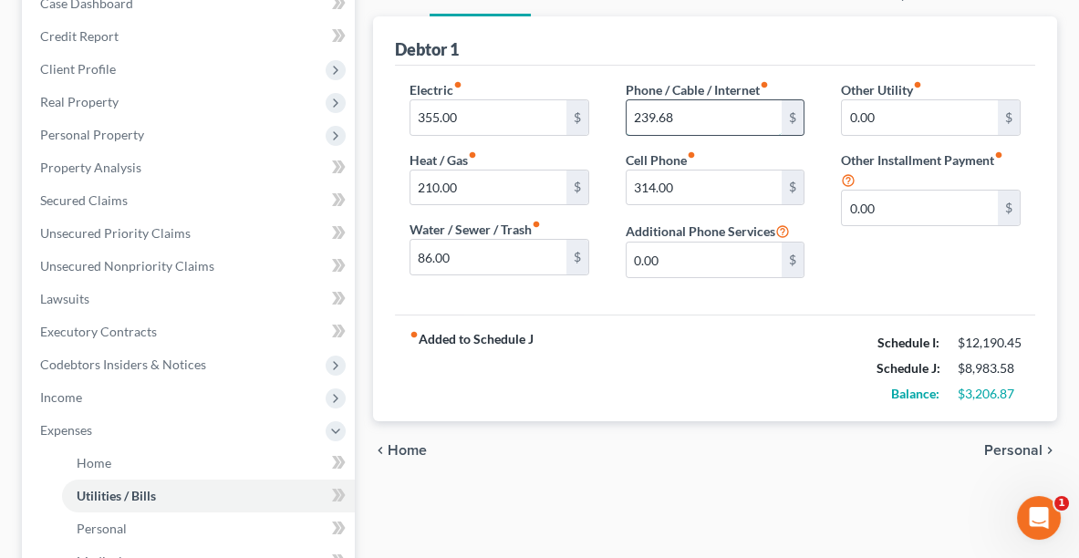
click at [709, 118] on input "239.68" at bounding box center [704, 117] width 156 height 35
click at [686, 116] on input "239.68" at bounding box center [704, 117] width 156 height 35
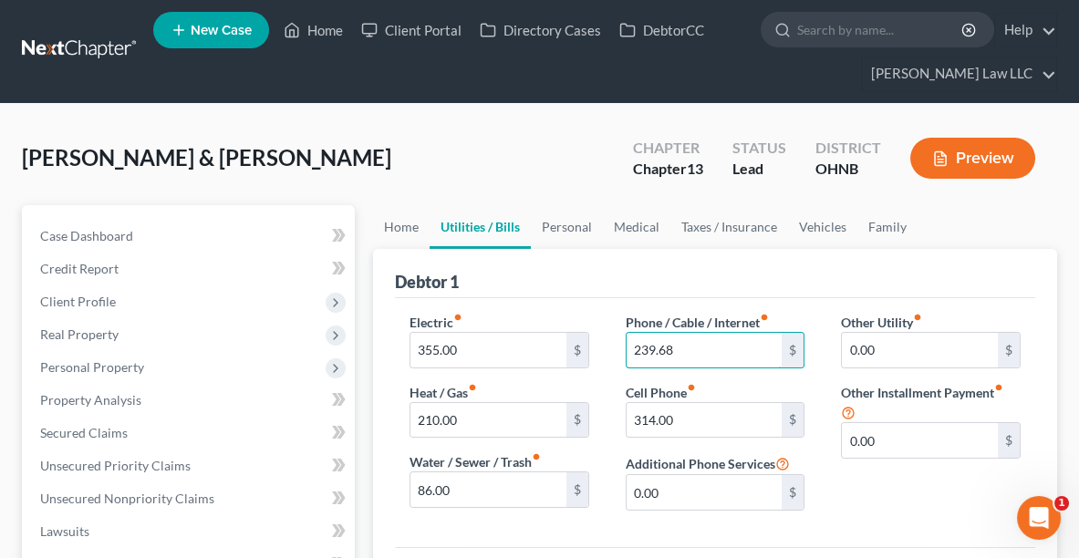
scroll to position [8, 0]
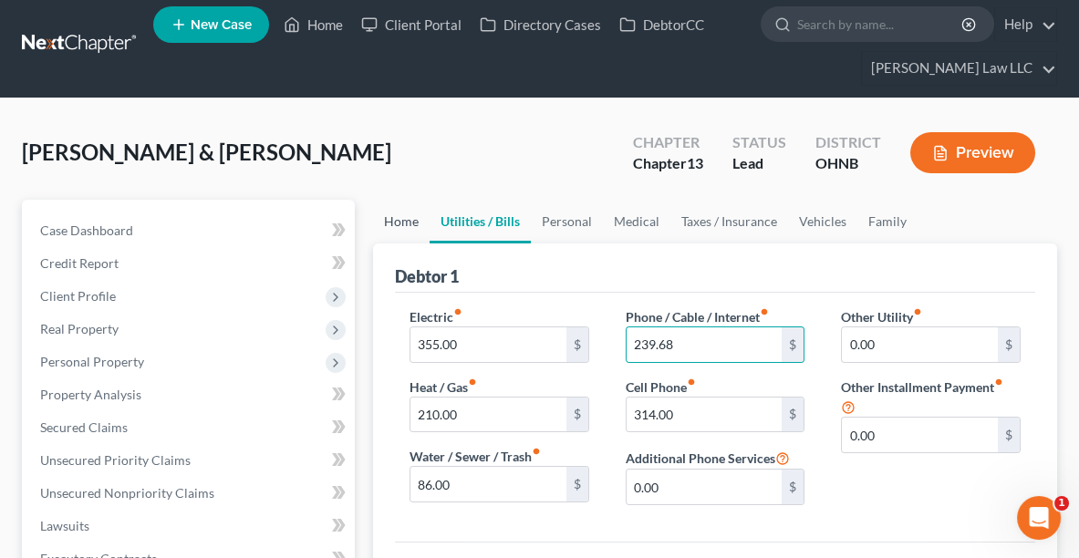
click at [385, 231] on link "Home" at bounding box center [401, 222] width 57 height 44
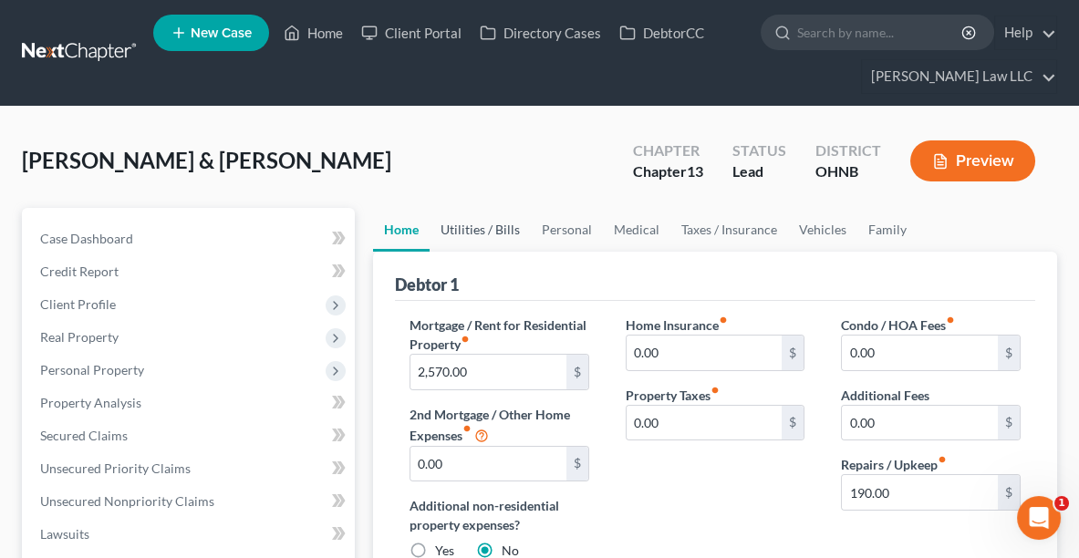
click at [497, 224] on link "Utilities / Bills" at bounding box center [479, 230] width 101 height 44
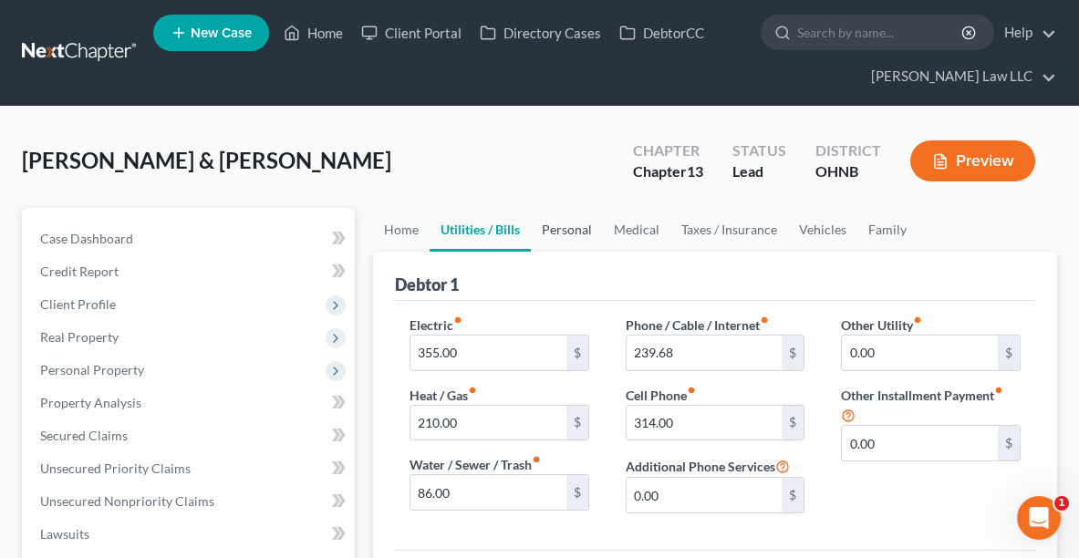
click at [554, 232] on link "Personal" at bounding box center [567, 230] width 72 height 44
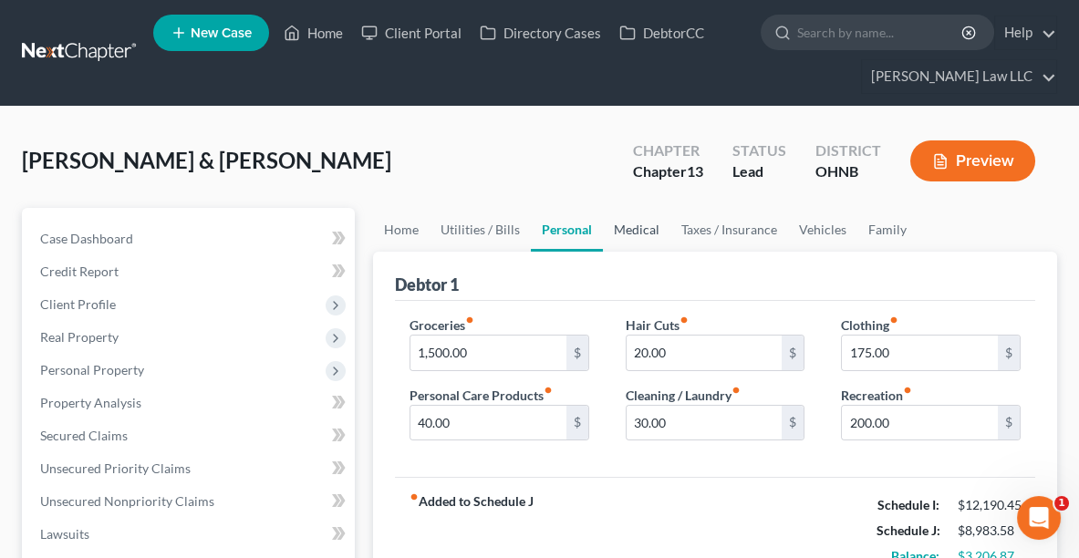
click at [625, 233] on link "Medical" at bounding box center [636, 230] width 67 height 44
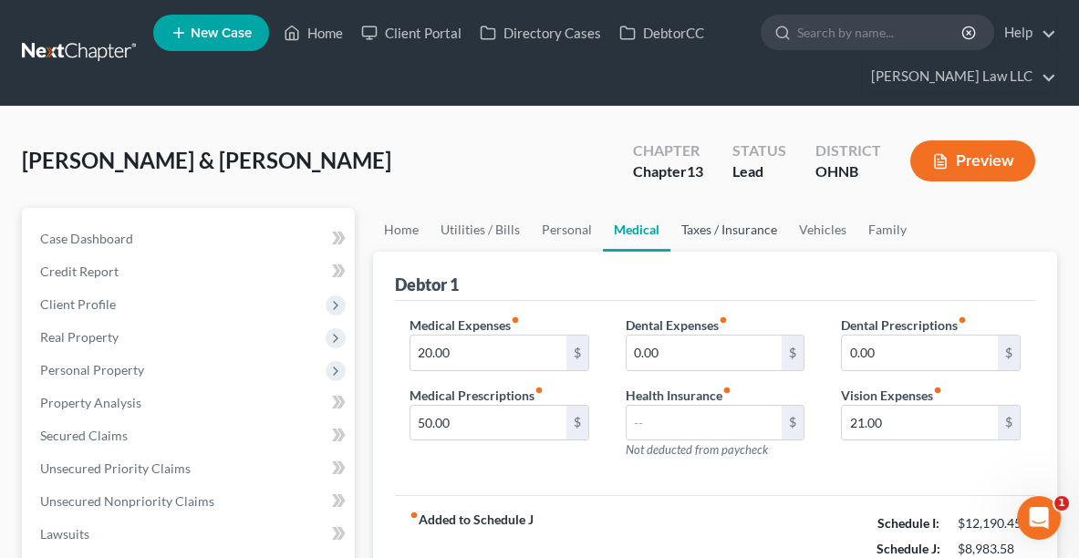
click at [714, 226] on link "Taxes / Insurance" at bounding box center [729, 230] width 118 height 44
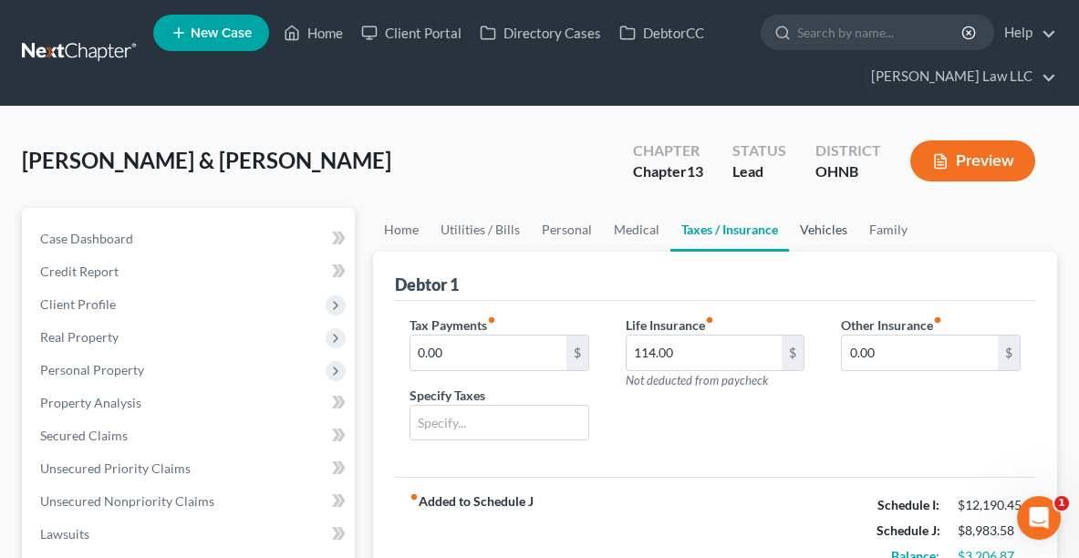
click at [799, 230] on link "Vehicles" at bounding box center [823, 230] width 69 height 44
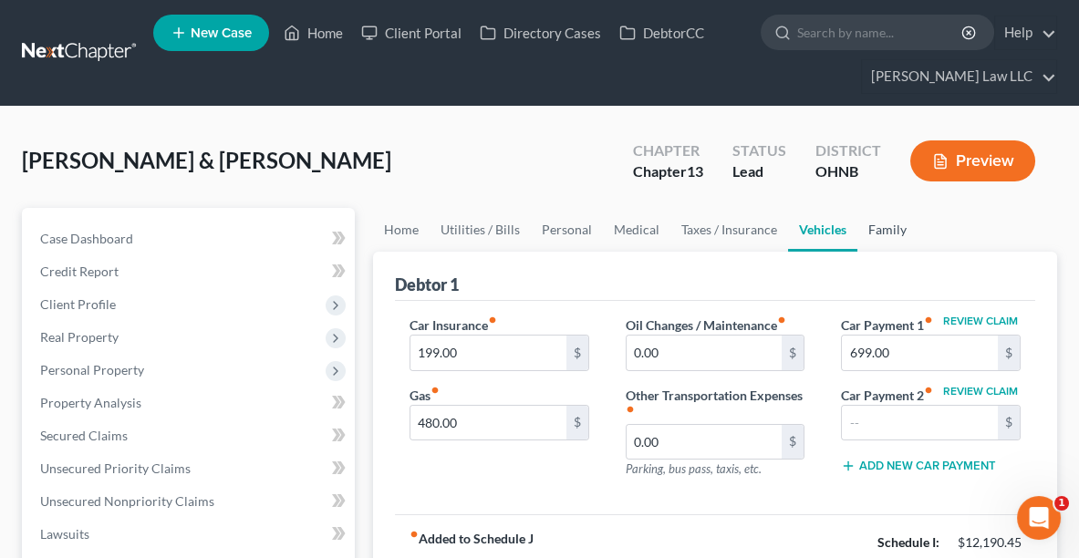
click at [897, 227] on link "Family" at bounding box center [887, 230] width 60 height 44
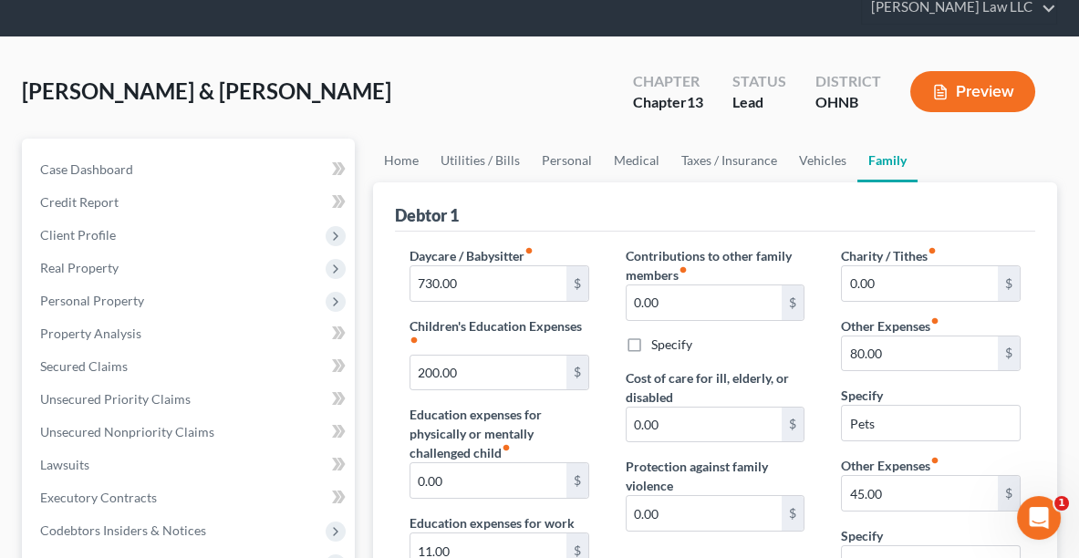
scroll to position [60, 0]
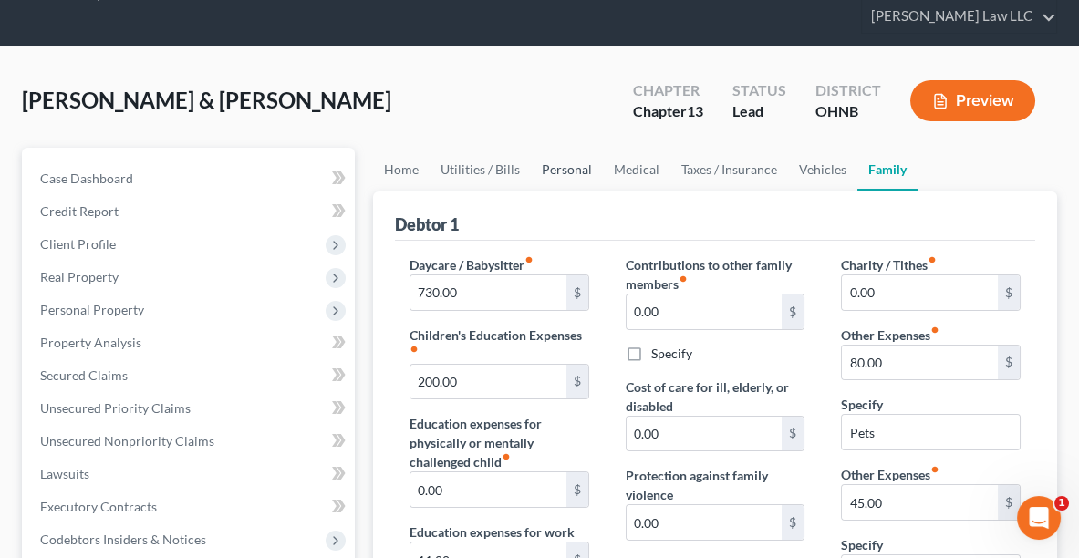
click at [574, 172] on link "Personal" at bounding box center [567, 170] width 72 height 44
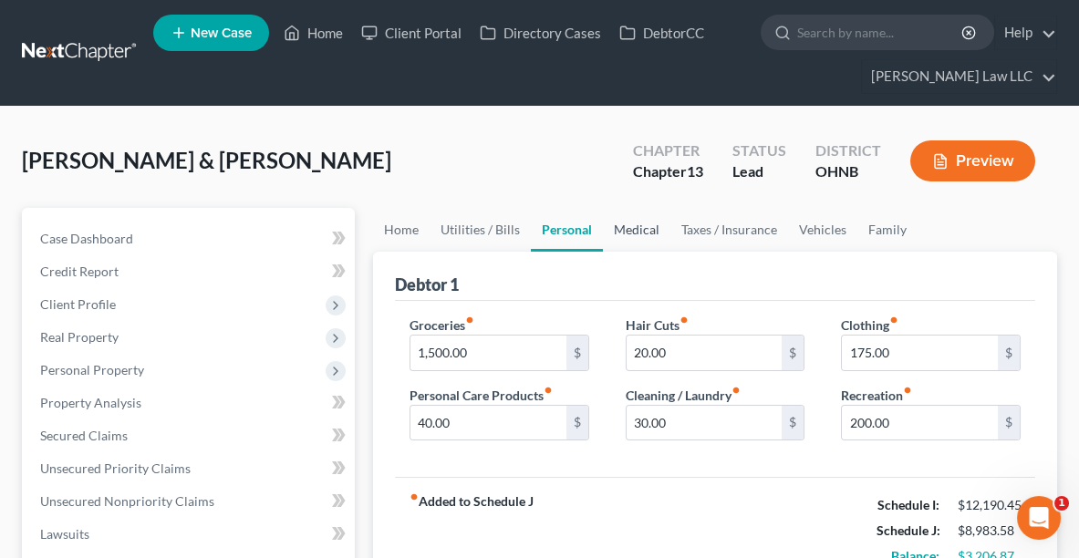
click at [631, 226] on link "Medical" at bounding box center [636, 230] width 67 height 44
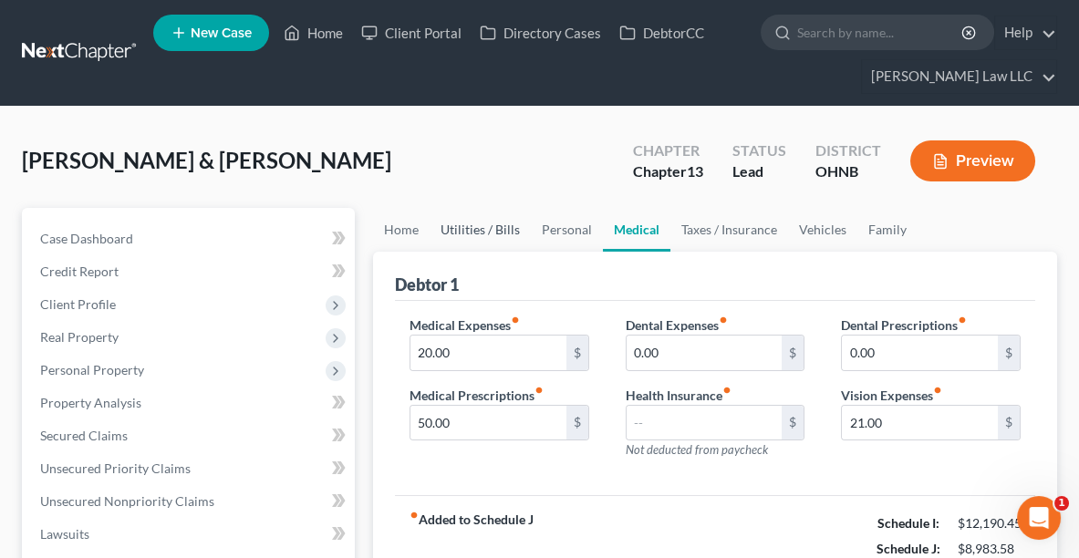
click at [477, 228] on link "Utilities / Bills" at bounding box center [479, 230] width 101 height 44
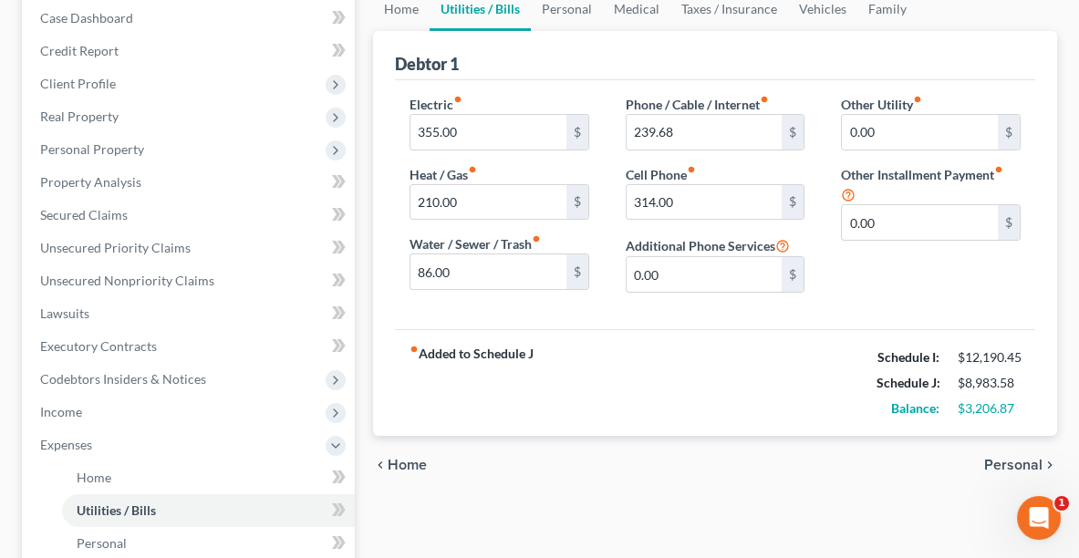
scroll to position [218, 0]
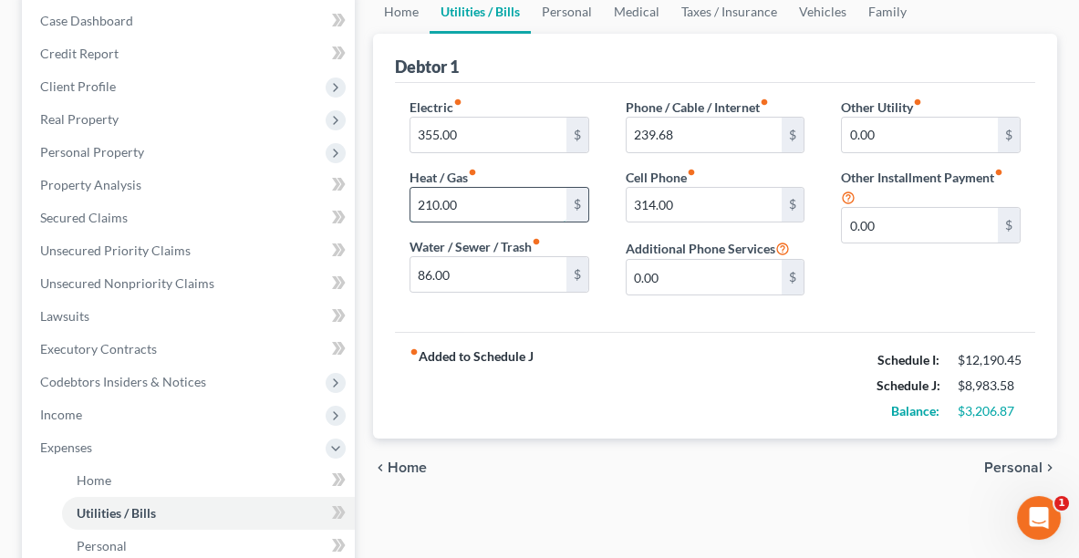
click at [507, 202] on input "210.00" at bounding box center [488, 205] width 156 height 35
click at [486, 131] on input "355.00" at bounding box center [488, 135] width 156 height 35
click at [406, 13] on link "Home" at bounding box center [401, 12] width 57 height 44
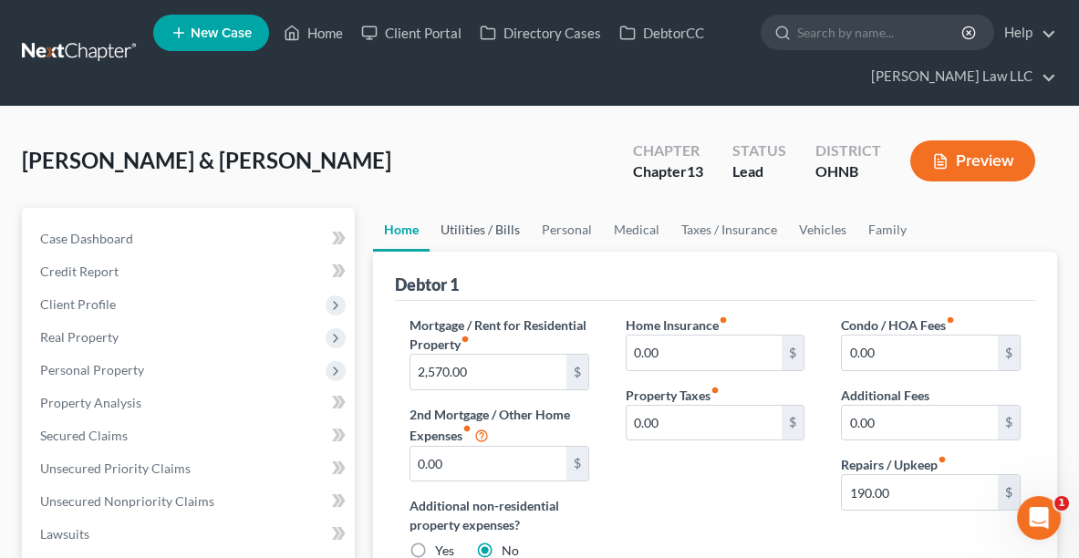
click at [489, 237] on link "Utilities / Bills" at bounding box center [479, 230] width 101 height 44
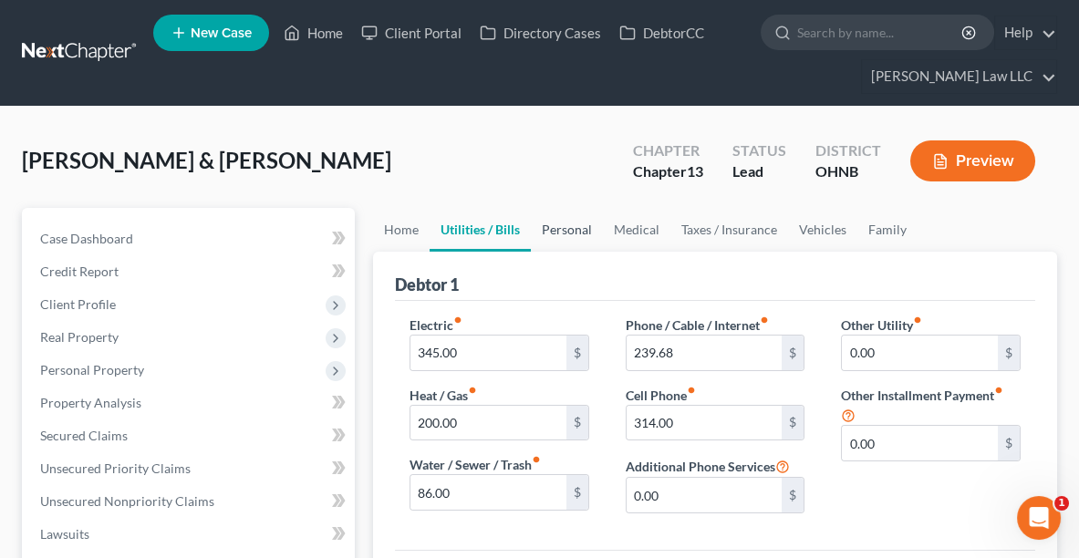
click at [572, 225] on link "Personal" at bounding box center [567, 230] width 72 height 44
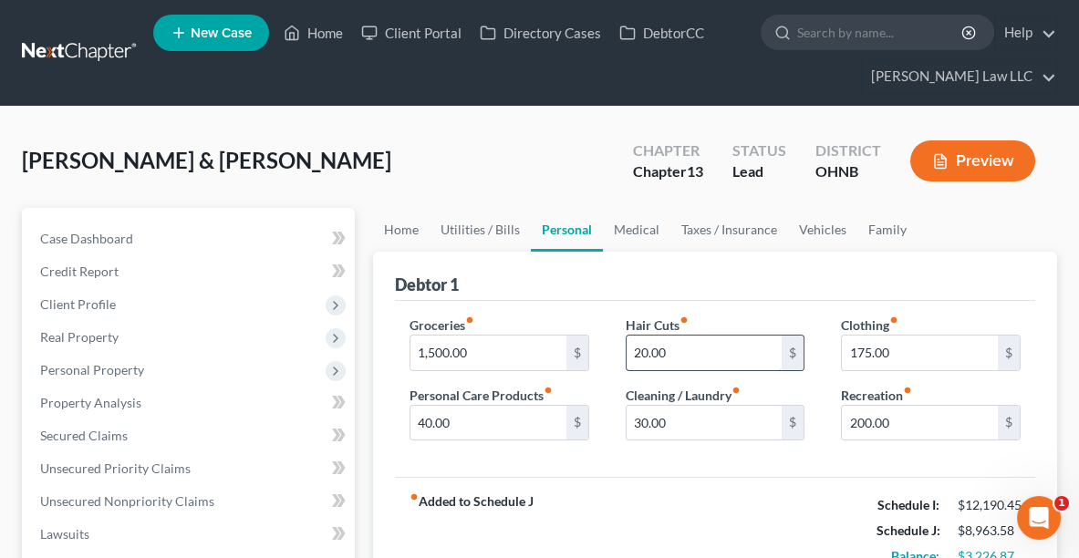
click at [725, 358] on input "20.00" at bounding box center [704, 353] width 156 height 35
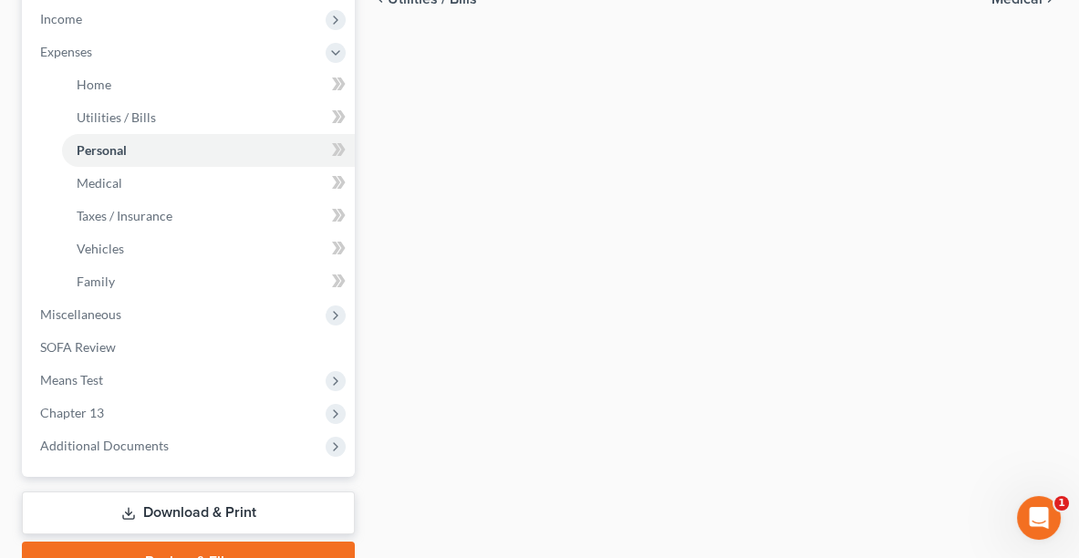
scroll to position [623, 0]
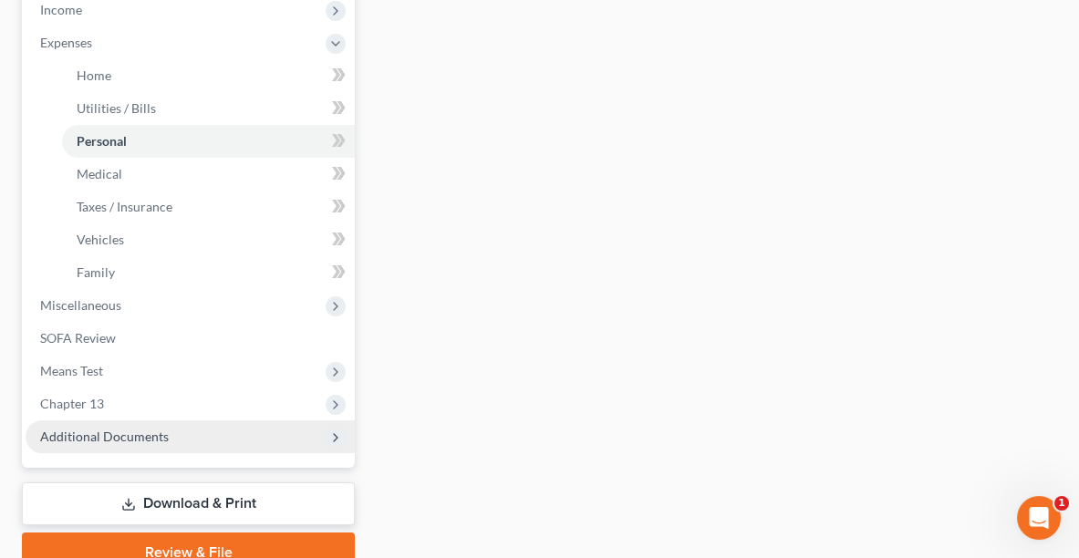
click at [124, 443] on span "Additional Documents" at bounding box center [190, 436] width 329 height 33
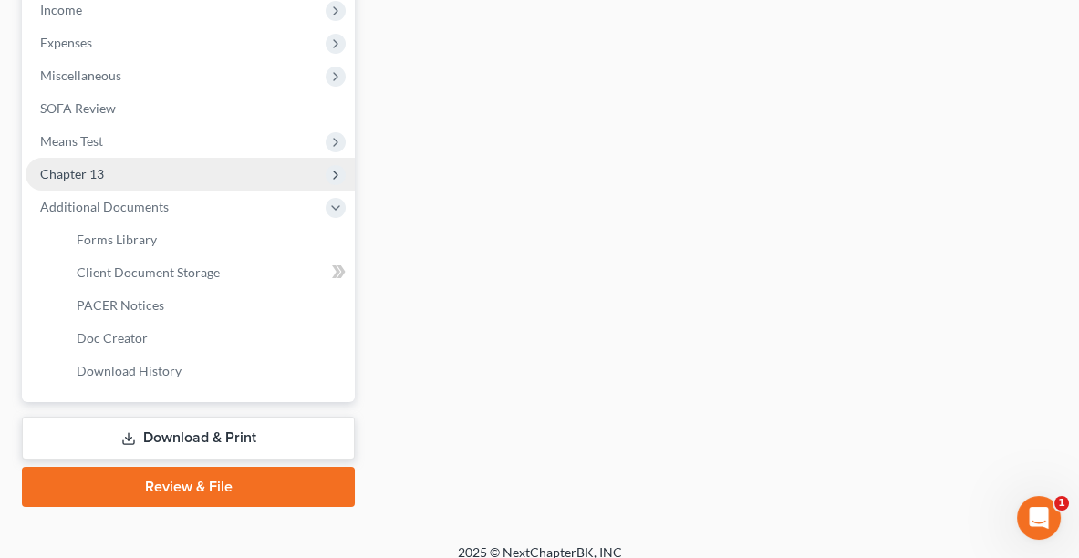
click at [79, 167] on span "Chapter 13" at bounding box center [72, 174] width 64 height 16
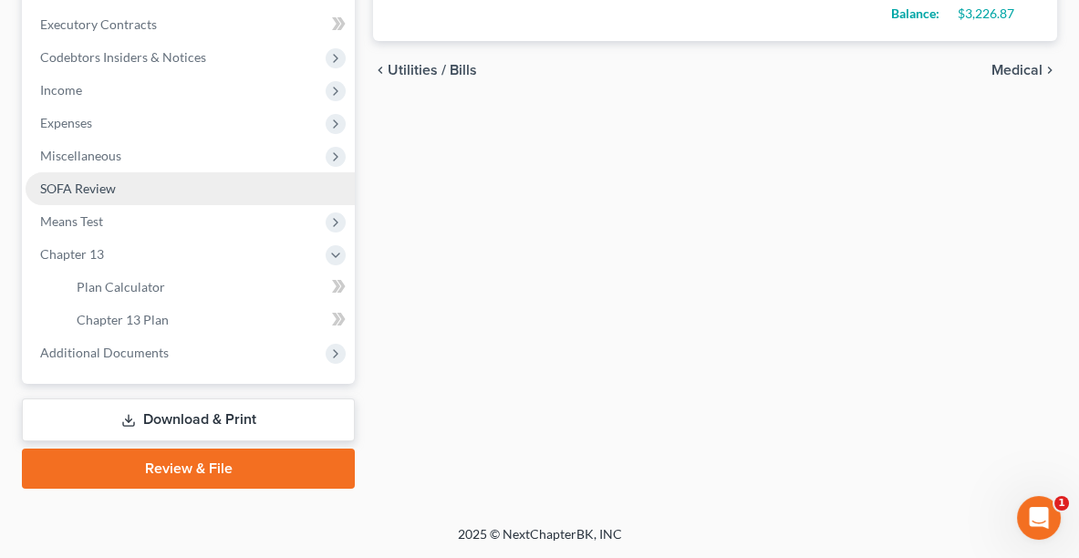
scroll to position [538, 0]
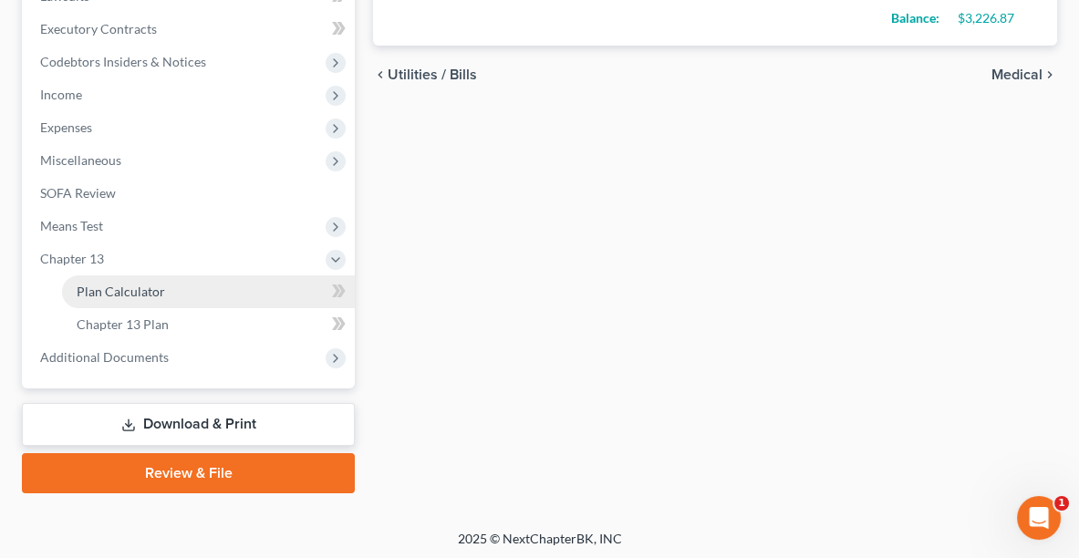
click at [127, 284] on span "Plan Calculator" at bounding box center [121, 292] width 88 height 16
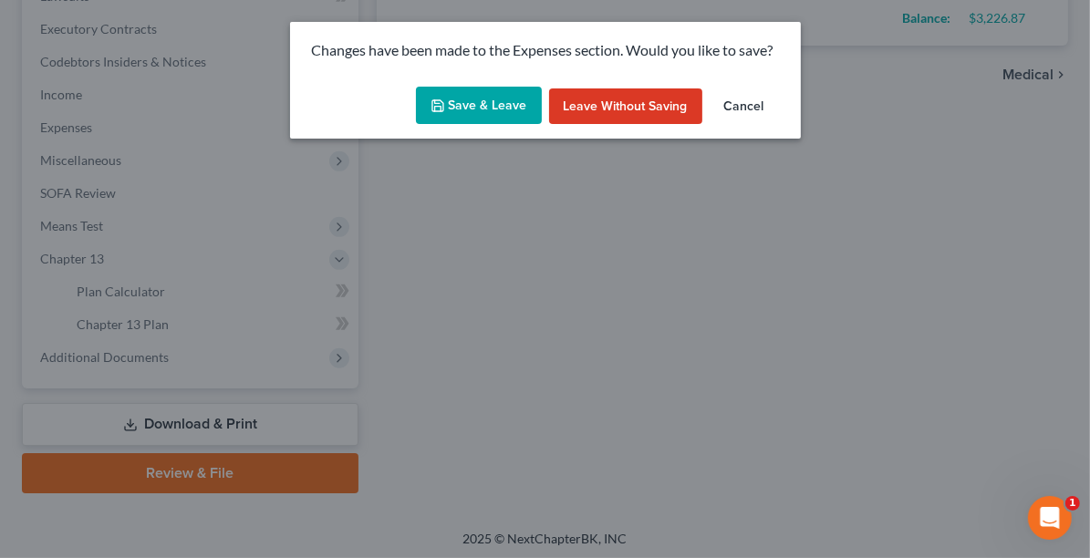
click at [450, 115] on button "Save & Leave" at bounding box center [479, 106] width 126 height 38
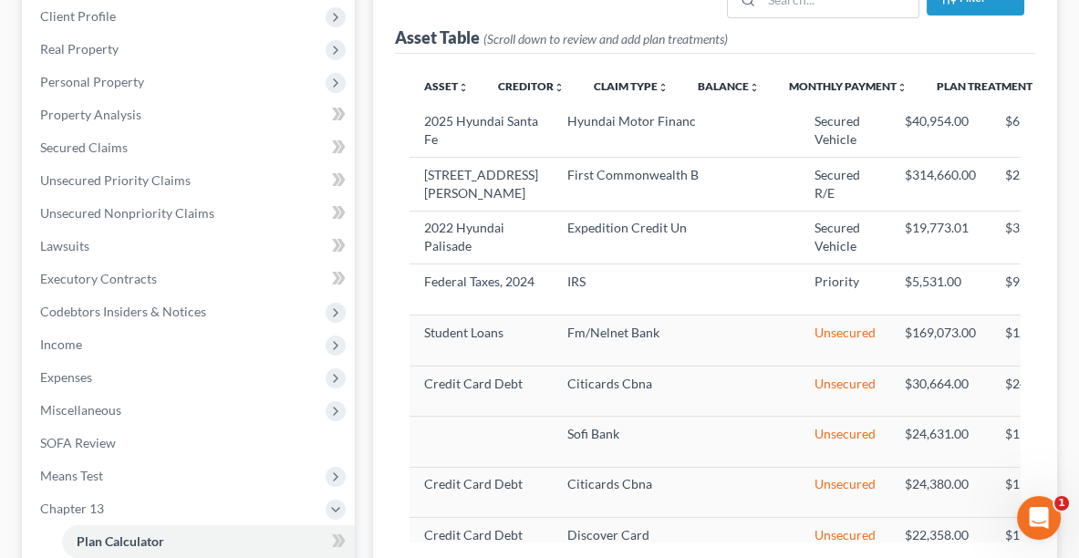
scroll to position [287, 0]
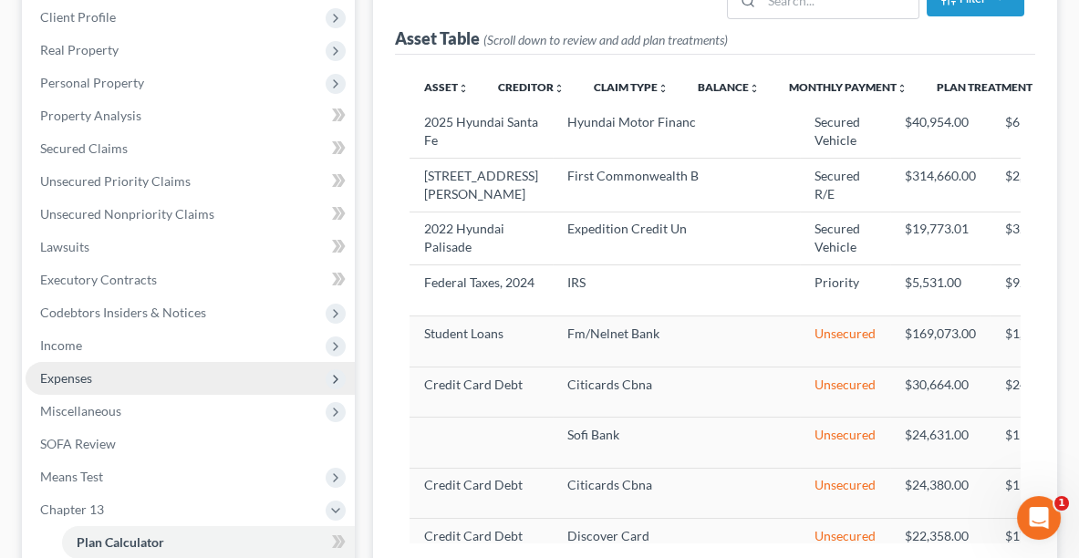
click at [120, 379] on span "Expenses" at bounding box center [190, 378] width 329 height 33
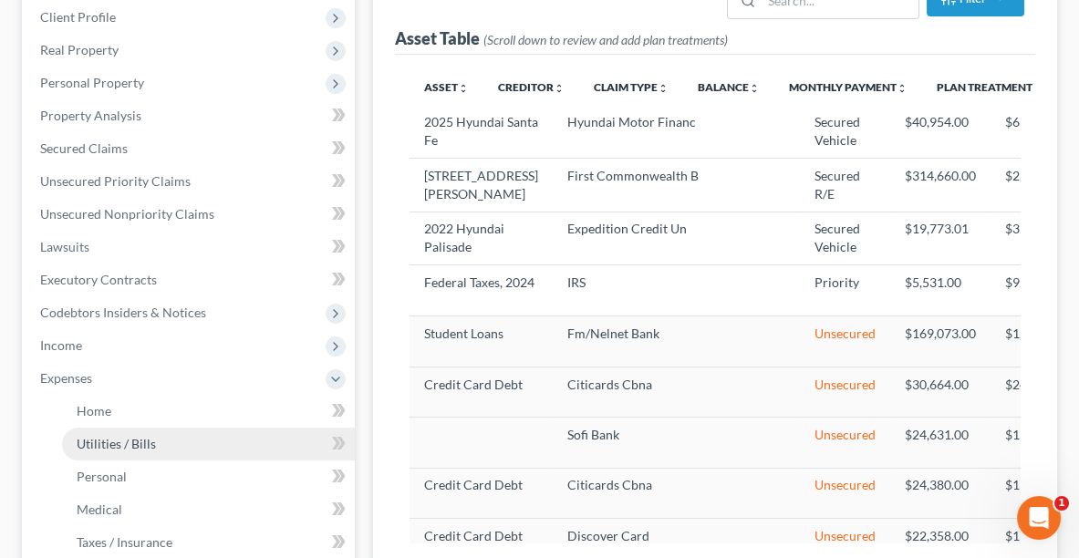
click at [120, 428] on link "Utilities / Bills" at bounding box center [208, 444] width 293 height 33
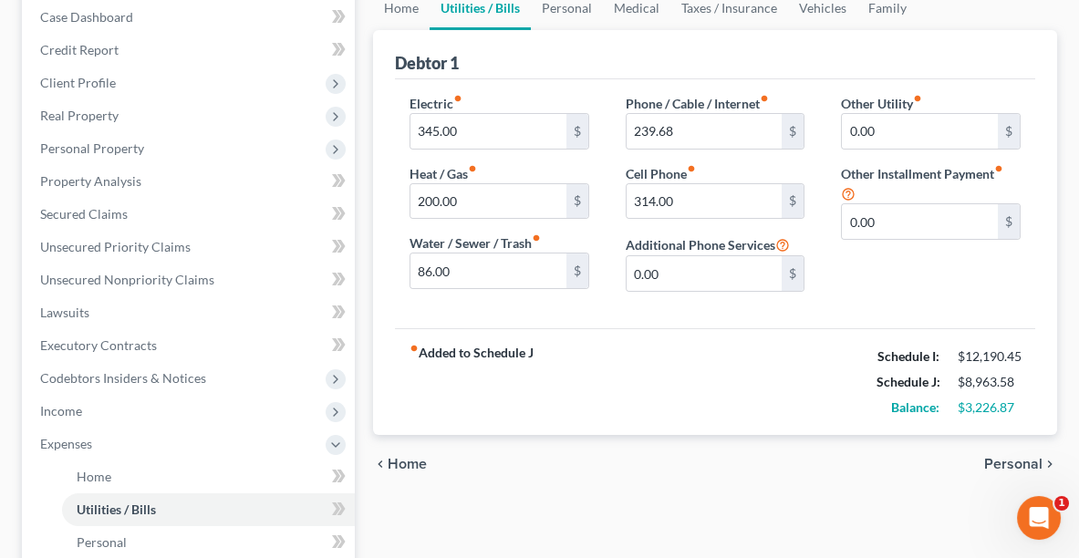
scroll to position [201, 0]
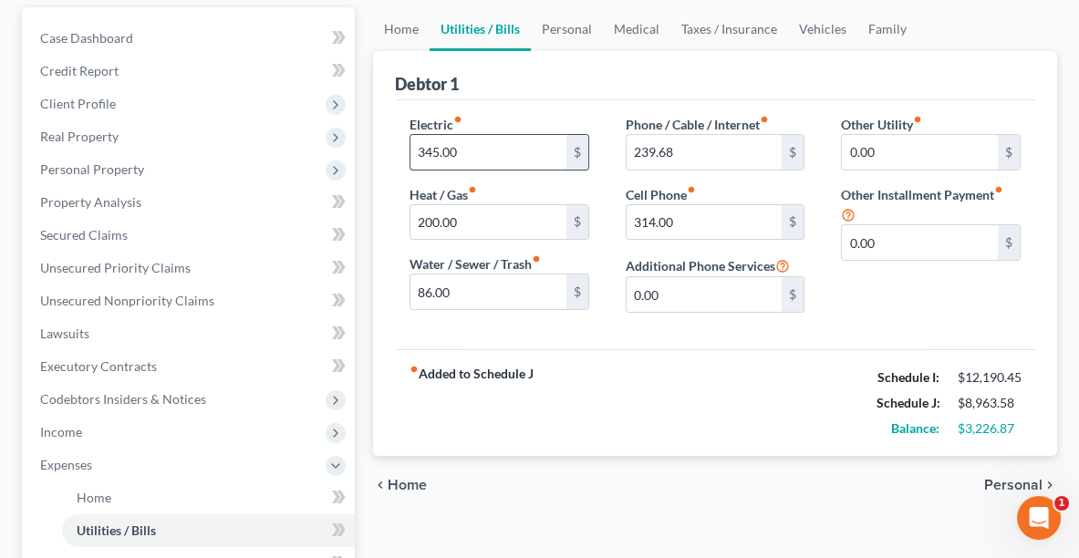
click at [503, 144] on input "345.00" at bounding box center [488, 152] width 156 height 35
click at [488, 212] on input "200.00" at bounding box center [488, 222] width 156 height 35
click at [468, 292] on input "86.00" at bounding box center [488, 291] width 156 height 35
click at [554, 33] on link "Personal" at bounding box center [567, 29] width 72 height 44
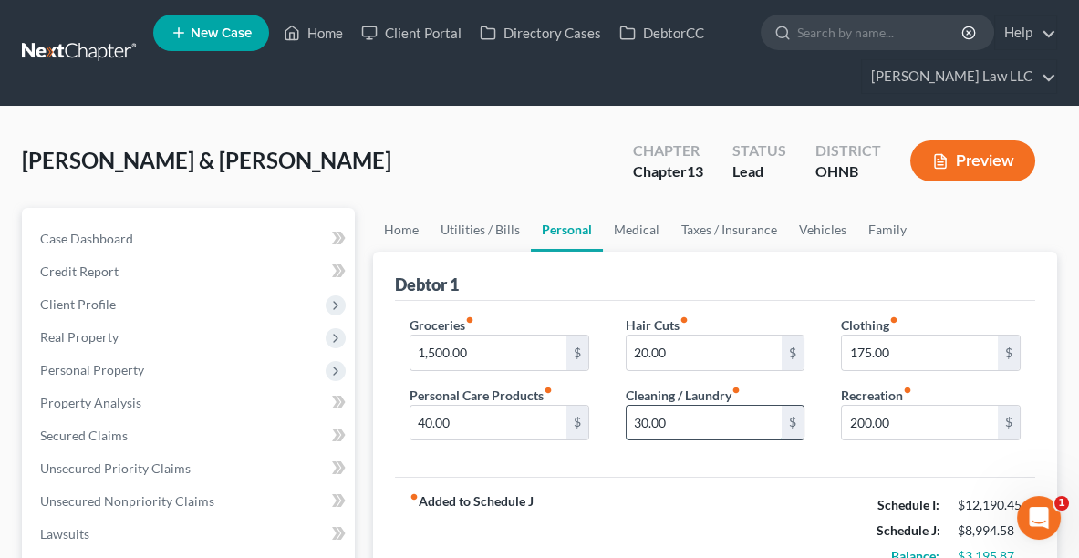
click at [685, 414] on input "30.00" at bounding box center [704, 423] width 156 height 35
click at [638, 225] on link "Medical" at bounding box center [636, 230] width 67 height 44
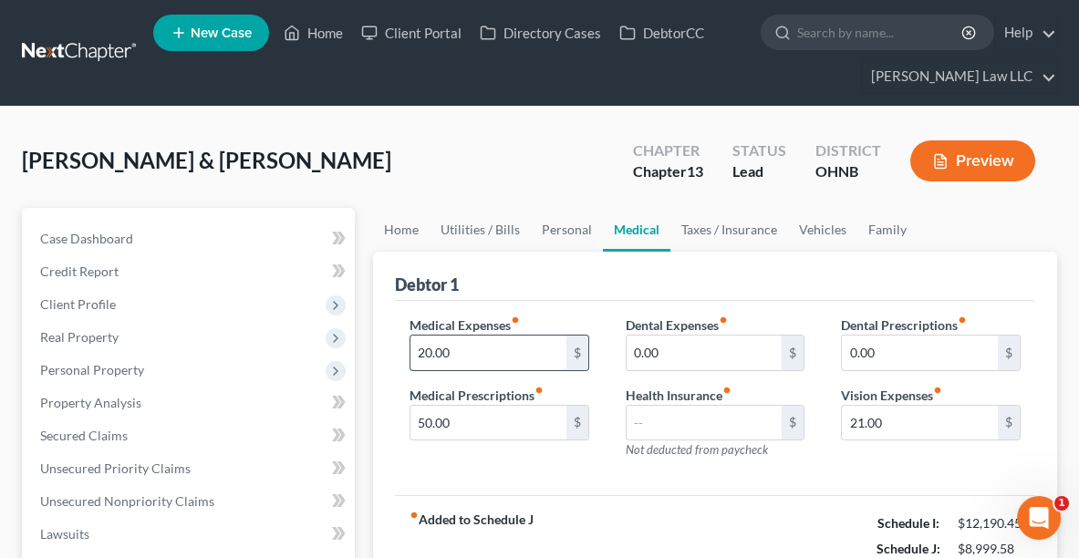
click at [480, 347] on input "20.00" at bounding box center [488, 353] width 156 height 35
click at [809, 226] on link "Vehicles" at bounding box center [822, 230] width 69 height 44
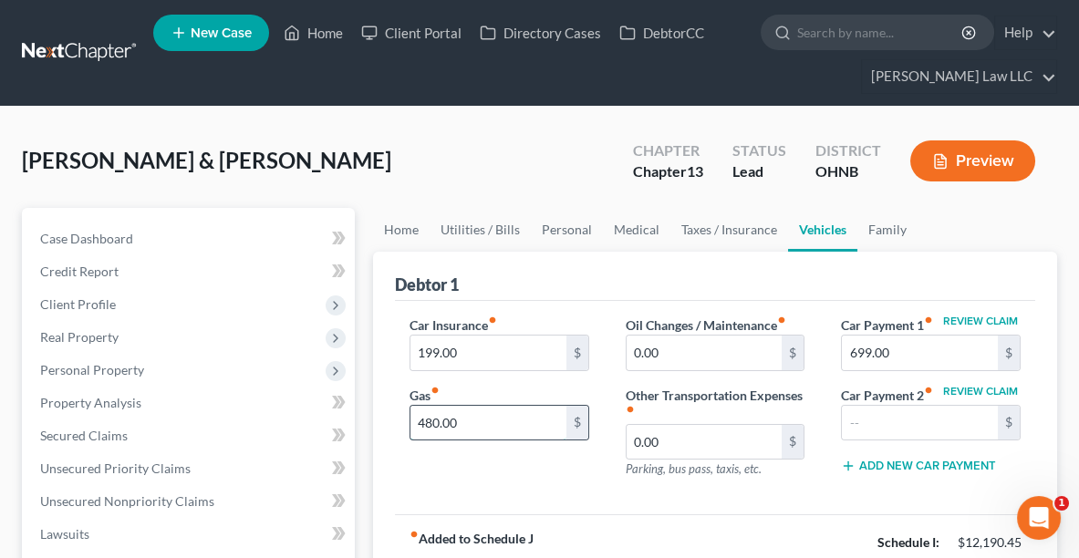
click at [472, 416] on input "480.00" at bounding box center [488, 423] width 156 height 35
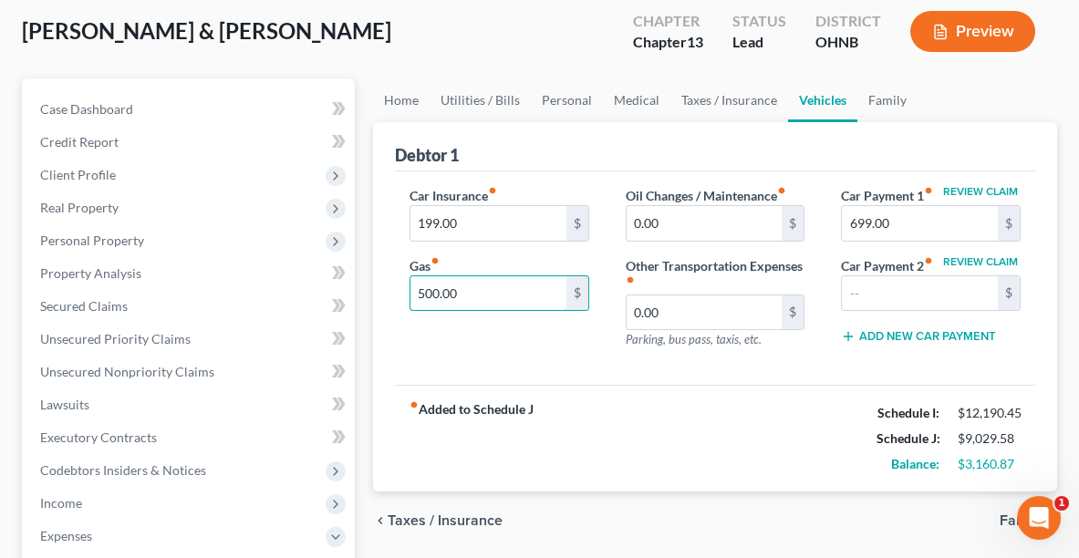
scroll to position [133, 0]
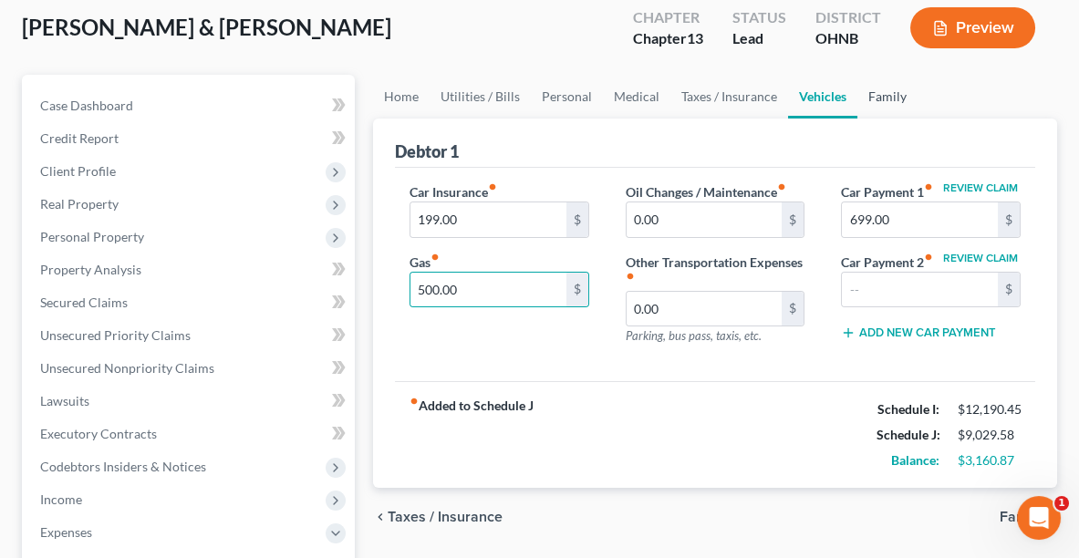
click at [871, 107] on link "Family" at bounding box center [887, 97] width 60 height 44
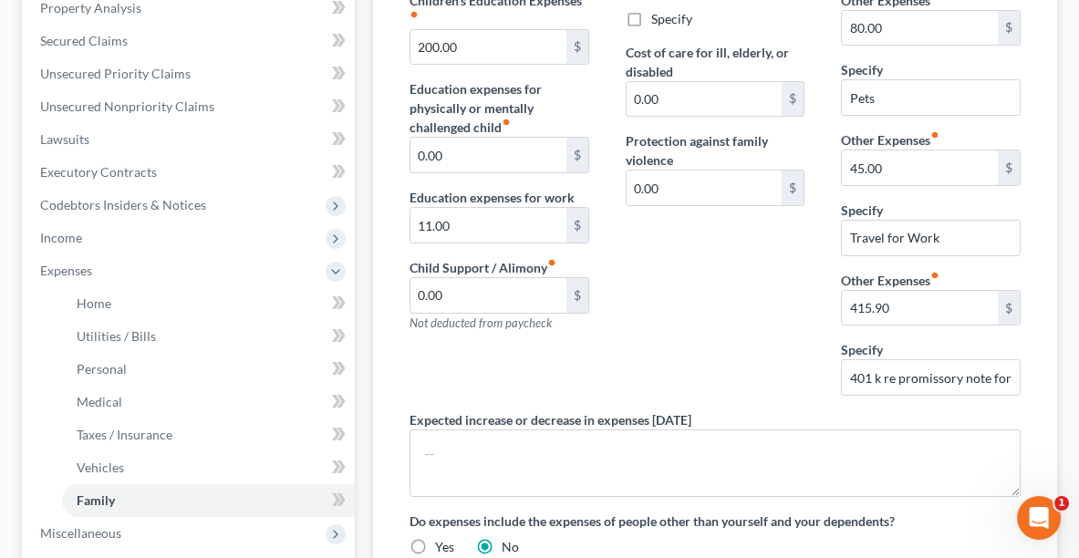
scroll to position [397, 0]
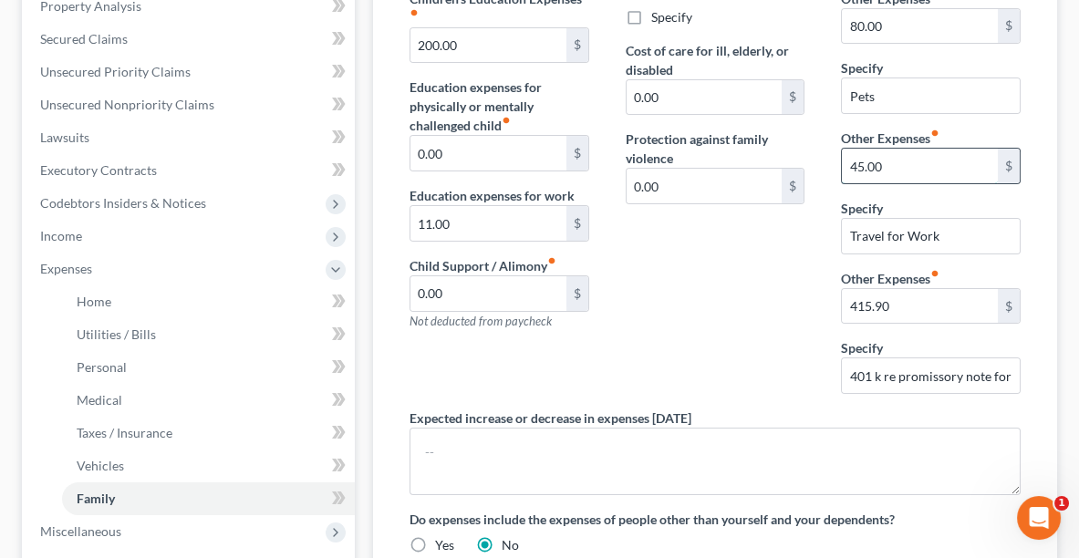
click at [915, 164] on input "45.00" at bounding box center [920, 166] width 156 height 35
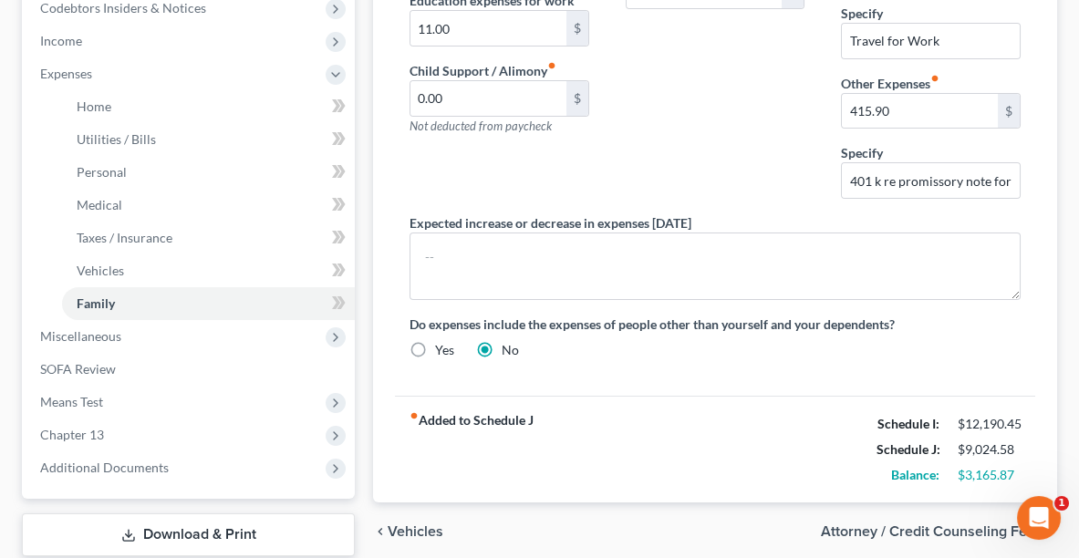
scroll to position [591, 0]
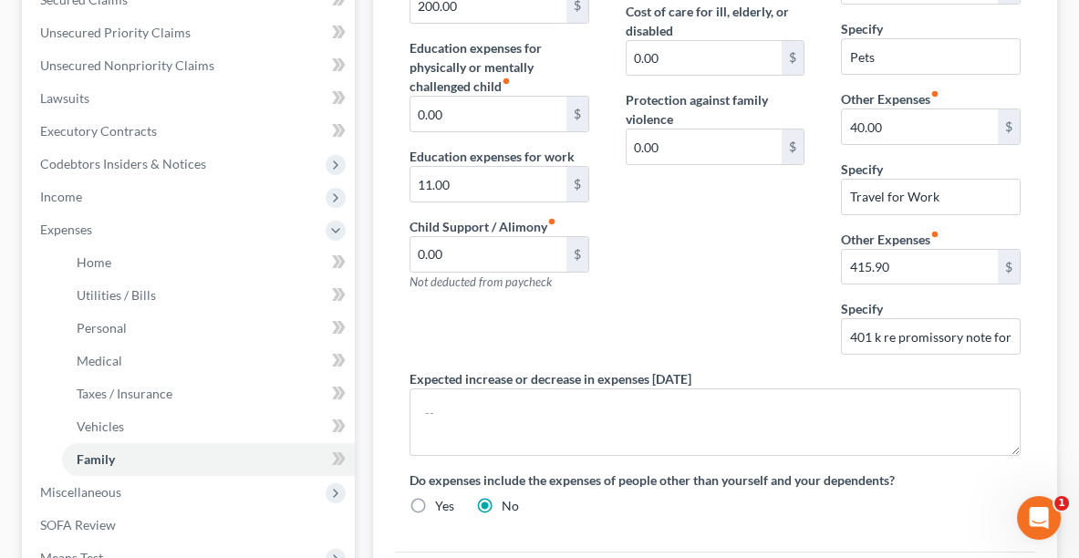
scroll to position [438, 0]
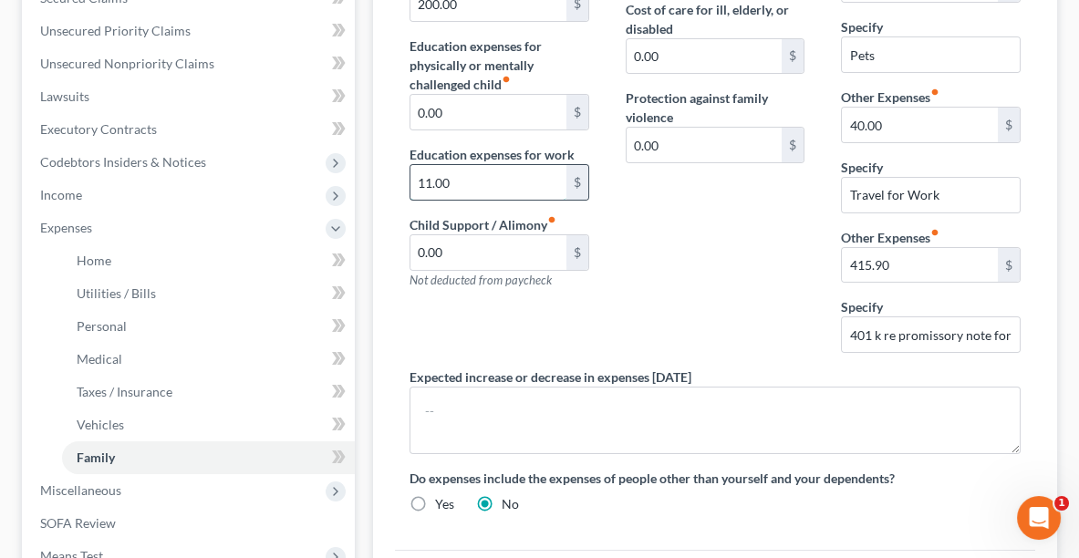
click at [484, 181] on input "11.00" at bounding box center [488, 182] width 156 height 35
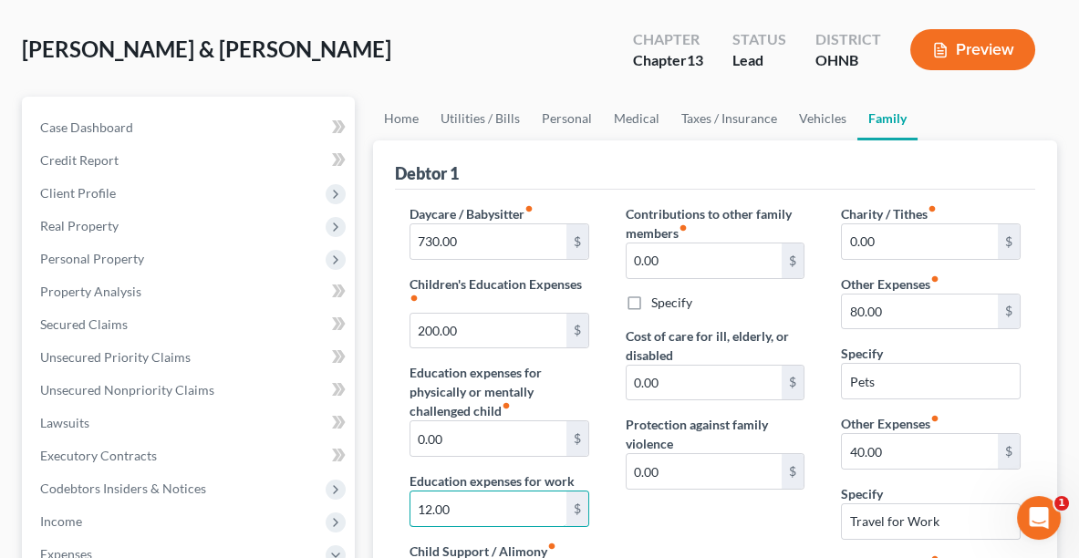
scroll to position [98, 0]
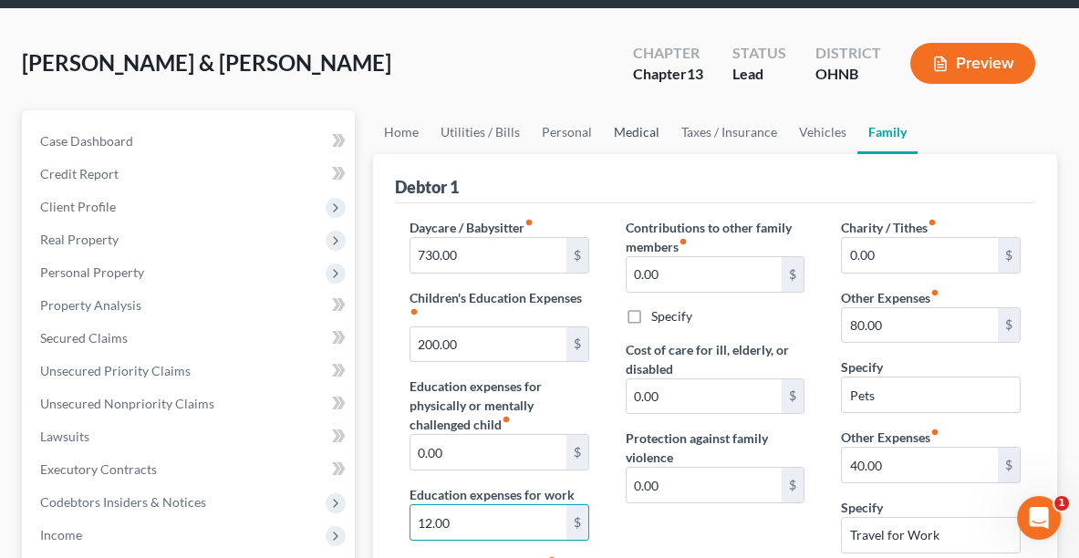
click at [636, 128] on link "Medical" at bounding box center [636, 132] width 67 height 44
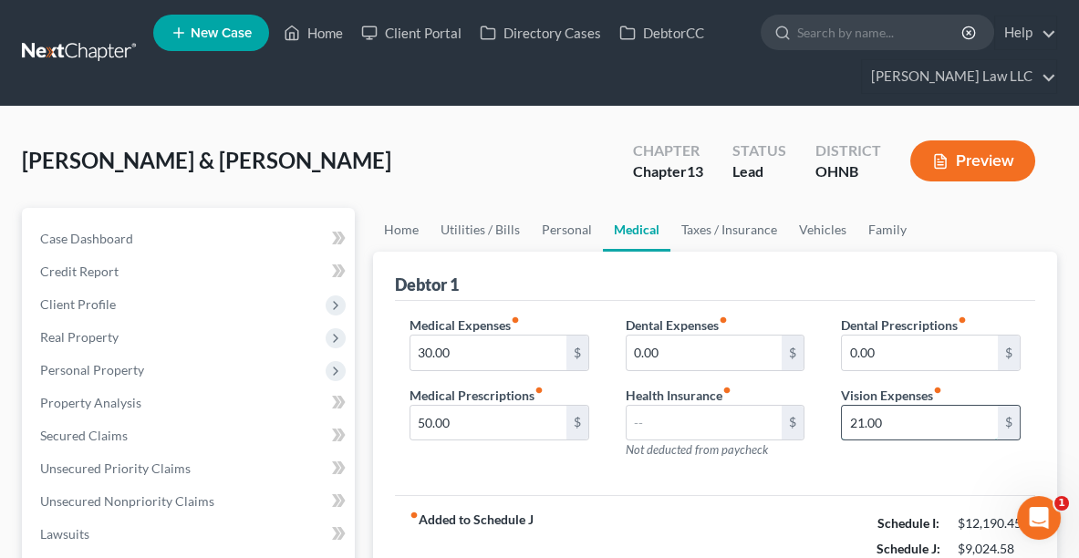
click at [902, 413] on input "21.00" at bounding box center [920, 423] width 156 height 35
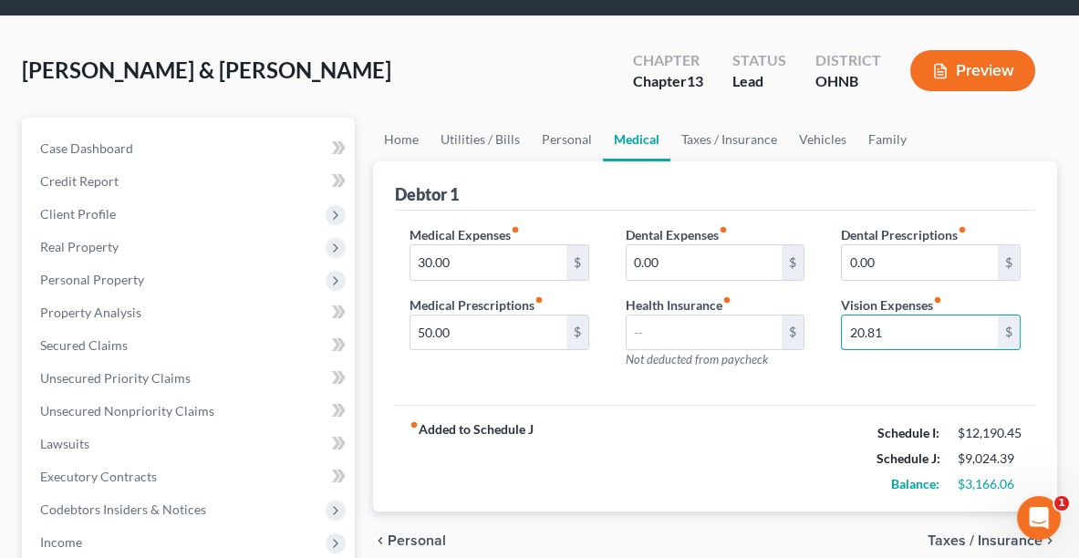
scroll to position [89, 0]
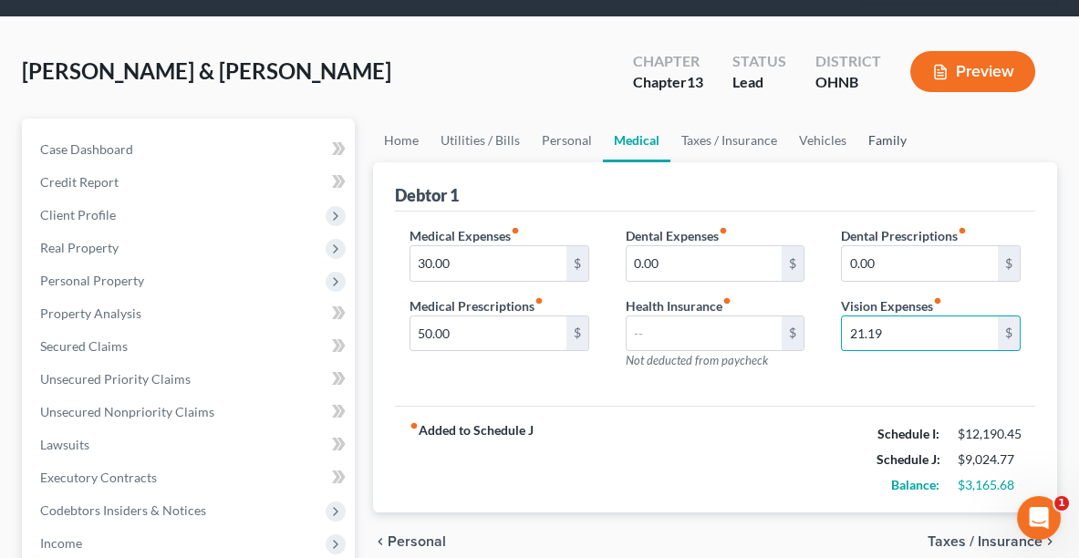
click at [880, 129] on link "Family" at bounding box center [887, 141] width 60 height 44
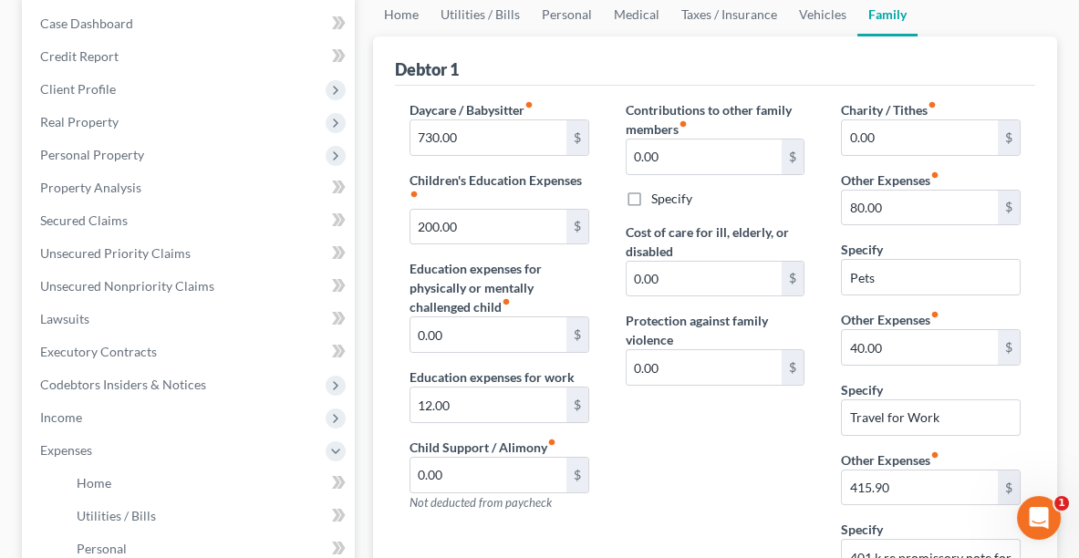
scroll to position [214, 0]
click at [448, 407] on input "12.00" at bounding box center [488, 405] width 156 height 35
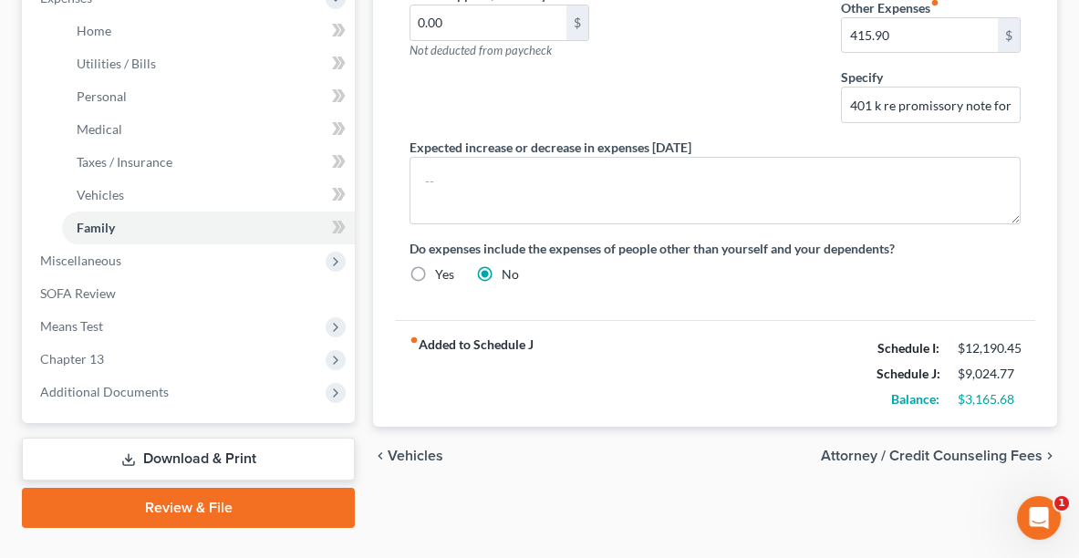
scroll to position [663, 0]
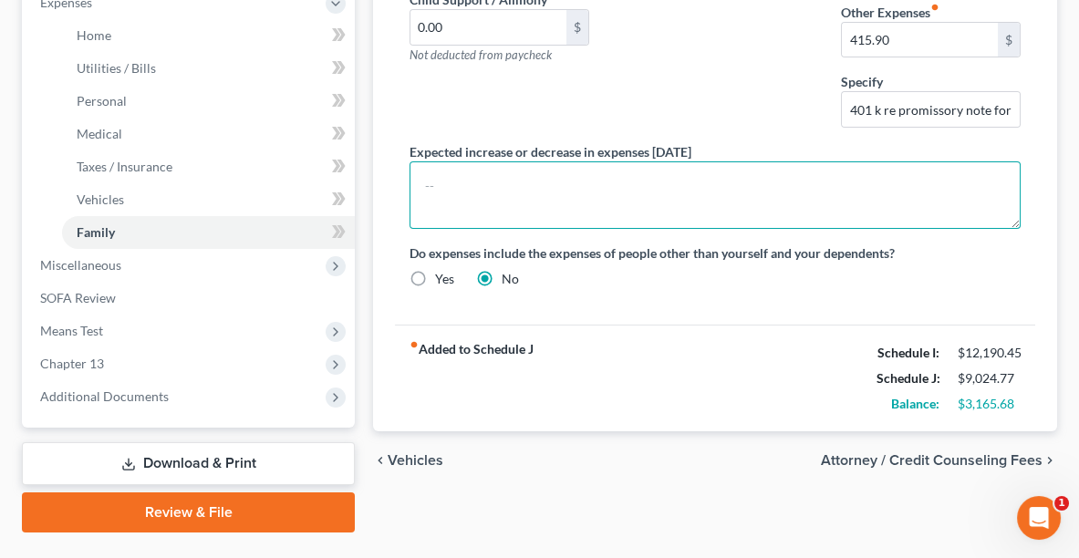
click at [608, 197] on textarea at bounding box center [714, 194] width 611 height 67
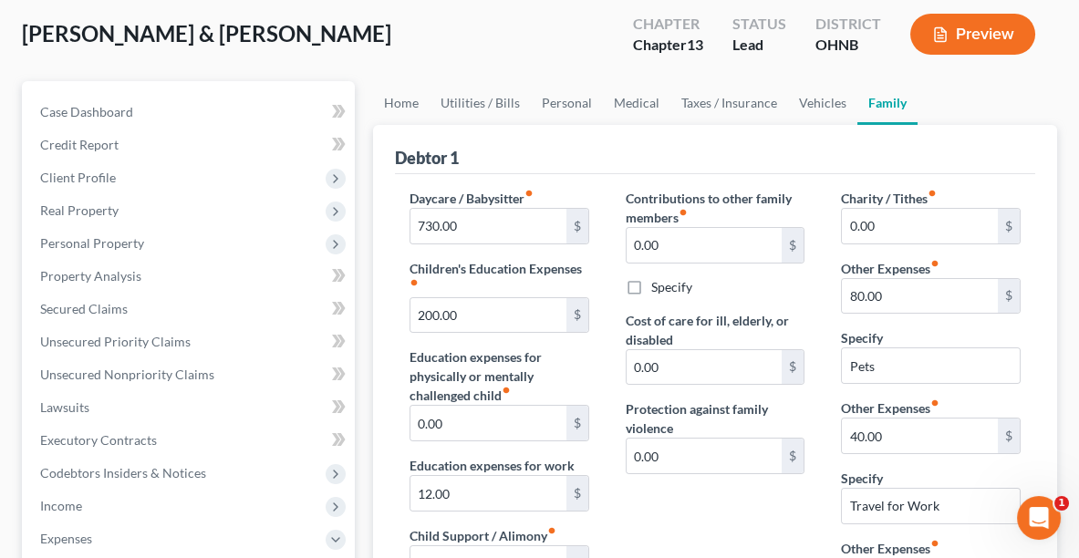
scroll to position [103, 0]
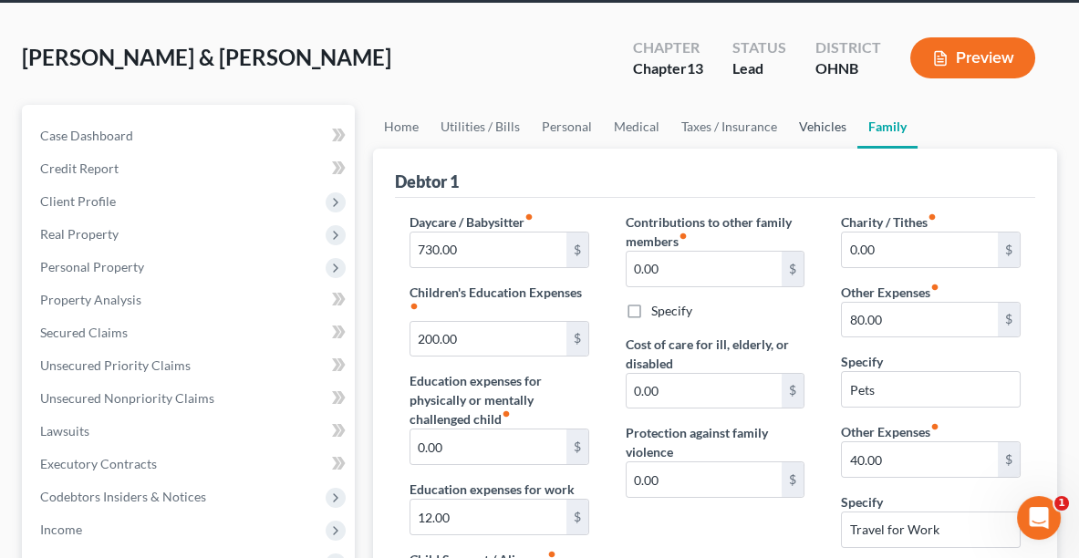
click at [826, 122] on link "Vehicles" at bounding box center [822, 127] width 69 height 44
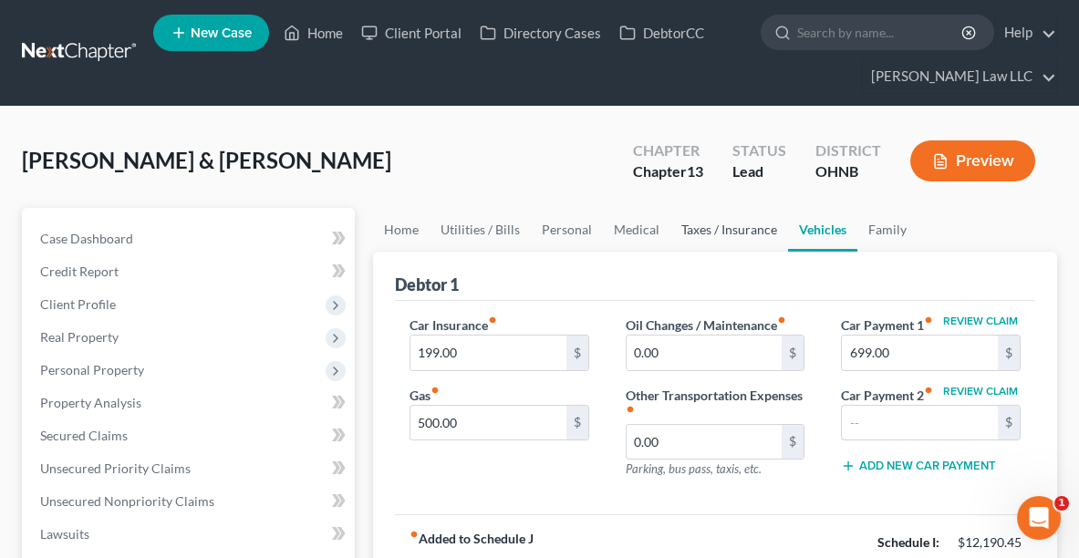
click at [719, 228] on link "Taxes / Insurance" at bounding box center [729, 230] width 118 height 44
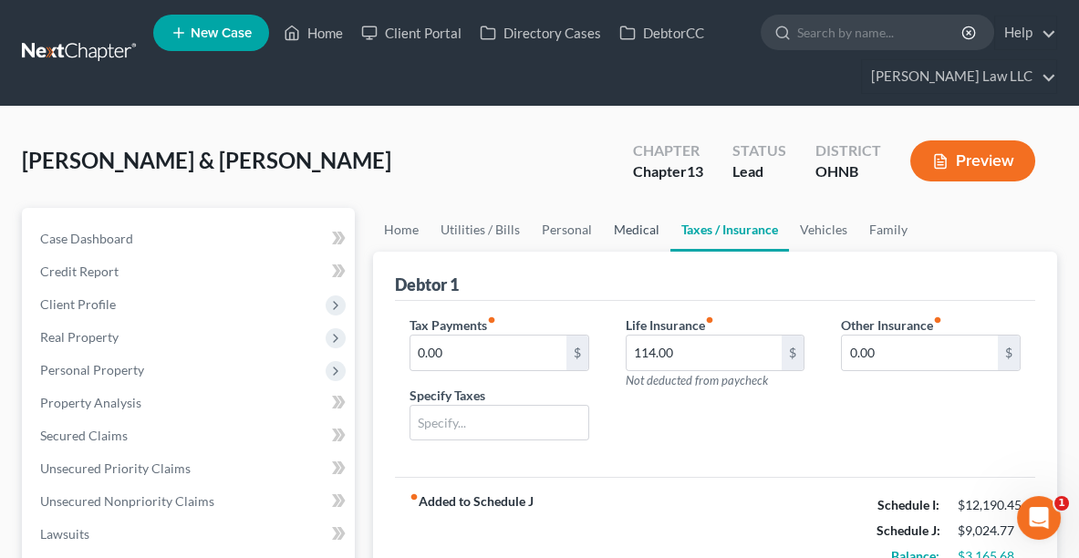
click at [624, 239] on link "Medical" at bounding box center [636, 230] width 67 height 44
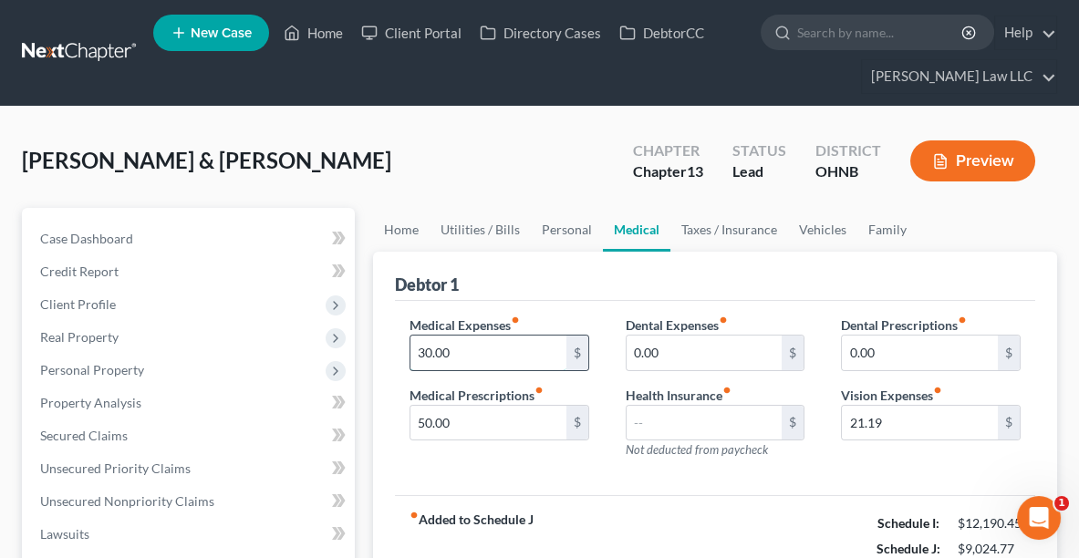
click at [510, 347] on input "30.00" at bounding box center [488, 353] width 156 height 35
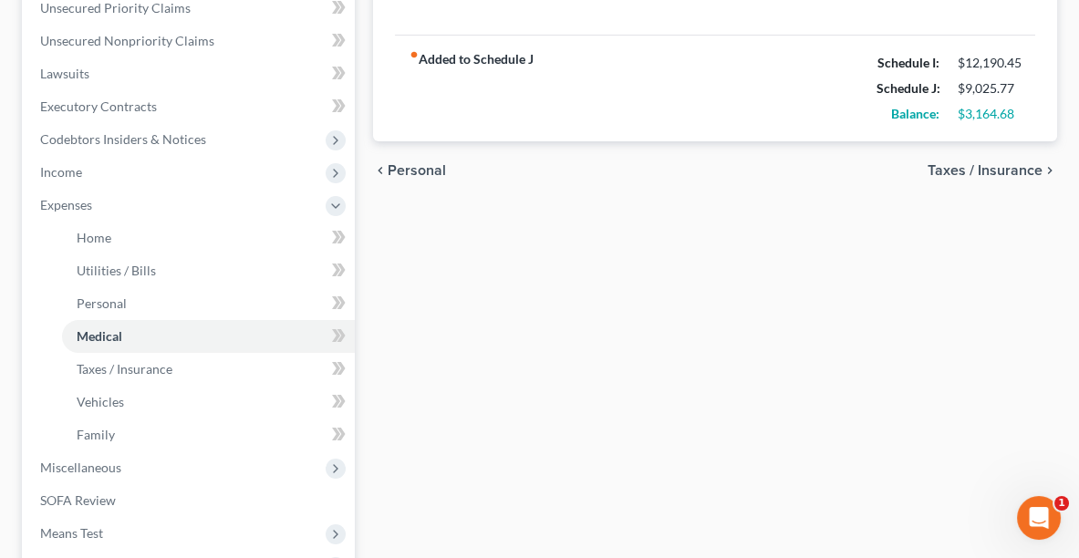
scroll to position [494, 0]
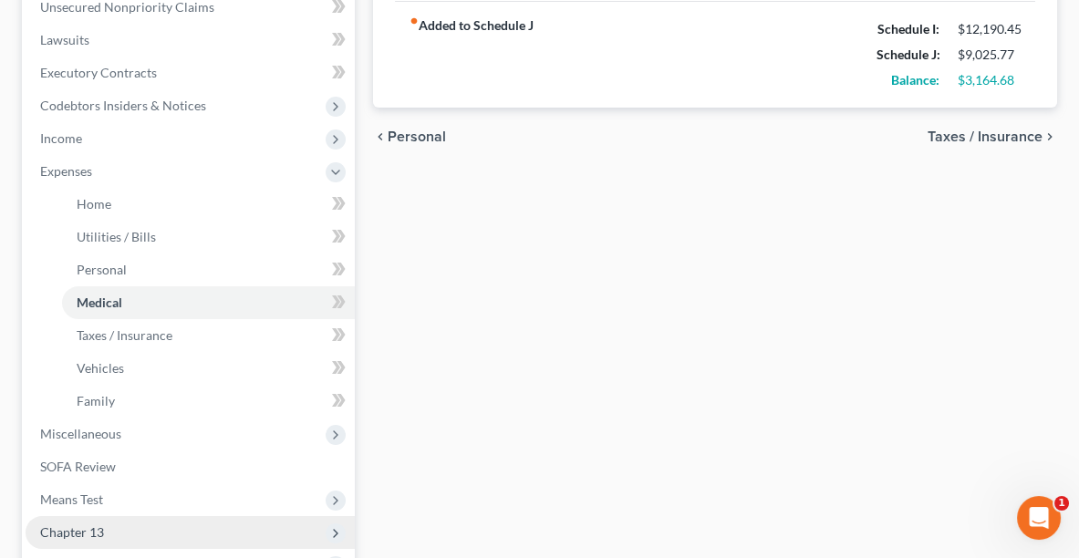
click at [81, 525] on span "Chapter 13" at bounding box center [72, 532] width 64 height 16
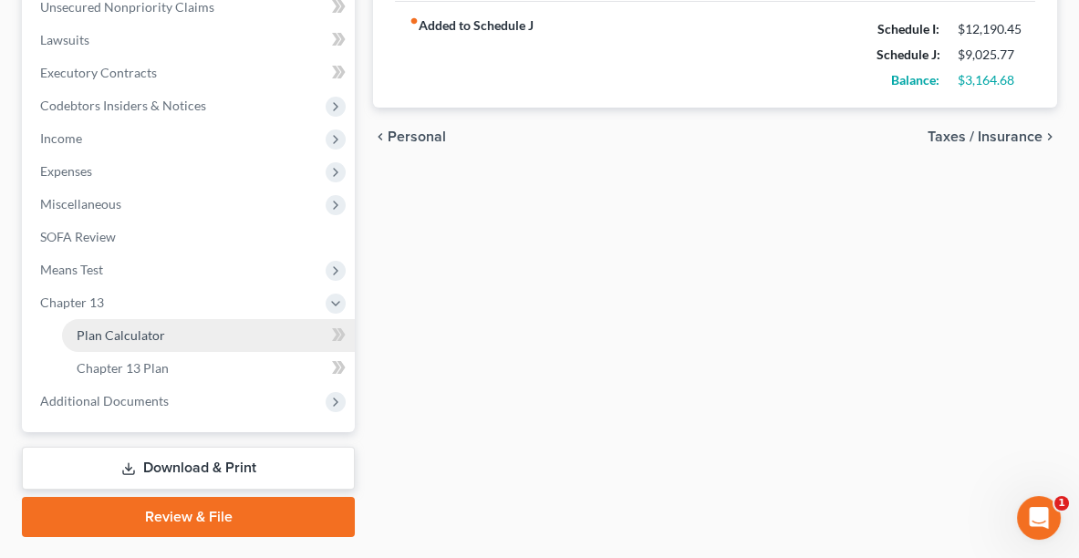
click at [122, 327] on span "Plan Calculator" at bounding box center [121, 335] width 88 height 16
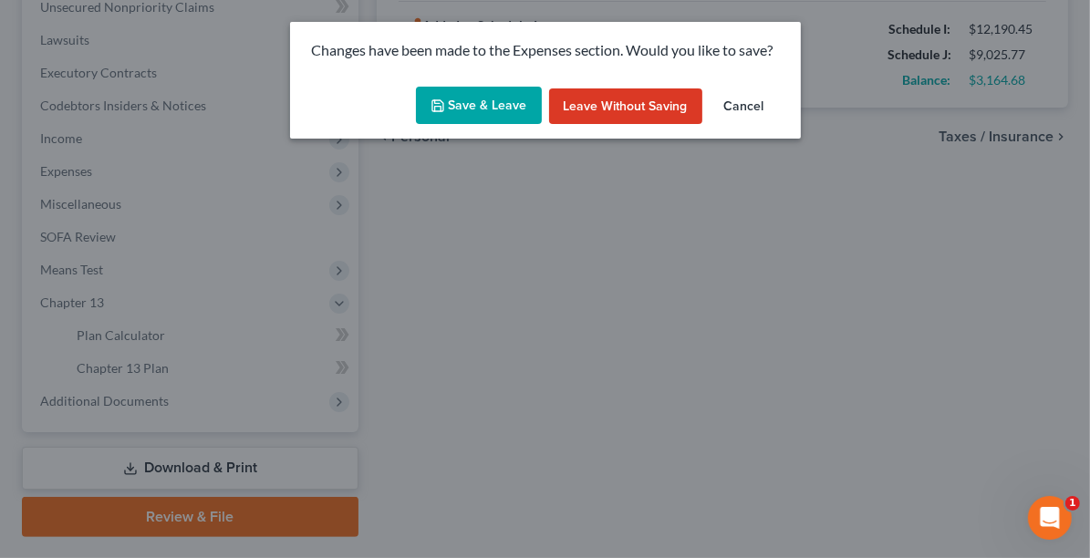
click at [506, 114] on button "Save & Leave" at bounding box center [479, 106] width 126 height 38
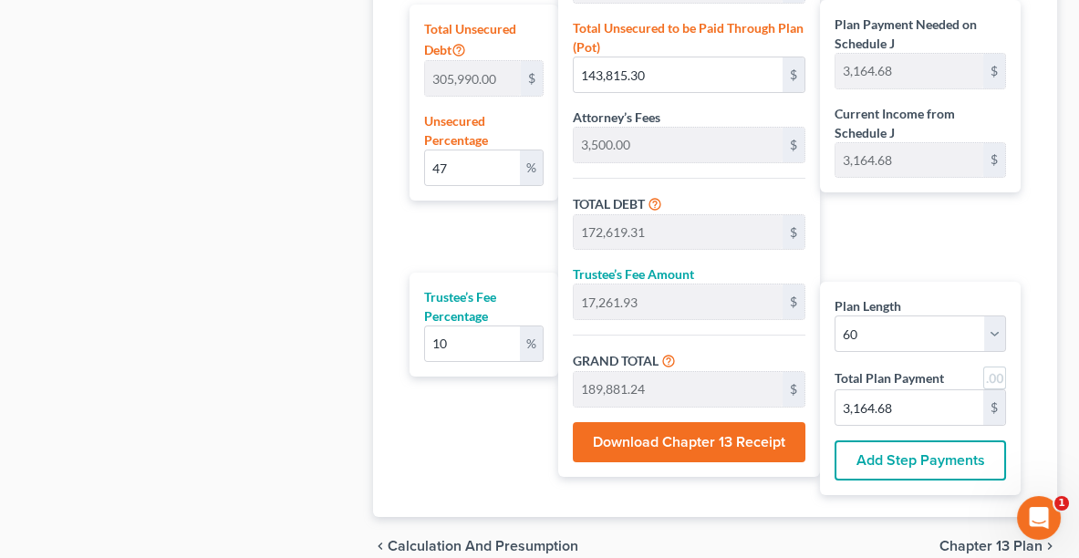
scroll to position [1241, 0]
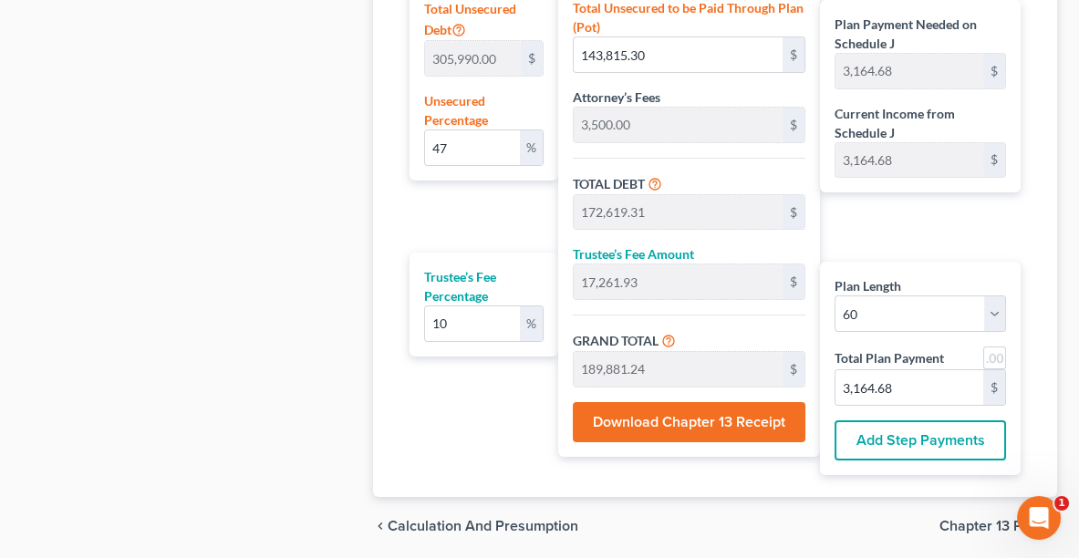
click at [700, 410] on button "Download Chapter 13 Receipt" at bounding box center [689, 422] width 233 height 40
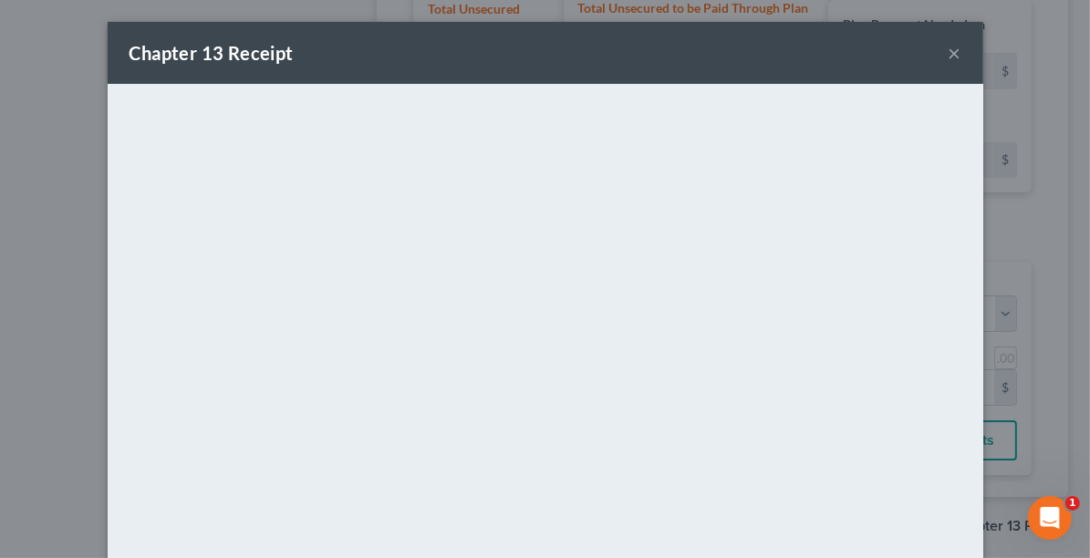
click at [684, 65] on div "Chapter 13 Receipt ×" at bounding box center [545, 53] width 875 height 62
click at [954, 55] on button "×" at bounding box center [954, 53] width 13 height 22
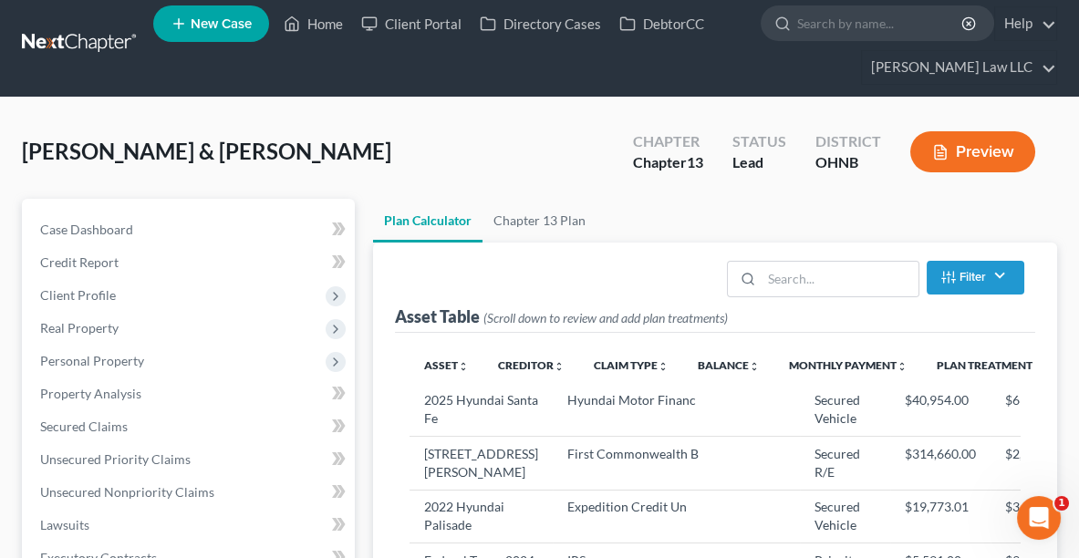
scroll to position [0, 0]
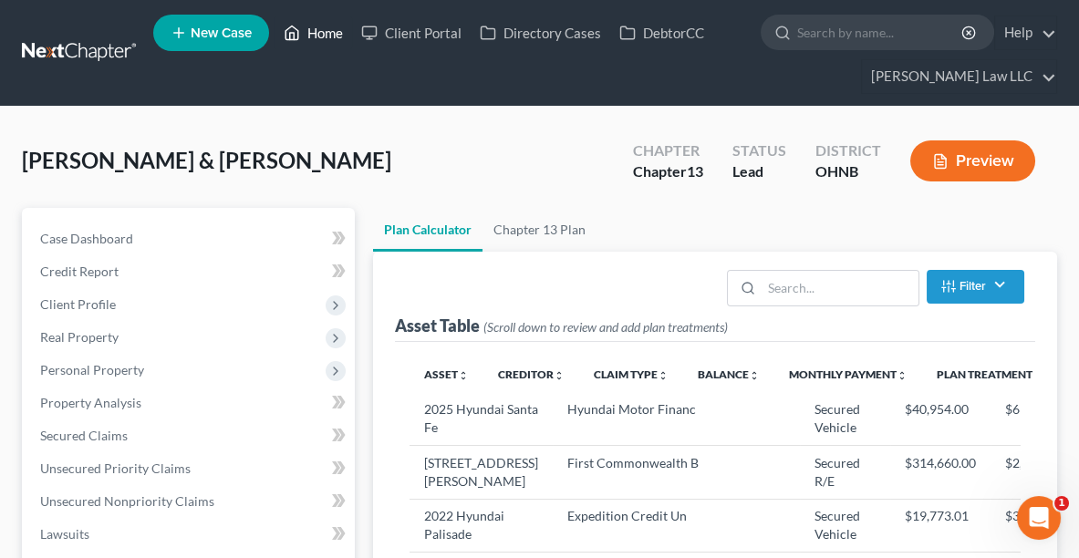
click at [337, 30] on link "Home" at bounding box center [313, 32] width 78 height 33
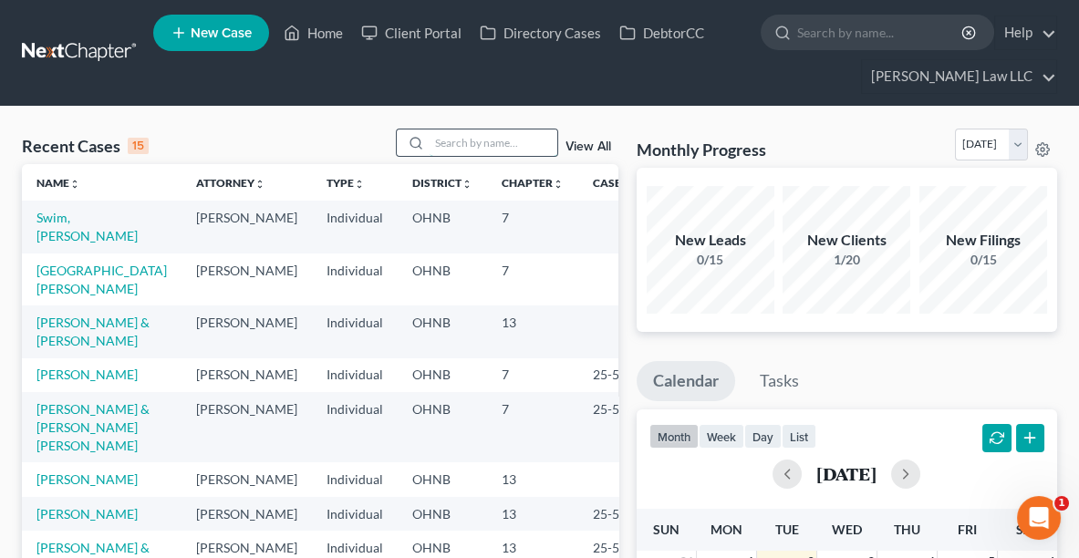
click at [480, 139] on input "search" at bounding box center [493, 142] width 128 height 26
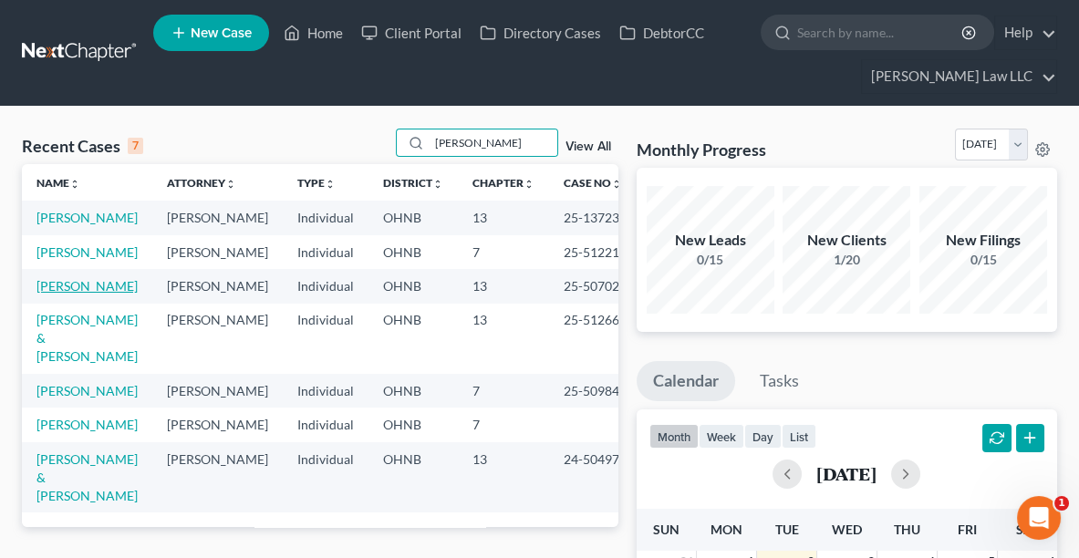
click at [88, 294] on link "[PERSON_NAME]" at bounding box center [86, 286] width 101 height 16
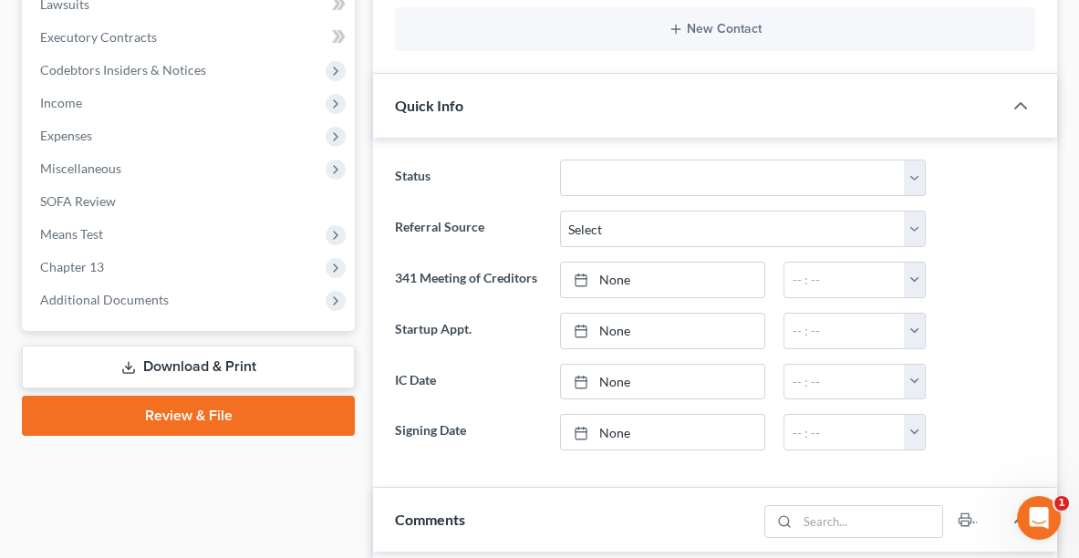
scroll to position [810, 0]
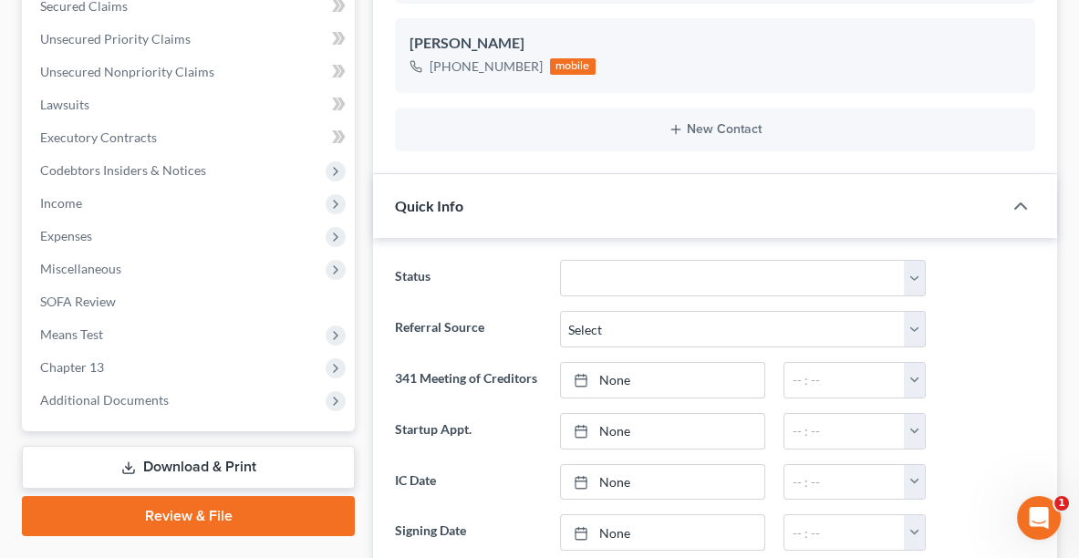
scroll to position [381, 0]
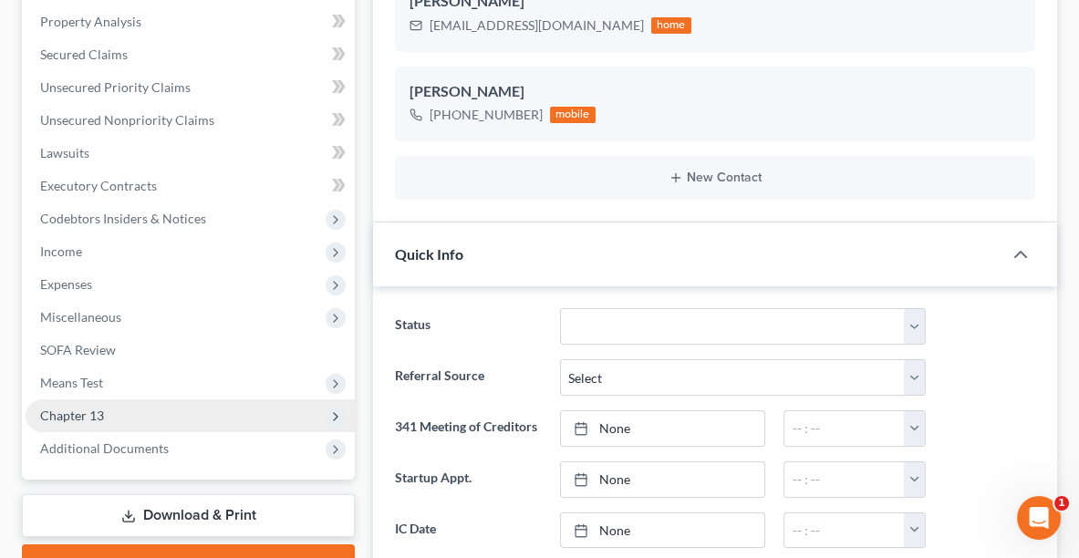
click at [119, 415] on span "Chapter 13" at bounding box center [190, 415] width 329 height 33
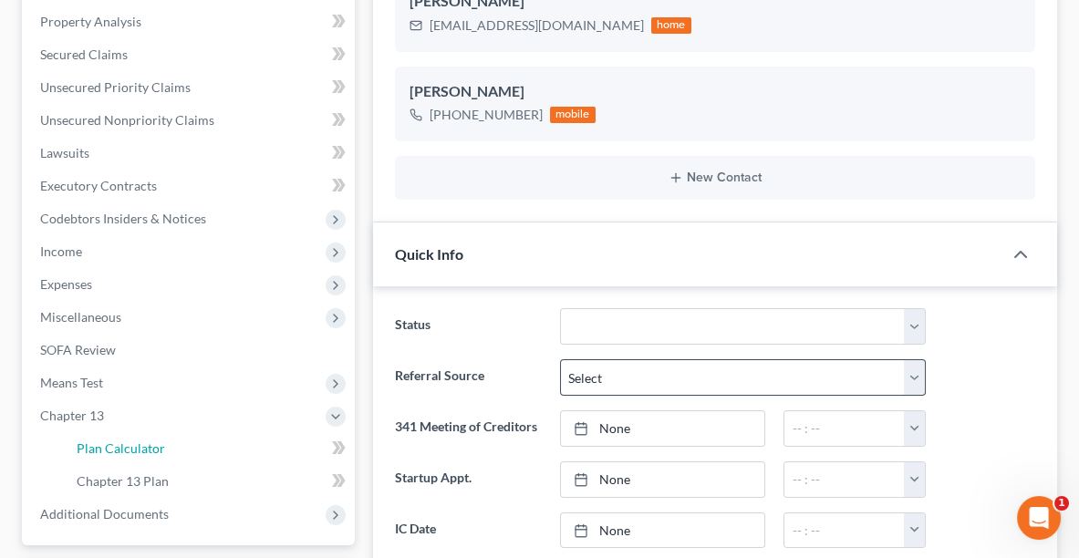
click at [126, 442] on span "Plan Calculator" at bounding box center [121, 448] width 88 height 16
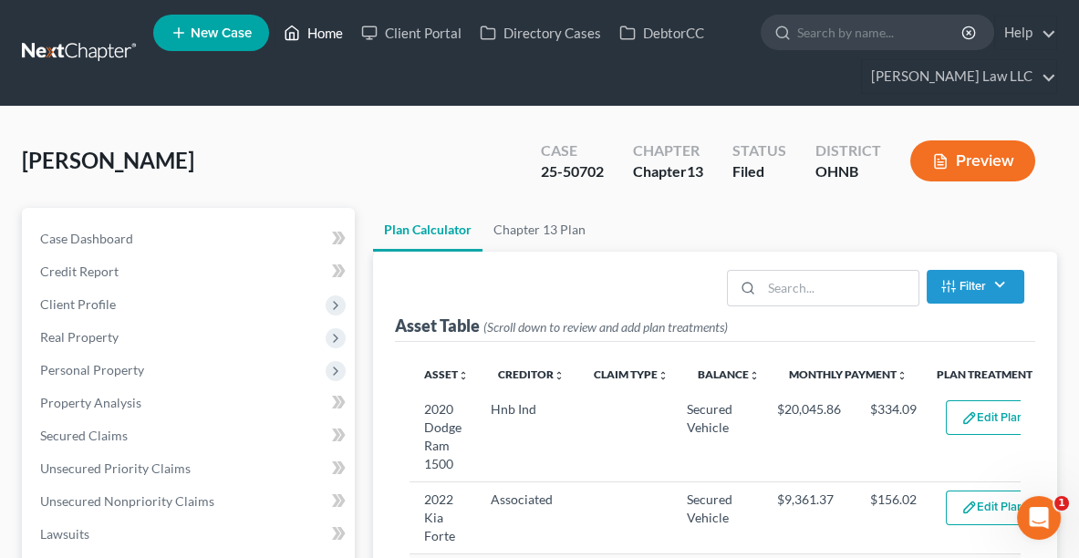
click at [326, 35] on link "Home" at bounding box center [313, 32] width 78 height 33
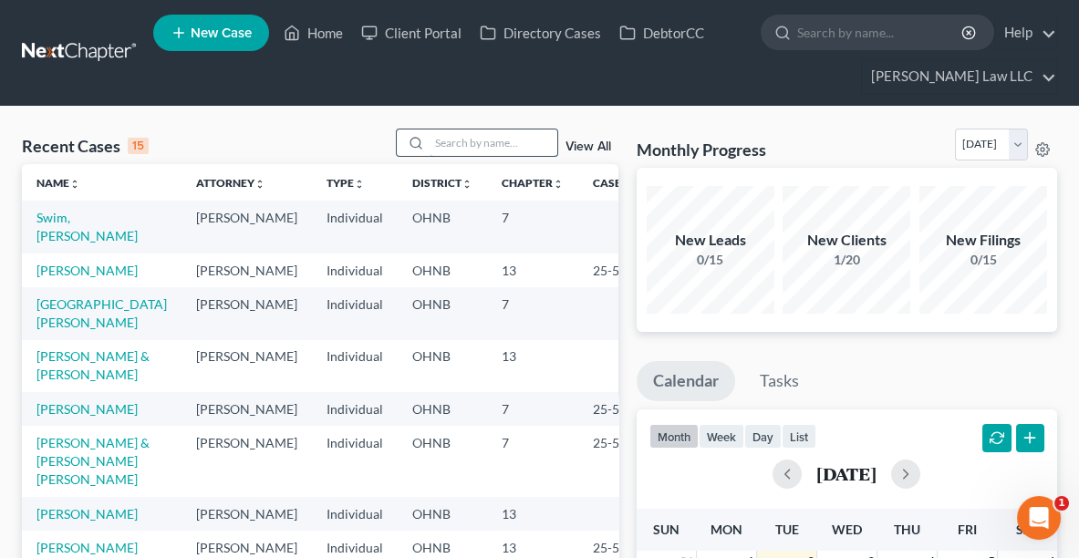
click at [481, 139] on input "search" at bounding box center [493, 142] width 128 height 26
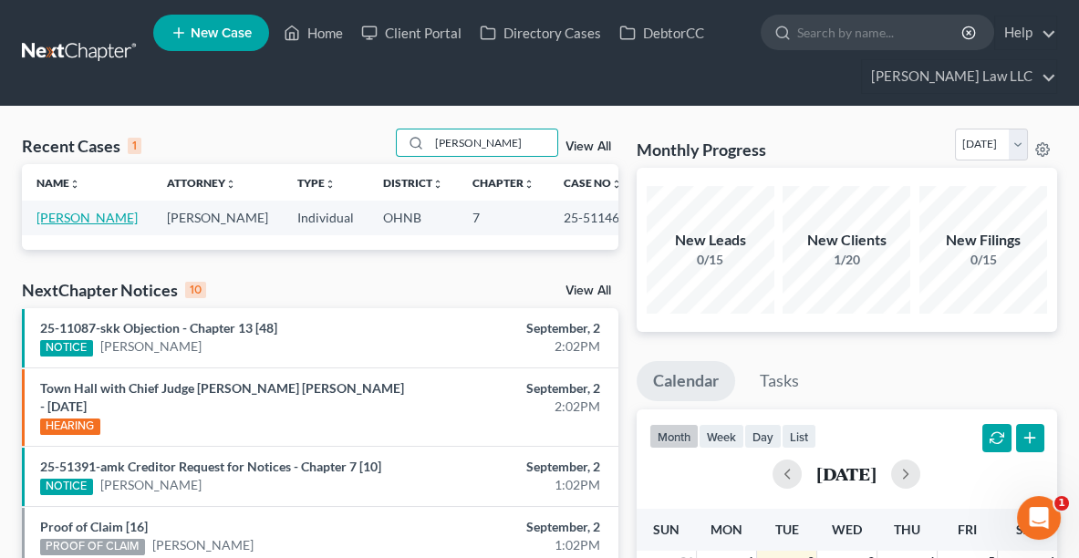
click at [59, 223] on link "[PERSON_NAME]" at bounding box center [86, 218] width 101 height 16
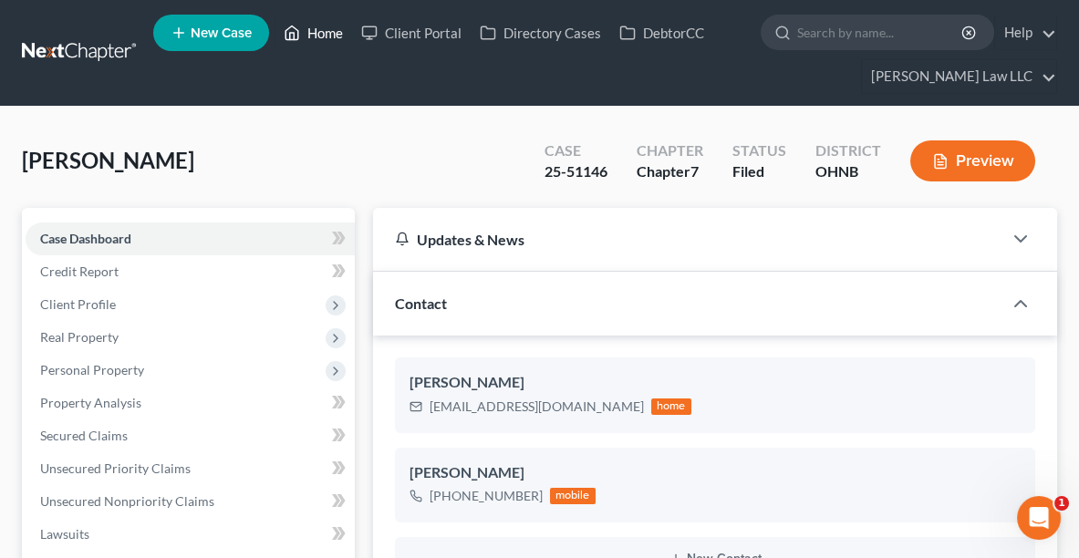
click at [326, 36] on link "Home" at bounding box center [313, 32] width 78 height 33
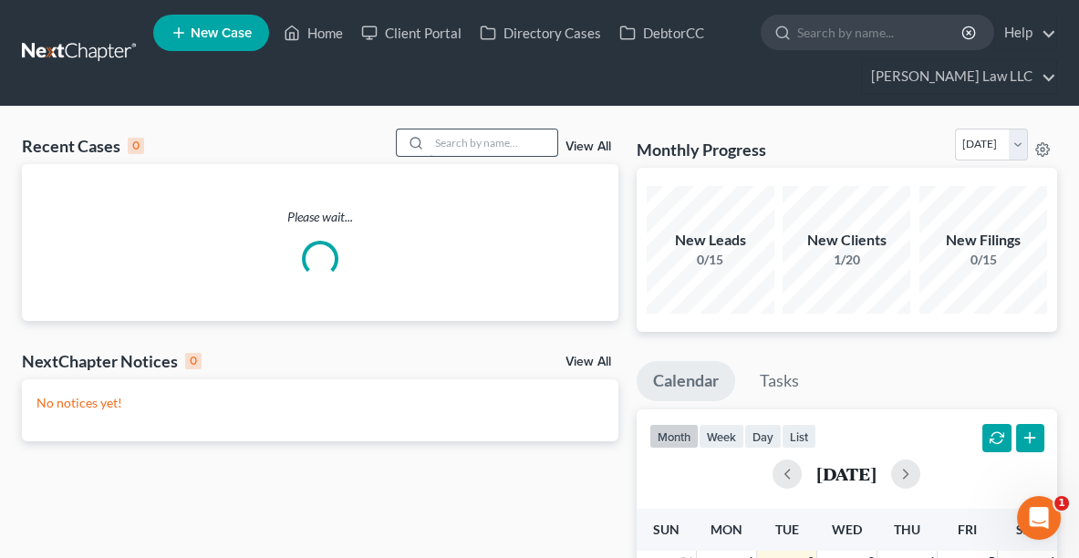
click at [460, 145] on input "search" at bounding box center [493, 142] width 128 height 26
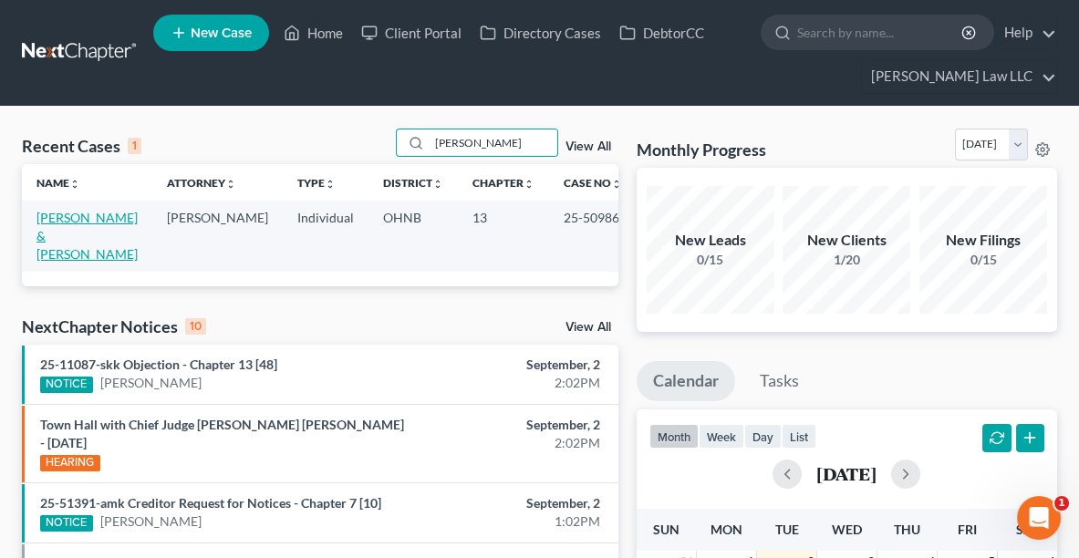
click at [56, 227] on link "[PERSON_NAME] & [PERSON_NAME]" at bounding box center [86, 236] width 101 height 52
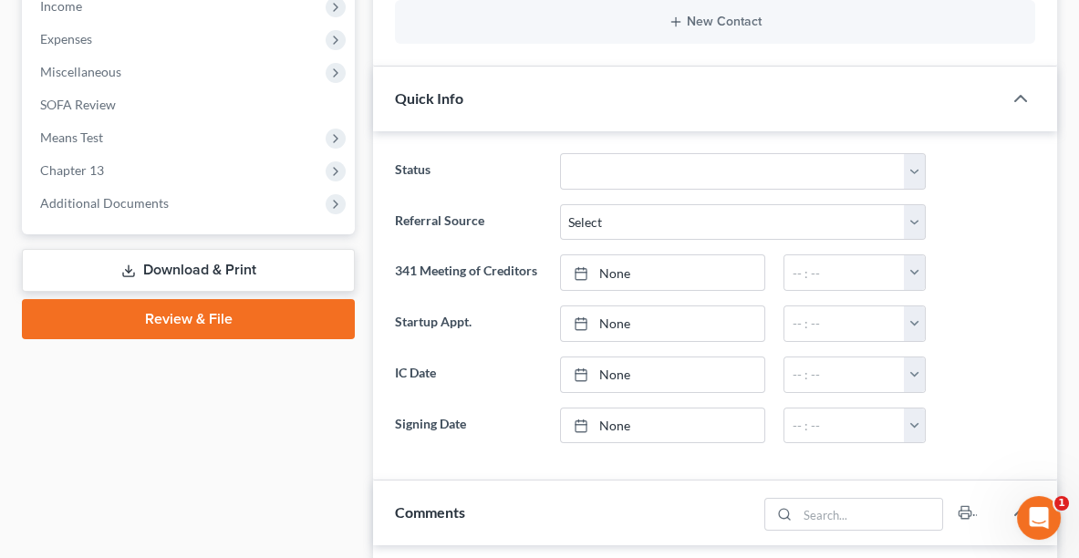
scroll to position [618, 0]
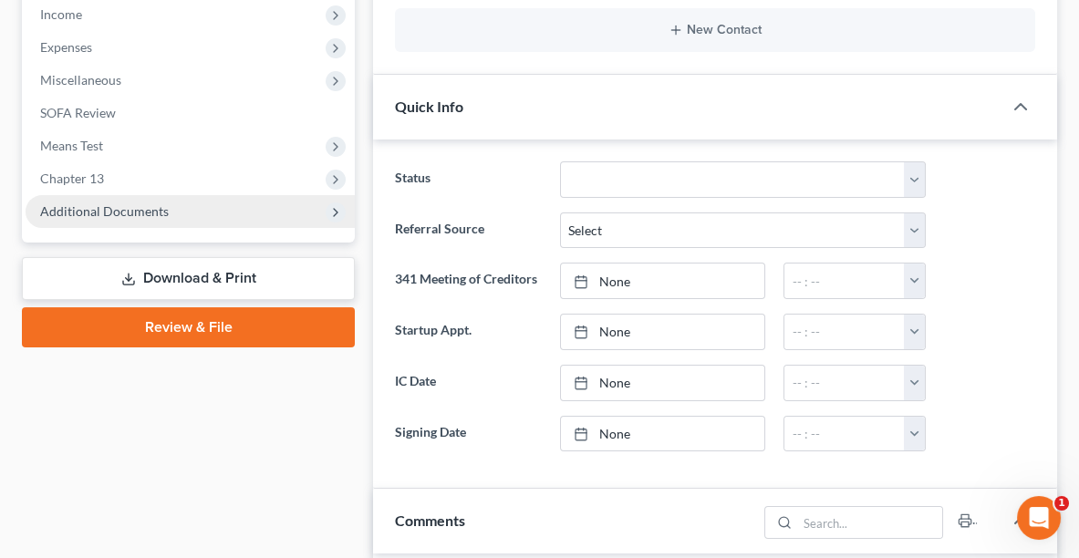
click at [122, 217] on span "Additional Documents" at bounding box center [190, 211] width 329 height 33
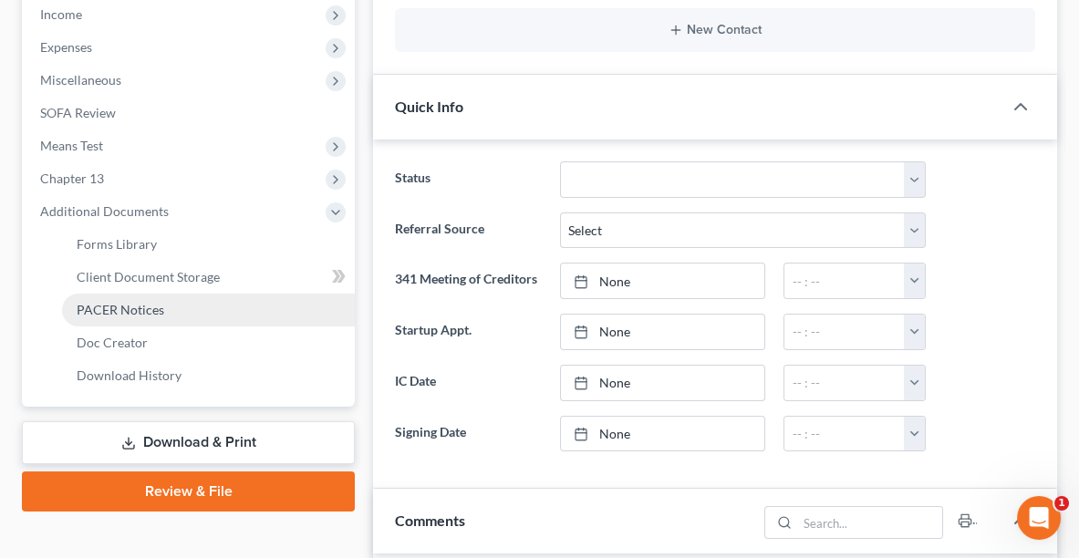
click at [128, 308] on span "PACER Notices" at bounding box center [121, 310] width 88 height 16
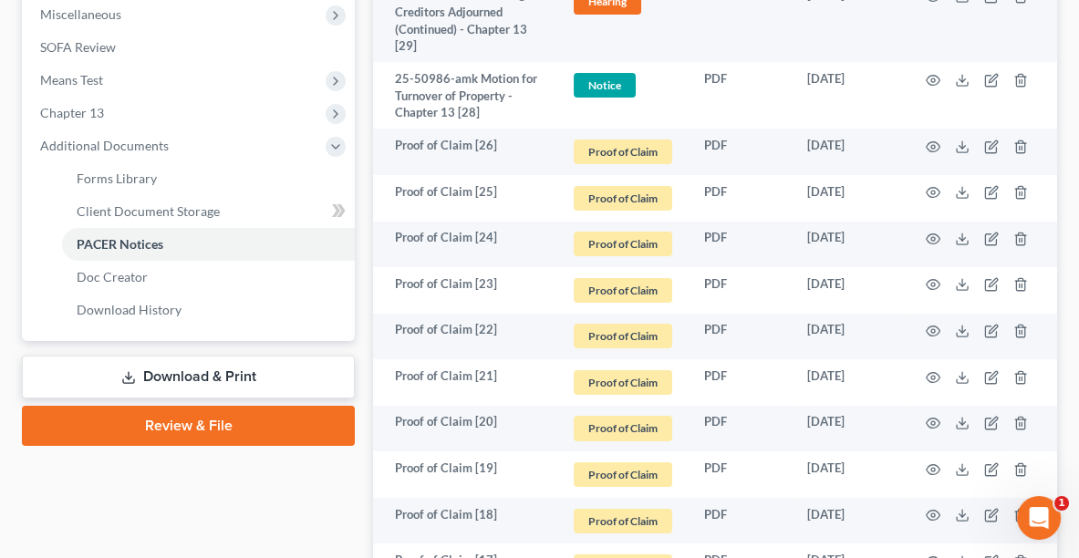
scroll to position [696, 0]
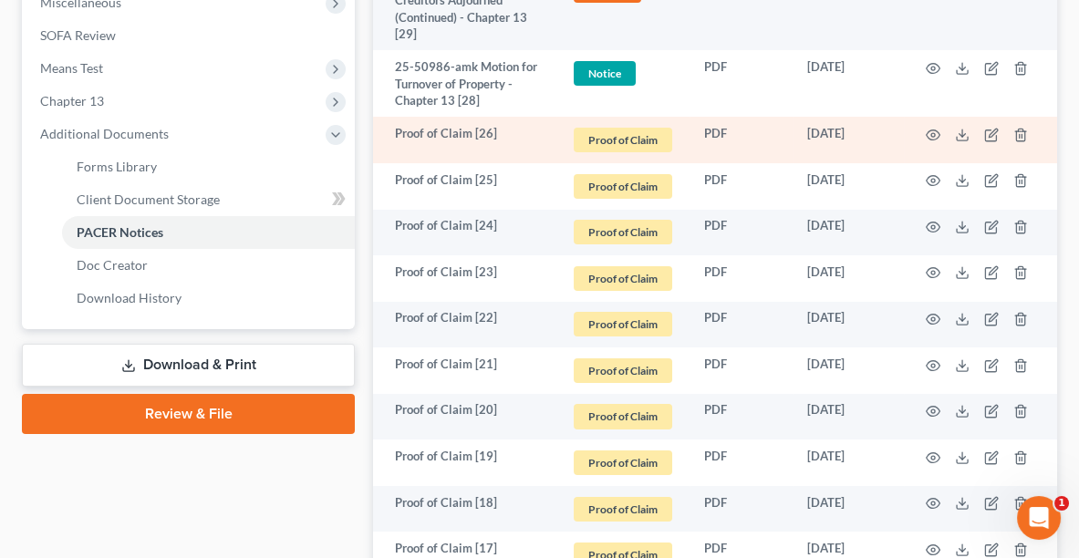
click at [951, 132] on td at bounding box center [980, 140] width 153 height 47
click at [965, 135] on icon at bounding box center [962, 135] width 15 height 15
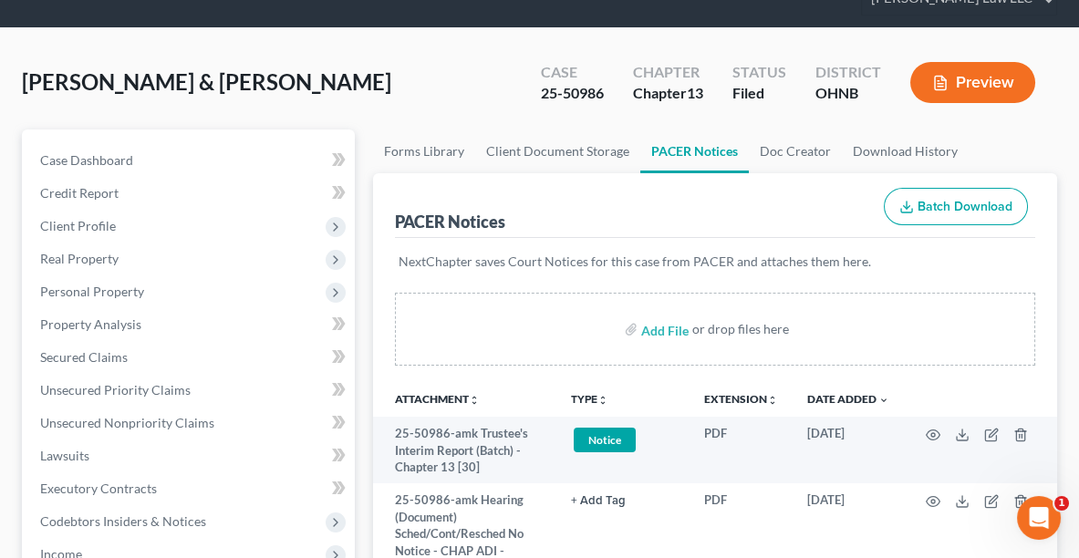
scroll to position [58, 0]
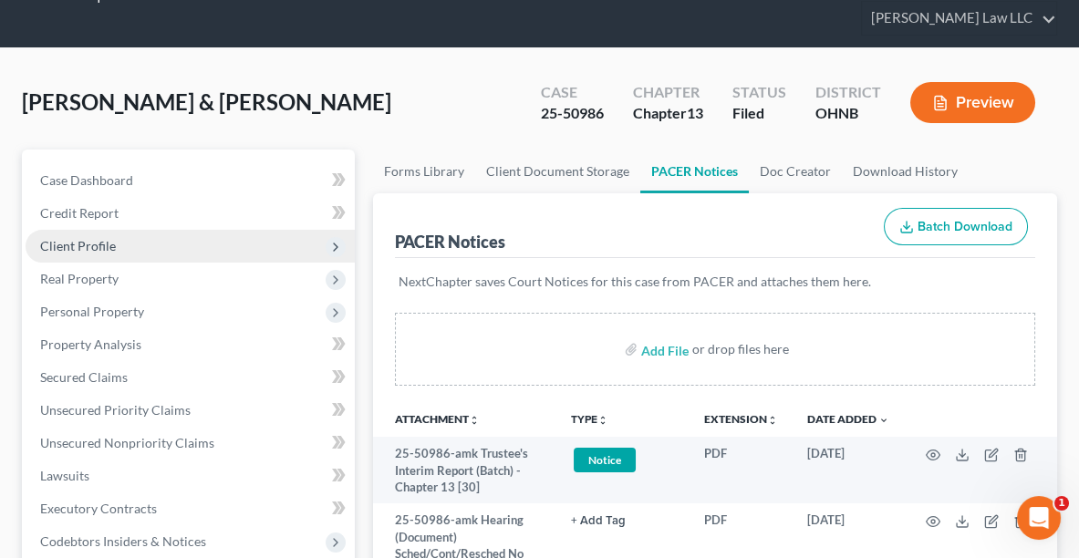
click at [64, 239] on span "Client Profile" at bounding box center [78, 246] width 76 height 16
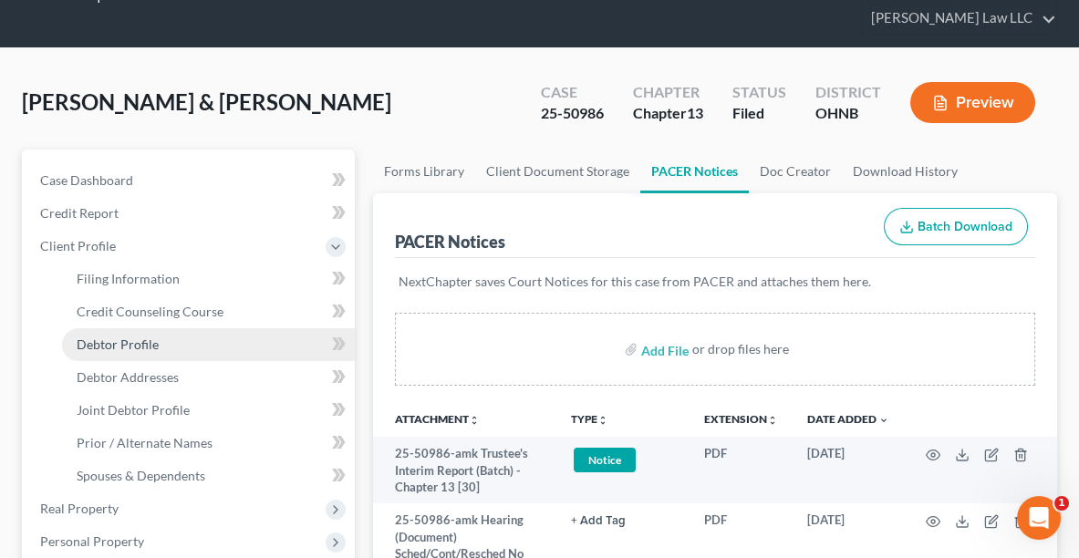
drag, startPoint x: 112, startPoint y: 345, endPoint x: 84, endPoint y: 347, distance: 28.4
click at [84, 347] on span "Debtor Profile" at bounding box center [118, 344] width 82 height 16
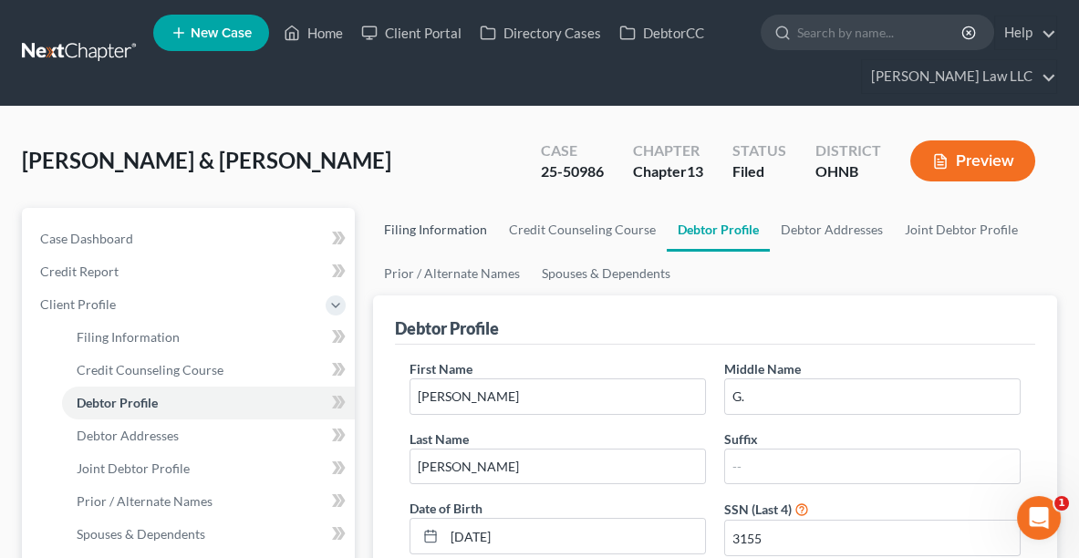
click at [415, 225] on link "Filing Information" at bounding box center [435, 230] width 125 height 44
